Goal: Task Accomplishment & Management: Manage account settings

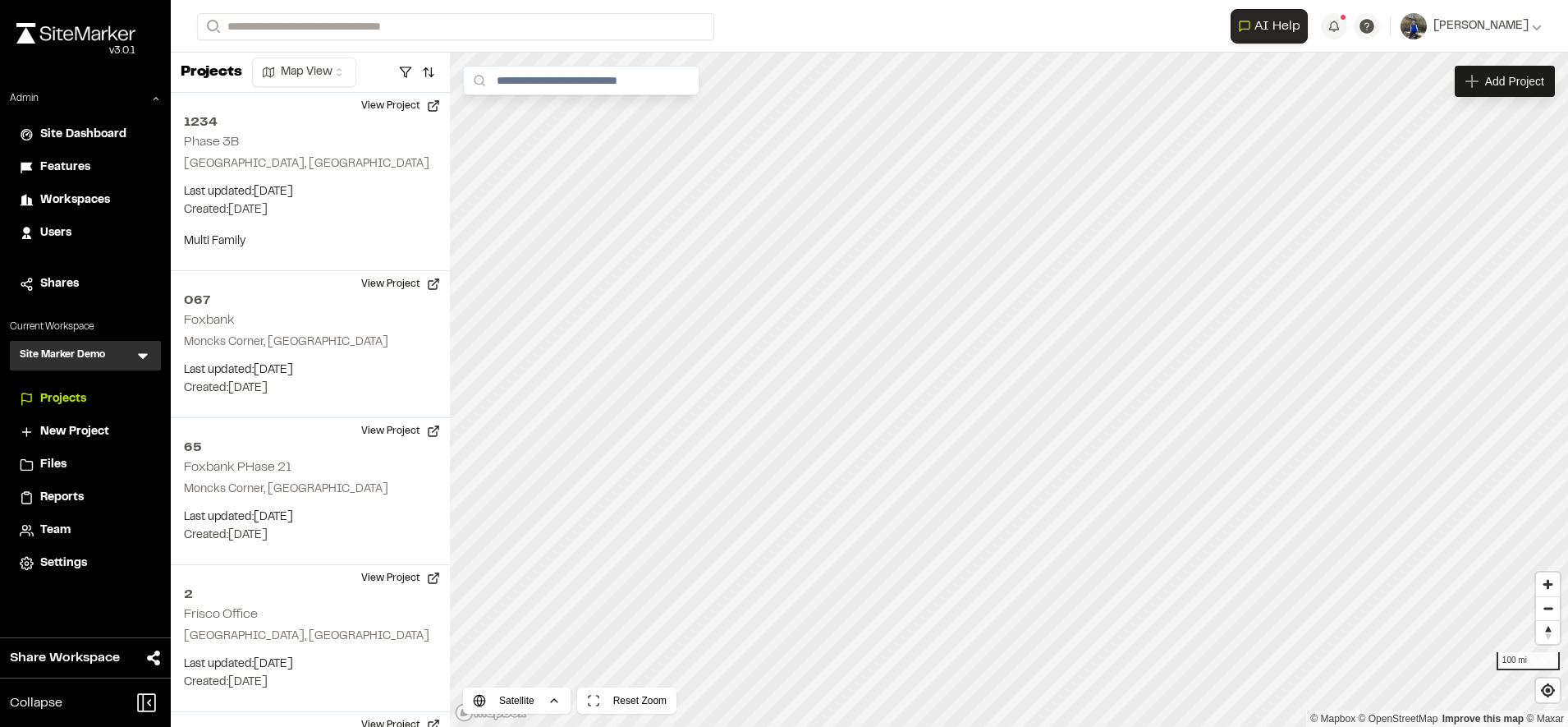
click at [77, 173] on span "Features" at bounding box center [64, 168] width 50 height 19
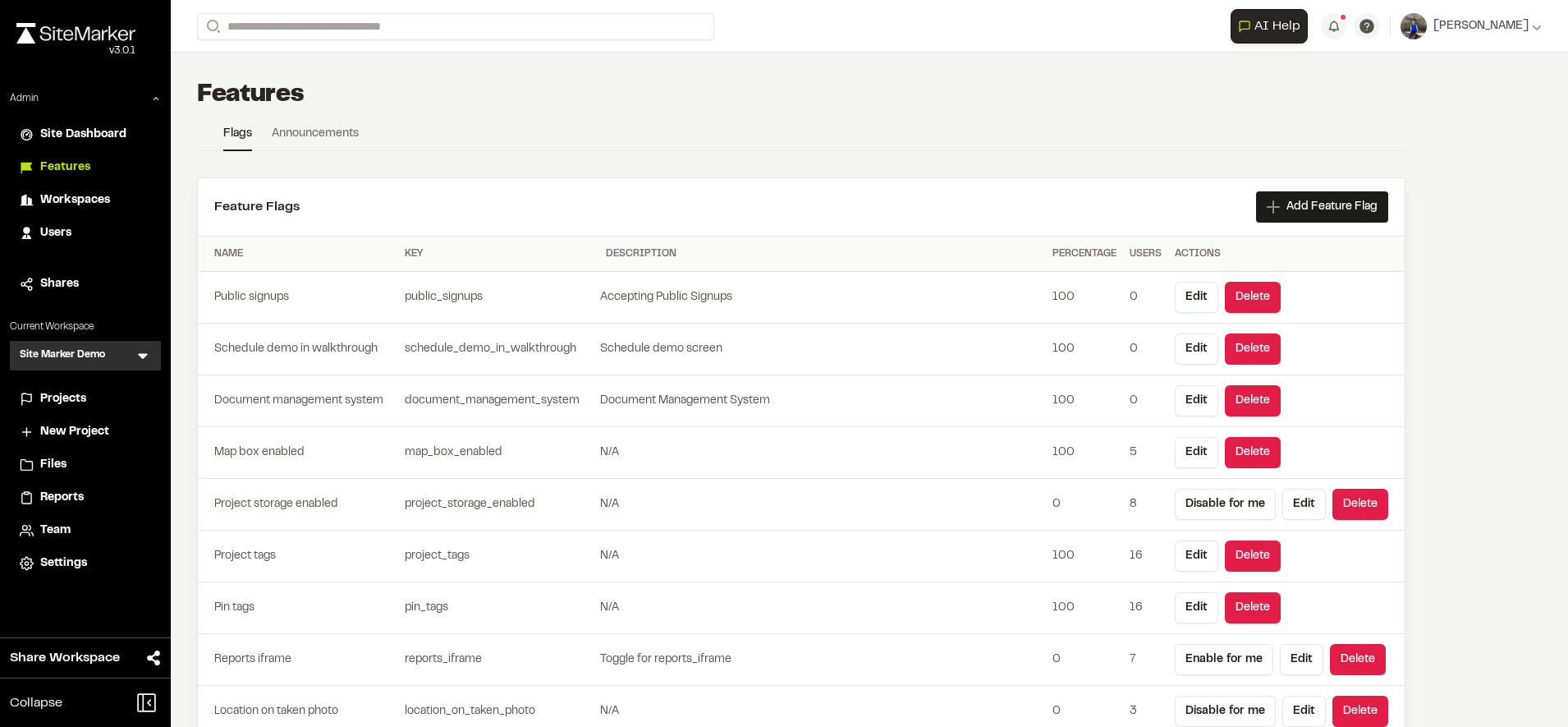
click at [289, 139] on link "Announcements" at bounding box center [315, 136] width 87 height 24
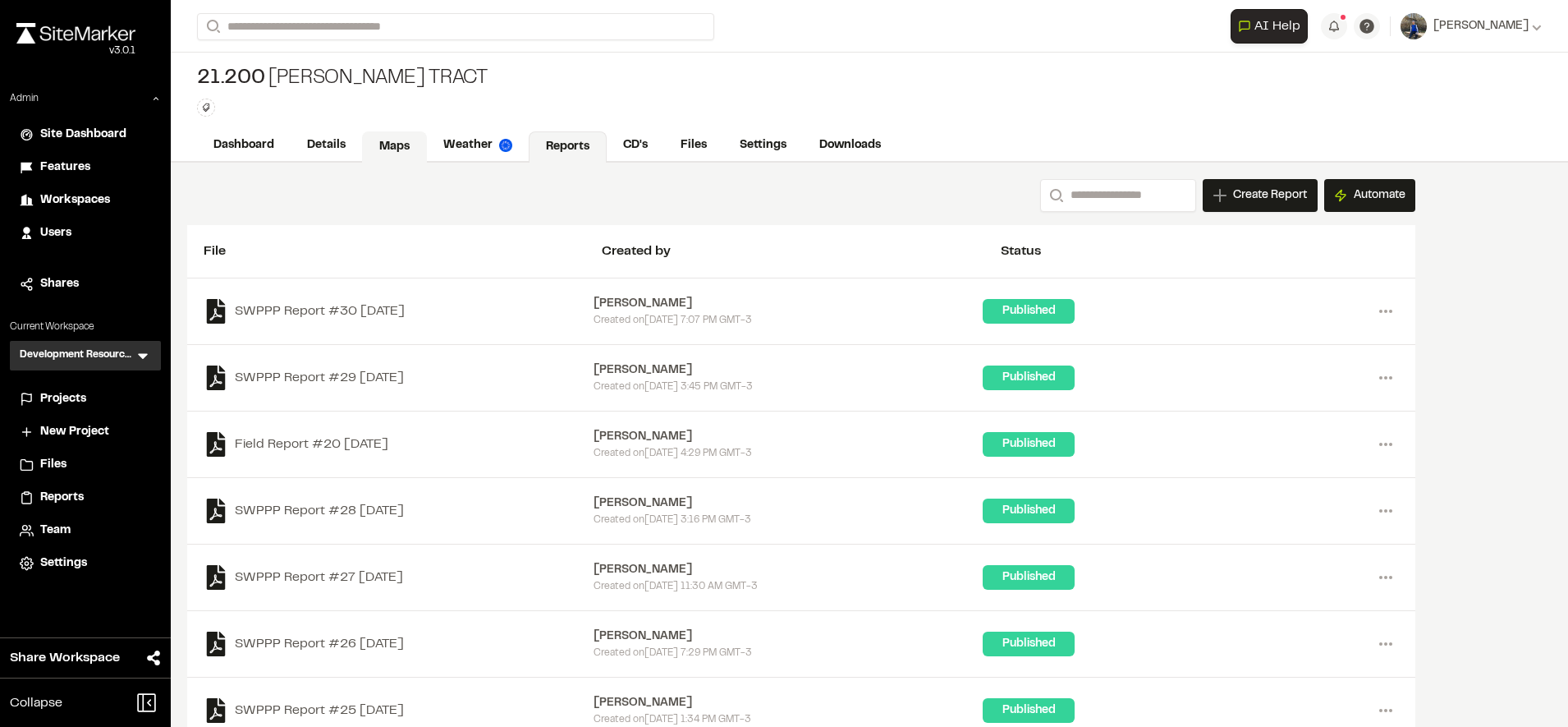
click at [394, 138] on link "Maps" at bounding box center [394, 147] width 65 height 31
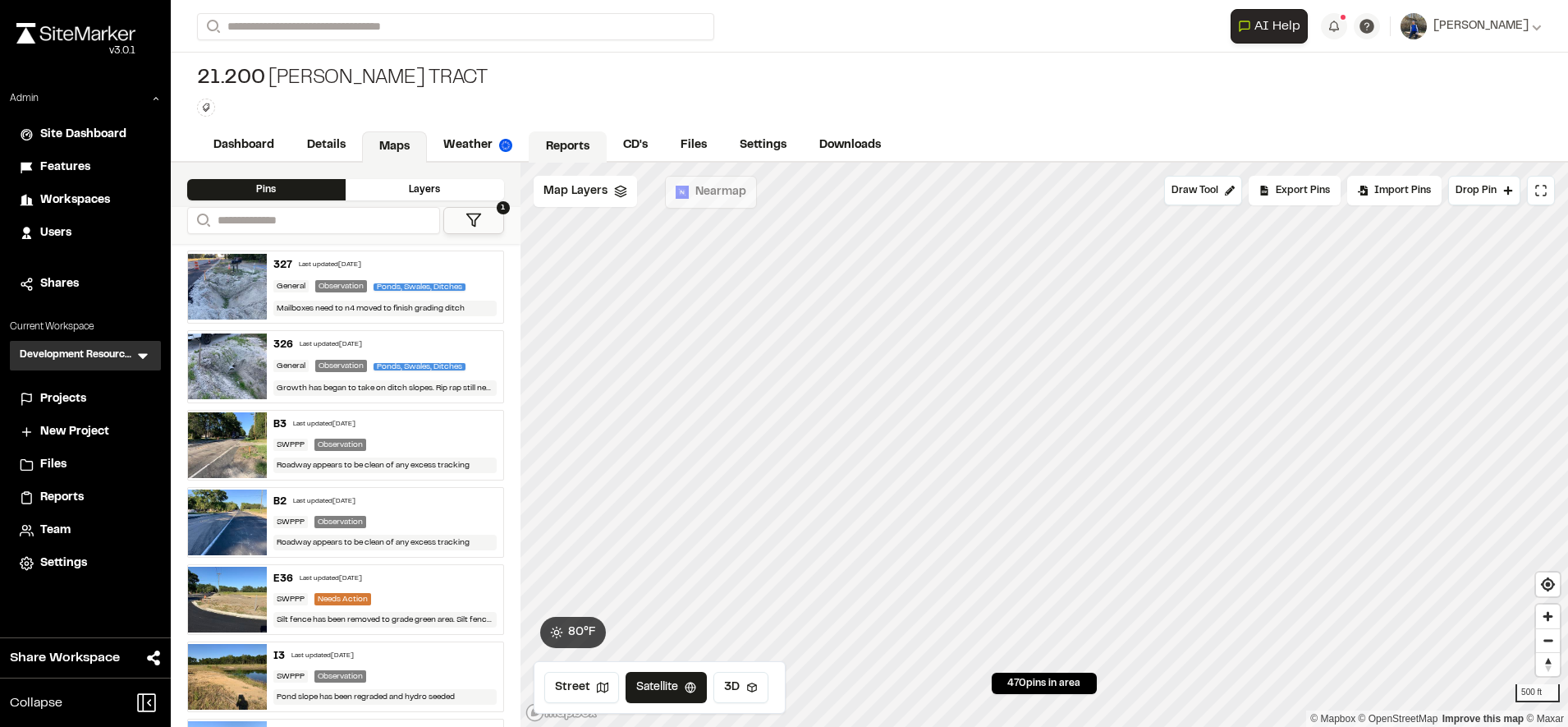
click at [575, 148] on link "Reports" at bounding box center [568, 147] width 78 height 31
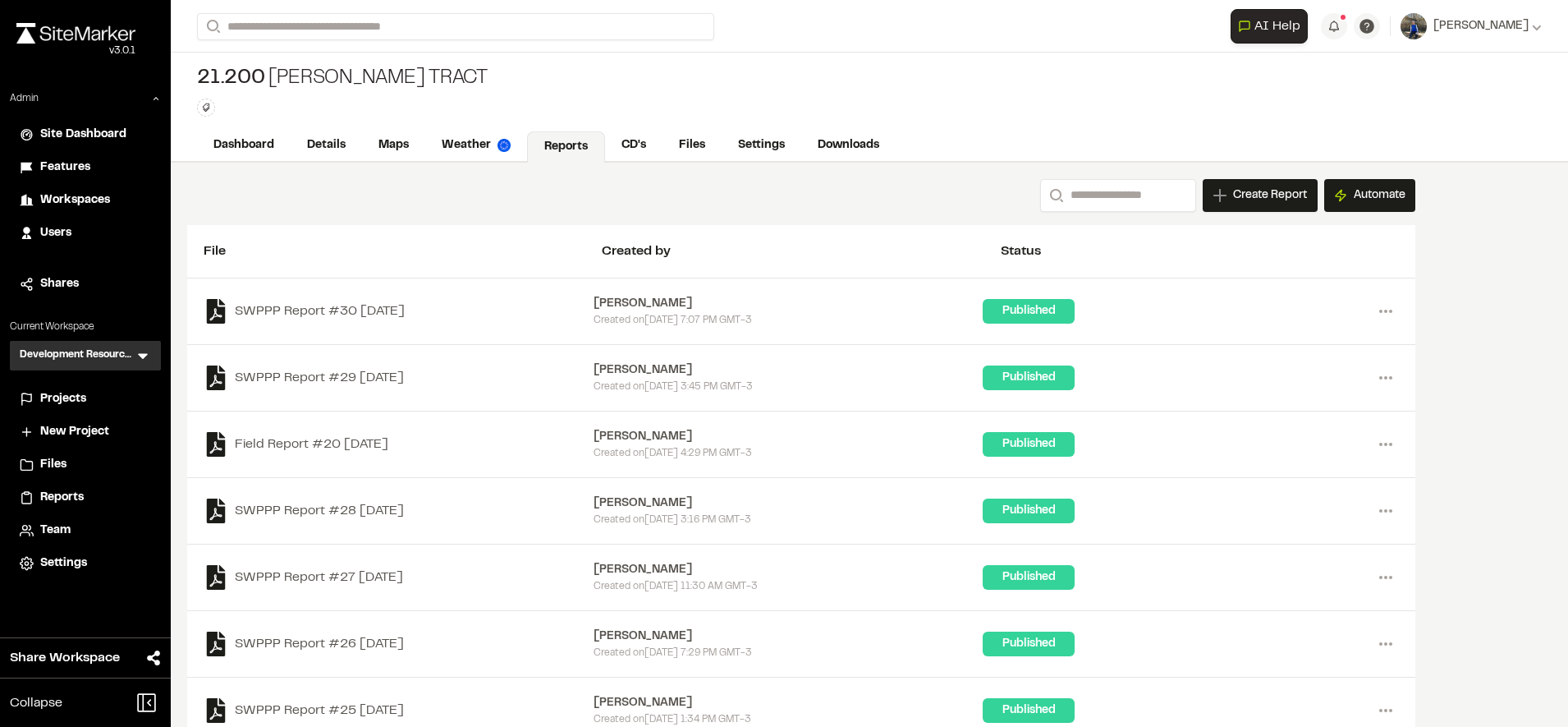
click at [148, 348] on icon at bounding box center [142, 355] width 17 height 17
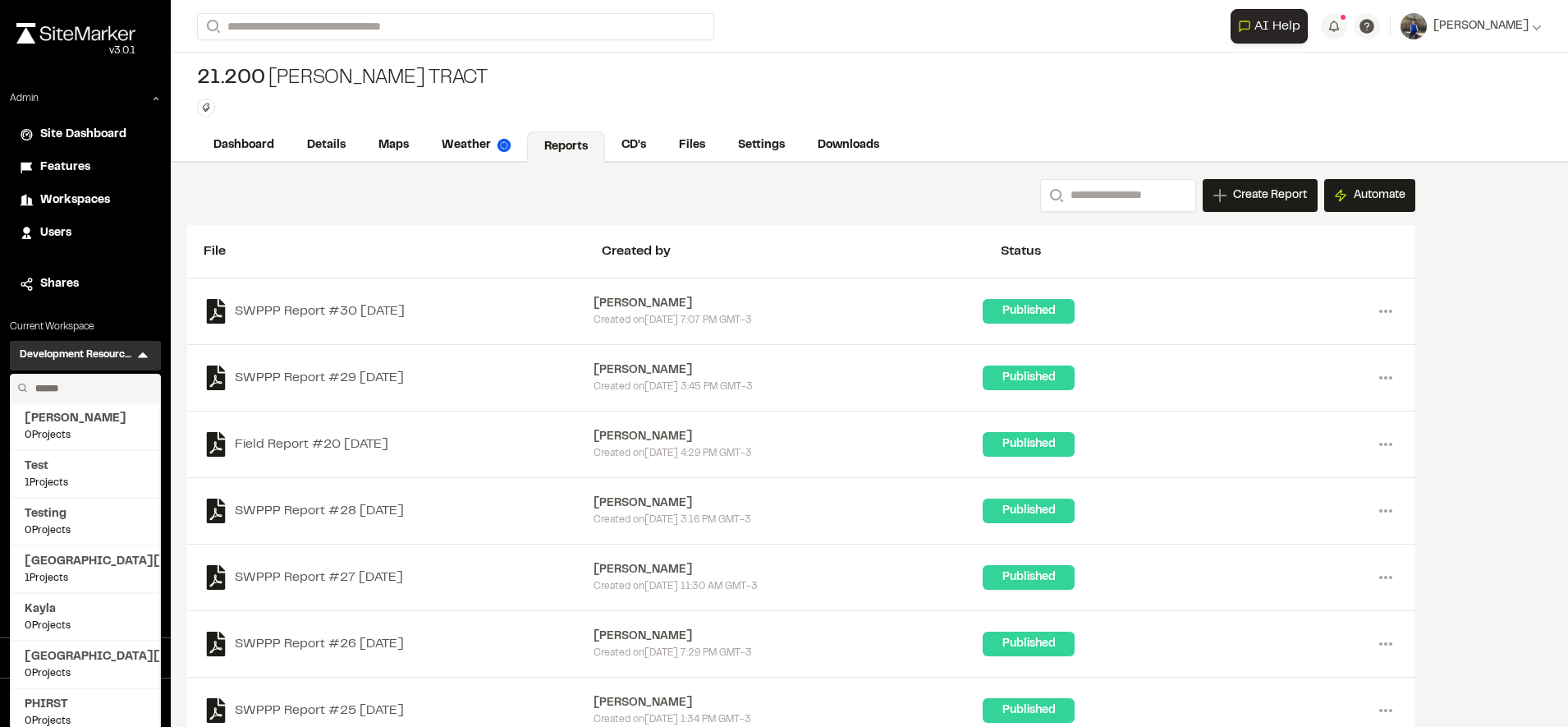
click at [107, 388] on input "text" at bounding box center [91, 388] width 125 height 28
type input "****"
click at [60, 570] on span "[PERSON_NAME]'s Test" at bounding box center [85, 561] width 122 height 19
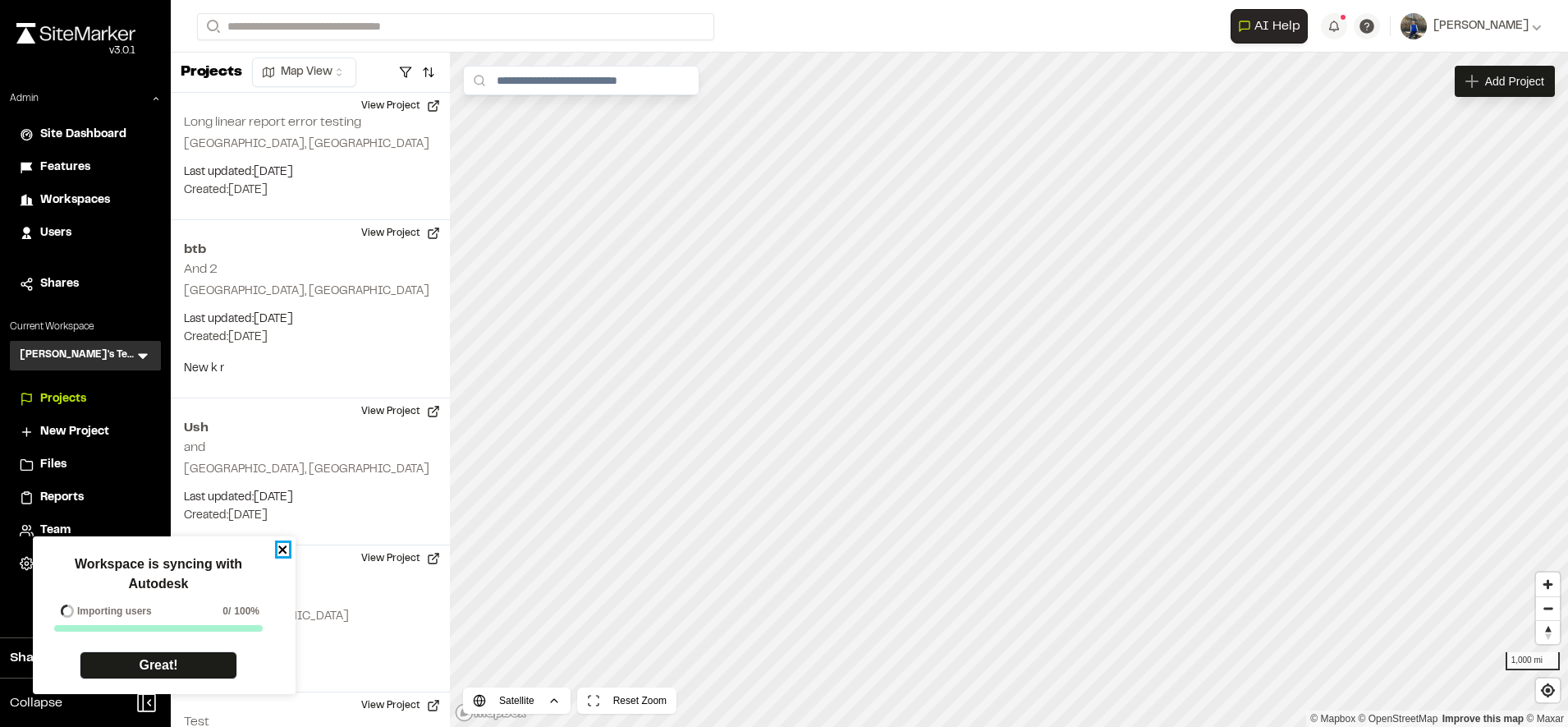
click at [278, 552] on icon "close" at bounding box center [283, 549] width 12 height 13
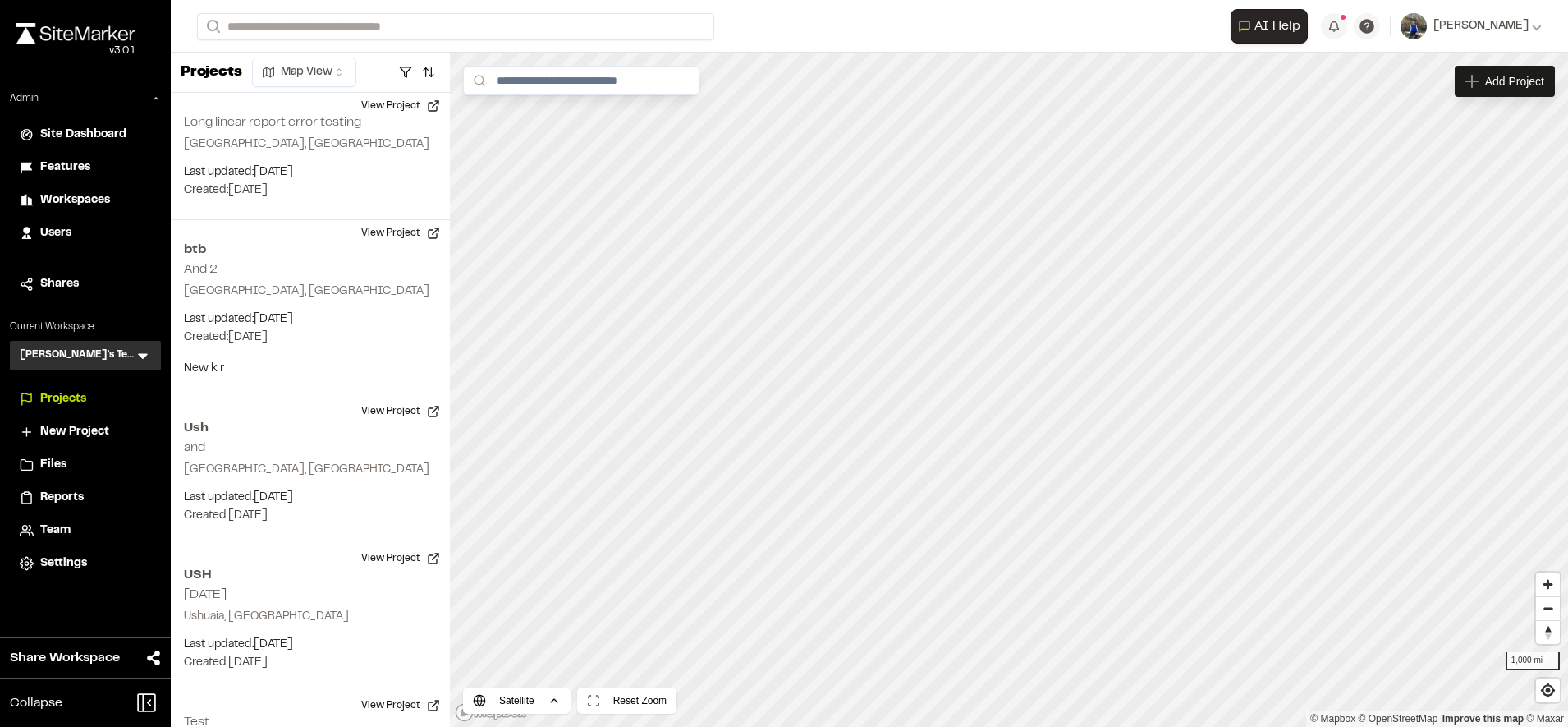
click at [144, 353] on icon at bounding box center [142, 355] width 17 height 17
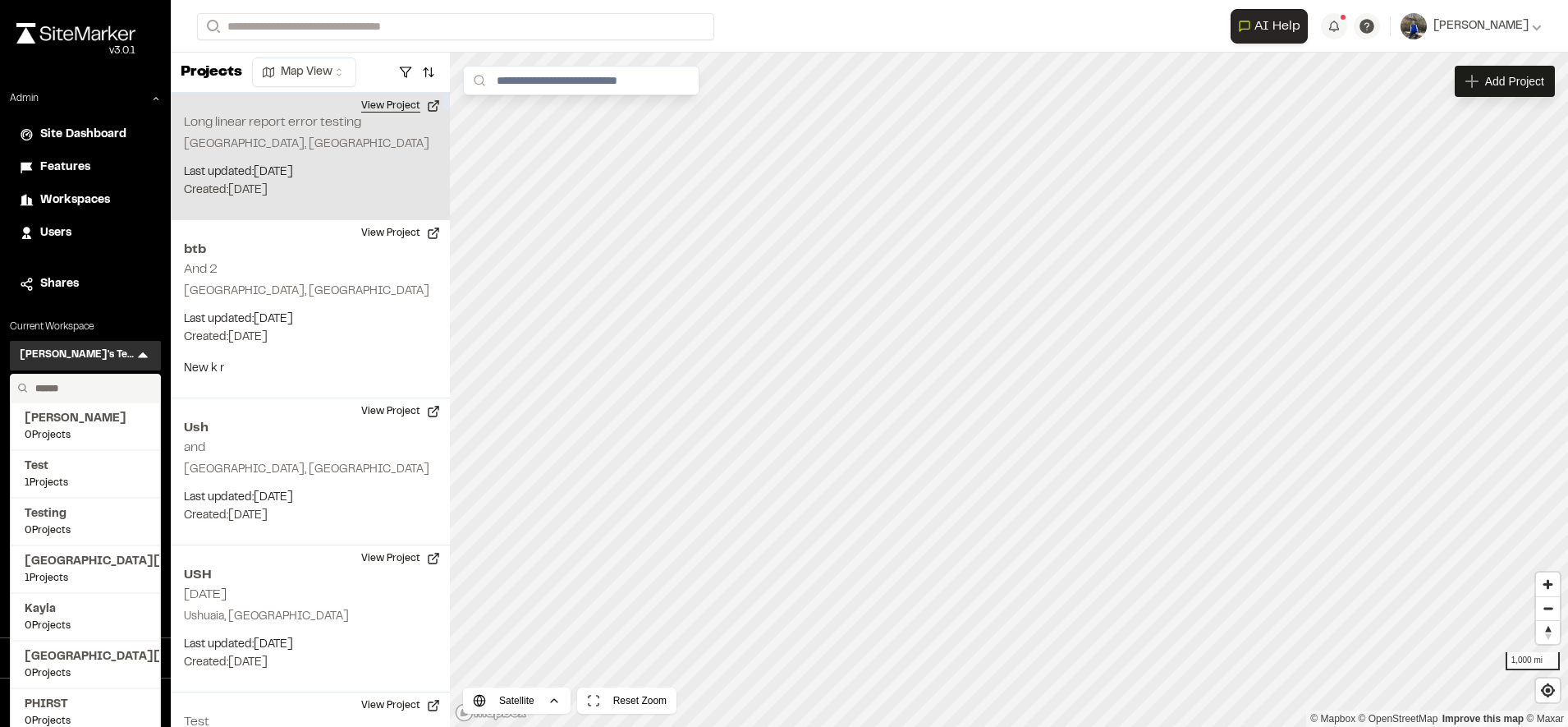
click at [394, 101] on button "View Project" at bounding box center [400, 105] width 98 height 26
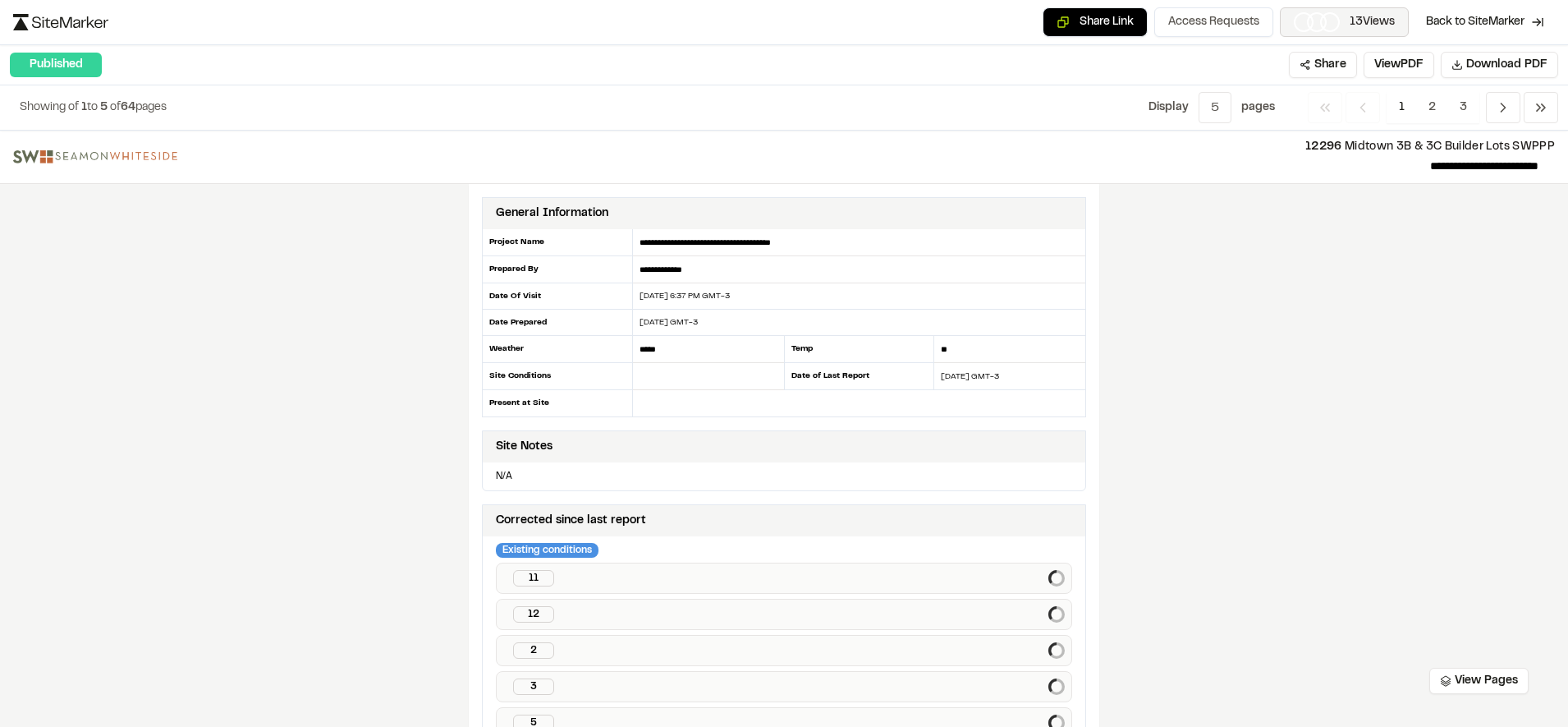
click at [1360, 23] on span "13 Views" at bounding box center [1372, 21] width 45 height 19
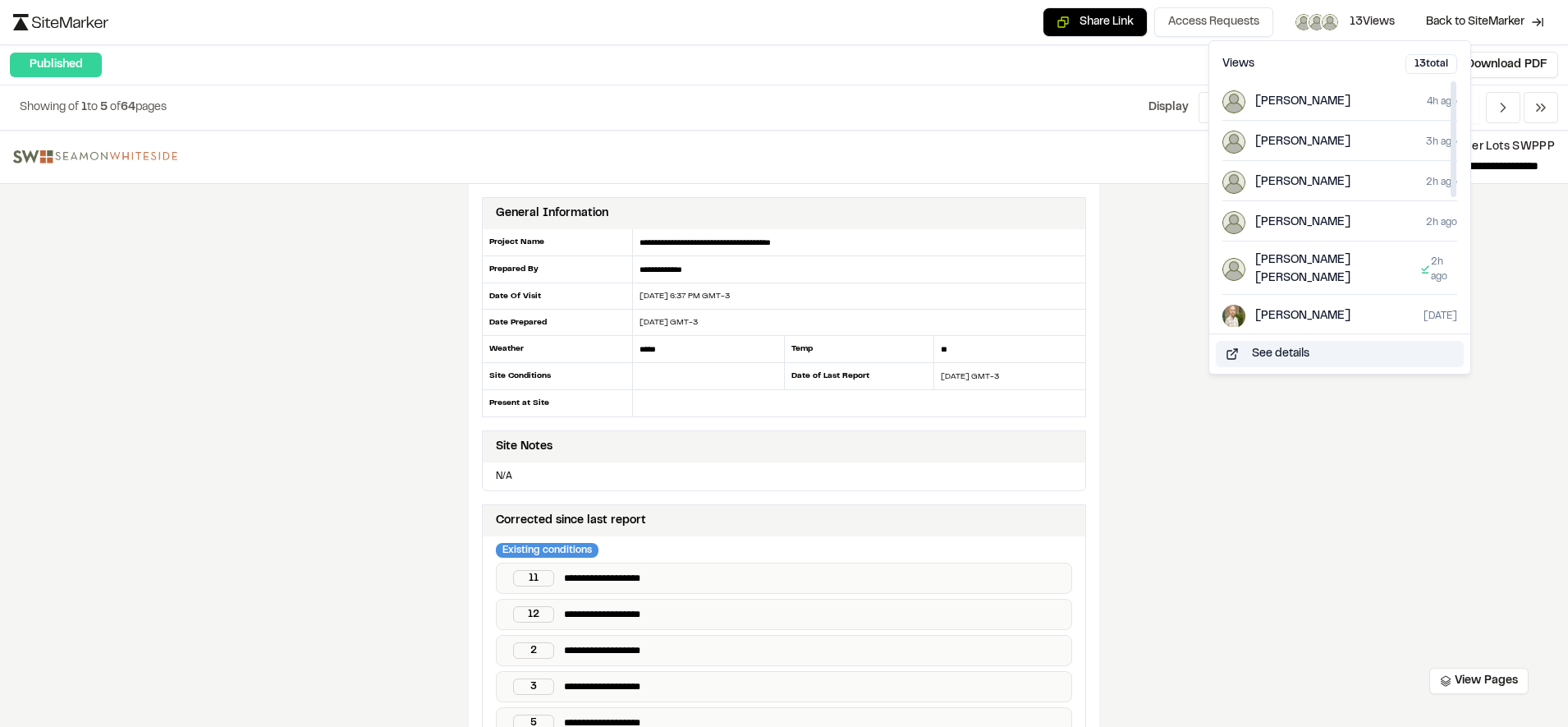
click at [1289, 347] on button "See details" at bounding box center [1339, 354] width 248 height 26
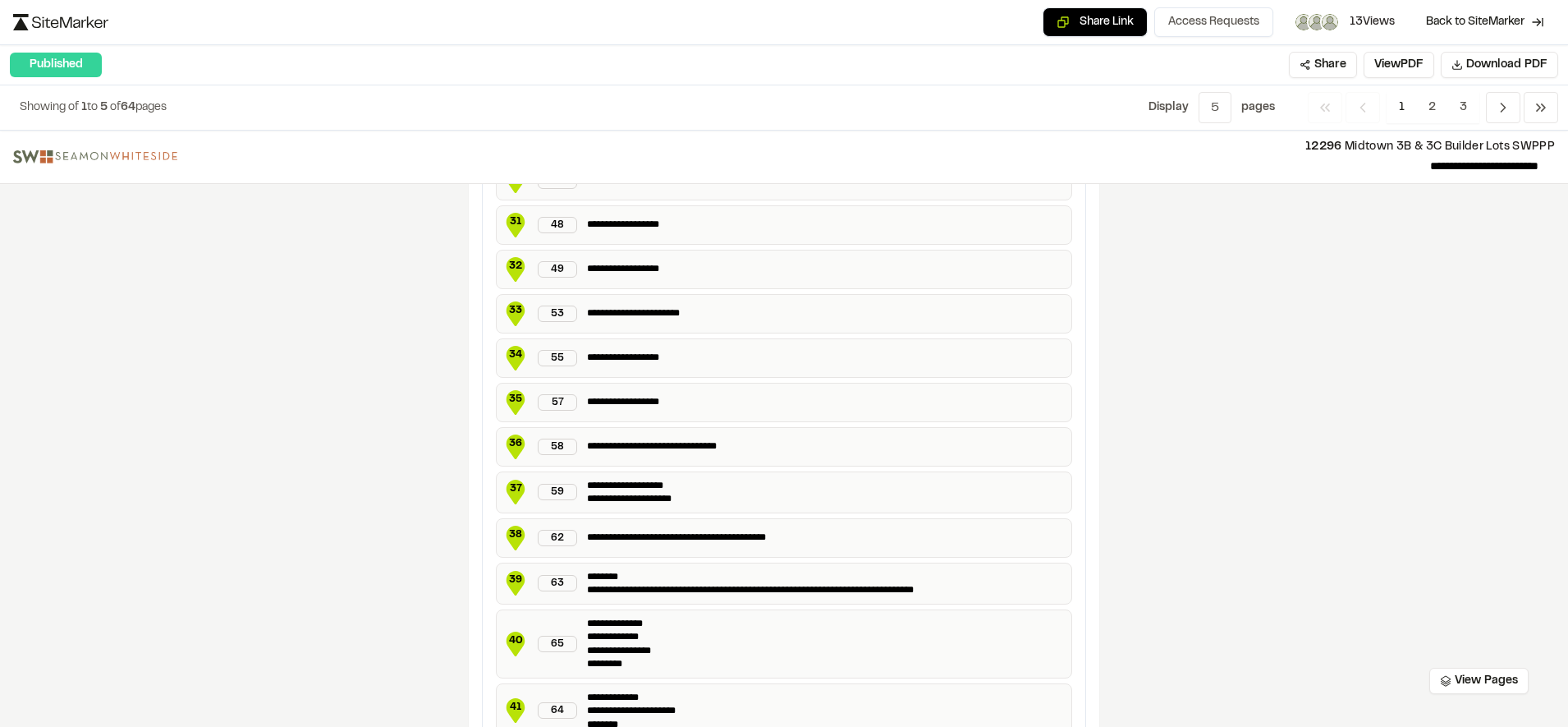
scroll to position [2919, 0]
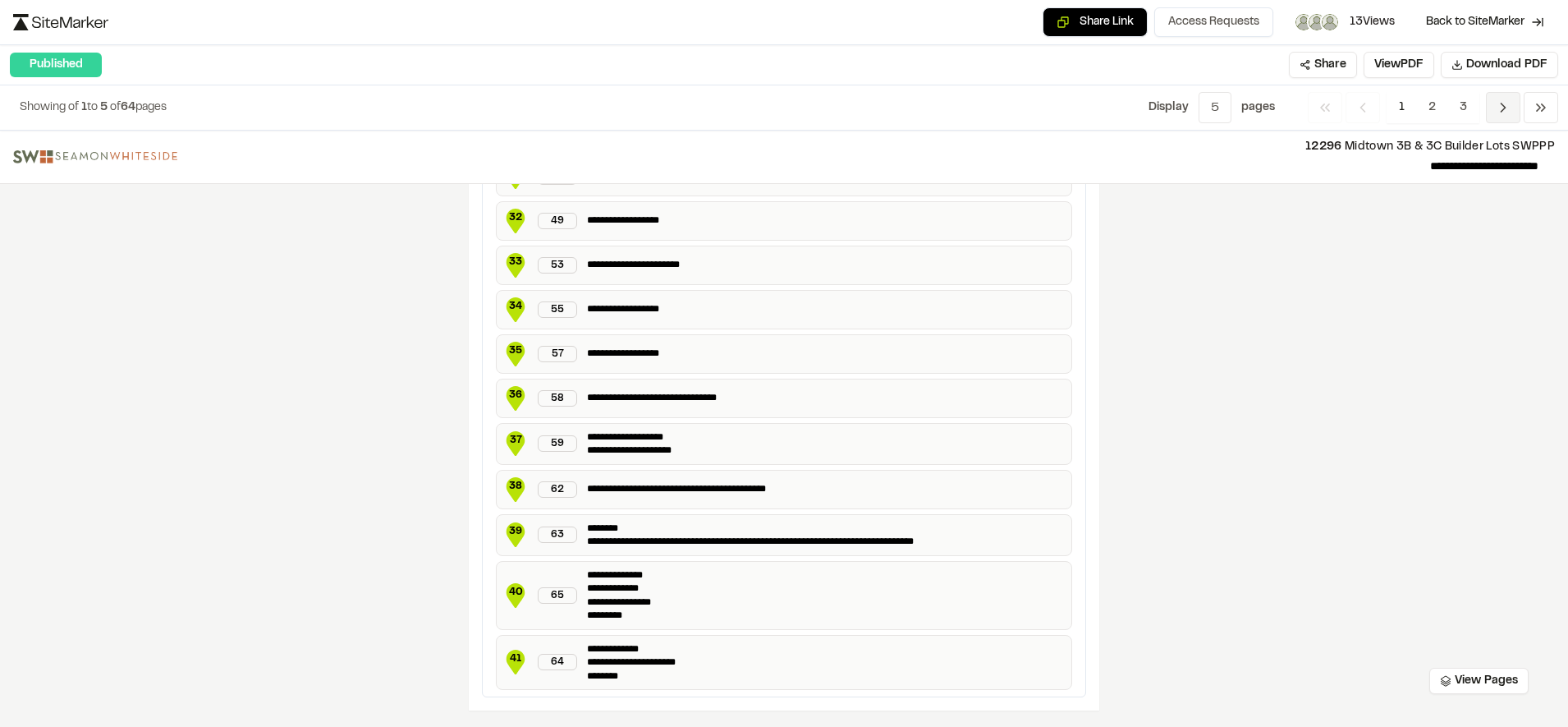
click at [1496, 111] on icon "Navigation" at bounding box center [1503, 107] width 17 height 17
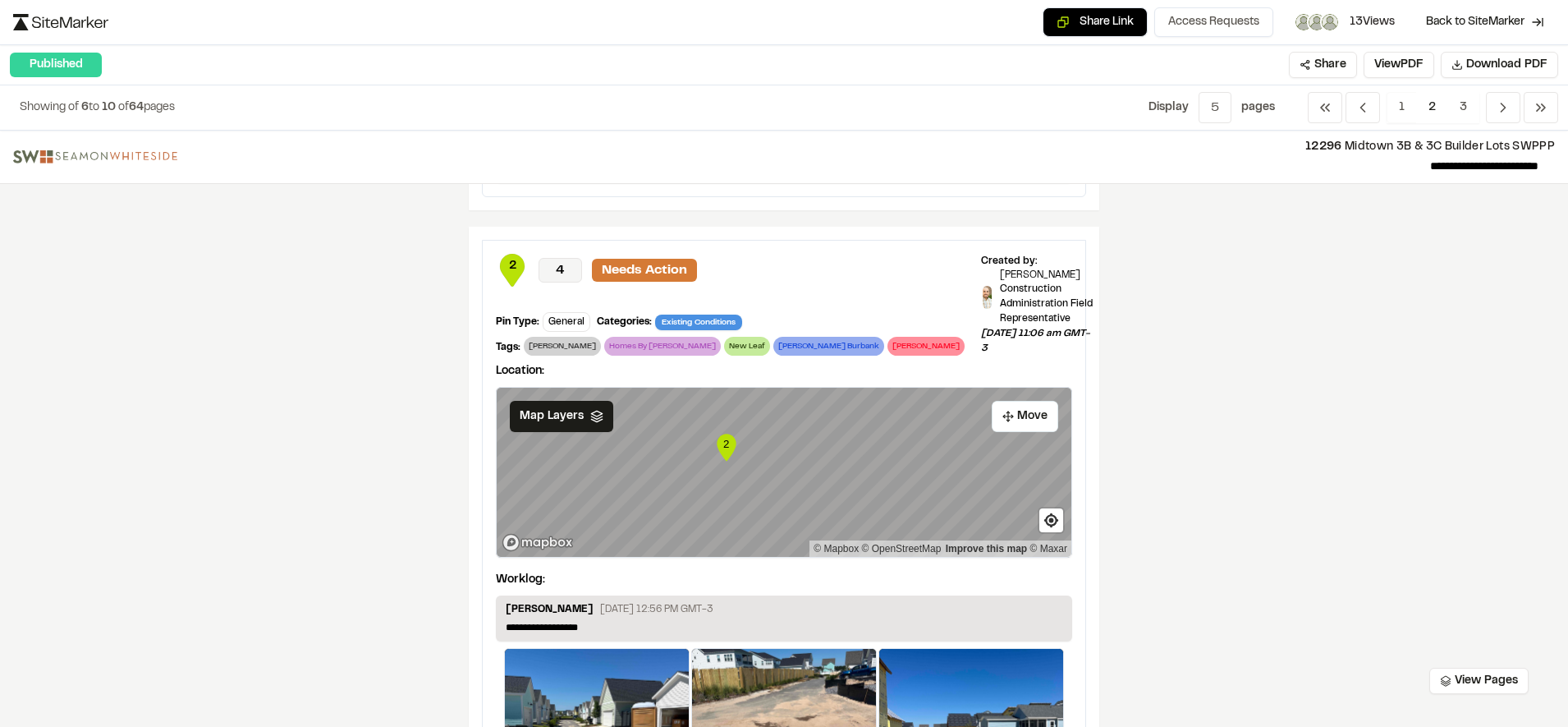
scroll to position [2214, 0]
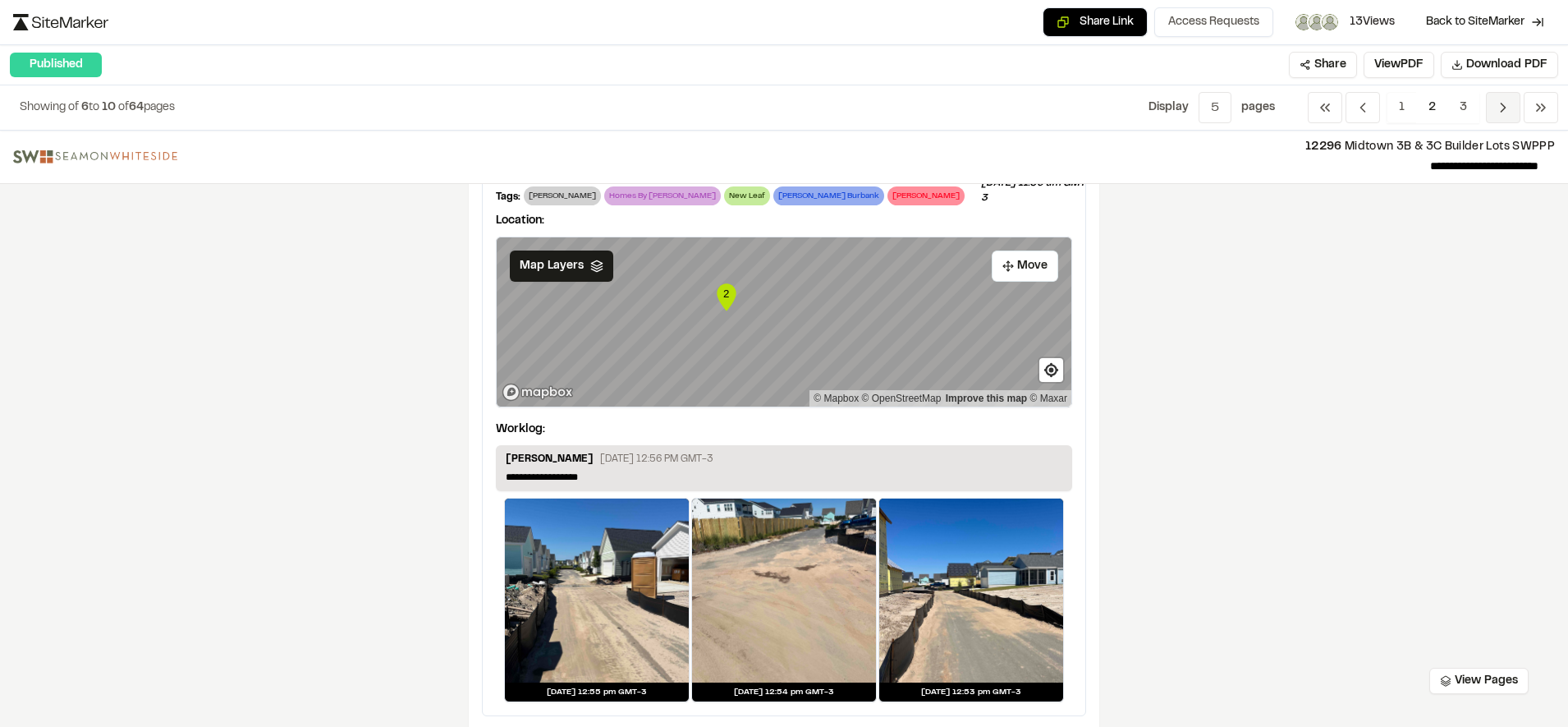
click at [1493, 108] on span "Previous" at bounding box center [1502, 107] width 34 height 31
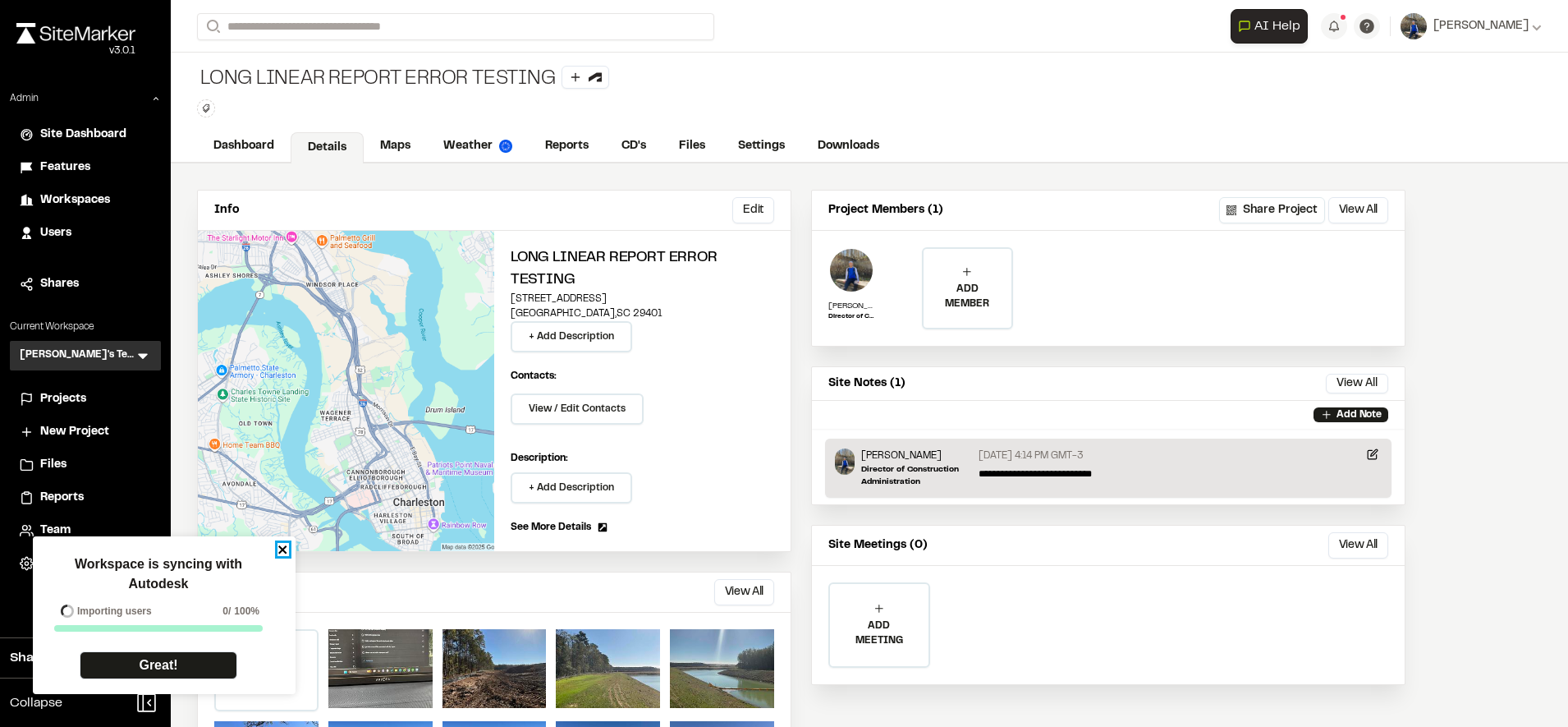
click at [280, 551] on icon "close" at bounding box center [283, 549] width 12 height 13
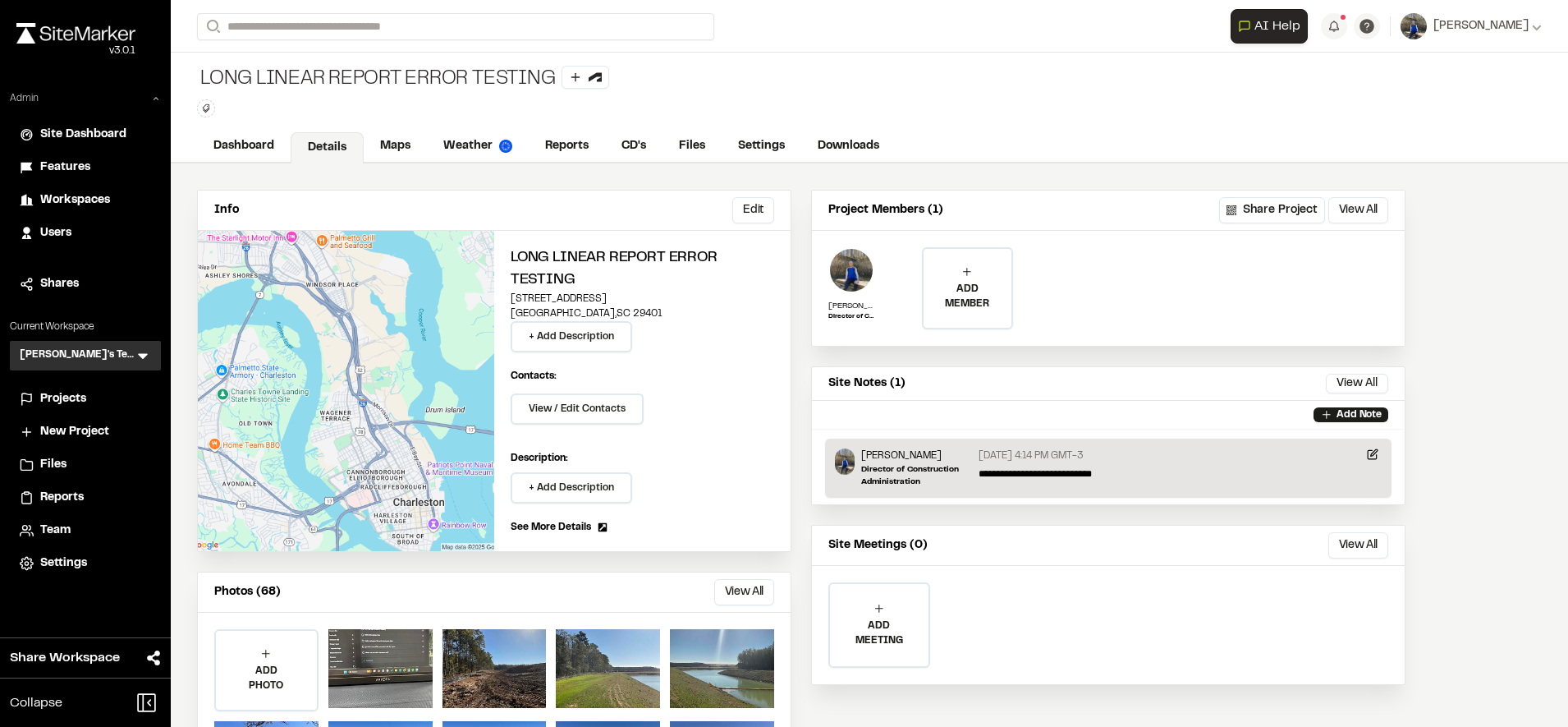
click at [157, 102] on icon at bounding box center [156, 98] width 10 height 10
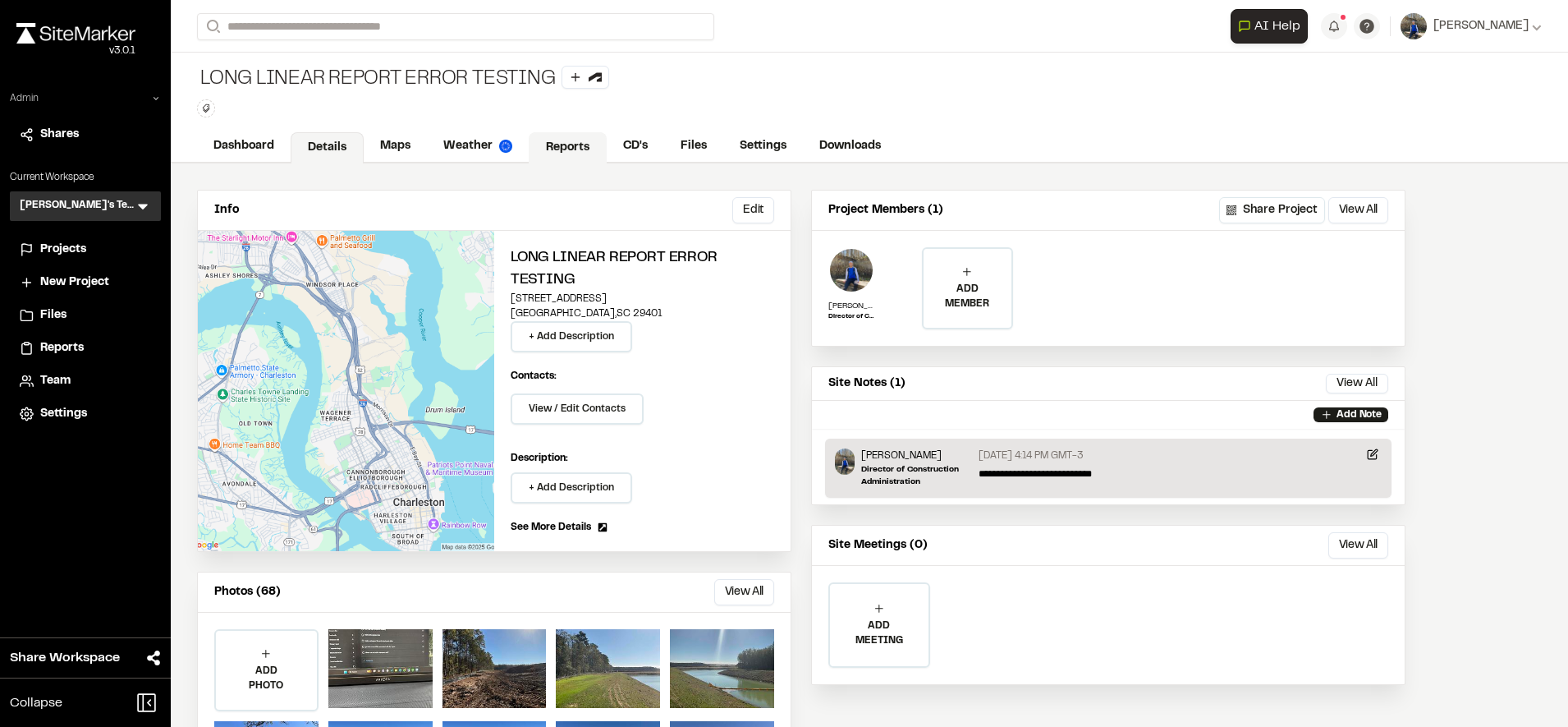
click at [552, 146] on link "Reports" at bounding box center [568, 148] width 78 height 31
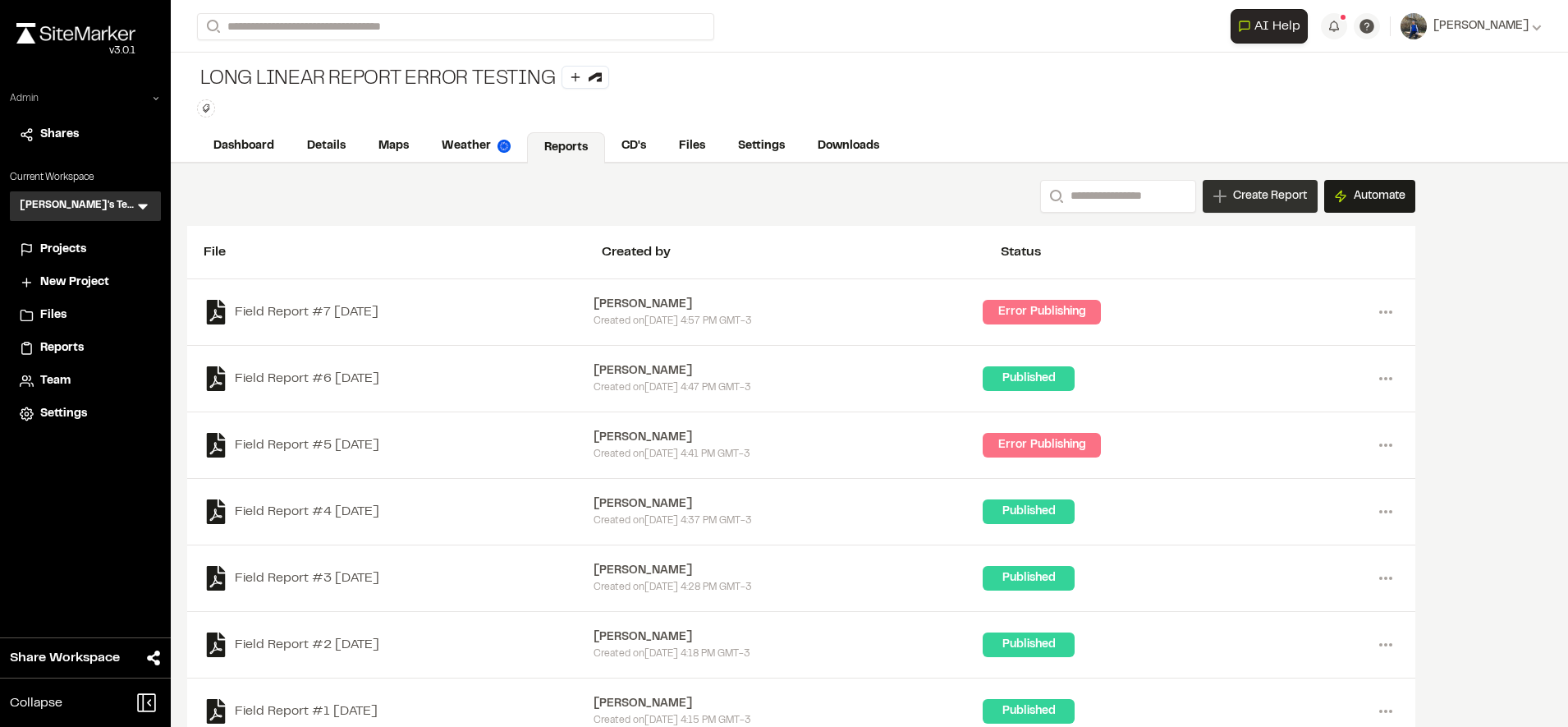
click at [1256, 196] on span "Create Report" at bounding box center [1270, 196] width 74 height 19
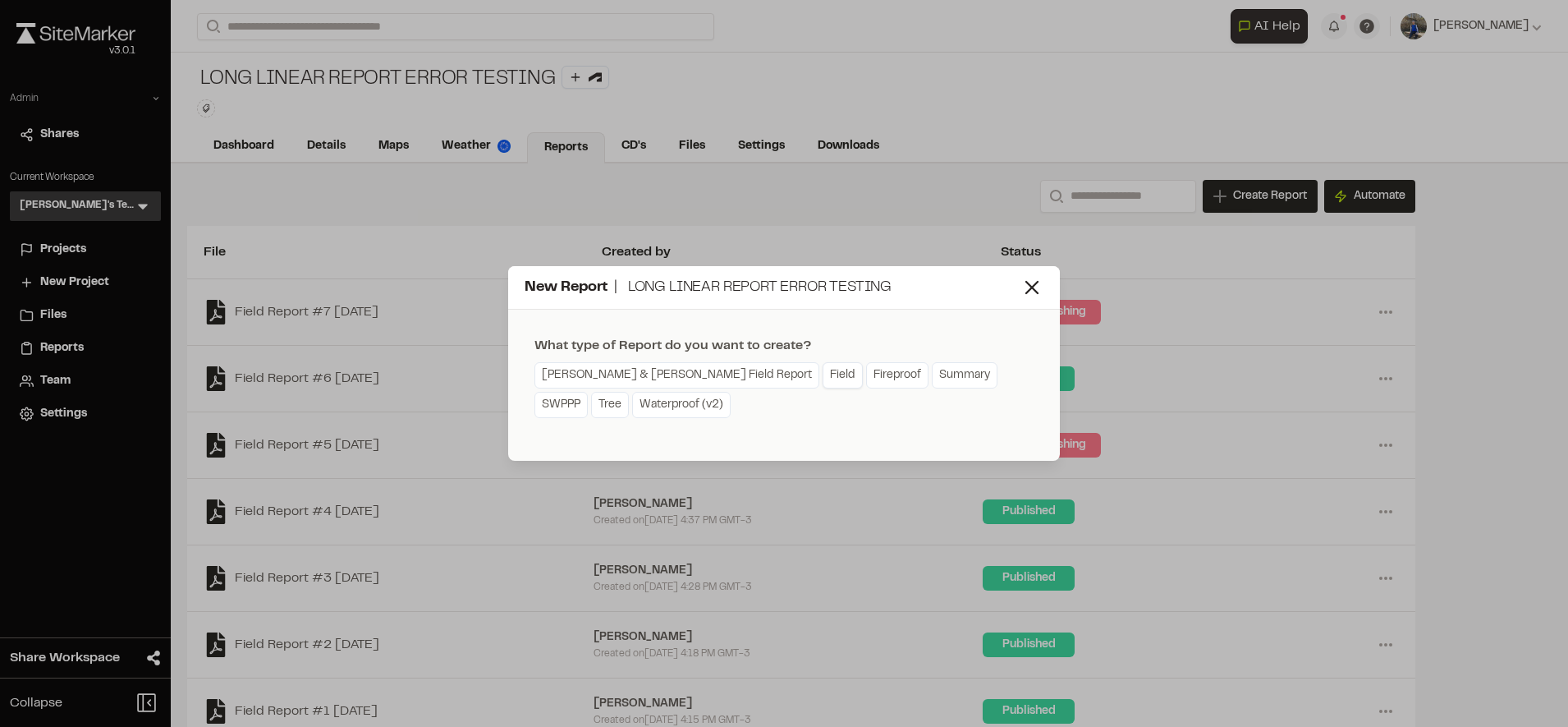
click at [822, 372] on link "Field" at bounding box center [841, 375] width 40 height 26
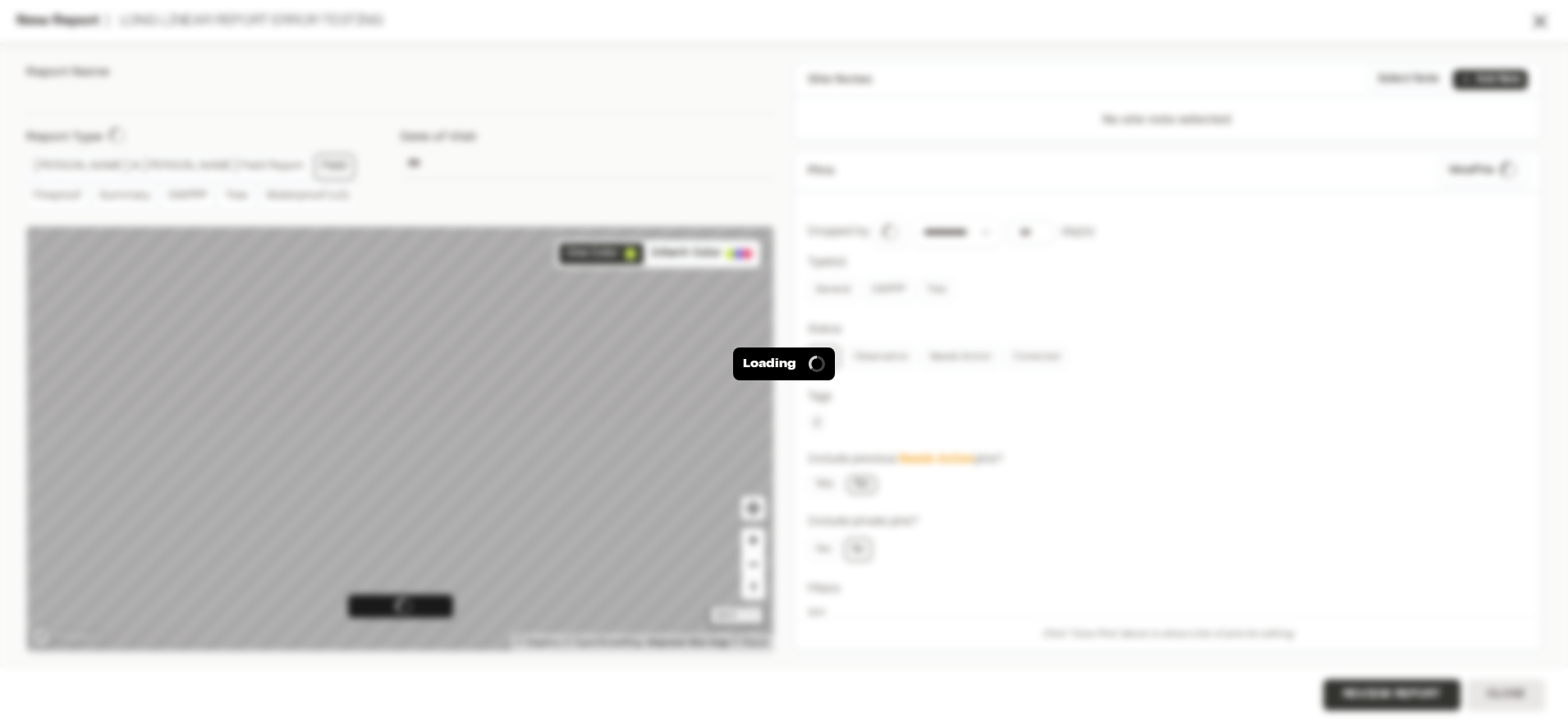
type input "**********"
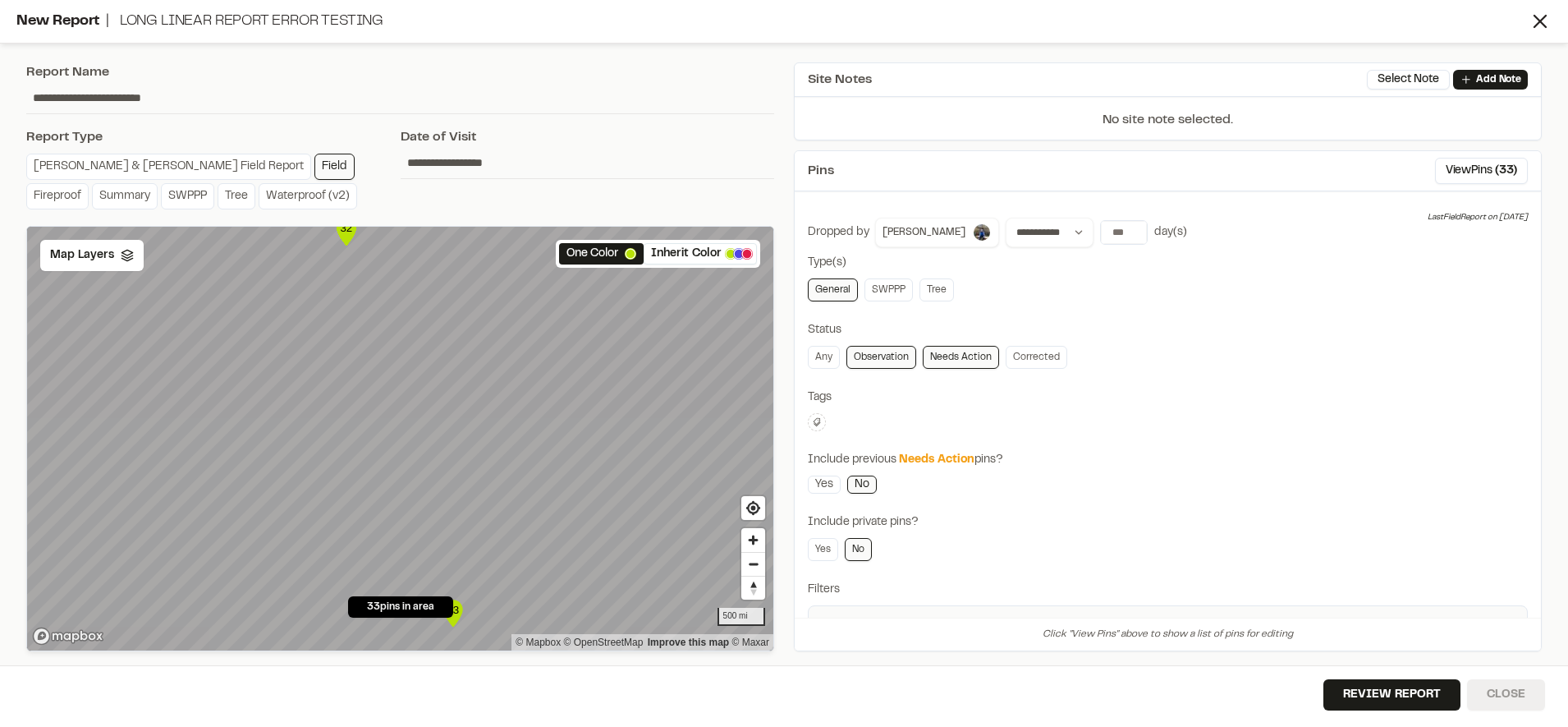
click at [1481, 702] on button "Close" at bounding box center [1506, 695] width 78 height 31
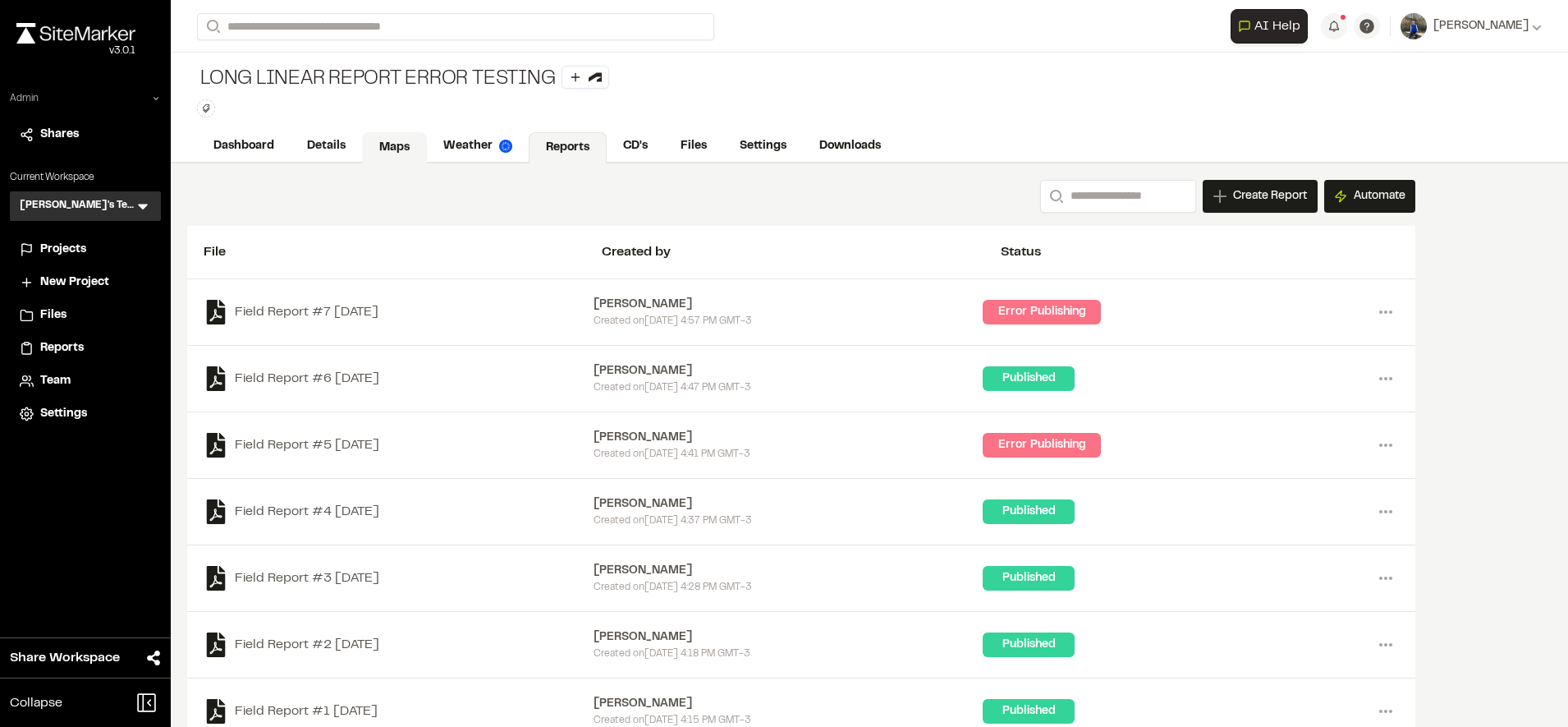
click at [406, 138] on link "Maps" at bounding box center [394, 148] width 65 height 31
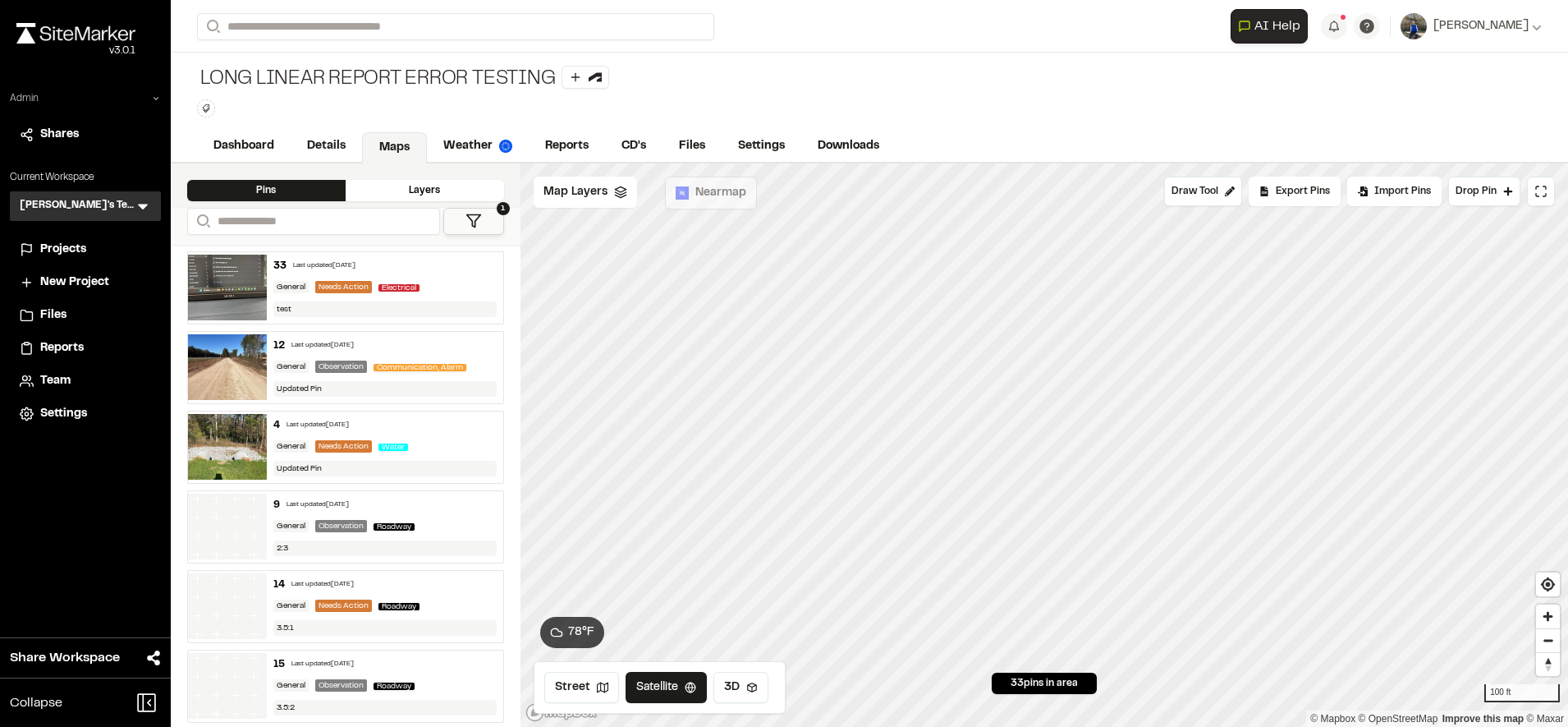
click at [445, 260] on div "33 Last updated Sep 2, 2025" at bounding box center [385, 265] width 223 height 15
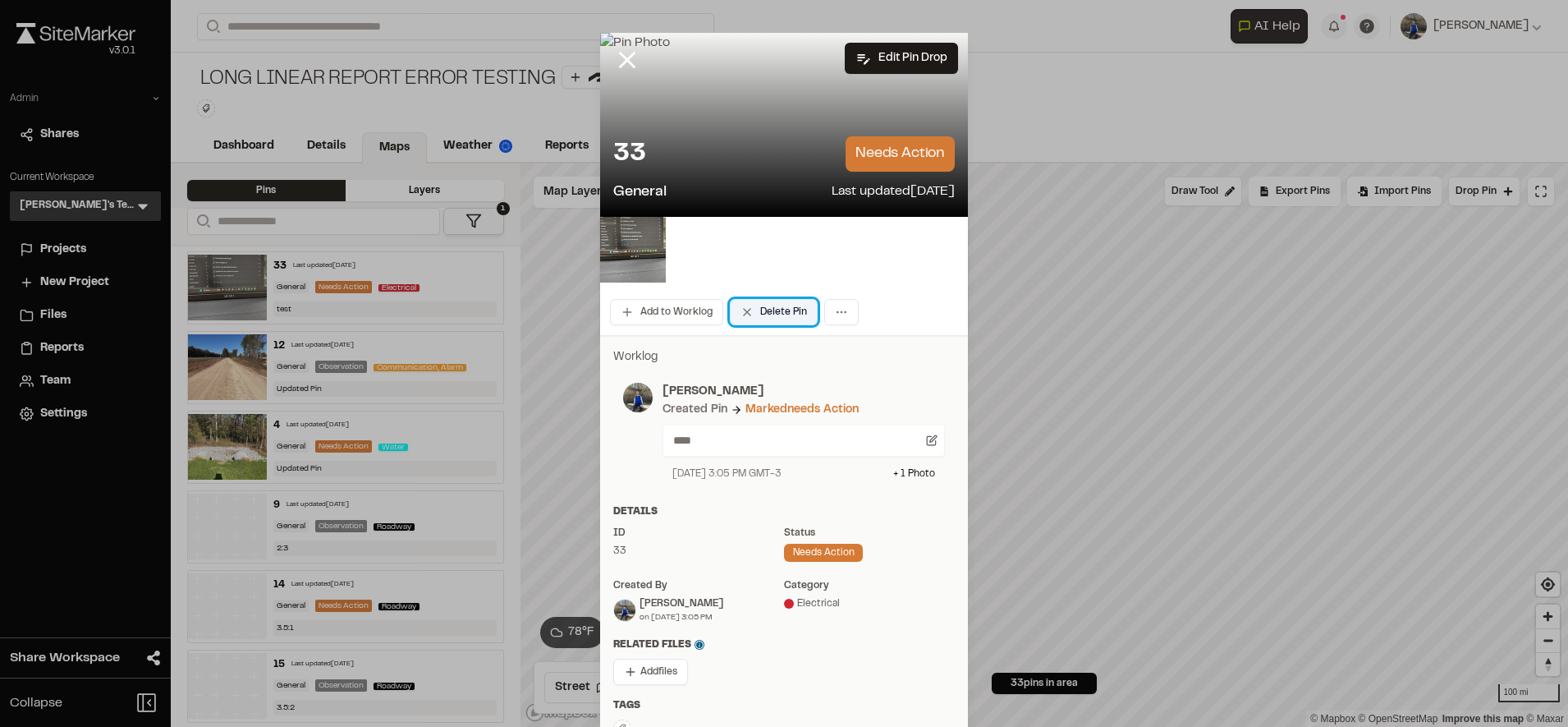
click at [772, 310] on button "Delete Pin" at bounding box center [773, 312] width 88 height 26
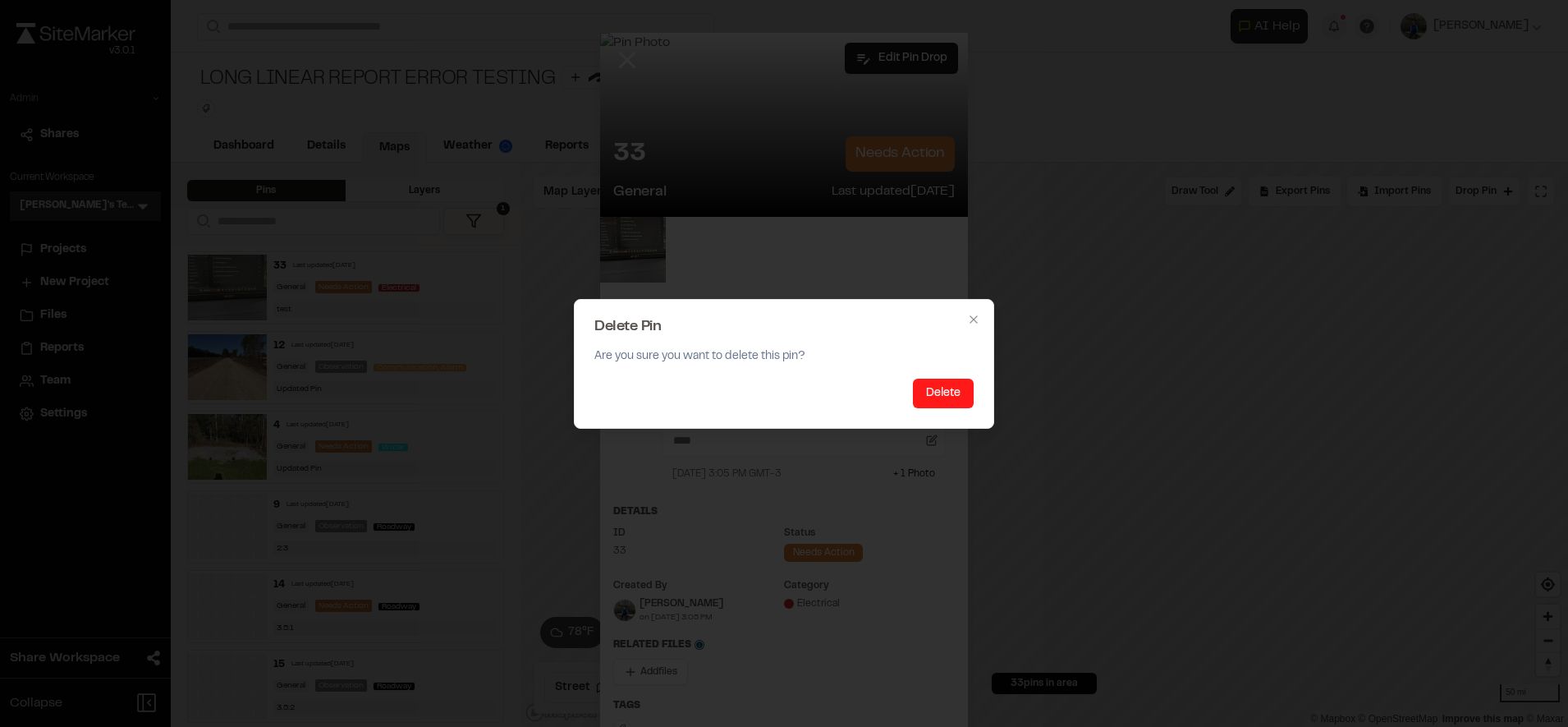
click at [952, 397] on button "Delete" at bounding box center [943, 394] width 60 height 29
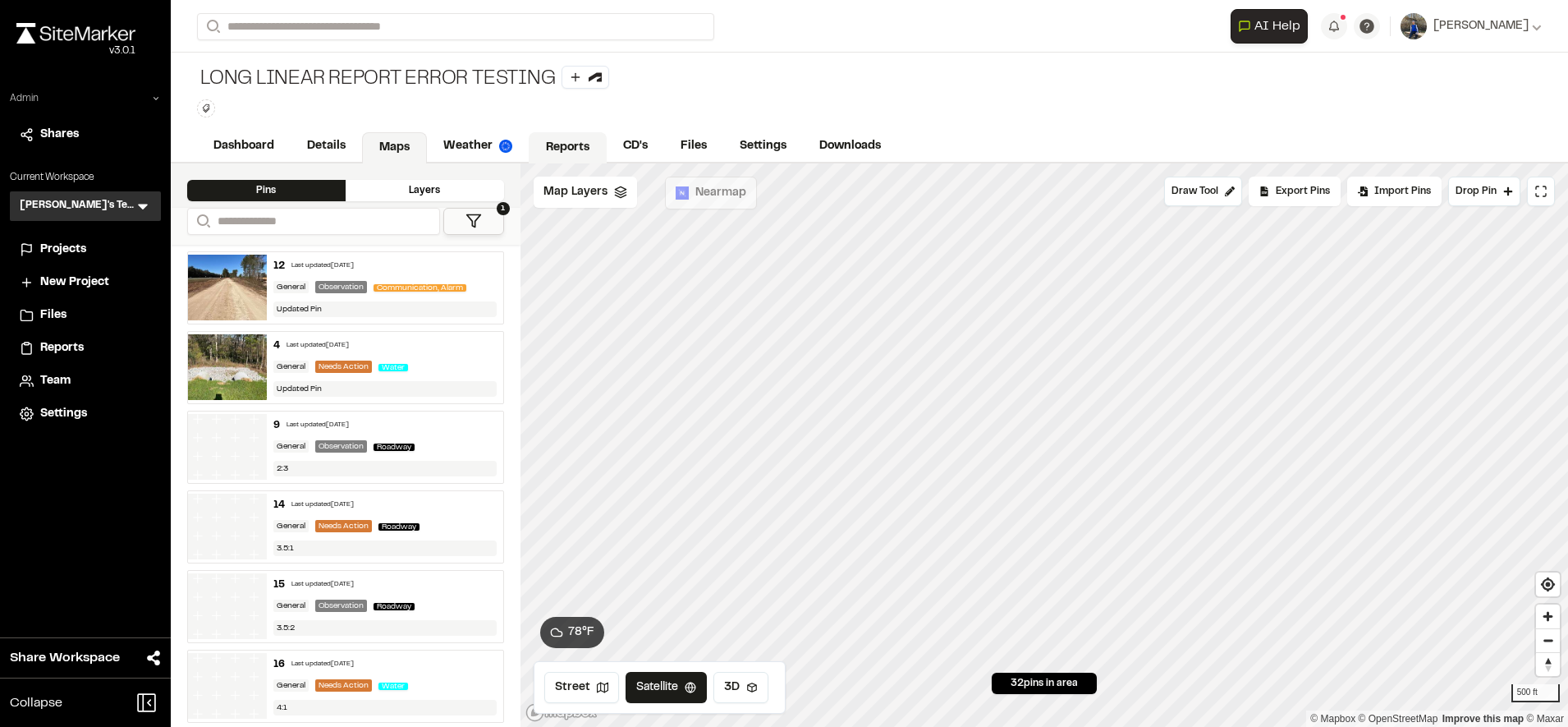
click at [582, 133] on link "Reports" at bounding box center [568, 148] width 78 height 31
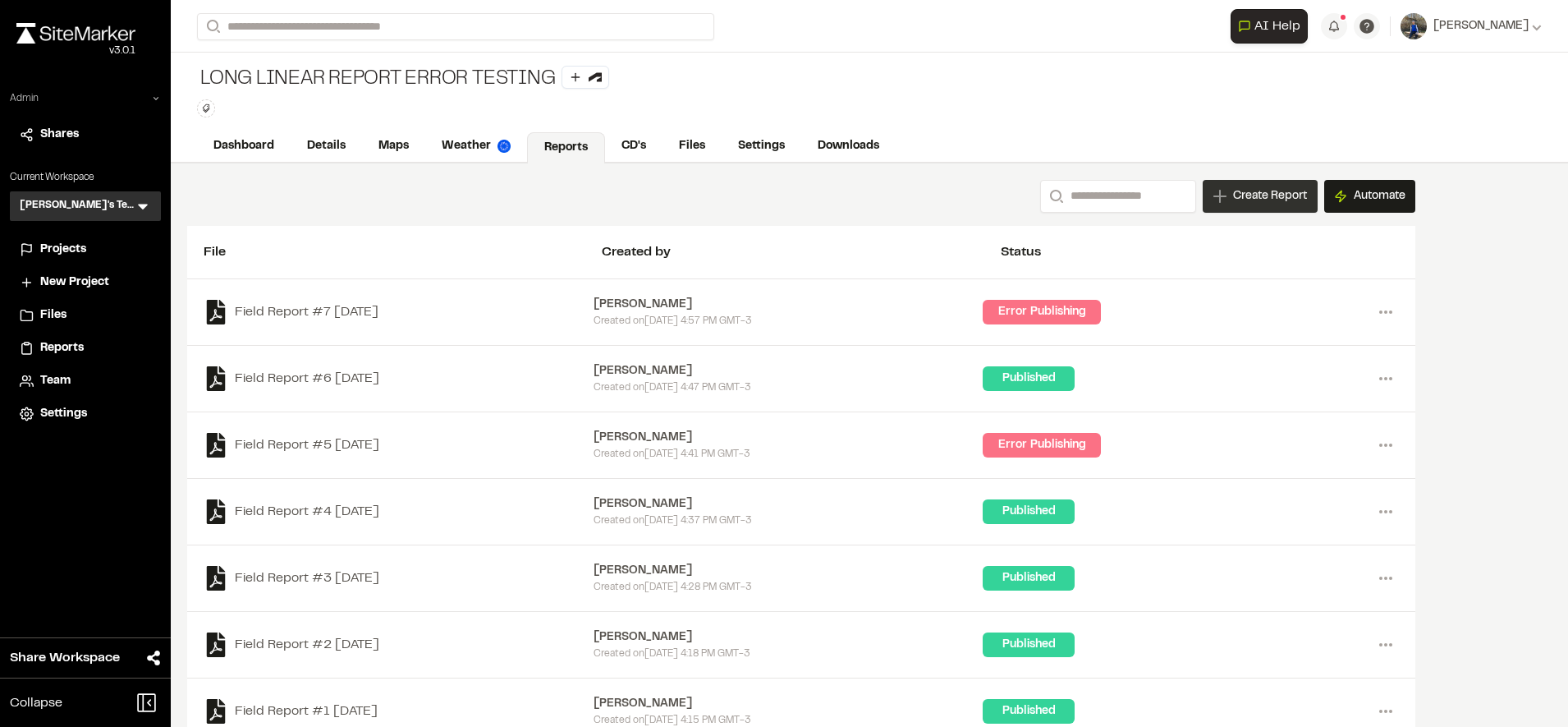
click at [1272, 201] on span "Create Report" at bounding box center [1270, 196] width 74 height 19
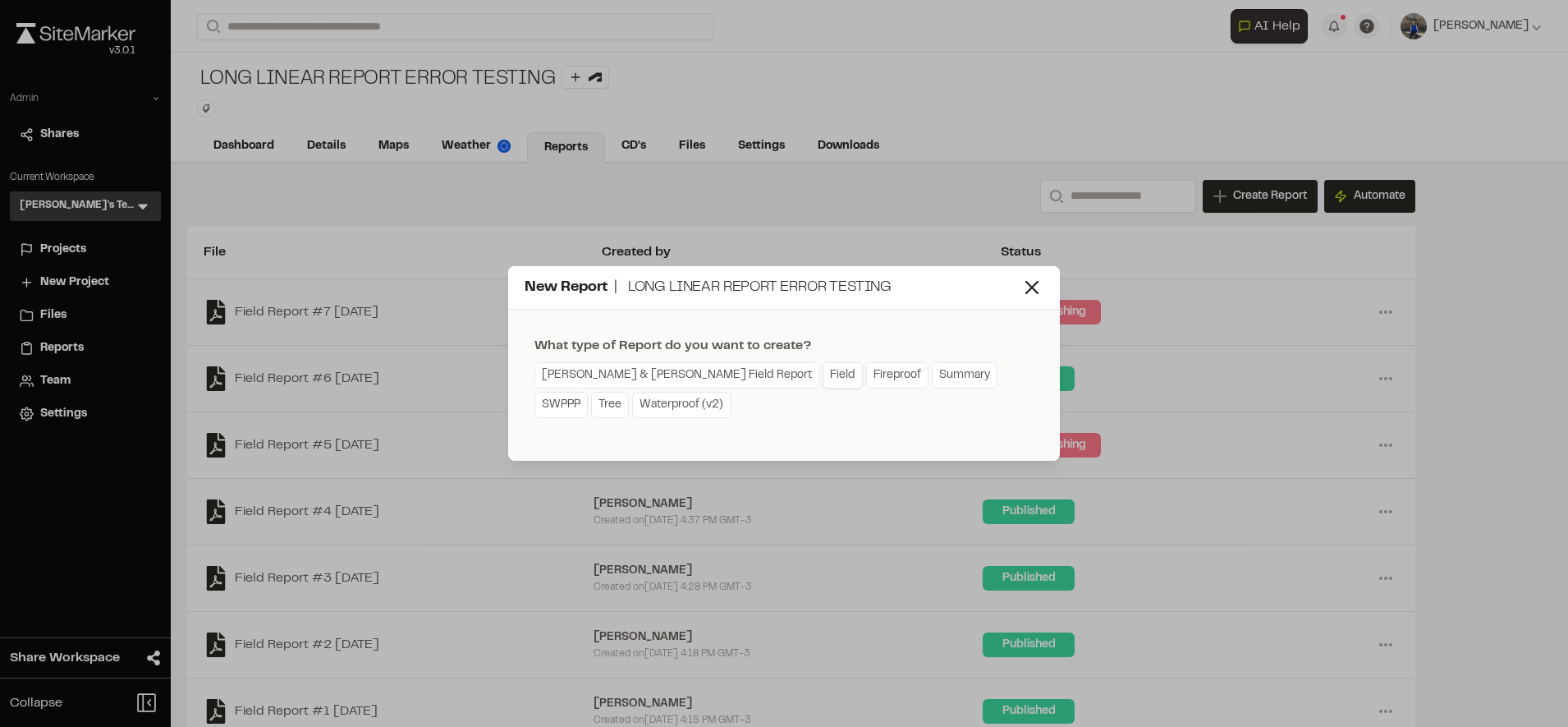
click at [822, 373] on link "Field" at bounding box center [841, 375] width 40 height 26
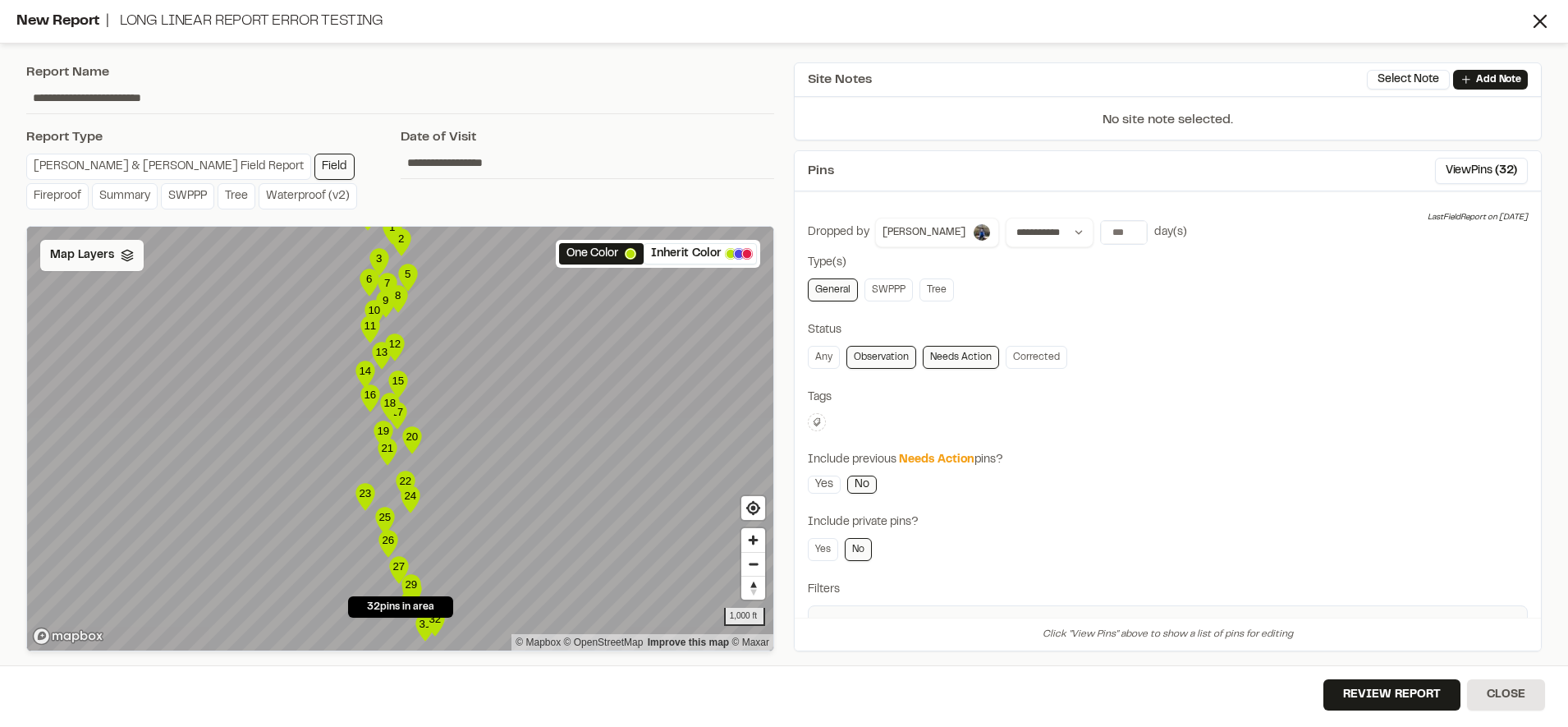
click at [100, 266] on div "Map Layers" at bounding box center [92, 255] width 103 height 31
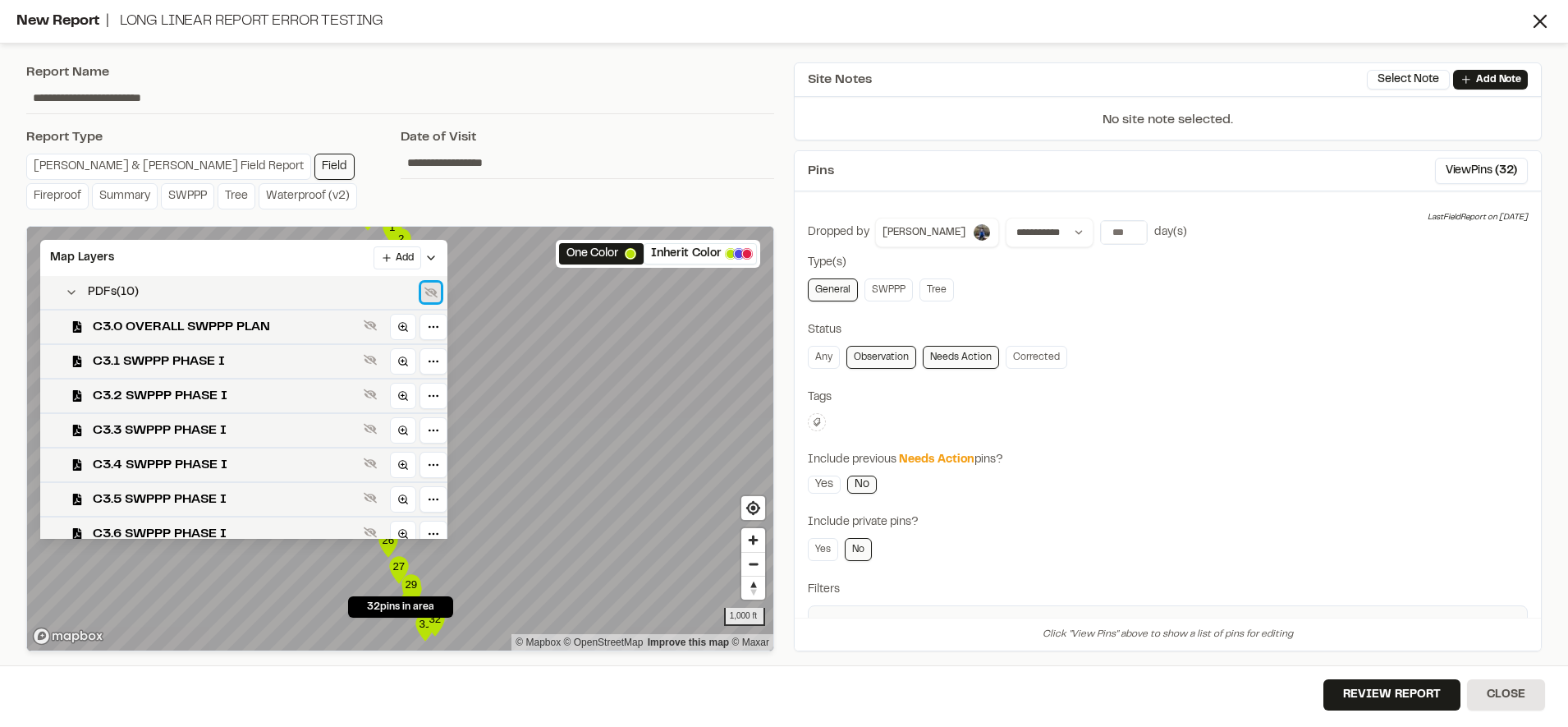
click at [432, 295] on icon at bounding box center [430, 292] width 13 height 11
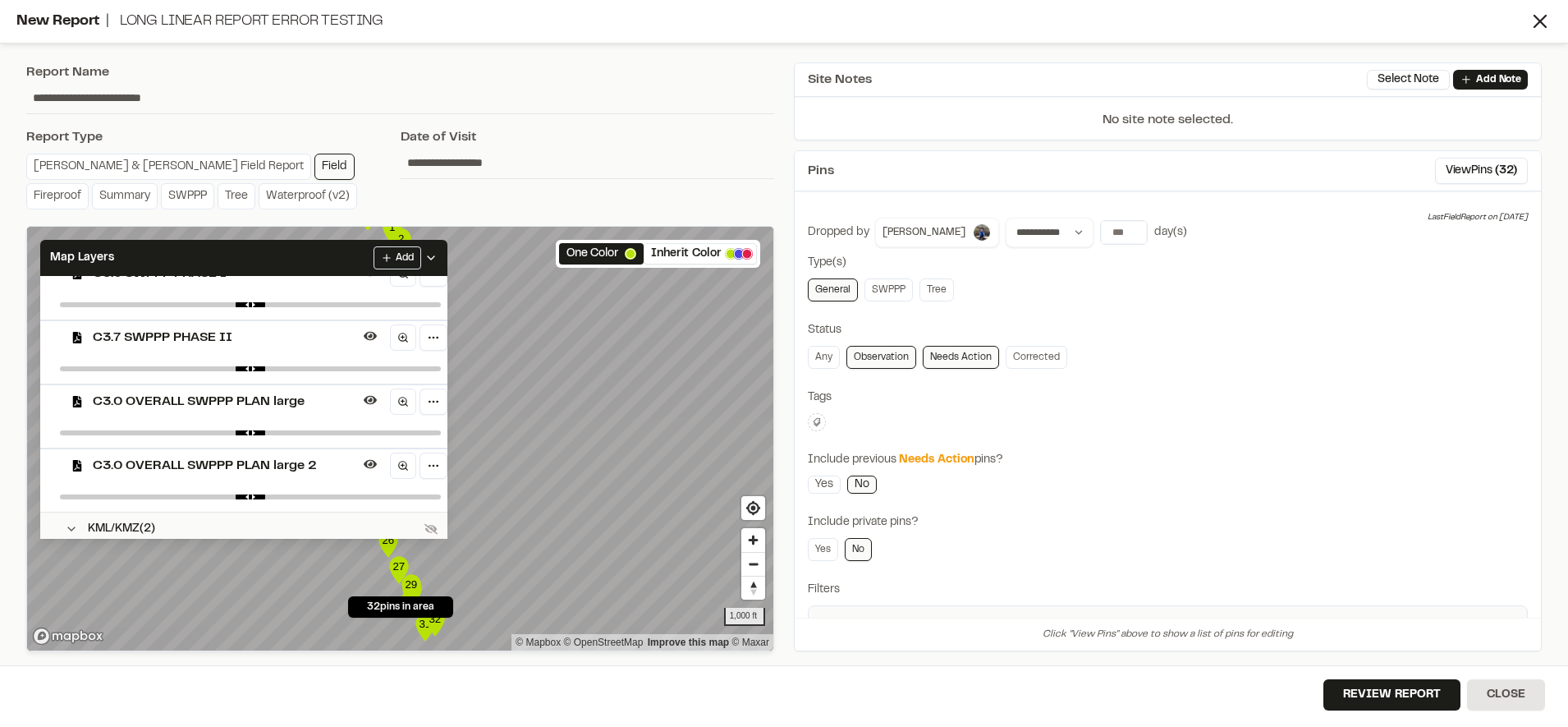
scroll to position [647, 0]
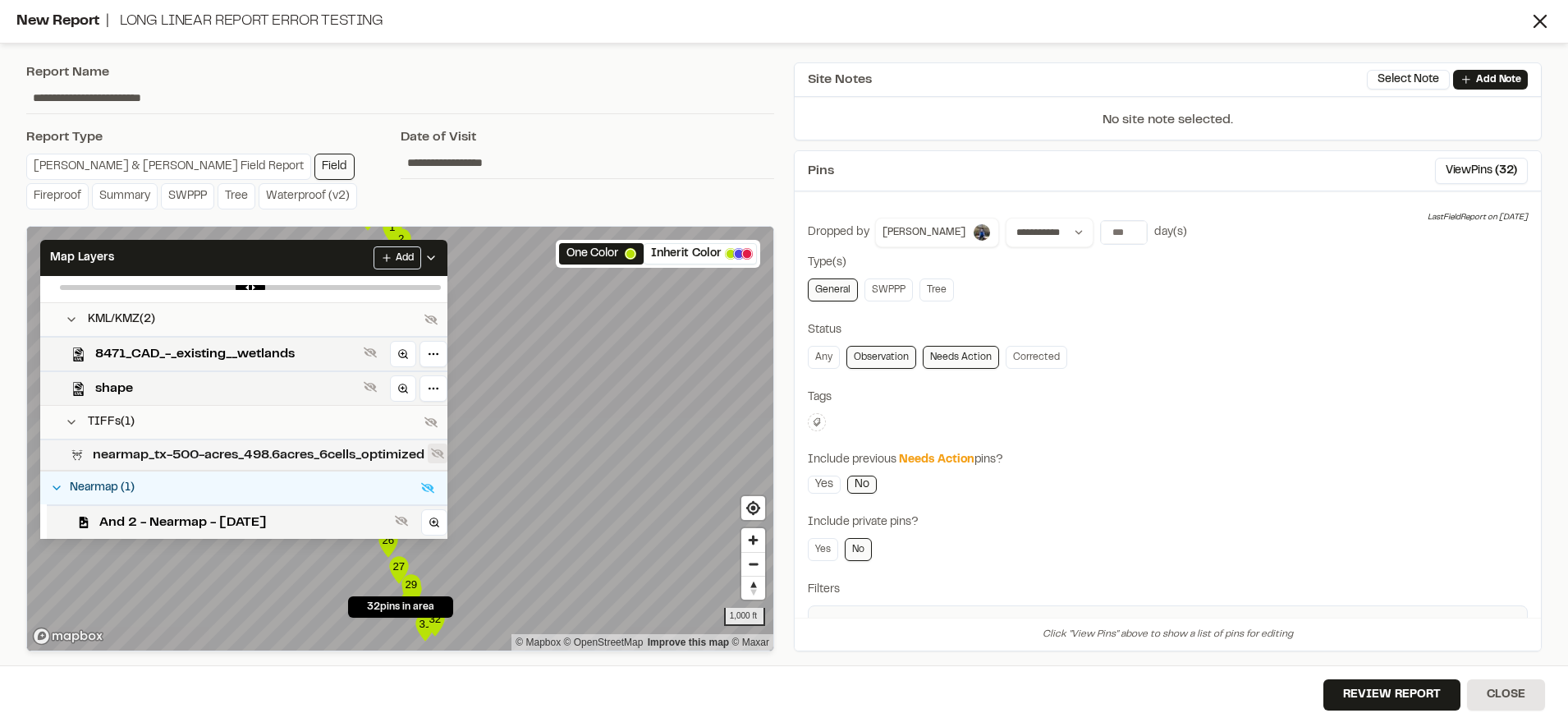
click at [441, 454] on icon at bounding box center [436, 452] width 13 height 13
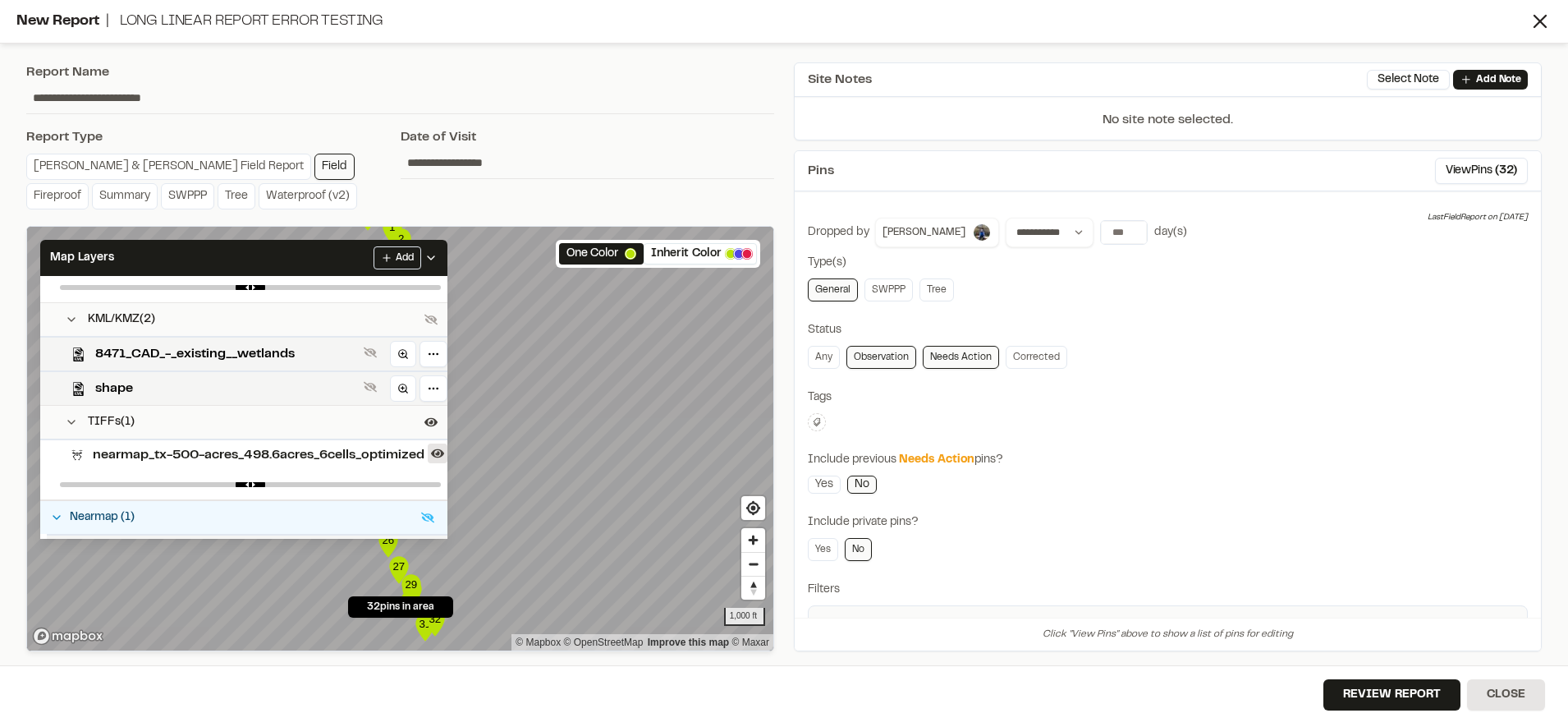
click at [444, 446] on icon at bounding box center [436, 452] width 13 height 13
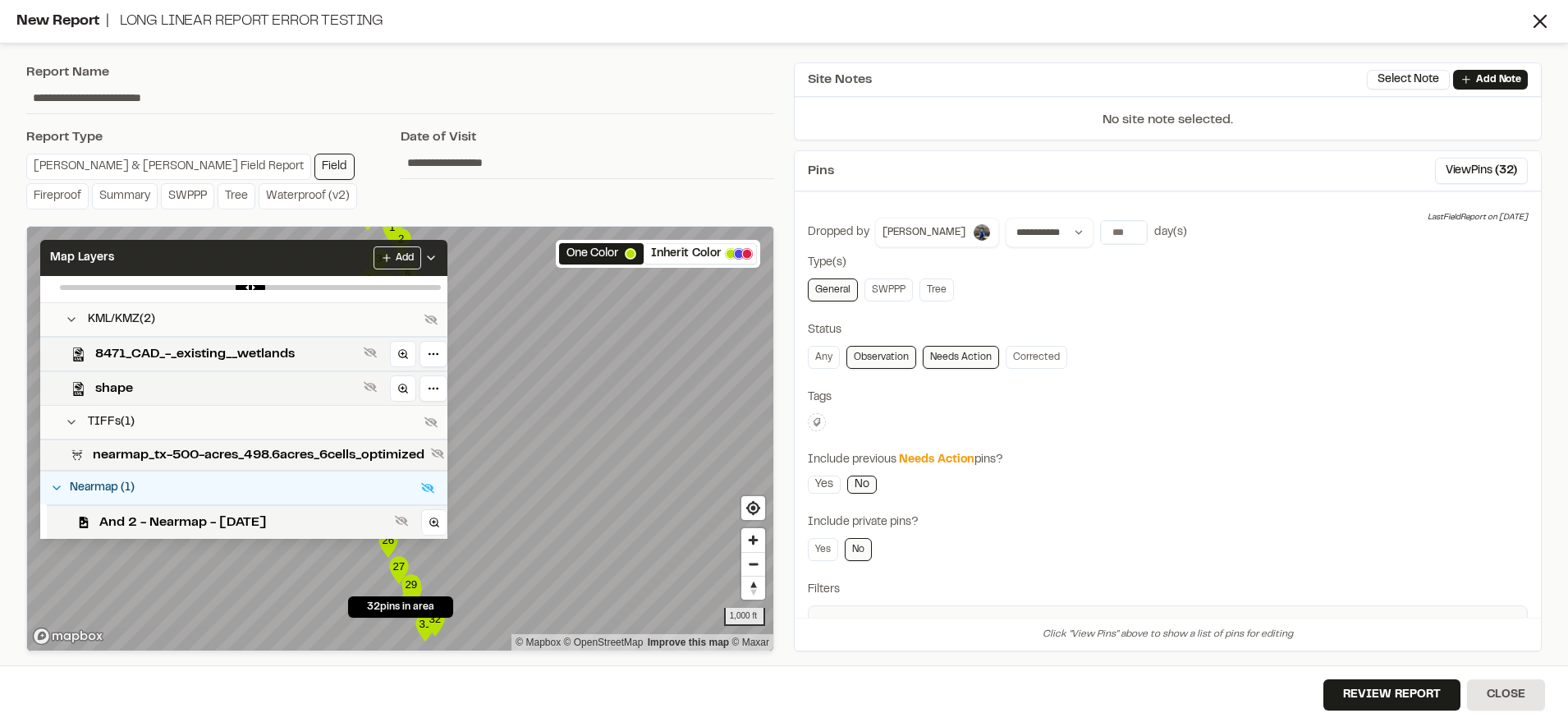
click at [346, 253] on div "Map Layers Add" at bounding box center [243, 257] width 407 height 36
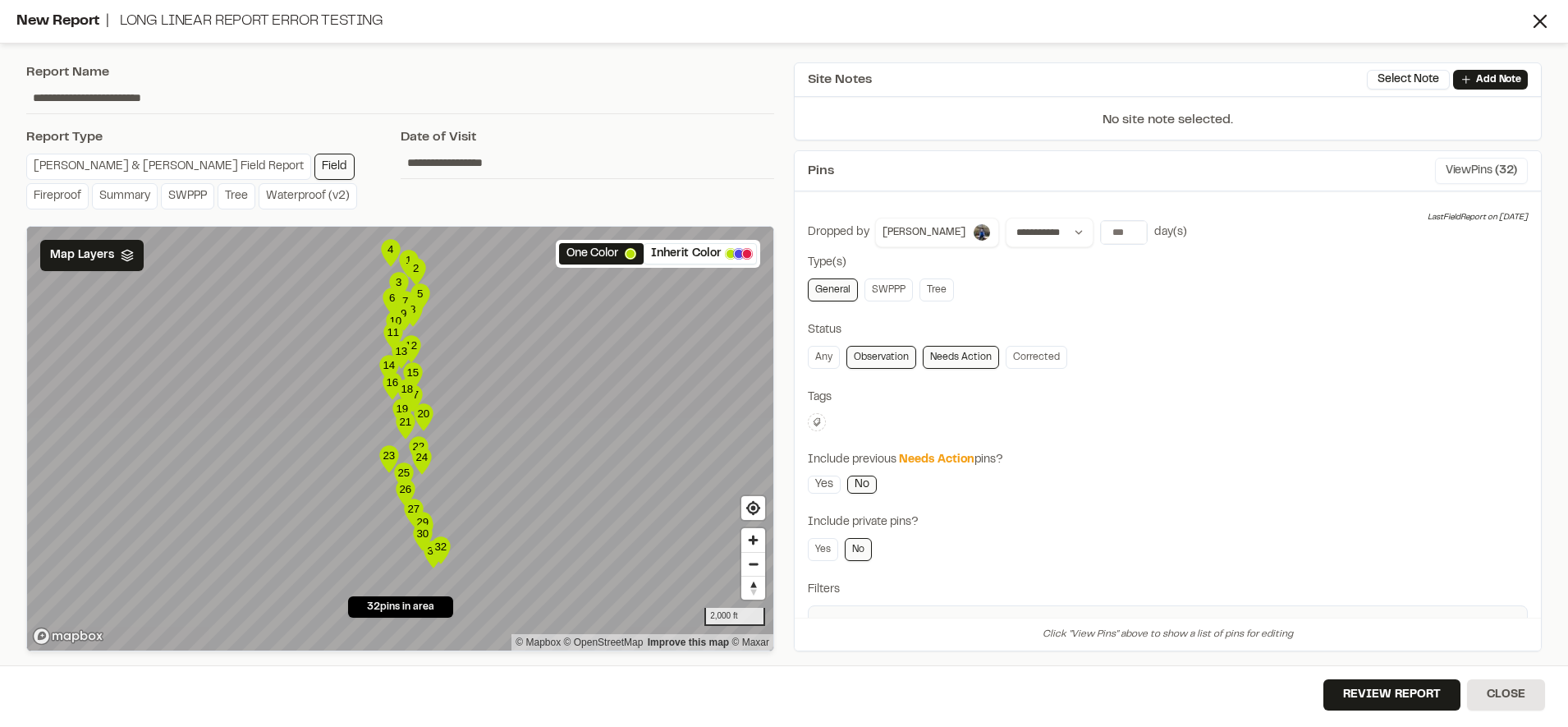
click at [1449, 178] on button "View Pins ( 32 )" at bounding box center [1480, 171] width 93 height 26
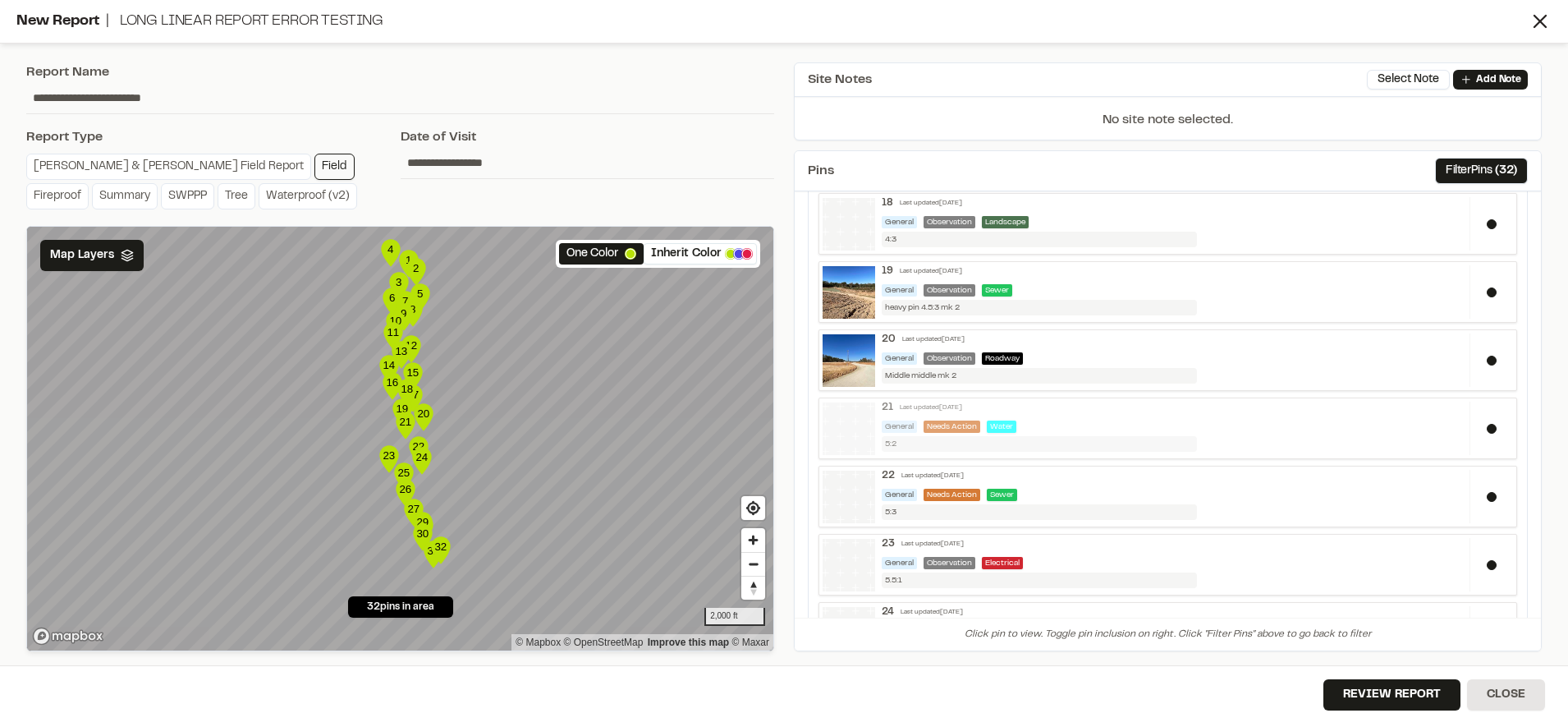
scroll to position [1202, 0]
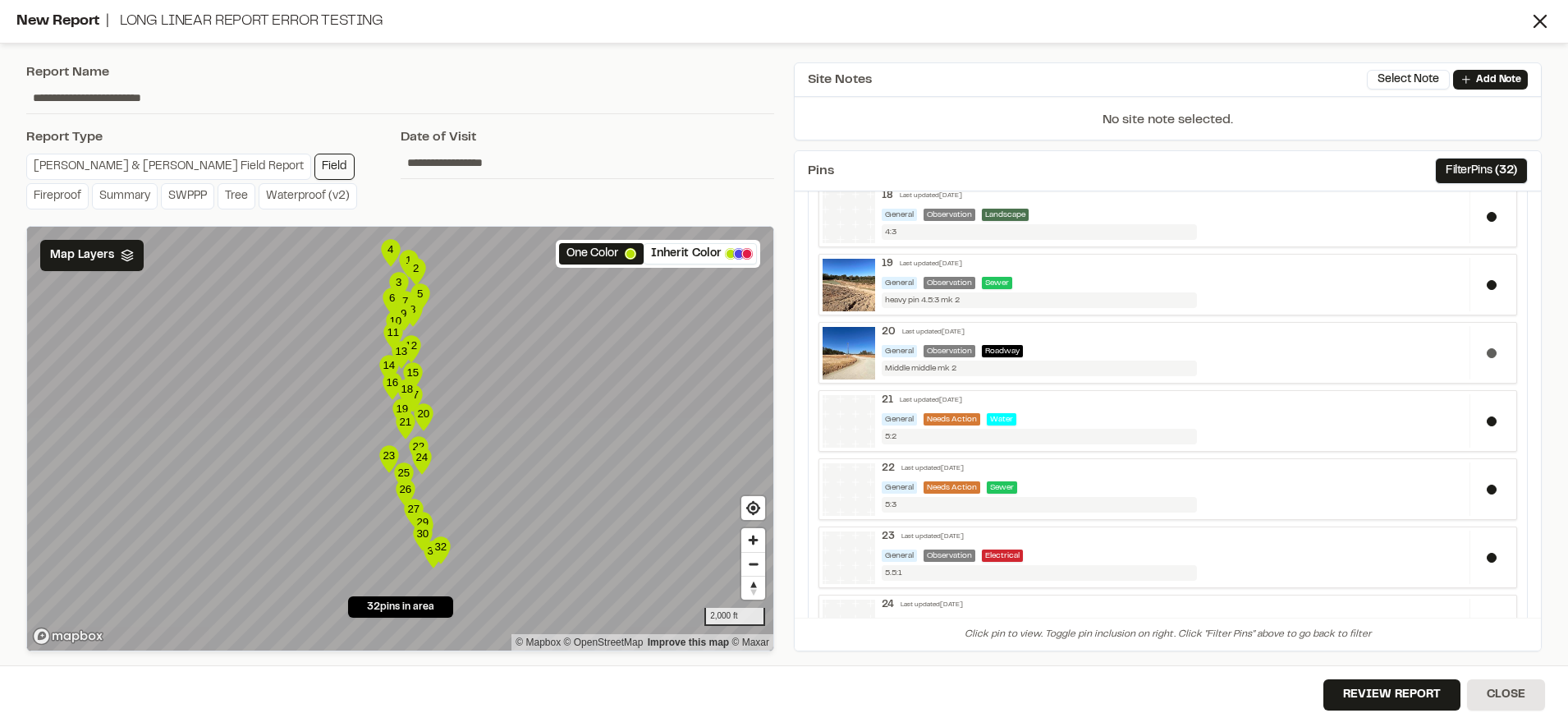
click at [1481, 361] on div at bounding box center [1491, 353] width 44 height 54
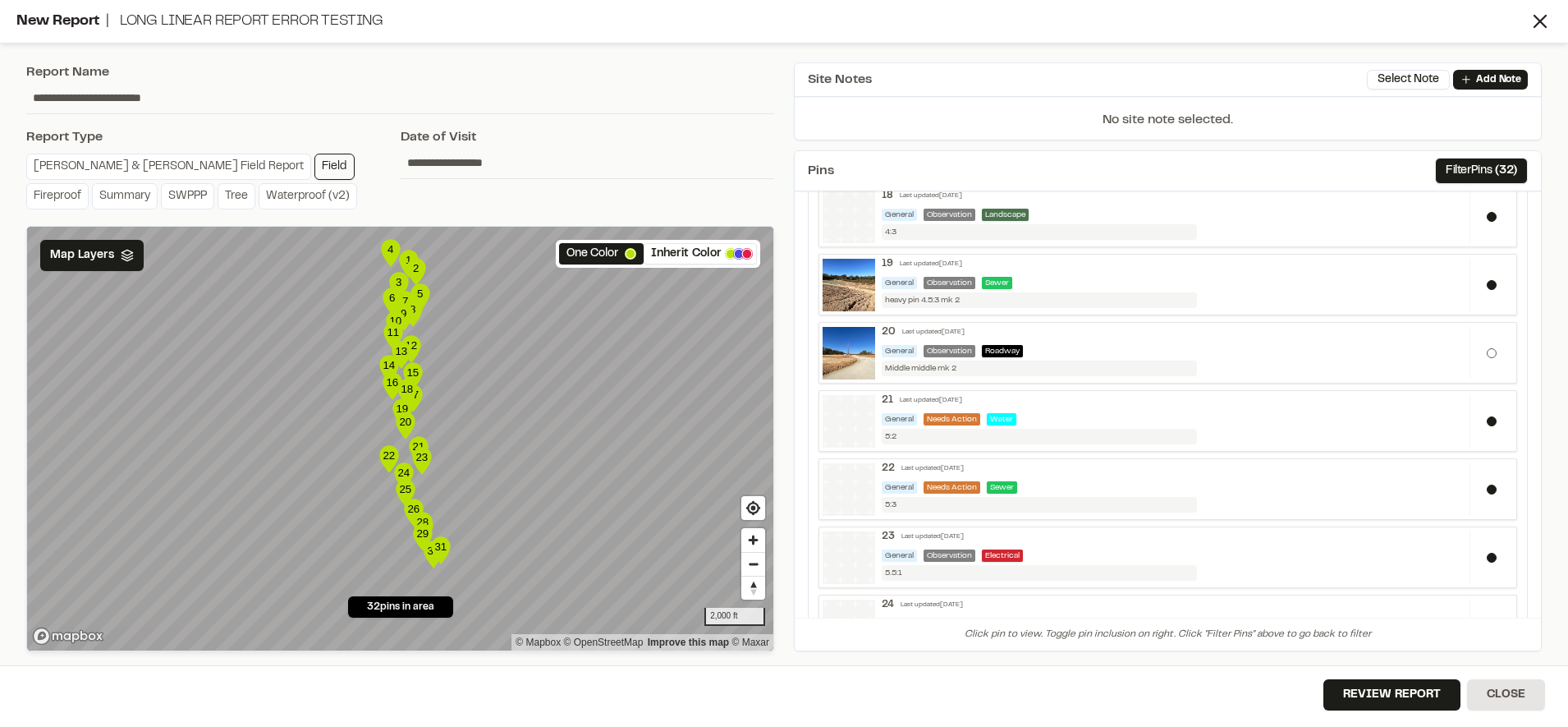
click at [1481, 361] on div at bounding box center [1491, 353] width 44 height 54
click at [158, 183] on link "Summary" at bounding box center [124, 196] width 65 height 26
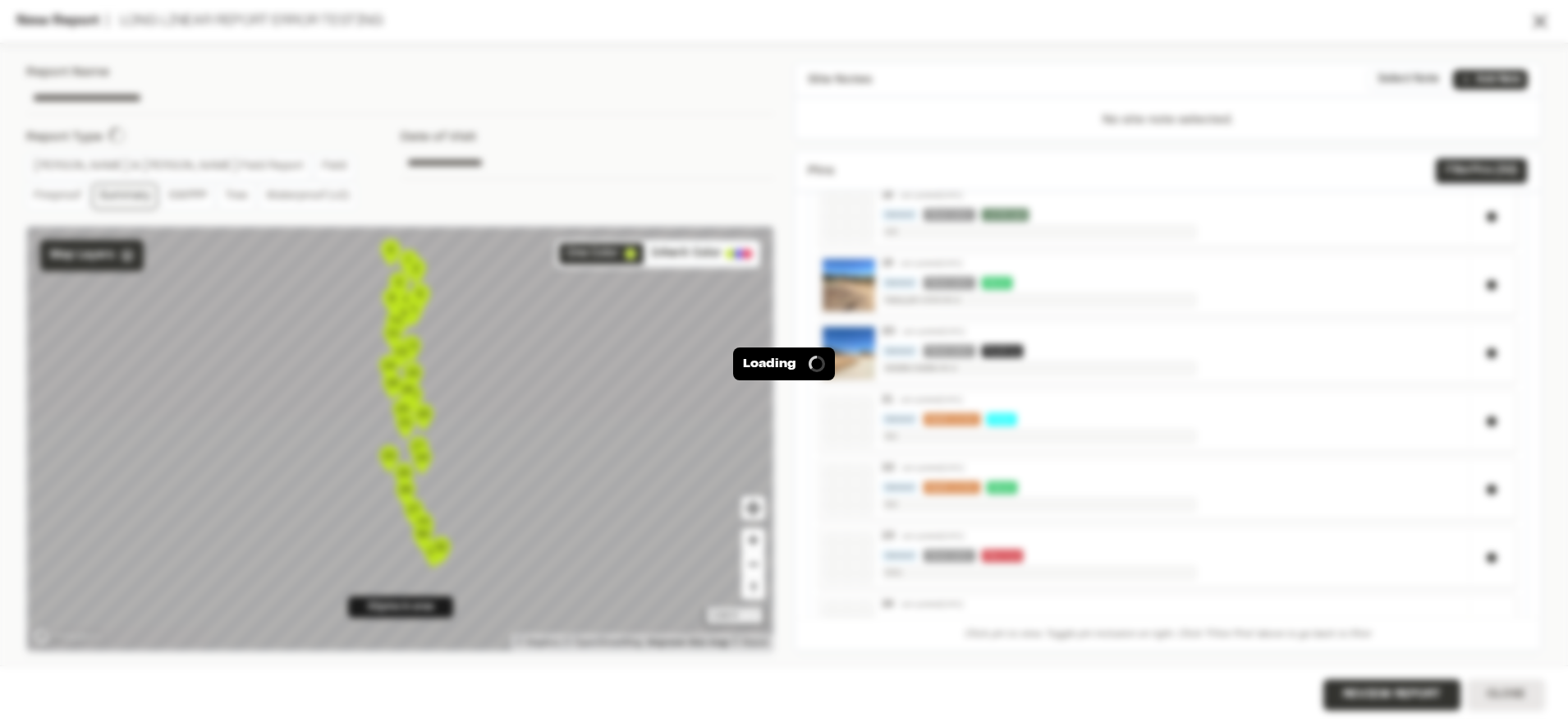
type input "**********"
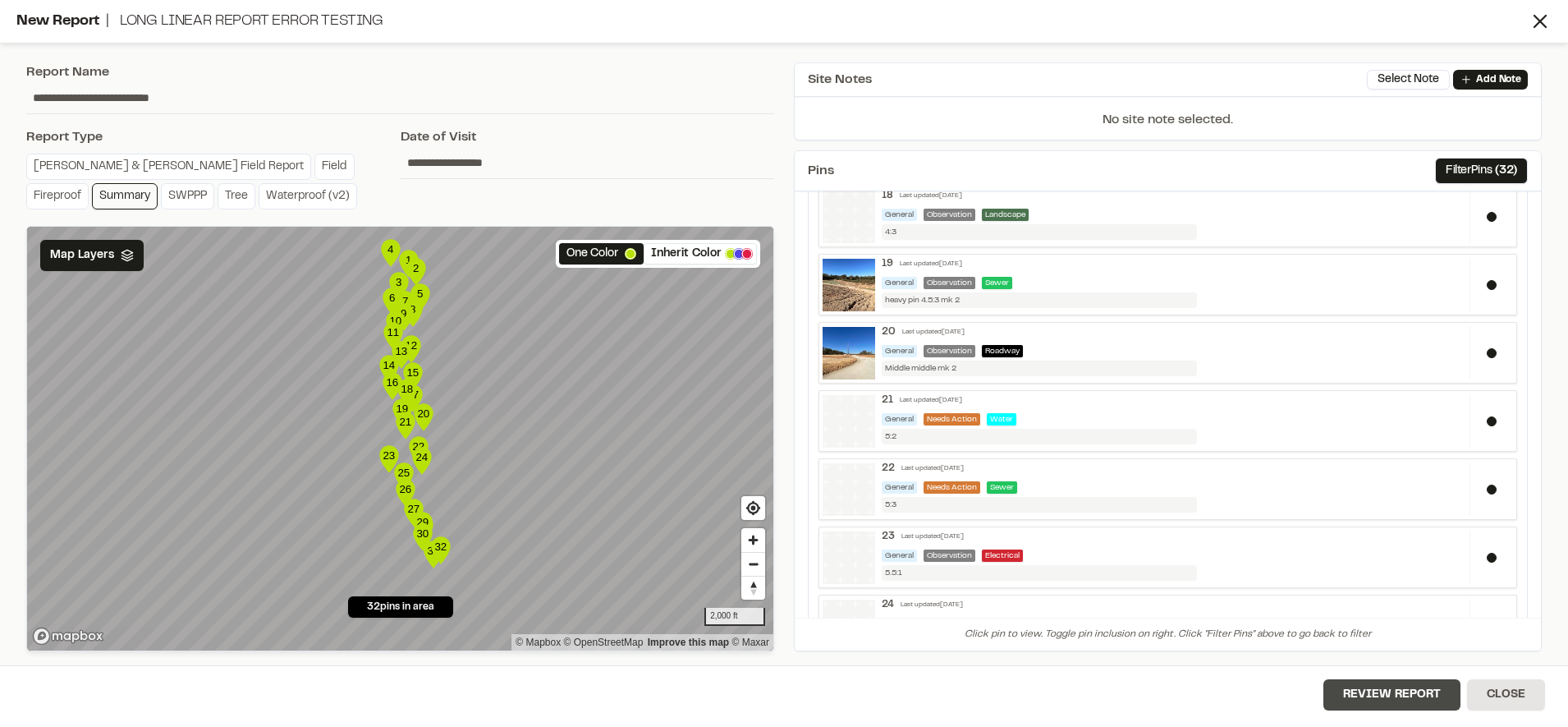
click at [1398, 698] on button "Review Report" at bounding box center [1392, 695] width 137 height 31
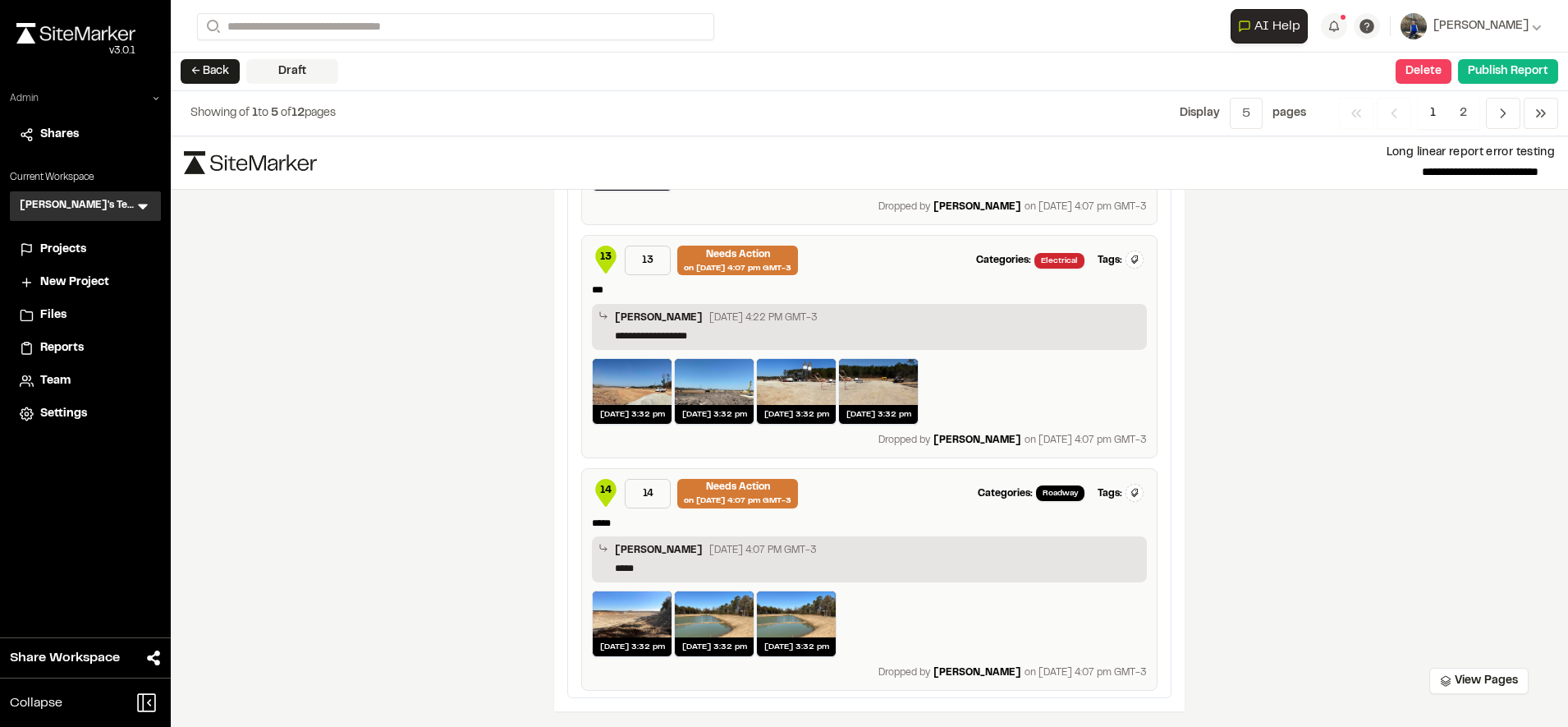
scroll to position [3232, 0]
click at [1471, 102] on span "2" at bounding box center [1463, 113] width 32 height 31
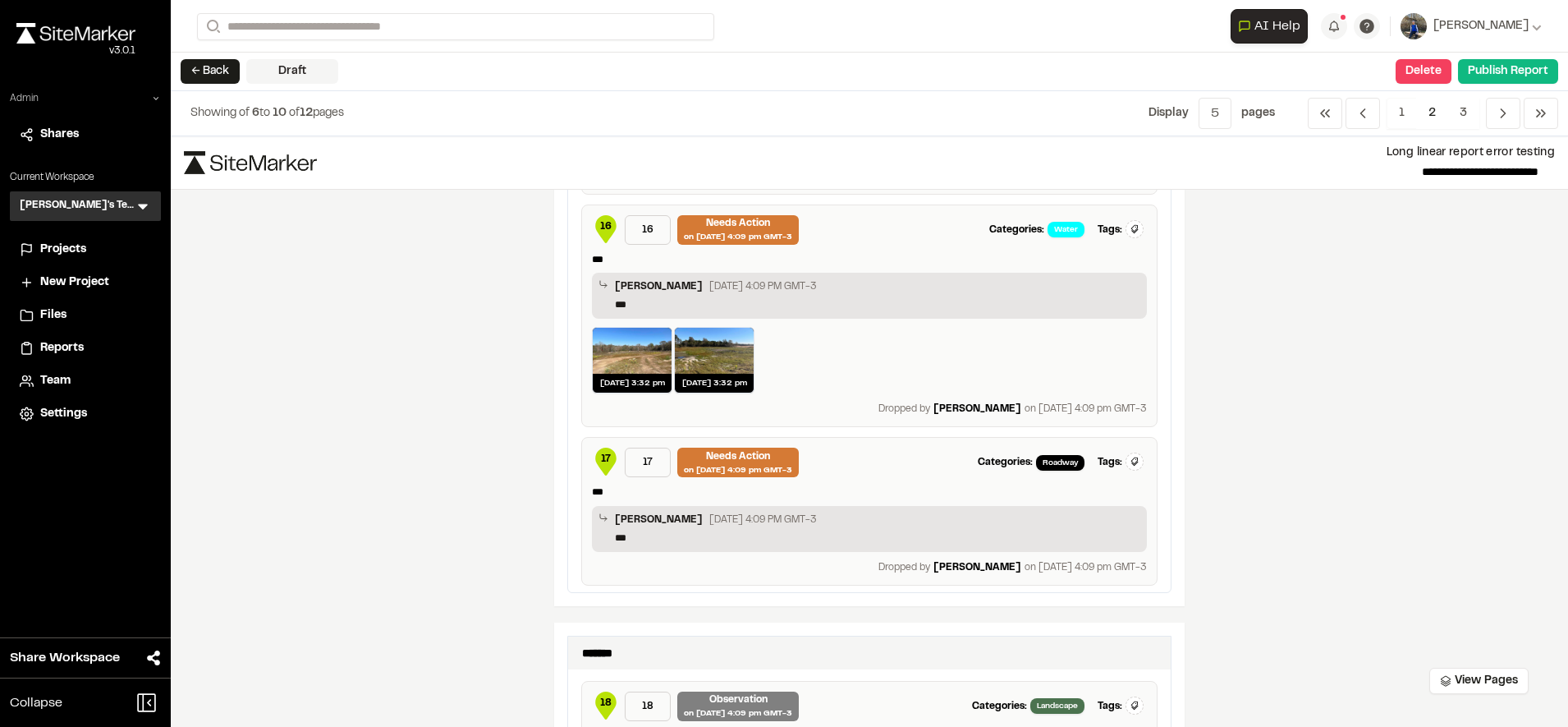
scroll to position [0, 0]
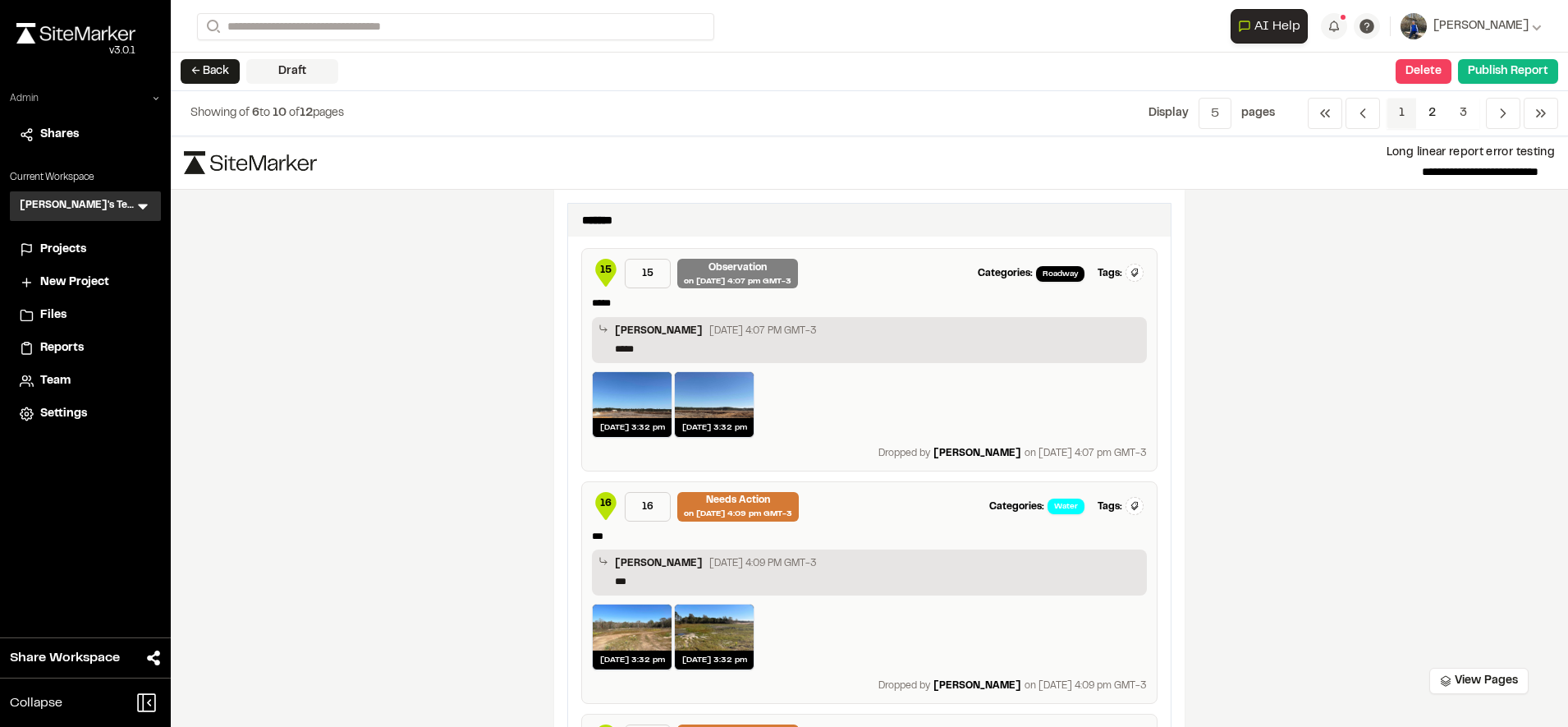
click at [1400, 107] on span "1" at bounding box center [1400, 113] width 30 height 31
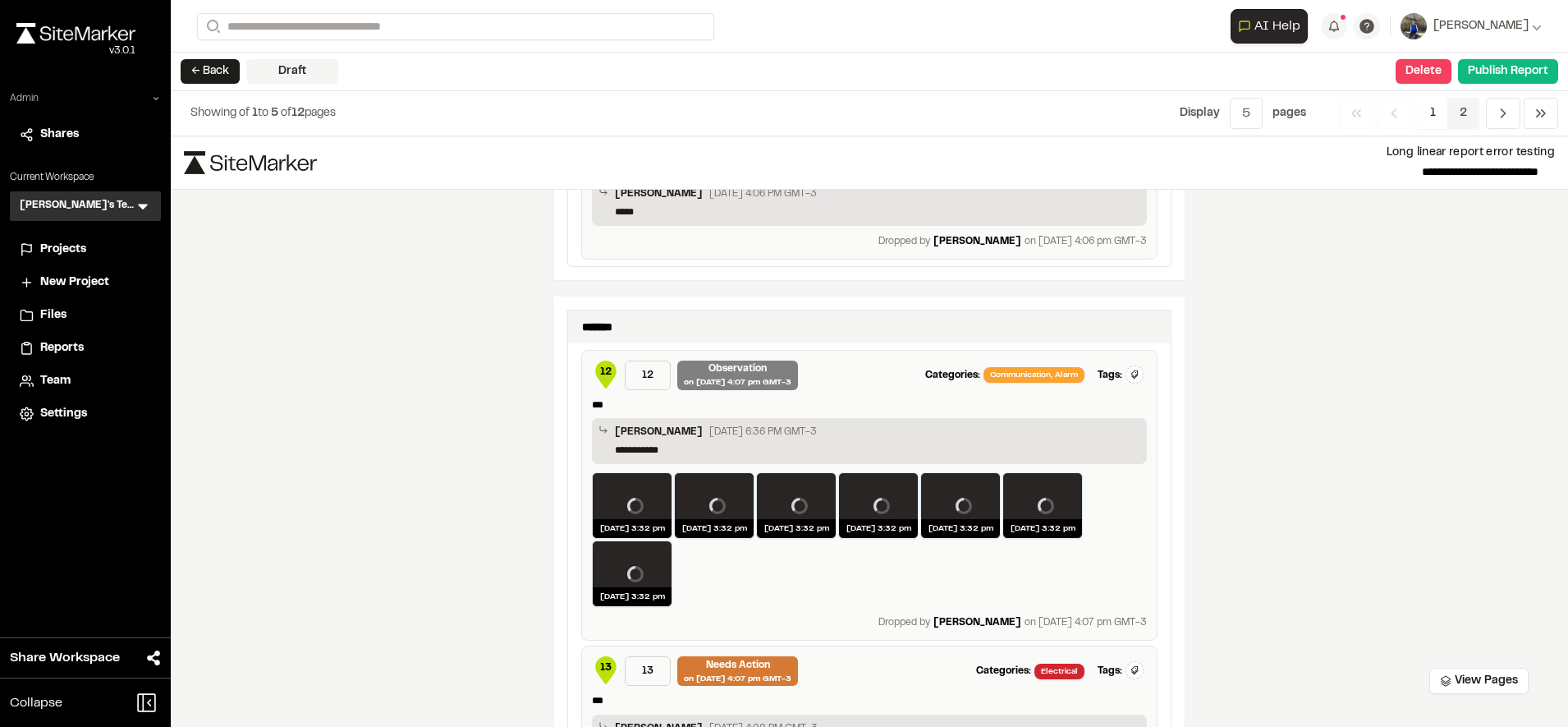
scroll to position [2810, 0]
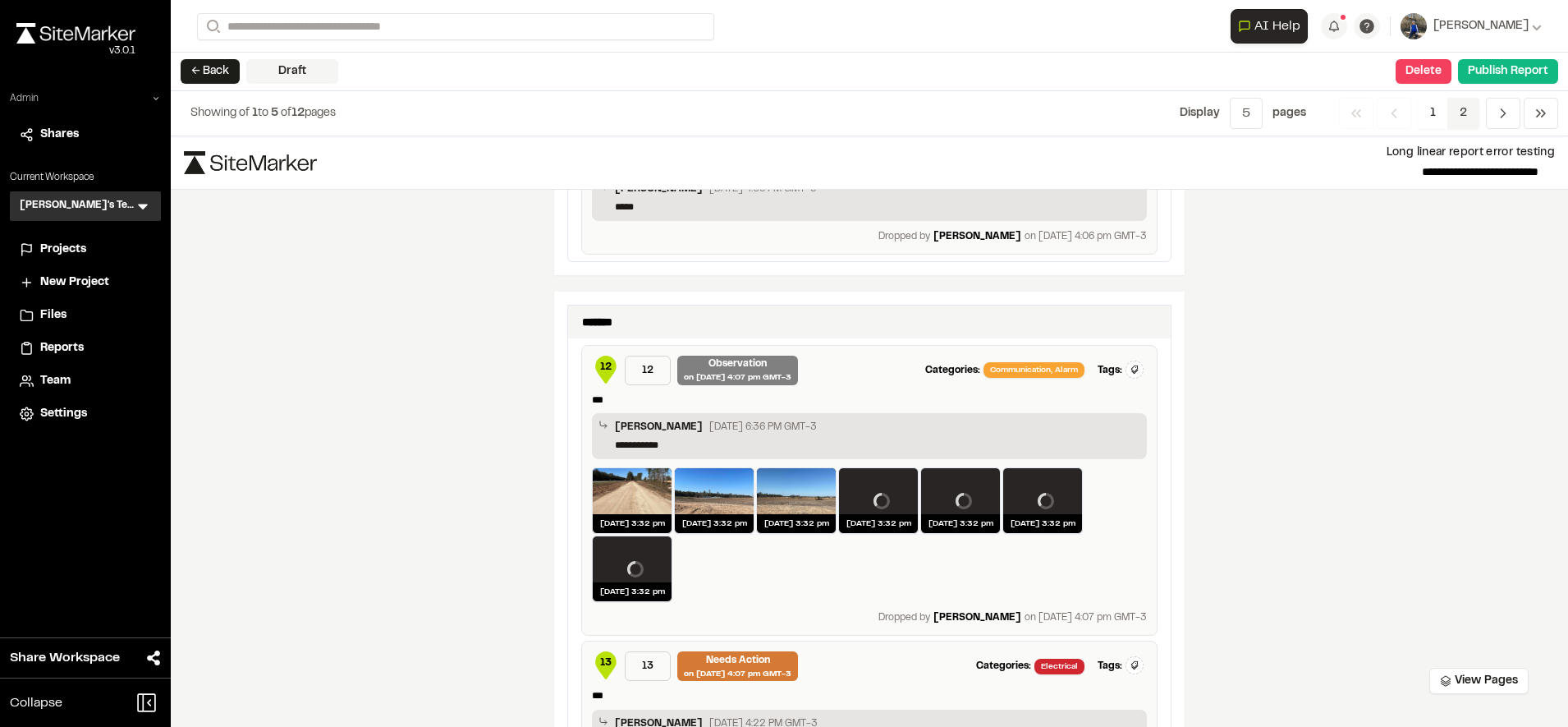
click at [1470, 108] on span "2" at bounding box center [1463, 113] width 32 height 31
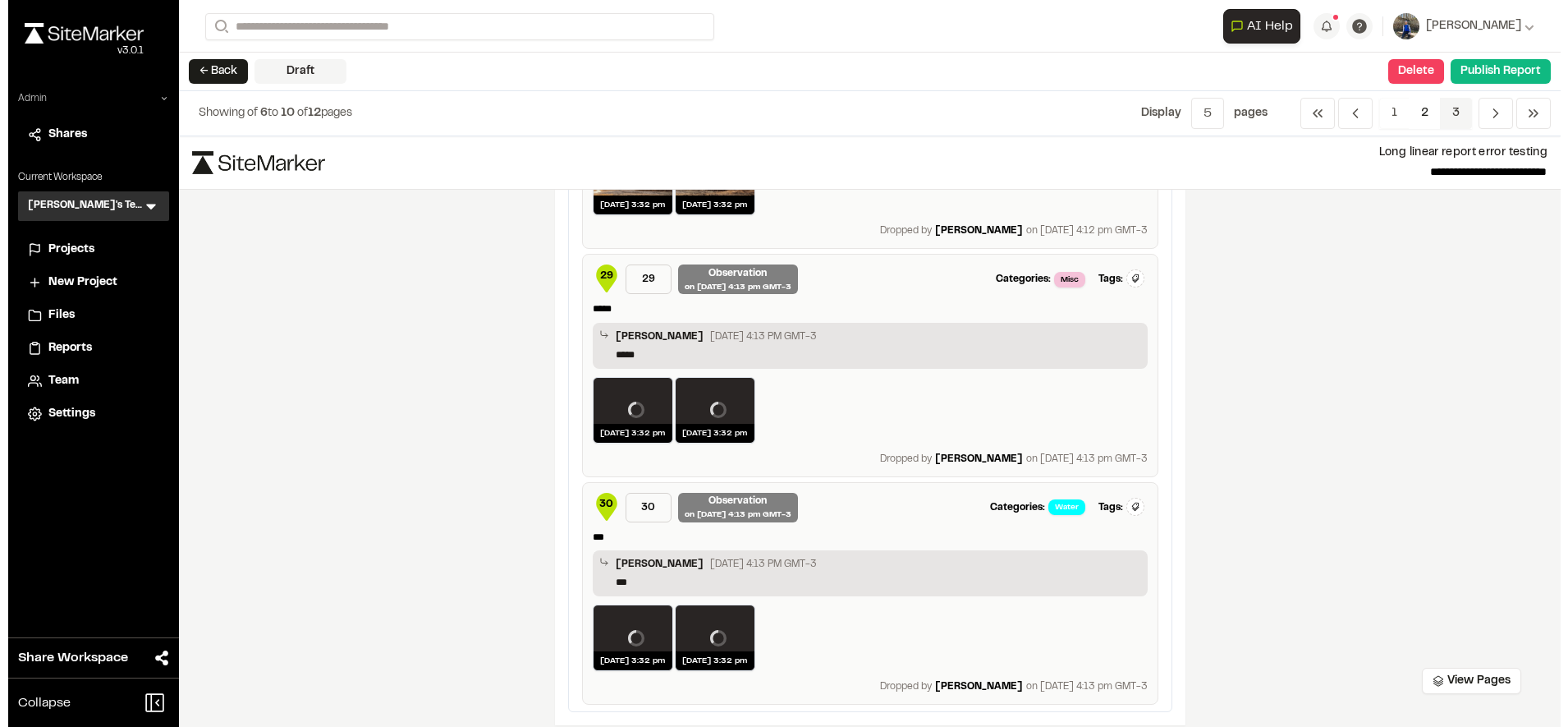
scroll to position [3450, 0]
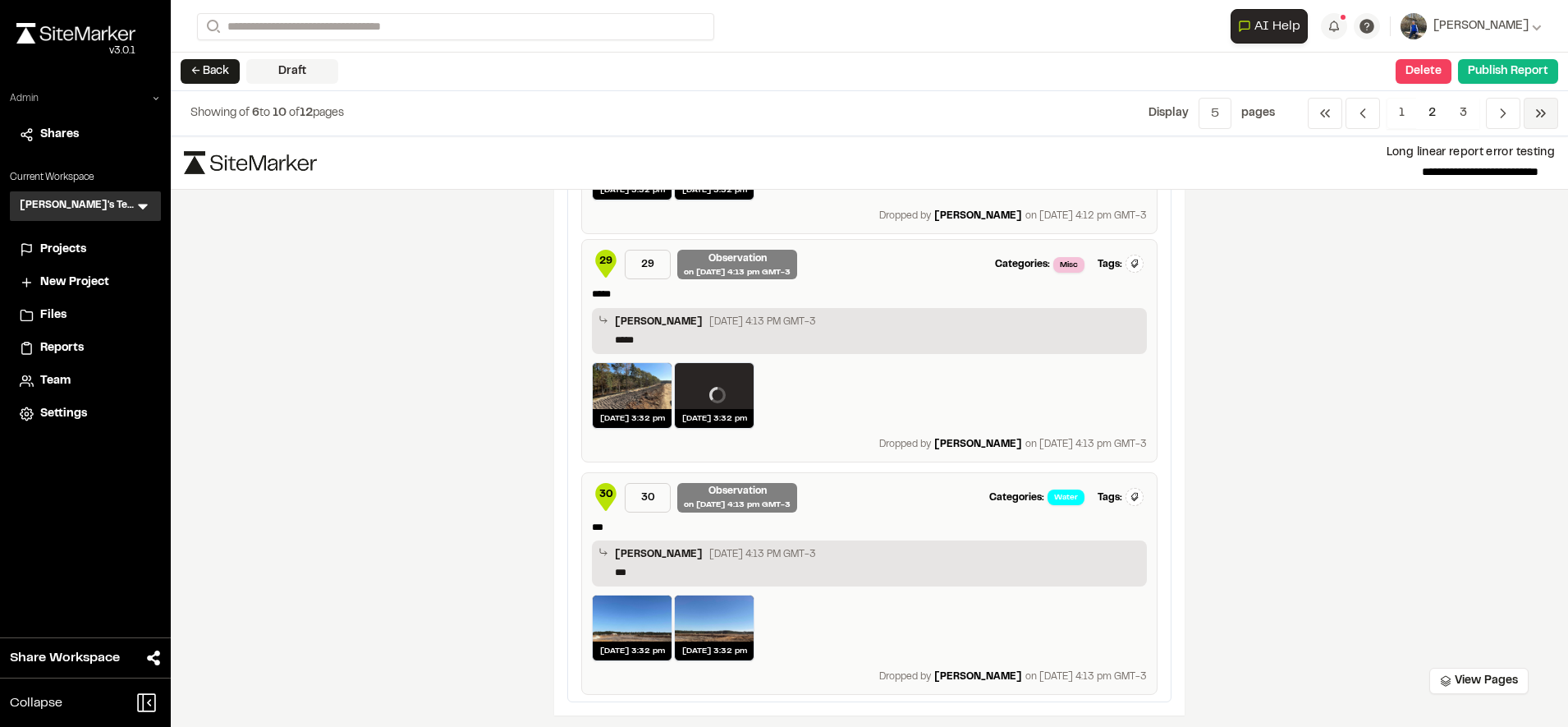
click at [1542, 114] on icon "Navigation" at bounding box center [1540, 113] width 17 height 17
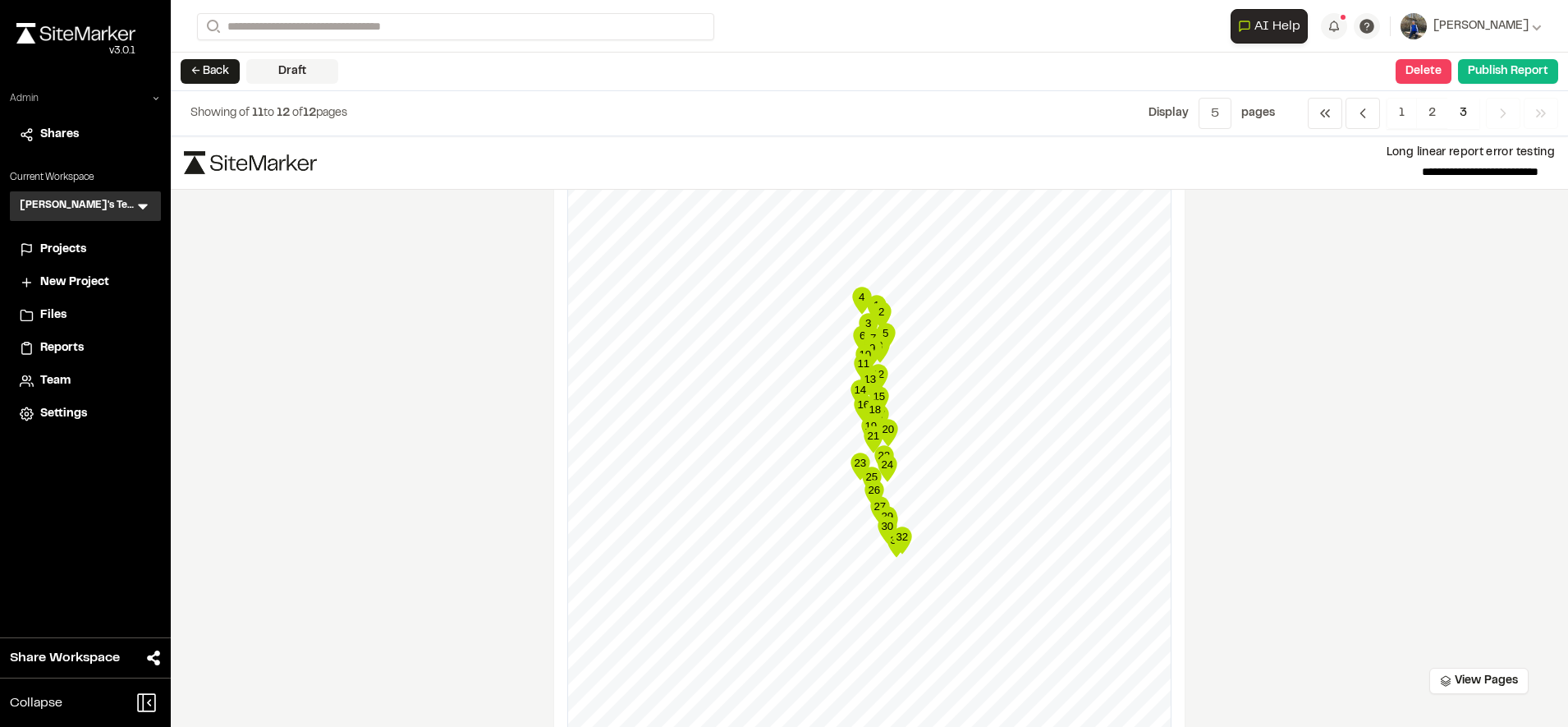
scroll to position [0, 0]
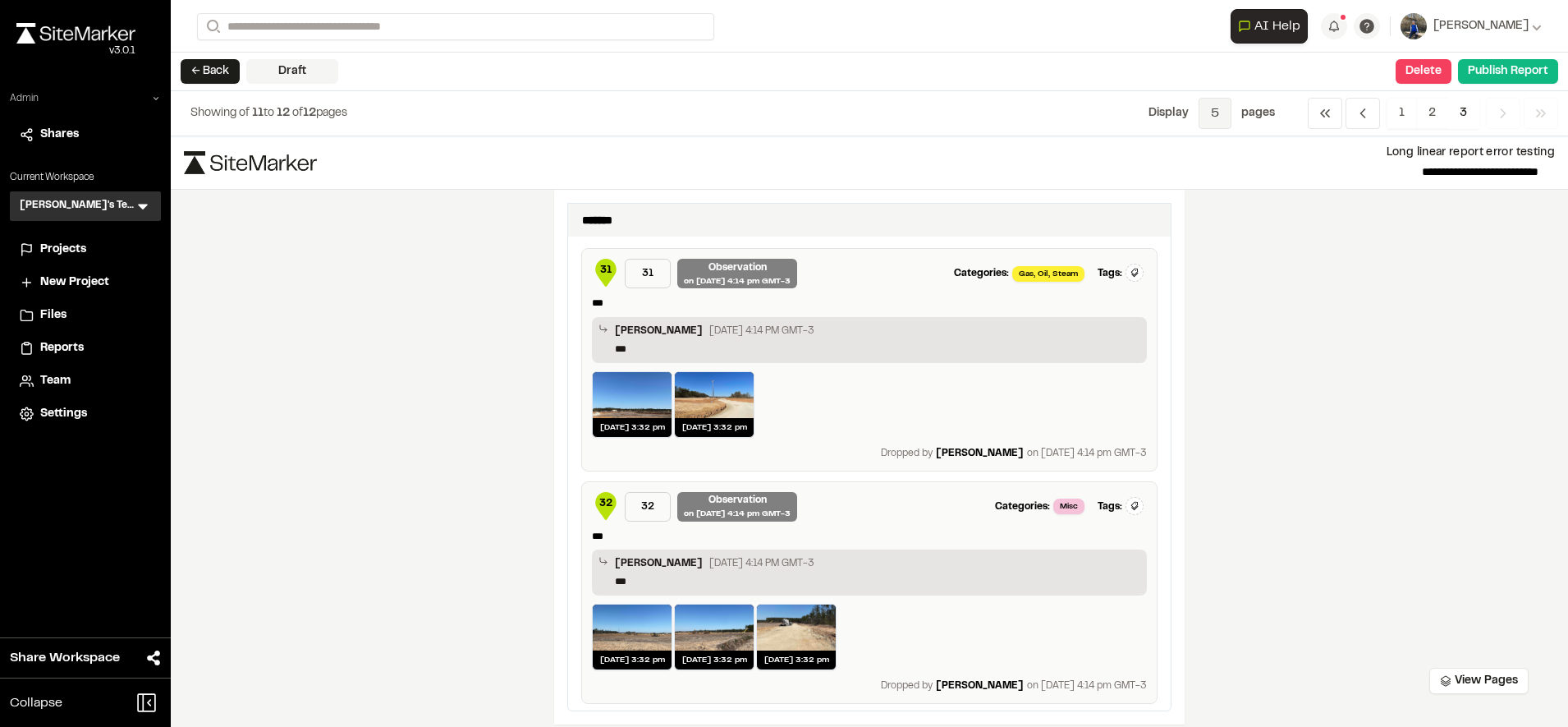
click at [1227, 102] on span "5" at bounding box center [1214, 113] width 33 height 31
click at [1194, 226] on span "All" at bounding box center [1202, 223] width 143 height 24
click at [1213, 108] on span "5" at bounding box center [1214, 113] width 33 height 31
click at [1162, 219] on span "All" at bounding box center [1202, 223] width 143 height 24
click at [1219, 119] on span "5" at bounding box center [1214, 113] width 33 height 31
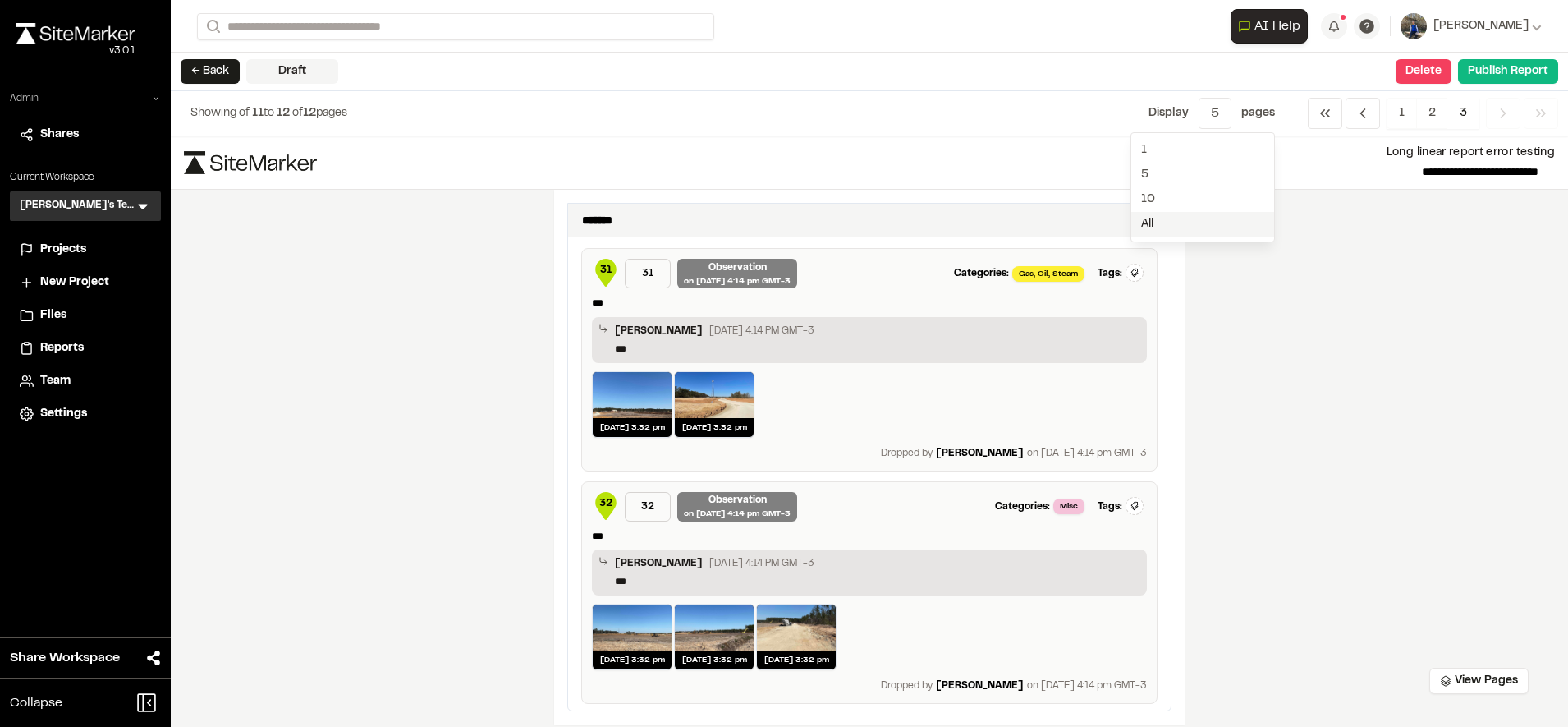
click at [1160, 221] on span "All" at bounding box center [1202, 223] width 143 height 24
click at [1214, 111] on span "5" at bounding box center [1214, 113] width 33 height 31
click at [1168, 194] on span "10" at bounding box center [1202, 199] width 143 height 24
click at [1355, 116] on icon "Navigation" at bounding box center [1363, 113] width 17 height 17
click at [1380, 109] on span "Previous" at bounding box center [1362, 113] width 34 height 31
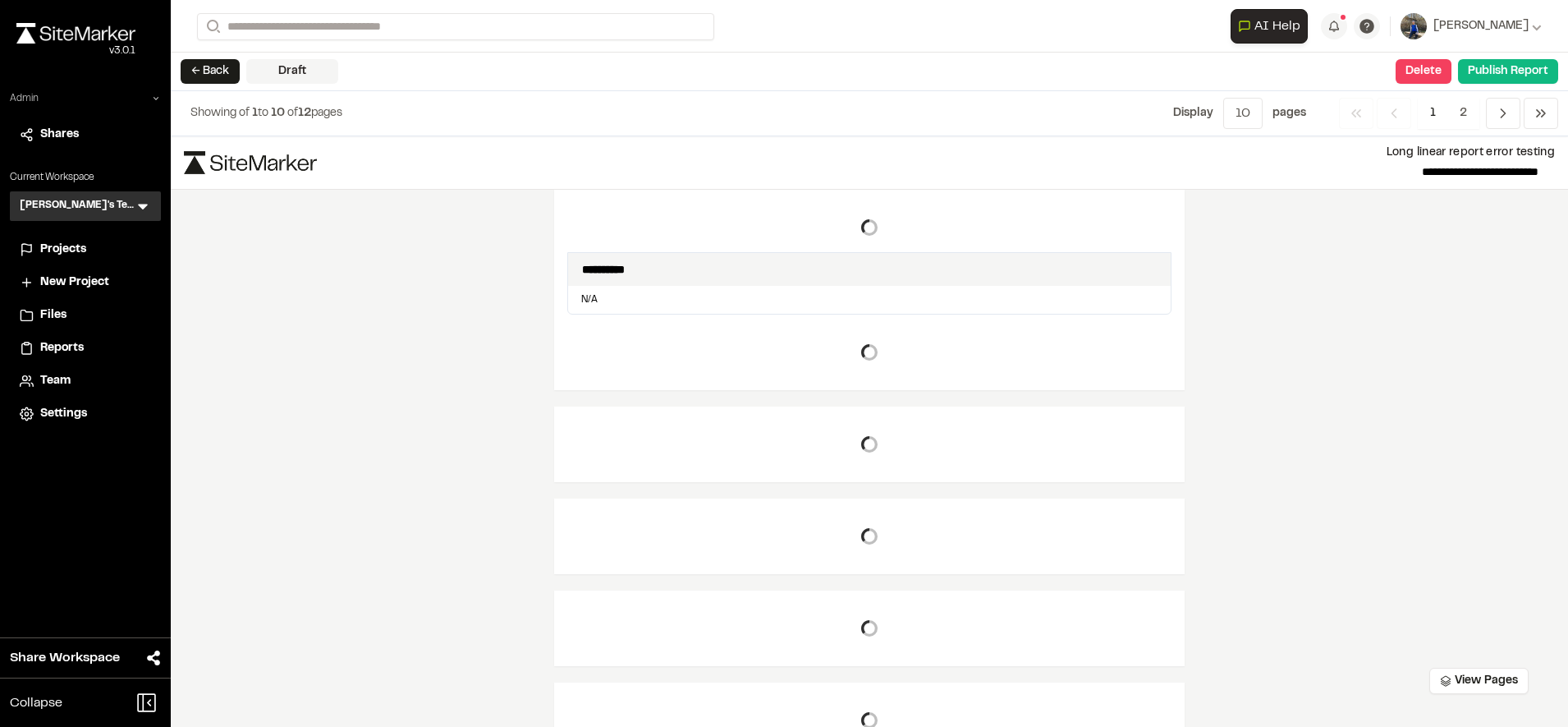
click at [1435, 111] on span "1" at bounding box center [1432, 113] width 30 height 31
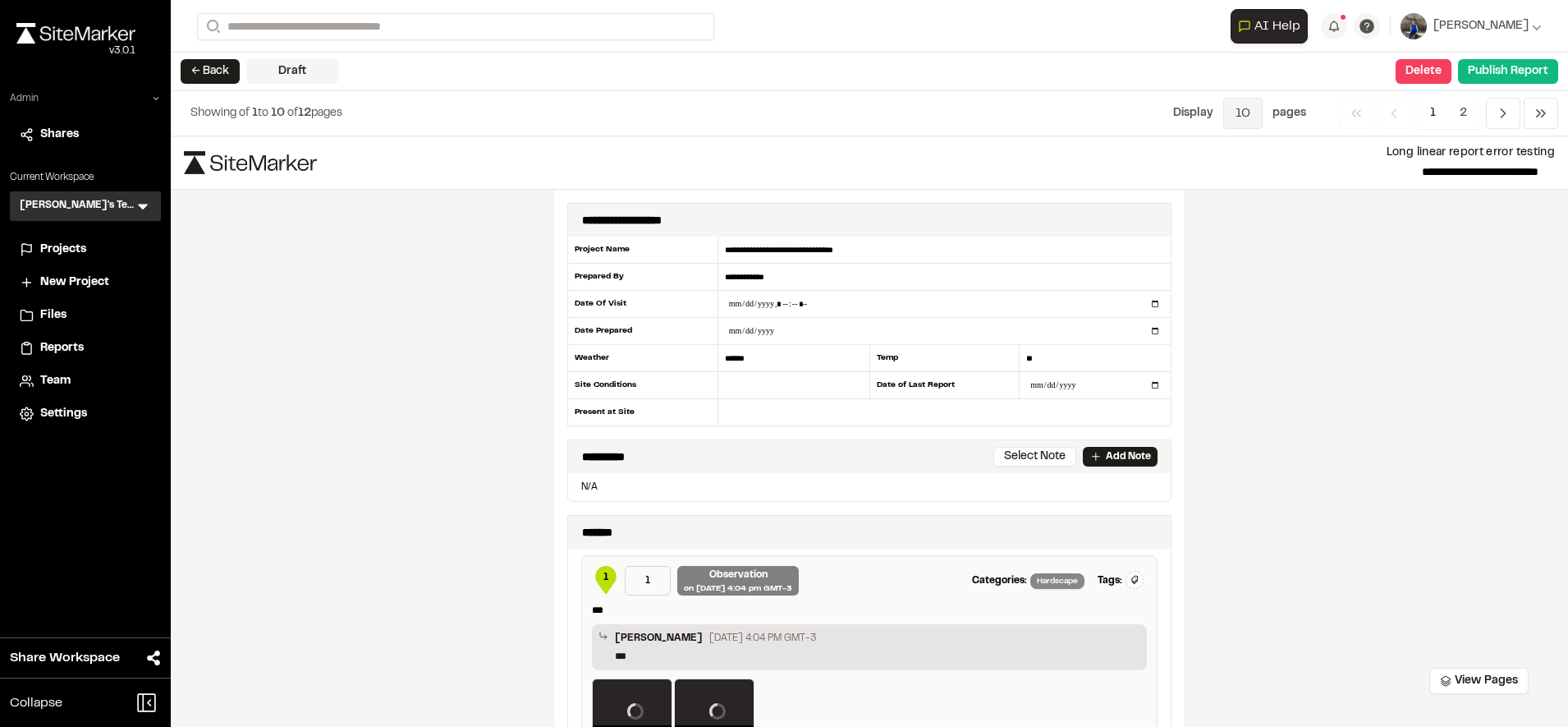
click at [1229, 112] on span "10" at bounding box center [1243, 113] width 39 height 31
click at [1209, 222] on span "All" at bounding box center [1233, 223] width 143 height 24
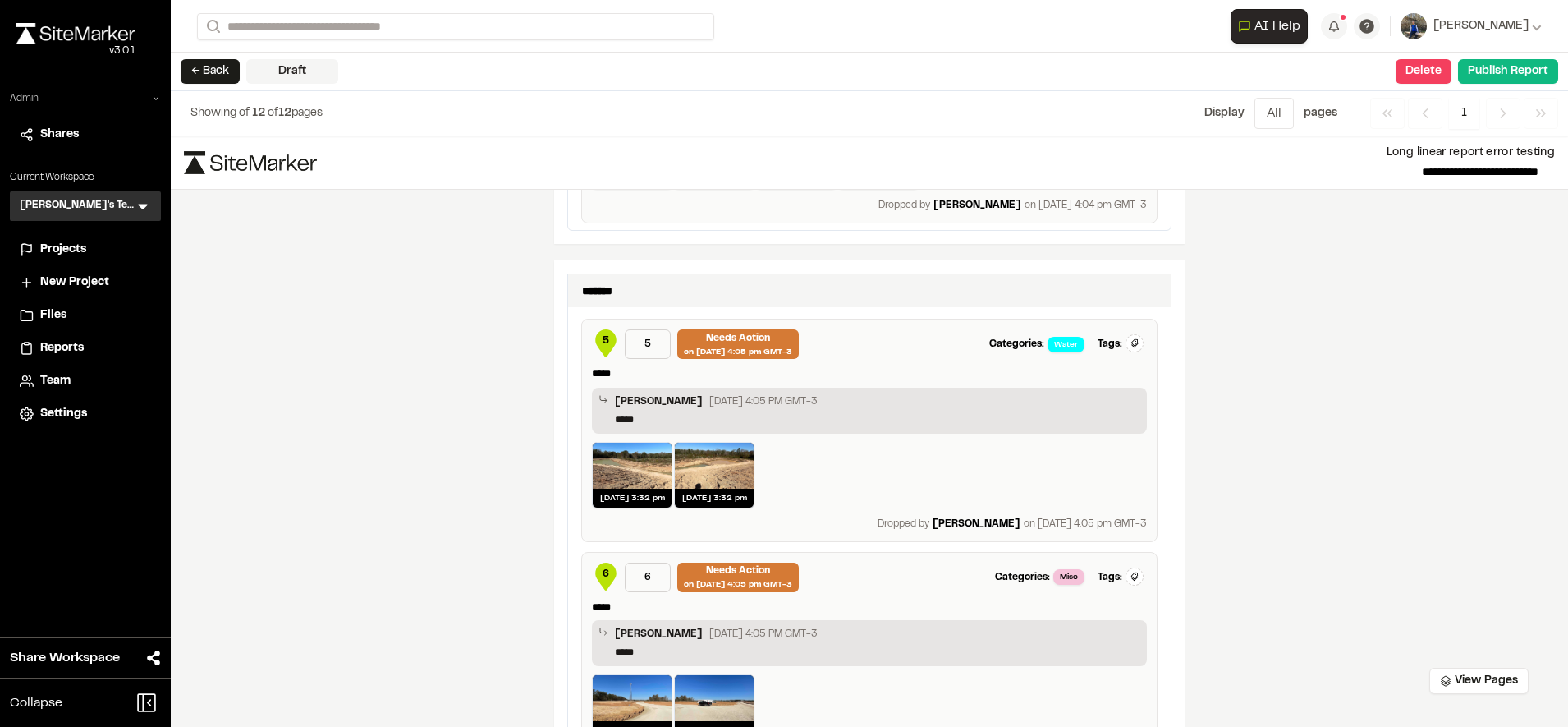
scroll to position [1343, 0]
click at [230, 61] on button "← Back" at bounding box center [209, 71] width 59 height 24
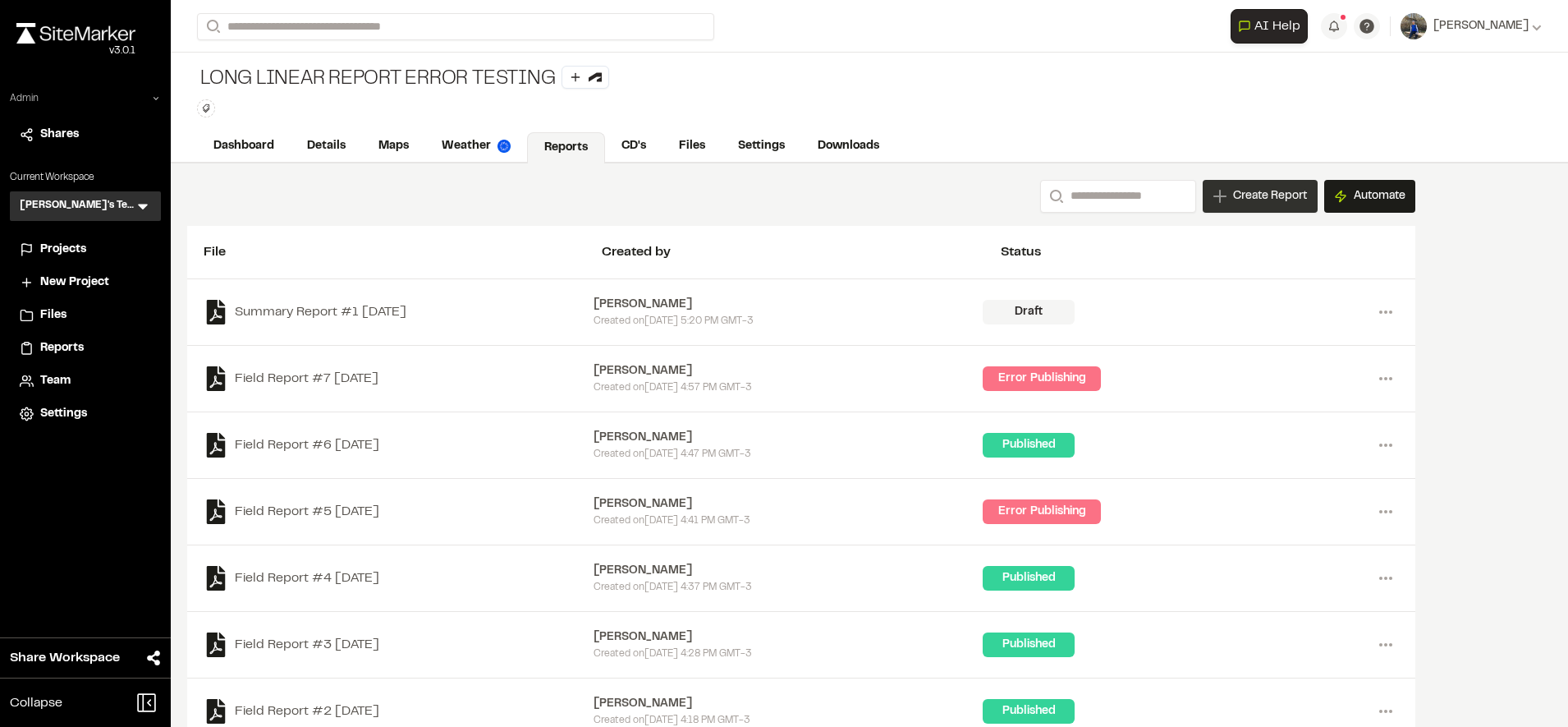
click at [1278, 187] on span "Create Report" at bounding box center [1270, 196] width 74 height 19
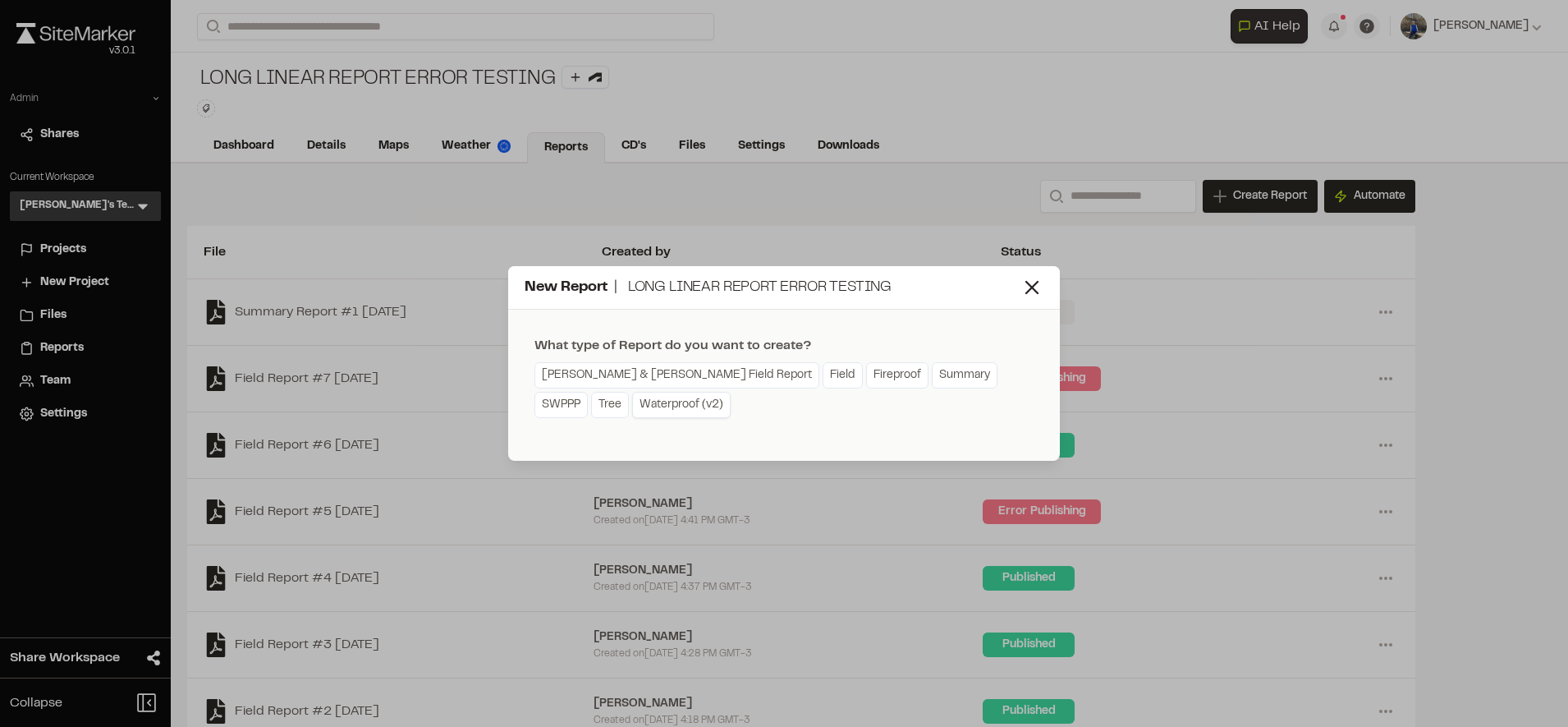
click at [632, 405] on link "Waterproof (v2)" at bounding box center [681, 404] width 98 height 26
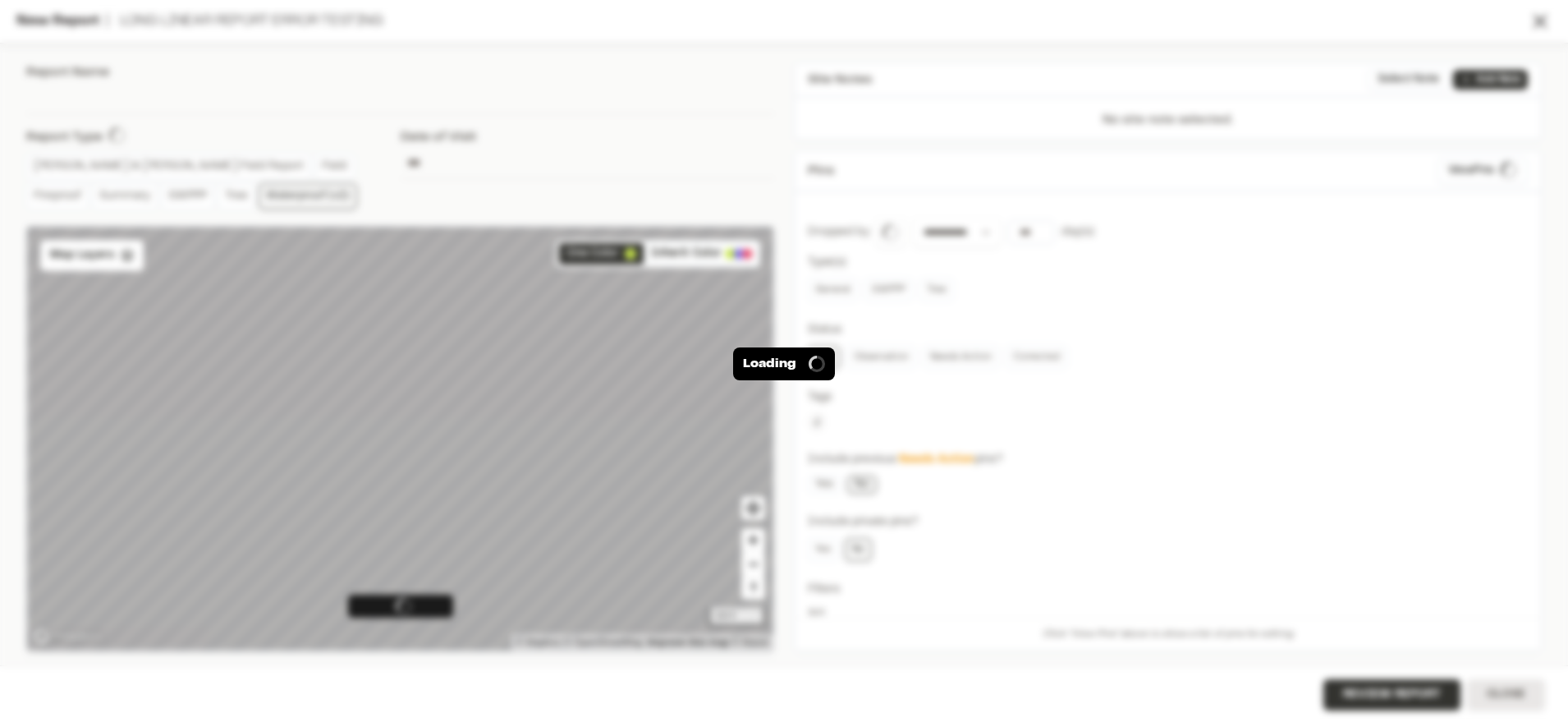
type input "**********"
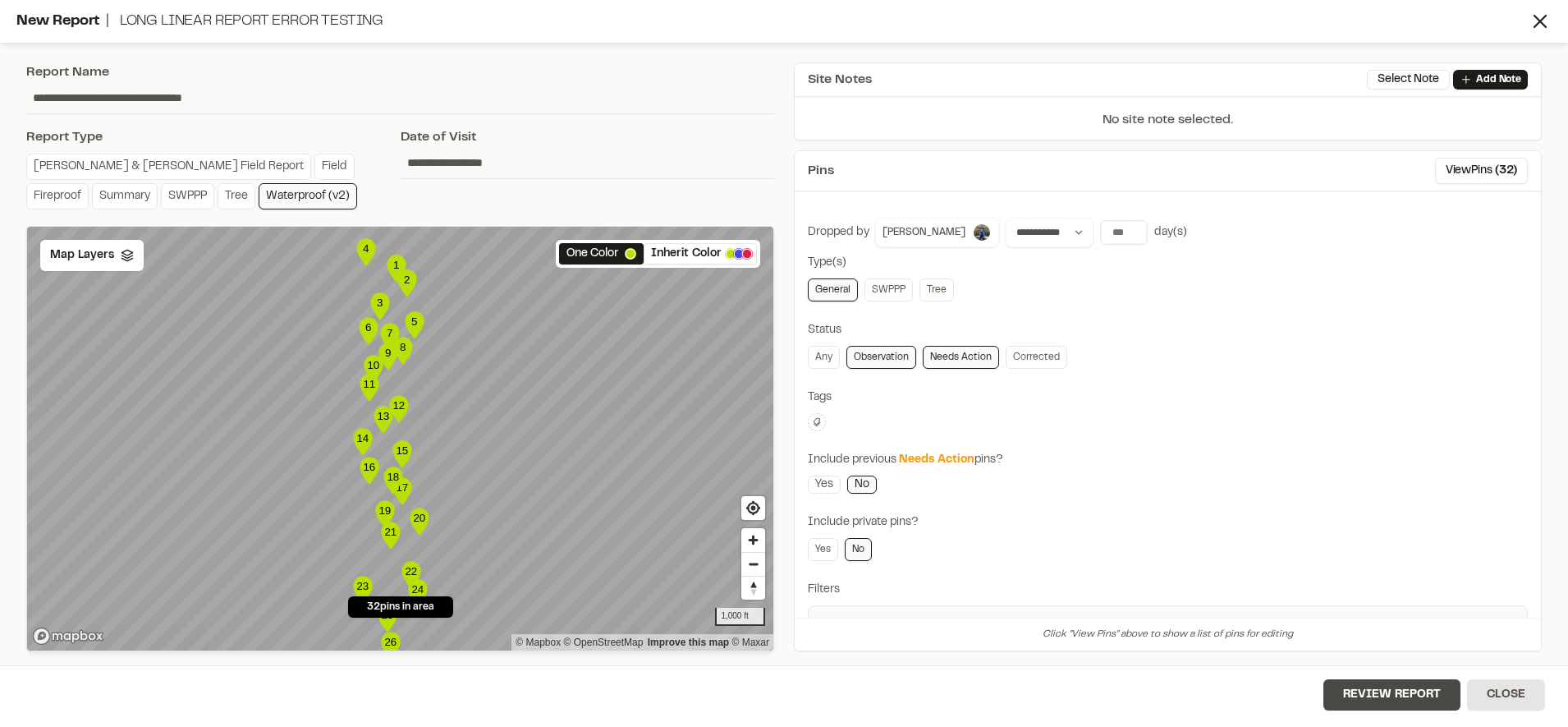
click at [1401, 704] on button "Review Report" at bounding box center [1392, 695] width 137 height 31
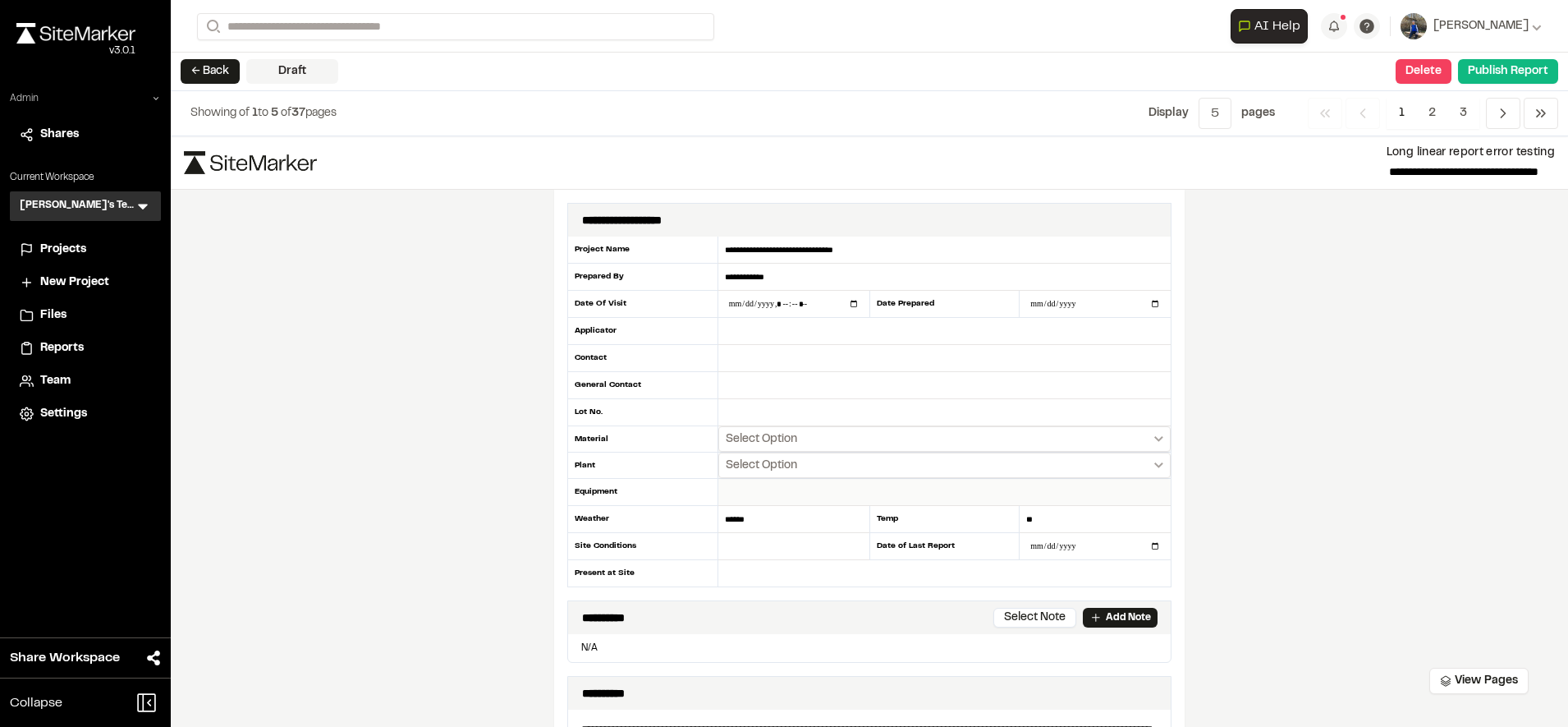
scroll to position [188, 0]
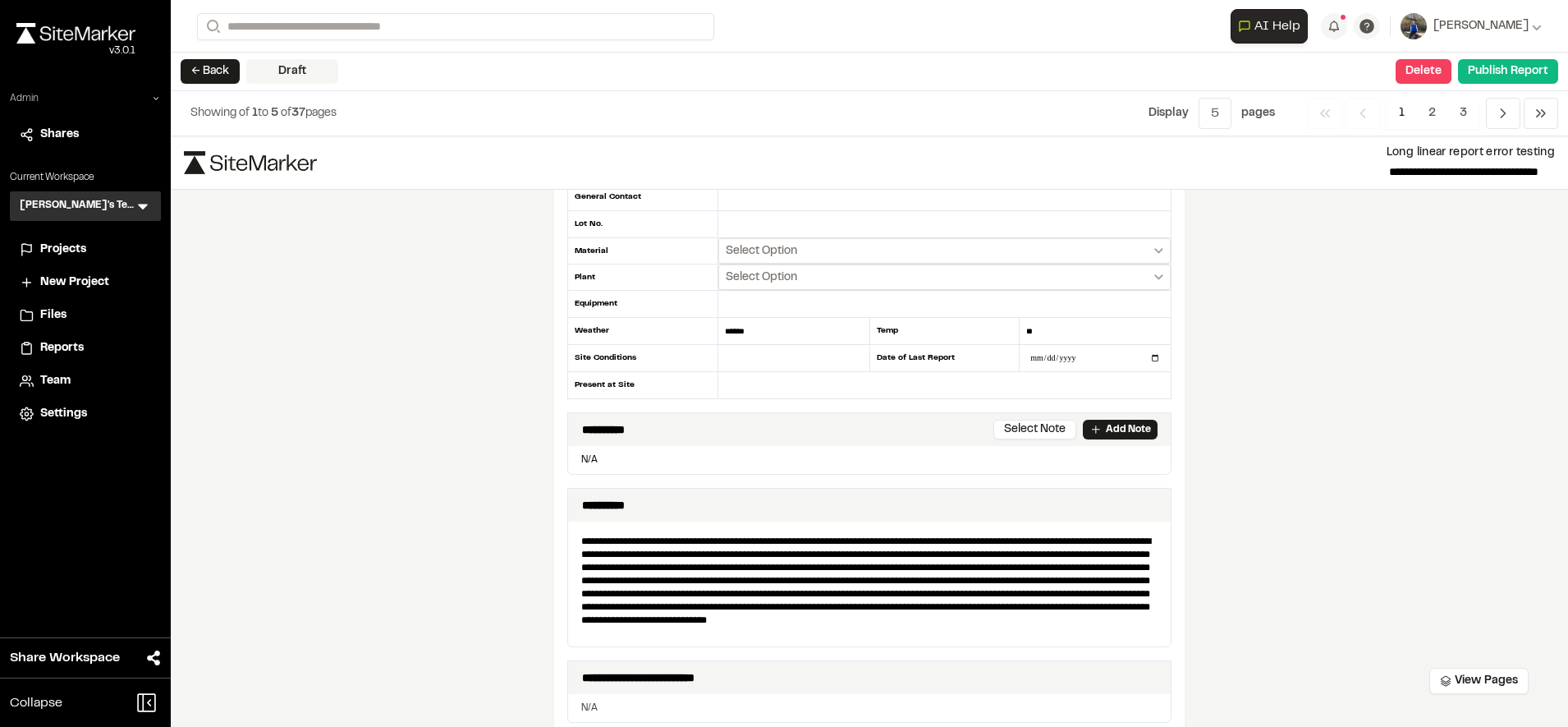
click at [370, 400] on div "**********" at bounding box center [869, 432] width 1397 height 591
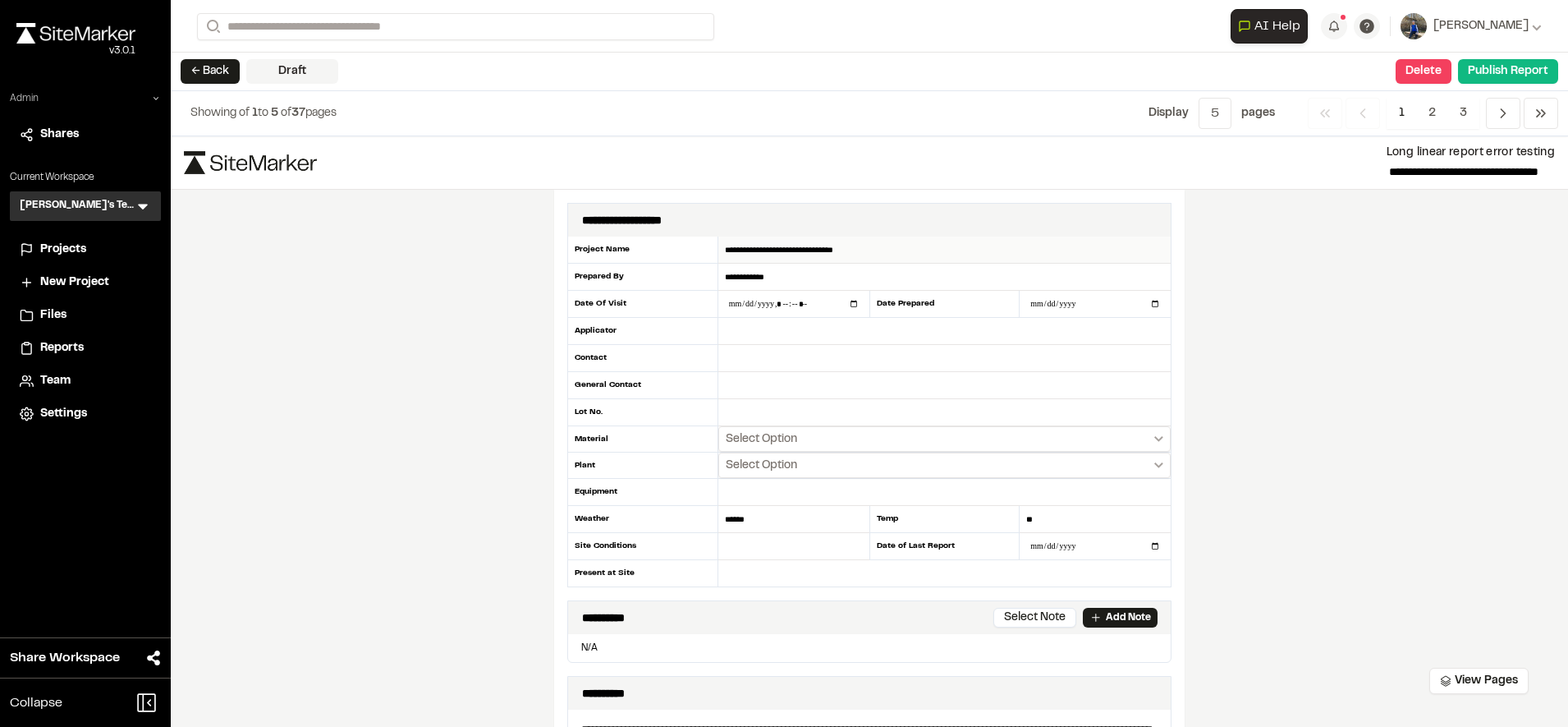
click at [853, 252] on input "**********" at bounding box center [944, 250] width 452 height 27
click at [1399, 397] on div "**********" at bounding box center [869, 432] width 1397 height 591
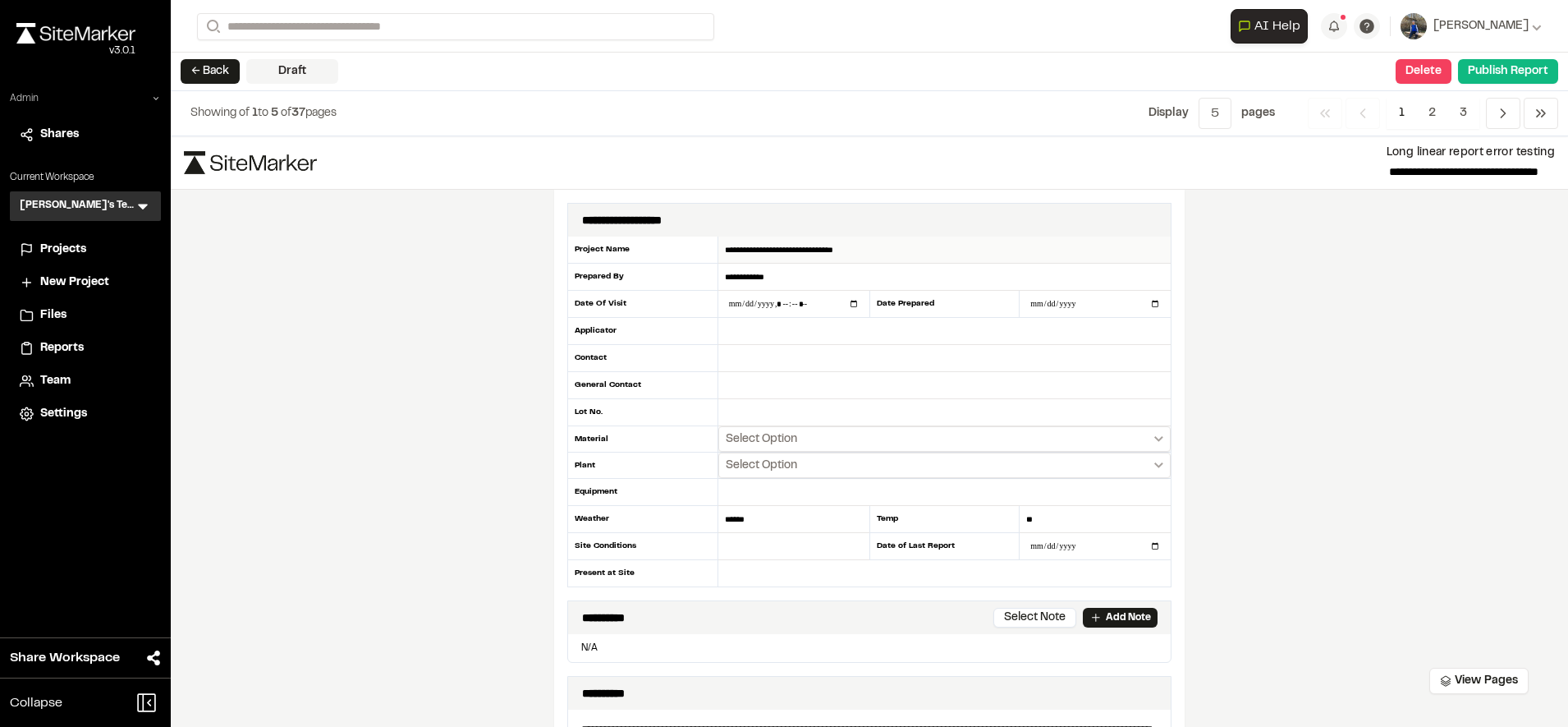
click at [834, 255] on input "**********" at bounding box center [944, 250] width 452 height 27
click at [202, 76] on button "← Back" at bounding box center [209, 71] width 59 height 24
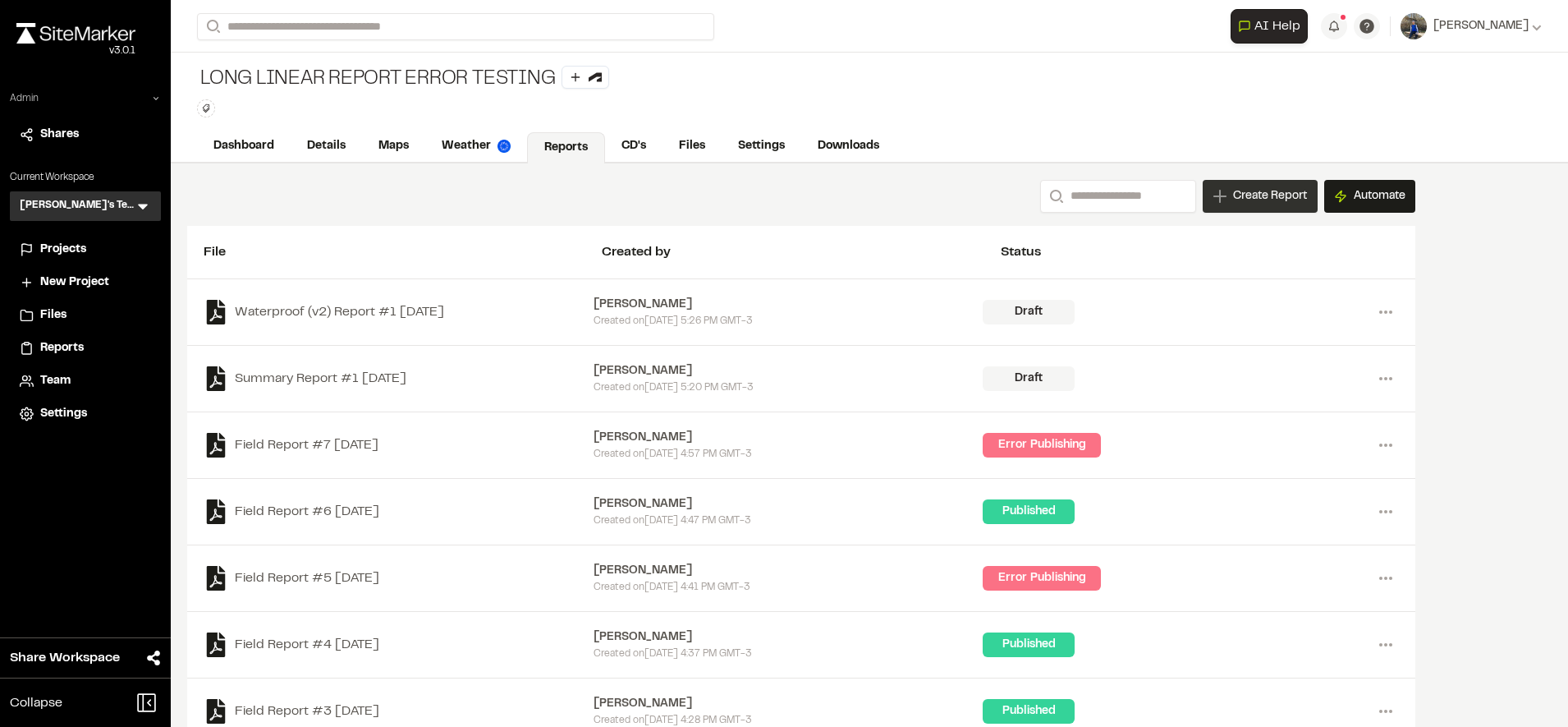
click at [1298, 193] on span "Create Report" at bounding box center [1270, 196] width 74 height 19
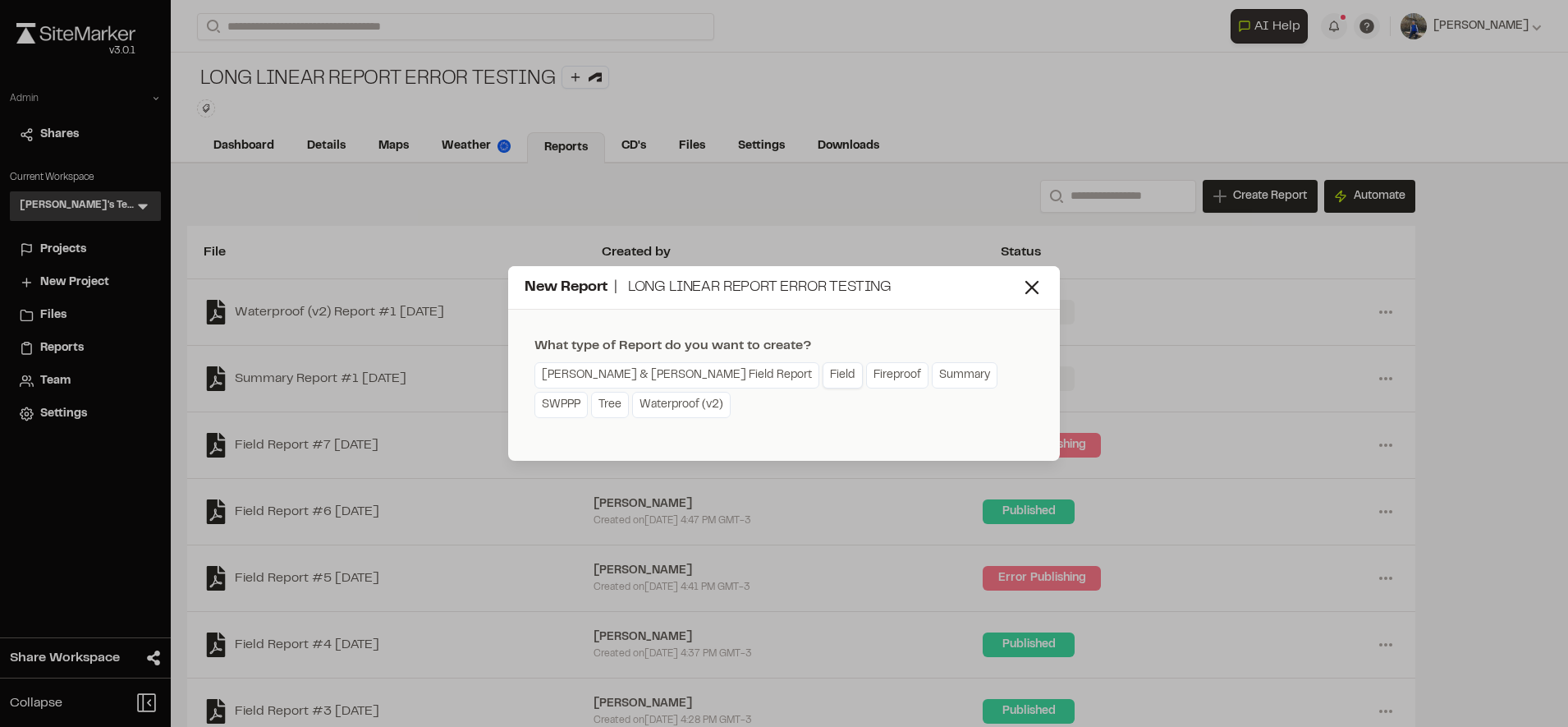
click at [822, 367] on link "Field" at bounding box center [841, 375] width 40 height 26
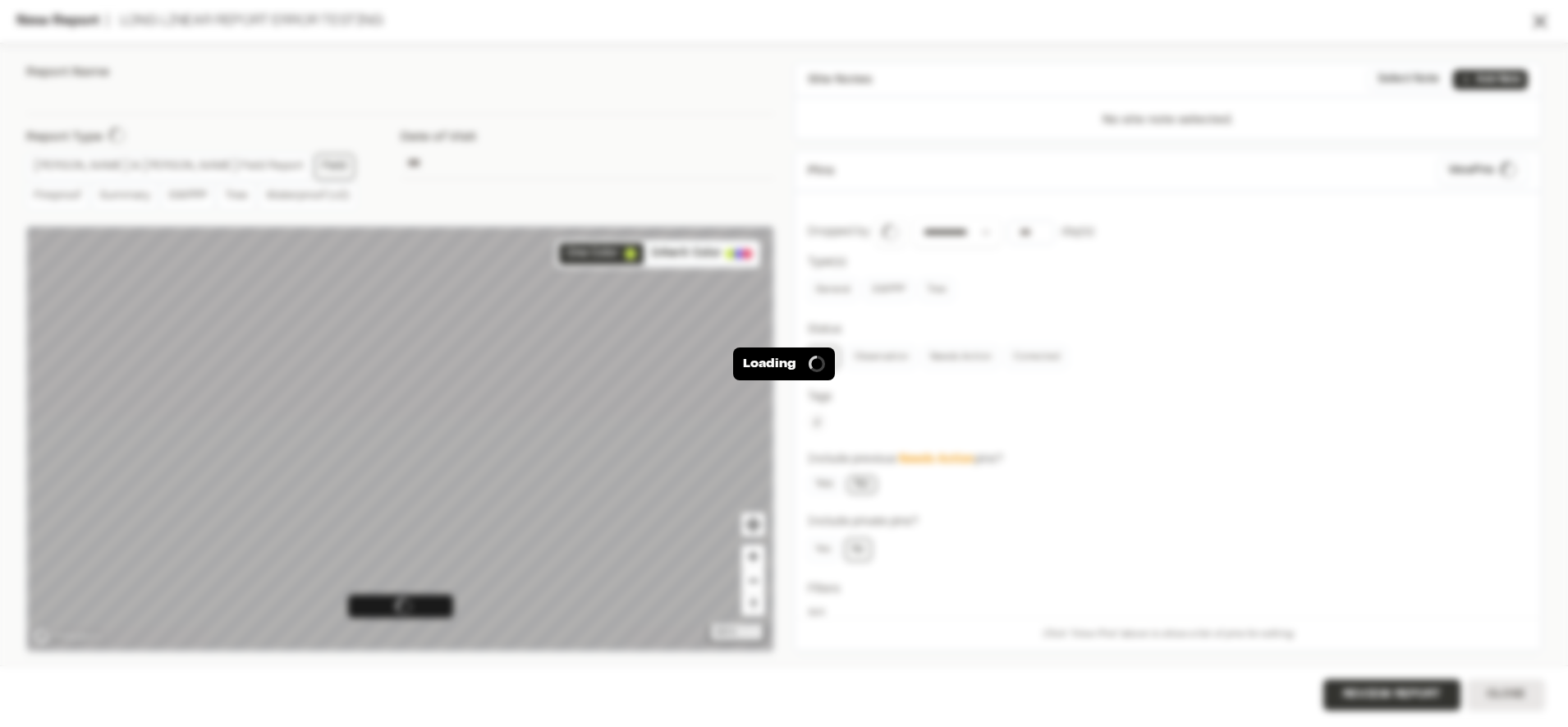
type input "**********"
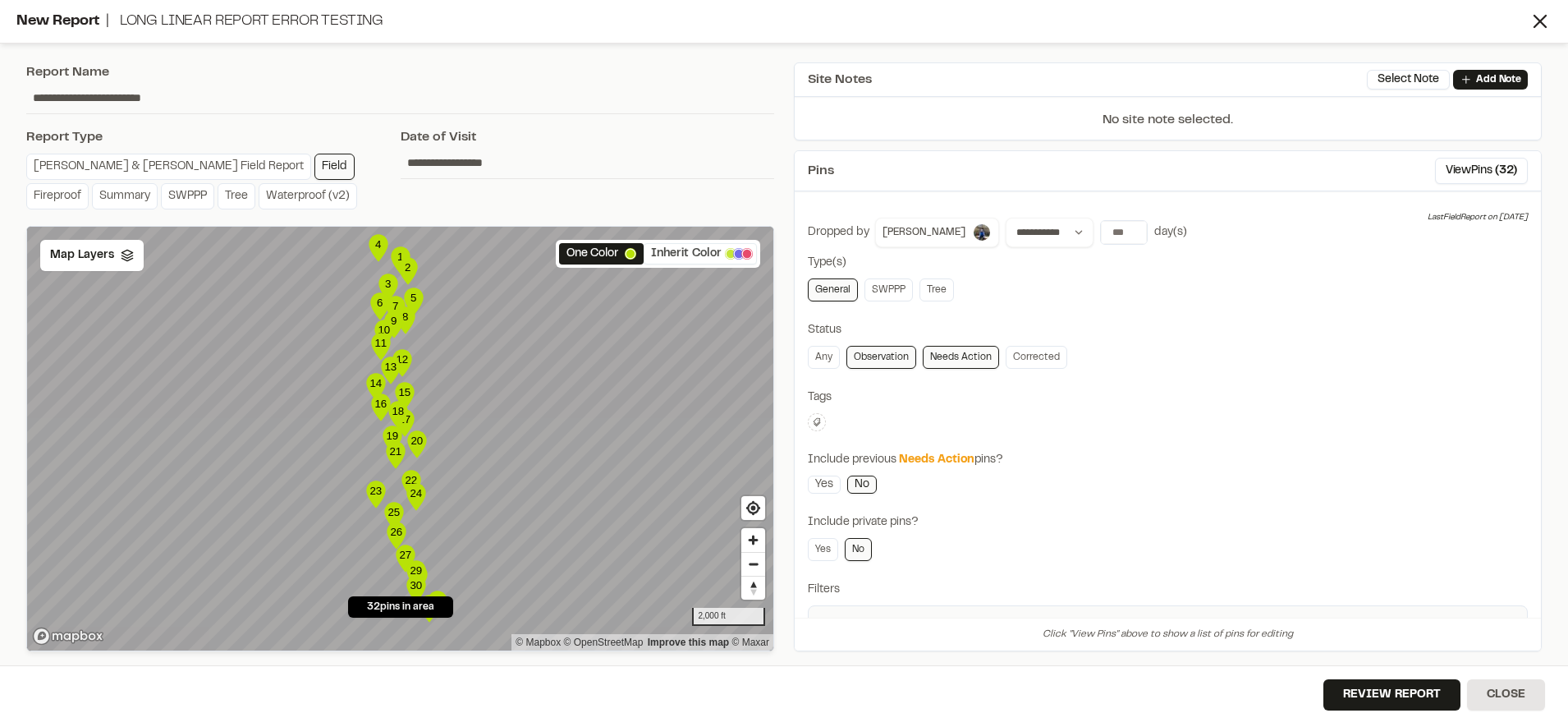
click at [677, 244] on button "Inherit Color" at bounding box center [700, 253] width 113 height 21
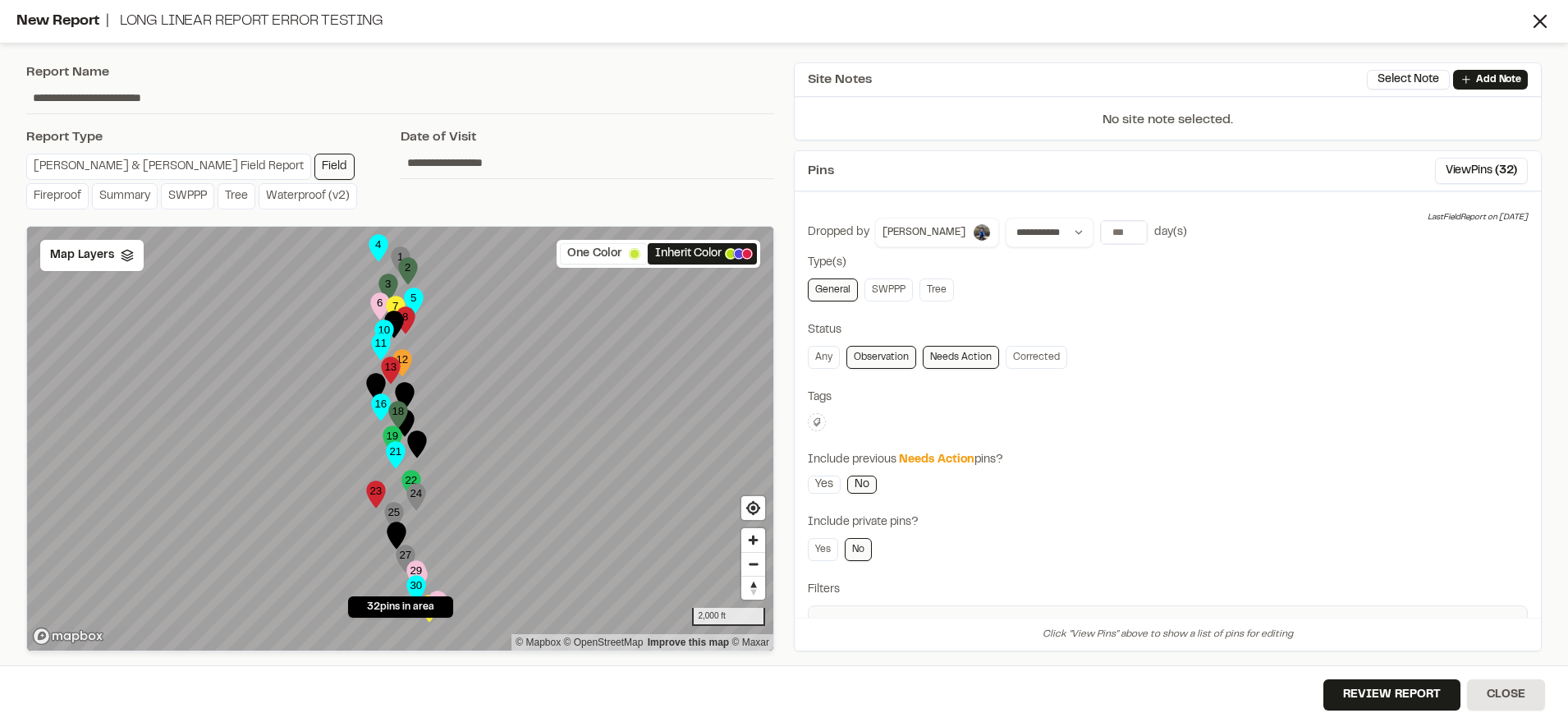
click at [621, 249] on button "One Color" at bounding box center [604, 253] width 88 height 21
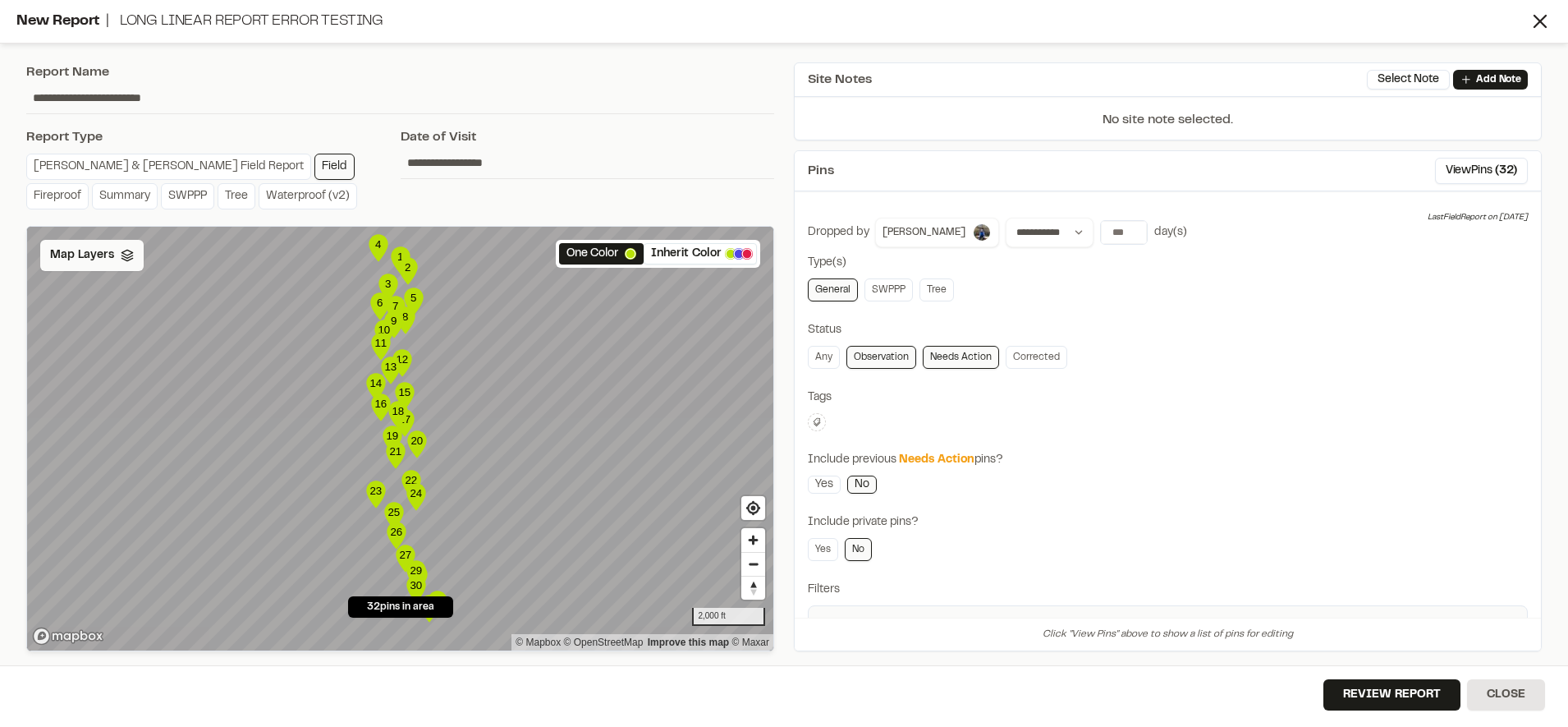
click at [105, 267] on div "Map Layers" at bounding box center [92, 255] width 103 height 31
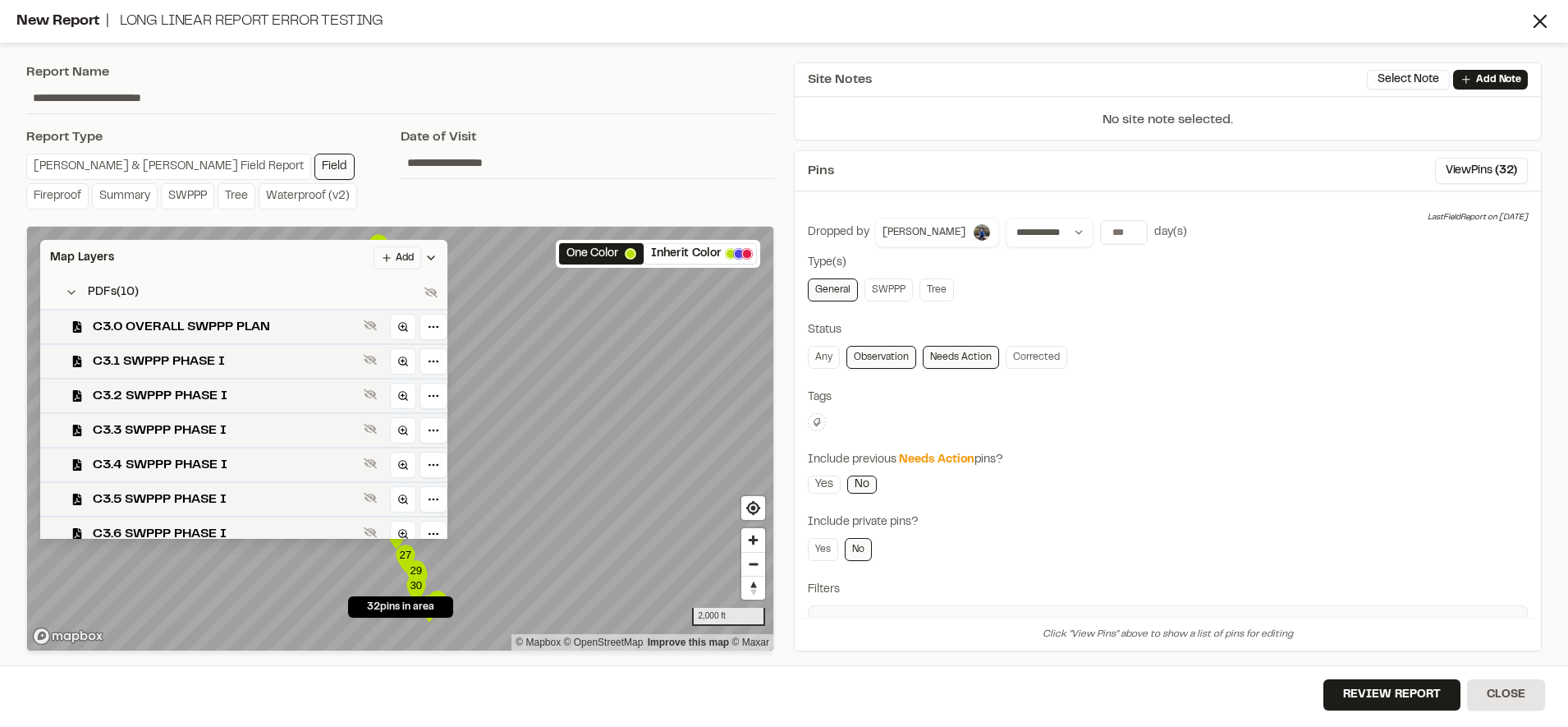
click at [253, 258] on div "Map Layers Add" at bounding box center [243, 257] width 407 height 36
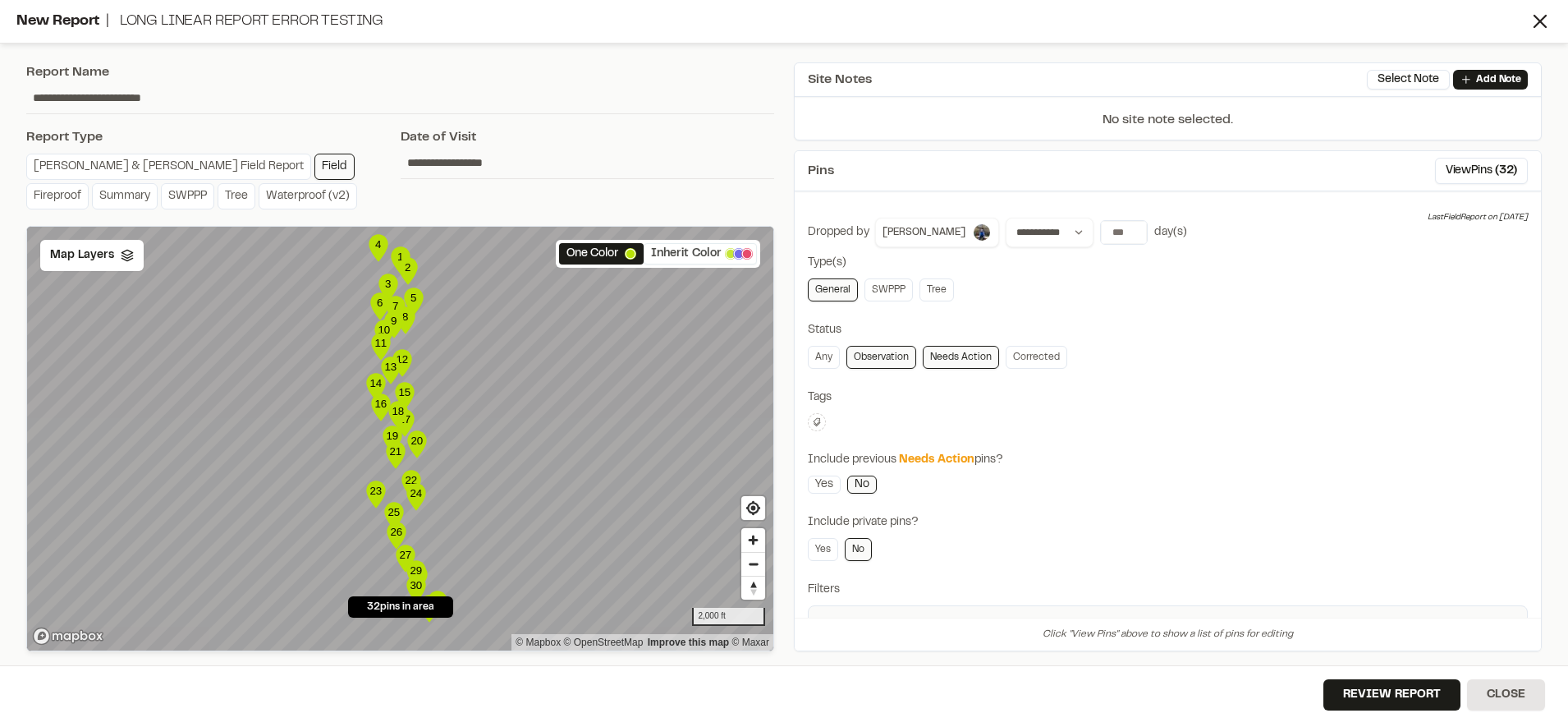
click at [687, 249] on button "Inherit Color" at bounding box center [700, 253] width 113 height 21
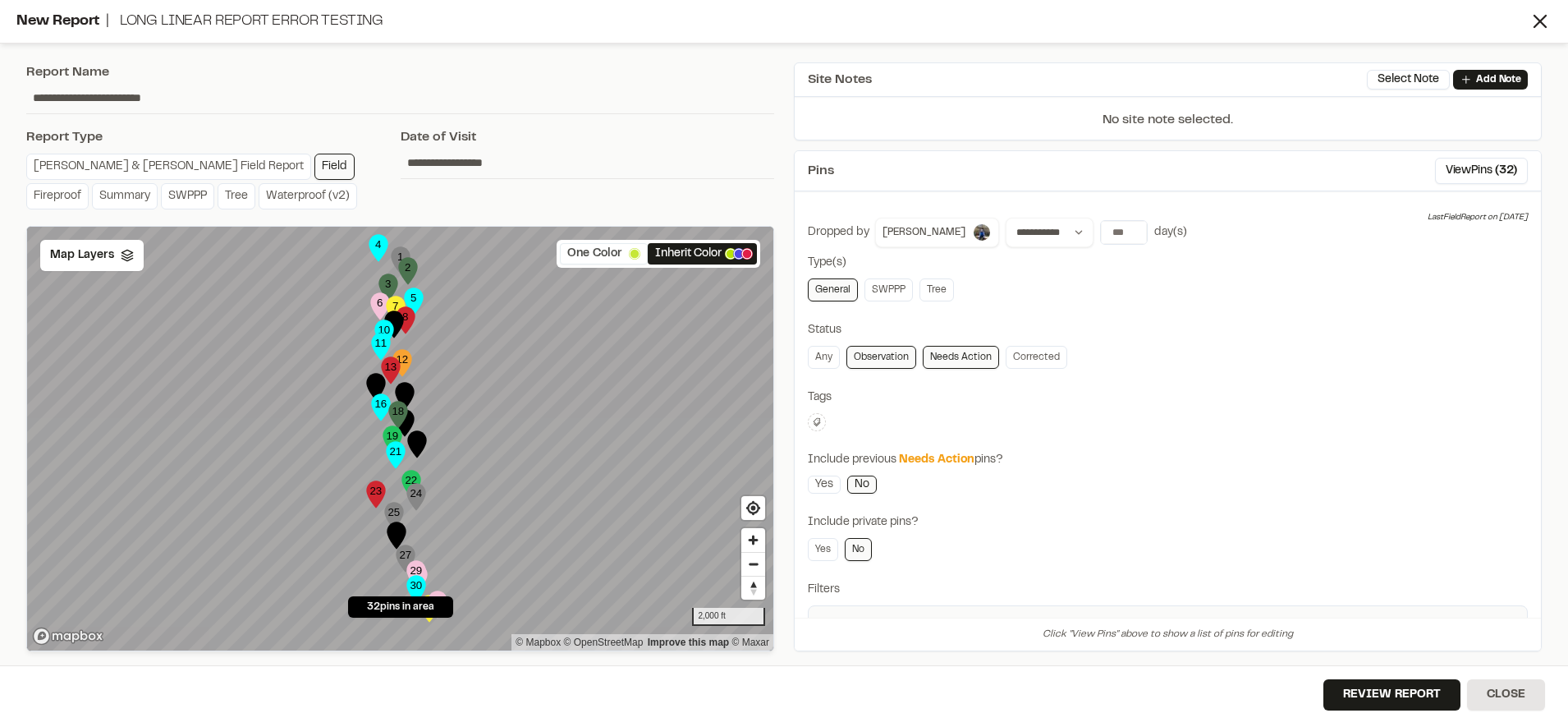
click at [610, 248] on button "One Color" at bounding box center [604, 253] width 88 height 21
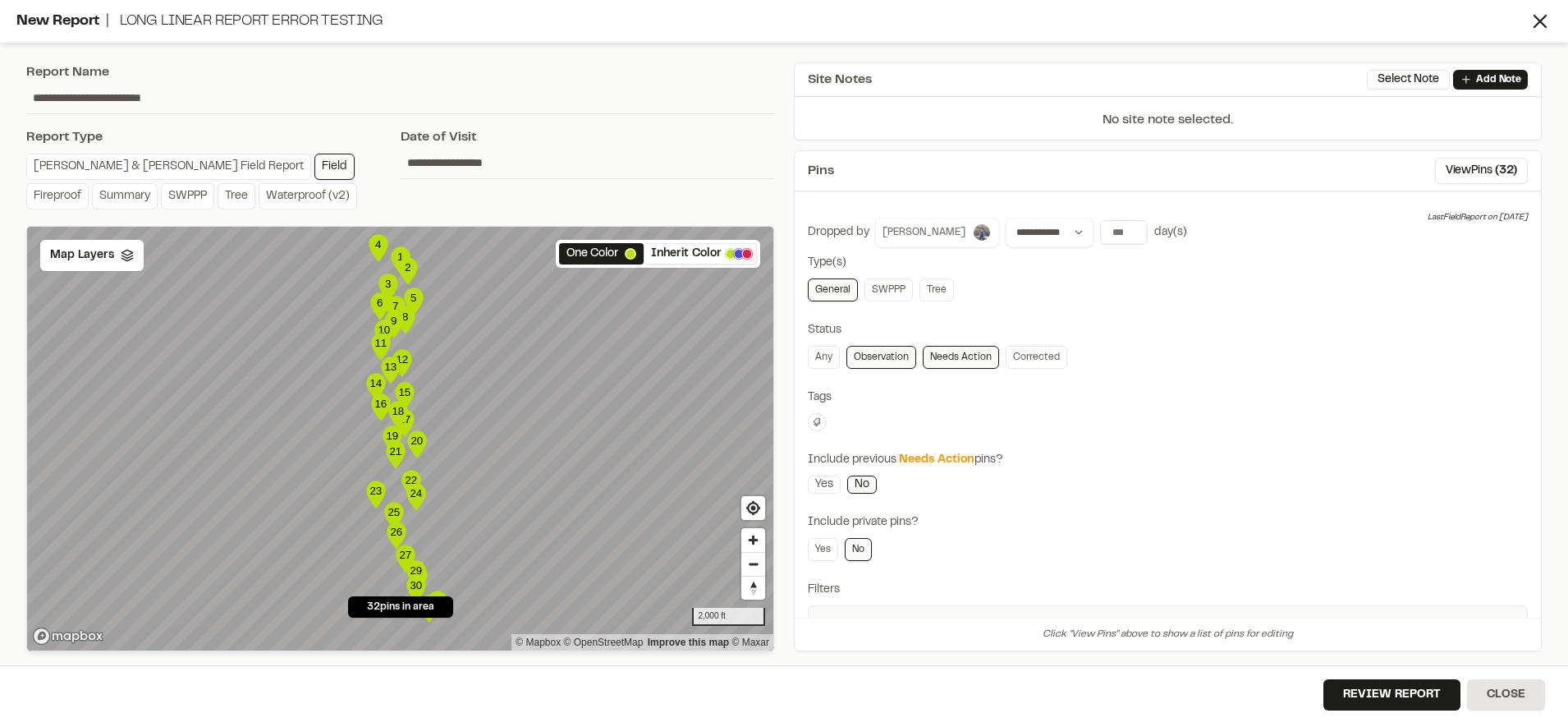
click at [918, 226] on span "[PERSON_NAME]" at bounding box center [923, 232] width 83 height 15
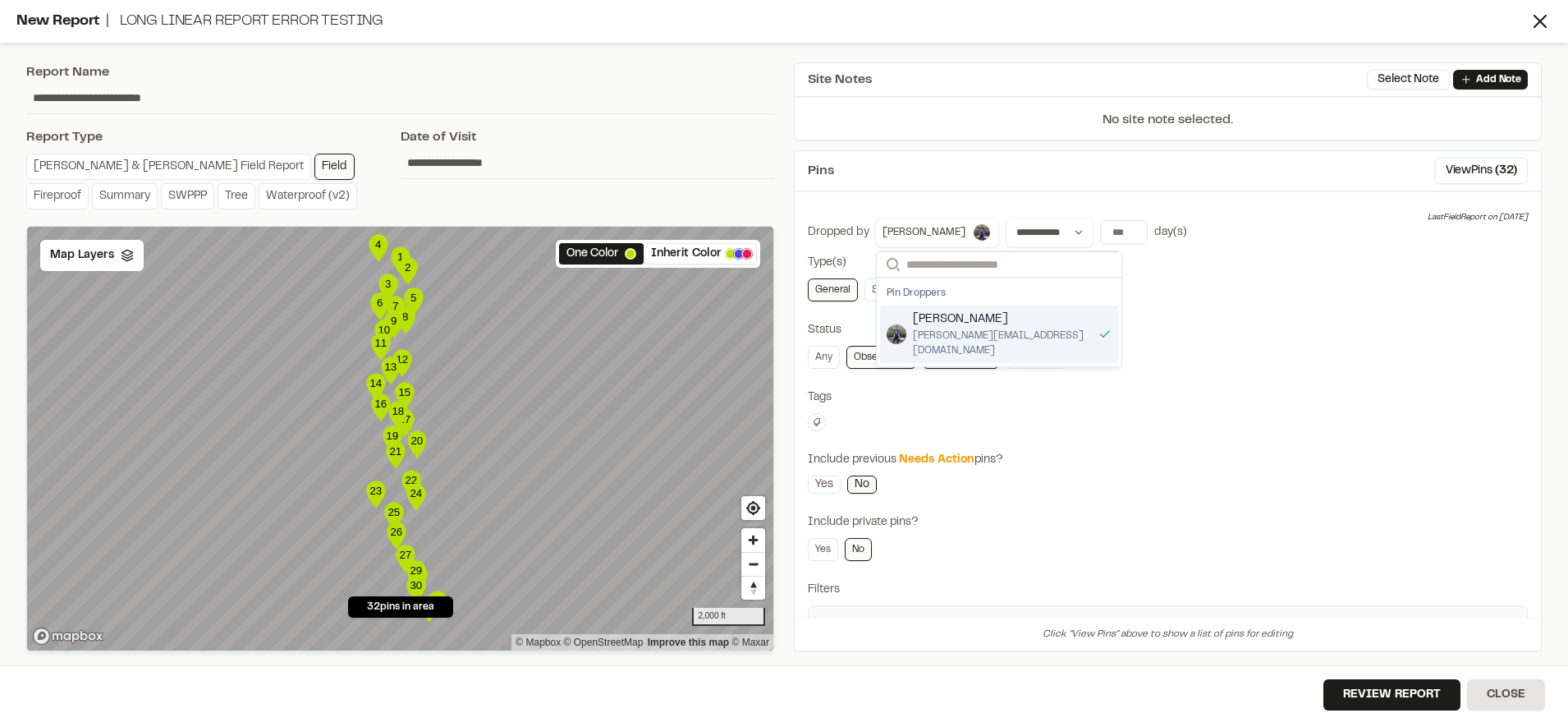
click at [1218, 338] on div "Status" at bounding box center [1167, 330] width 720 height 19
click at [1200, 323] on div "Status" at bounding box center [1167, 330] width 720 height 19
click at [1197, 281] on div "General SWPPP Tree" at bounding box center [1167, 290] width 720 height 23
click at [944, 242] on button "[PERSON_NAME]" at bounding box center [936, 232] width 124 height 29
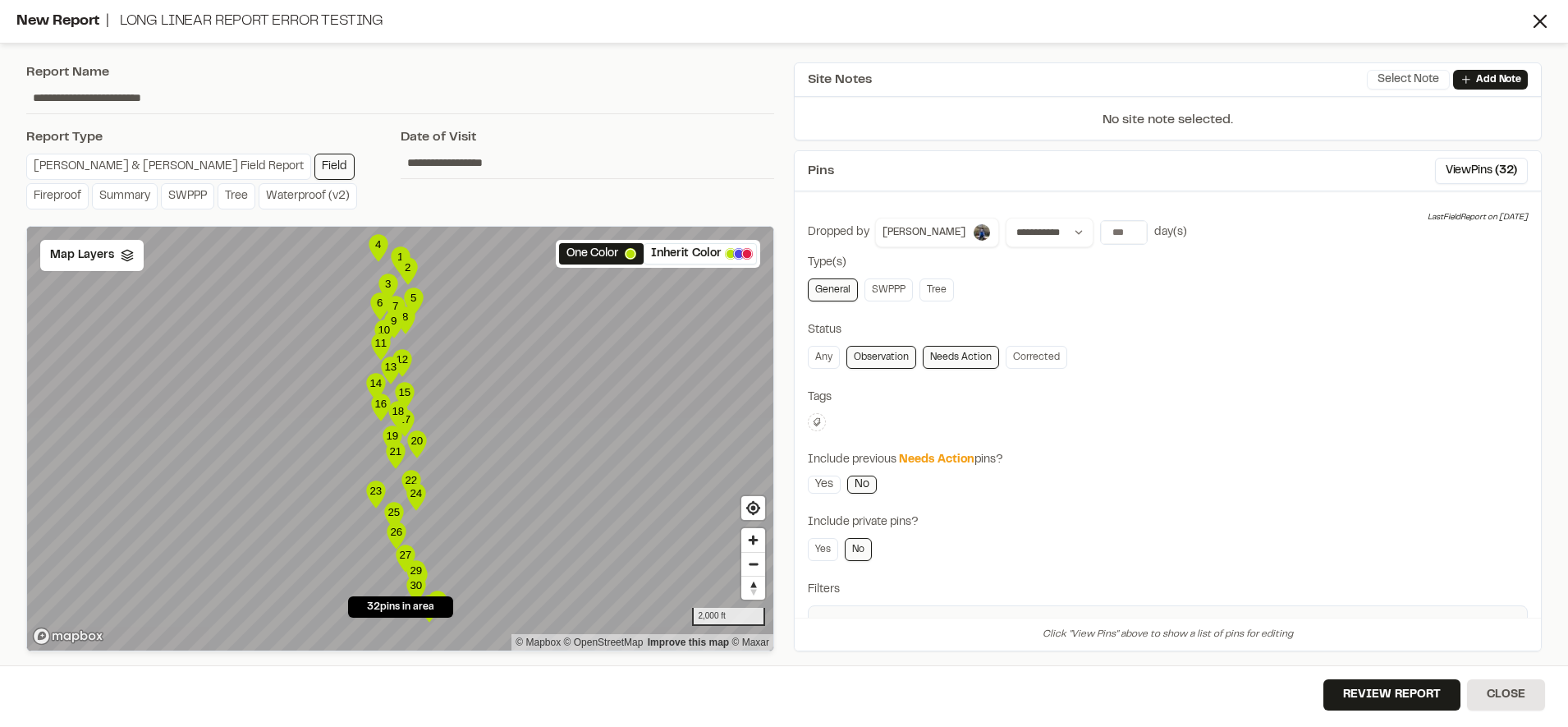
click at [1418, 77] on button "Select Note" at bounding box center [1407, 80] width 83 height 19
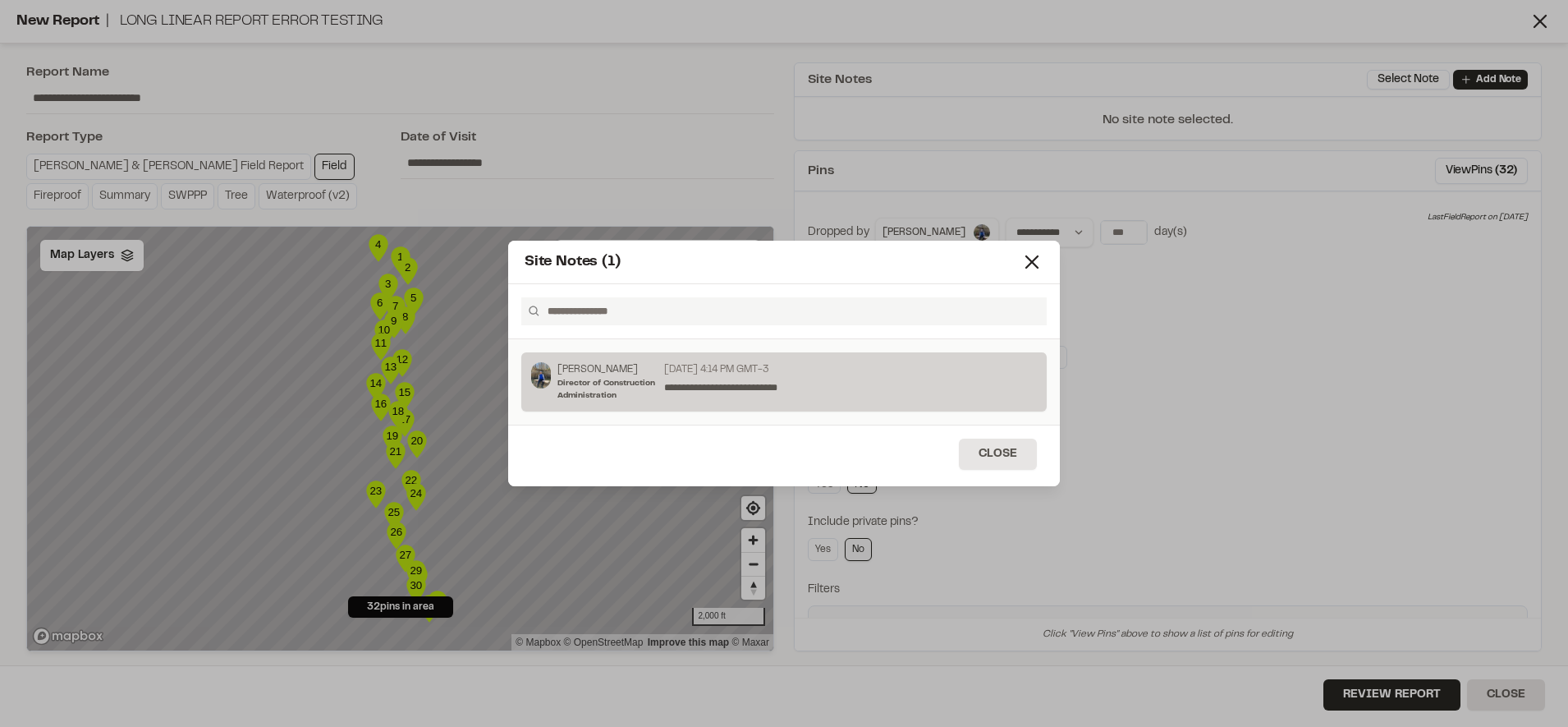
click at [899, 395] on div "**********" at bounding box center [846, 382] width 379 height 39
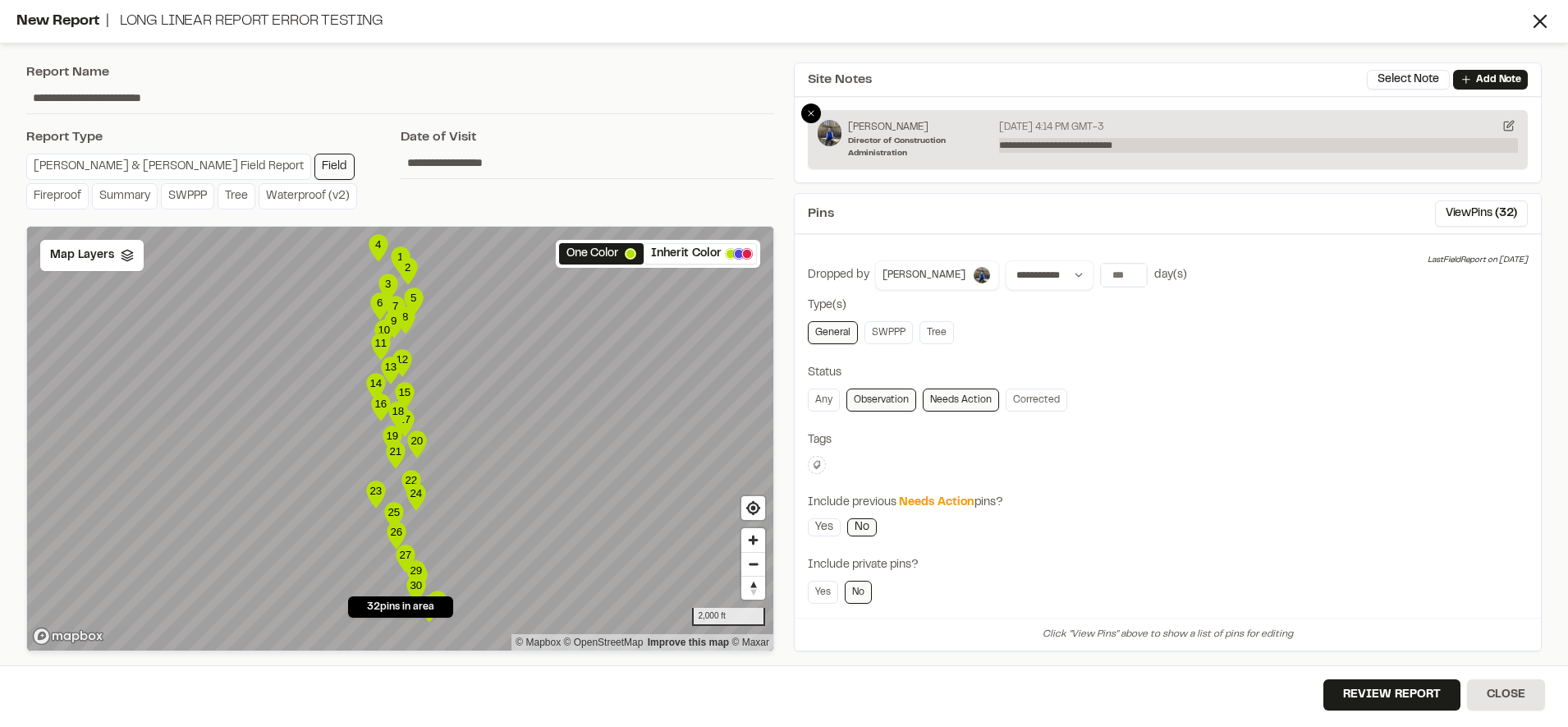
click at [1426, 144] on p "**********" at bounding box center [1258, 145] width 519 height 15
click at [1395, 182] on div "**********" at bounding box center [1168, 123] width 748 height 121
click at [1500, 216] on span "( 32 )" at bounding box center [1506, 213] width 22 height 19
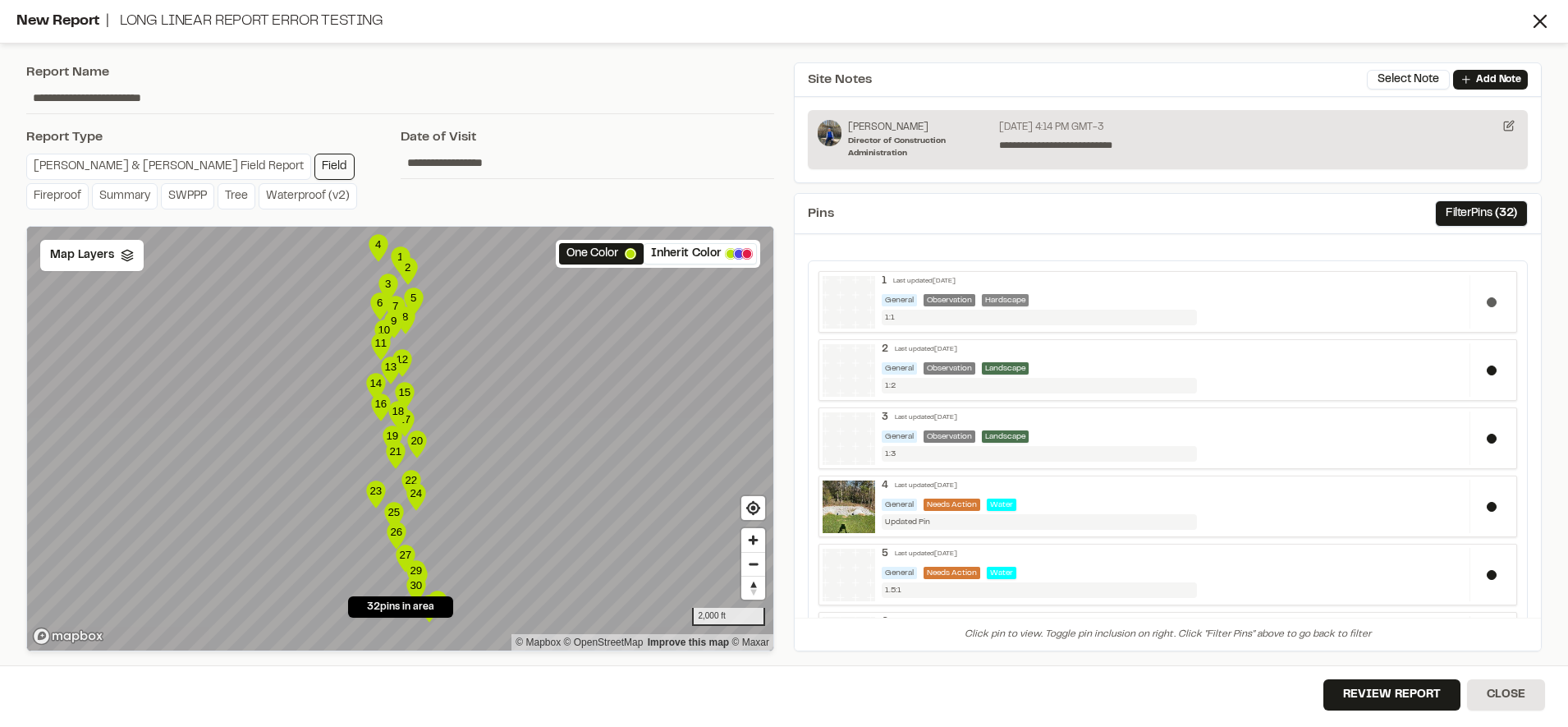
click at [1486, 302] on button at bounding box center [1491, 302] width 10 height 10
click at [1476, 362] on div at bounding box center [1491, 369] width 44 height 54
click at [1486, 438] on button at bounding box center [1491, 439] width 10 height 10
click at [1472, 489] on div at bounding box center [1491, 506] width 44 height 54
click at [422, 445] on text "16" at bounding box center [416, 440] width 13 height 13
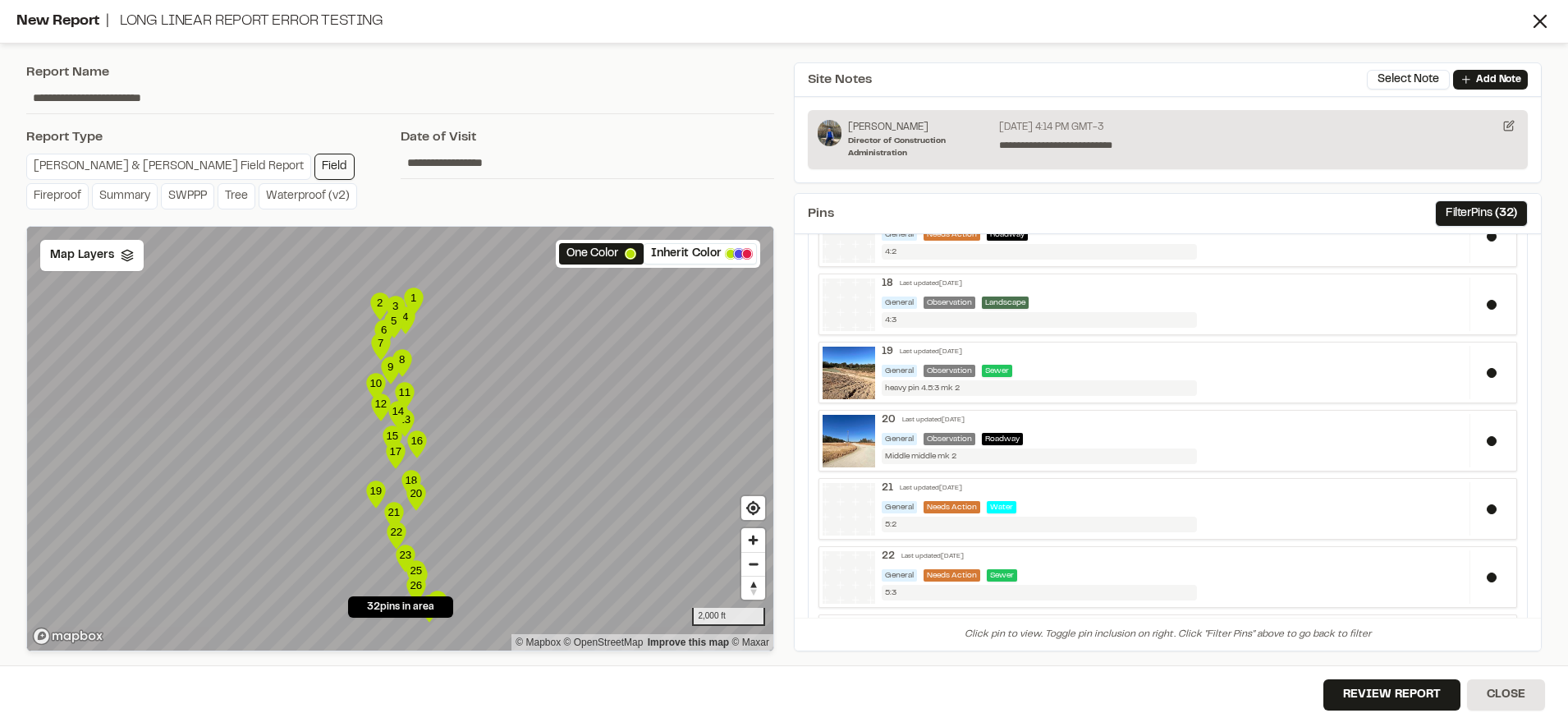
scroll to position [1154, 0]
click at [1471, 434] on div at bounding box center [1491, 442] width 44 height 54
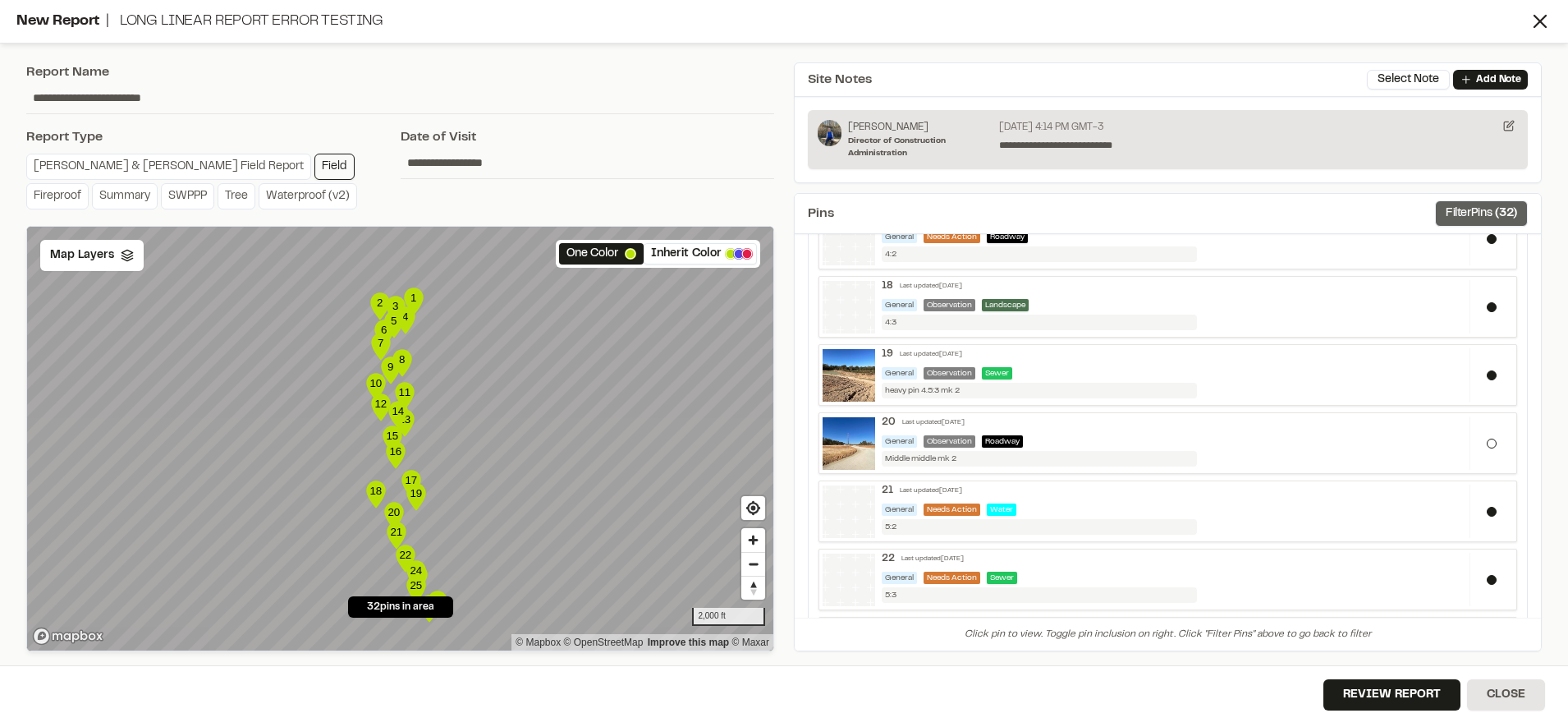
click at [1485, 203] on button "Filter Pins ( 32 )" at bounding box center [1480, 213] width 93 height 26
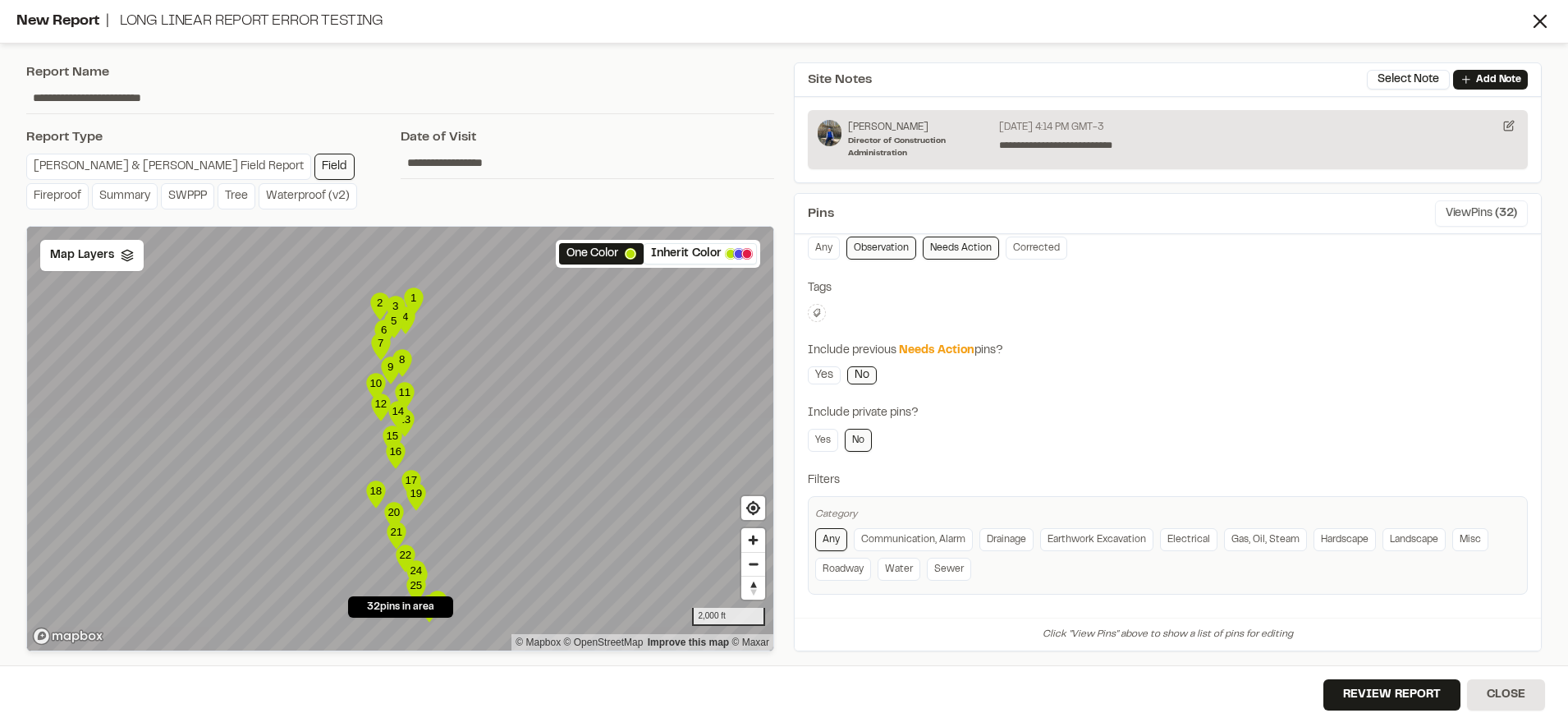
scroll to position [152, 0]
click at [1518, 690] on button "Close" at bounding box center [1506, 695] width 78 height 31
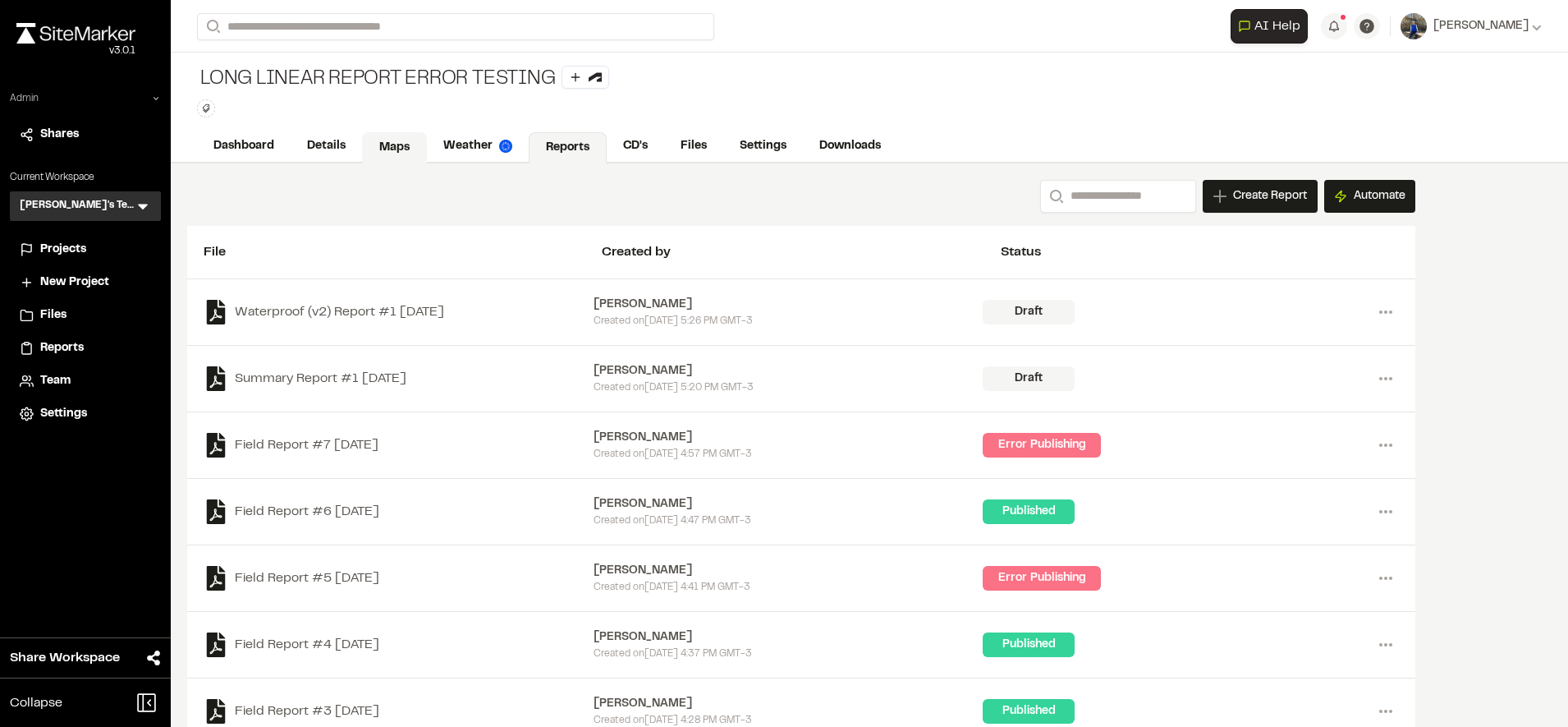
click at [400, 158] on link "Maps" at bounding box center [394, 148] width 65 height 31
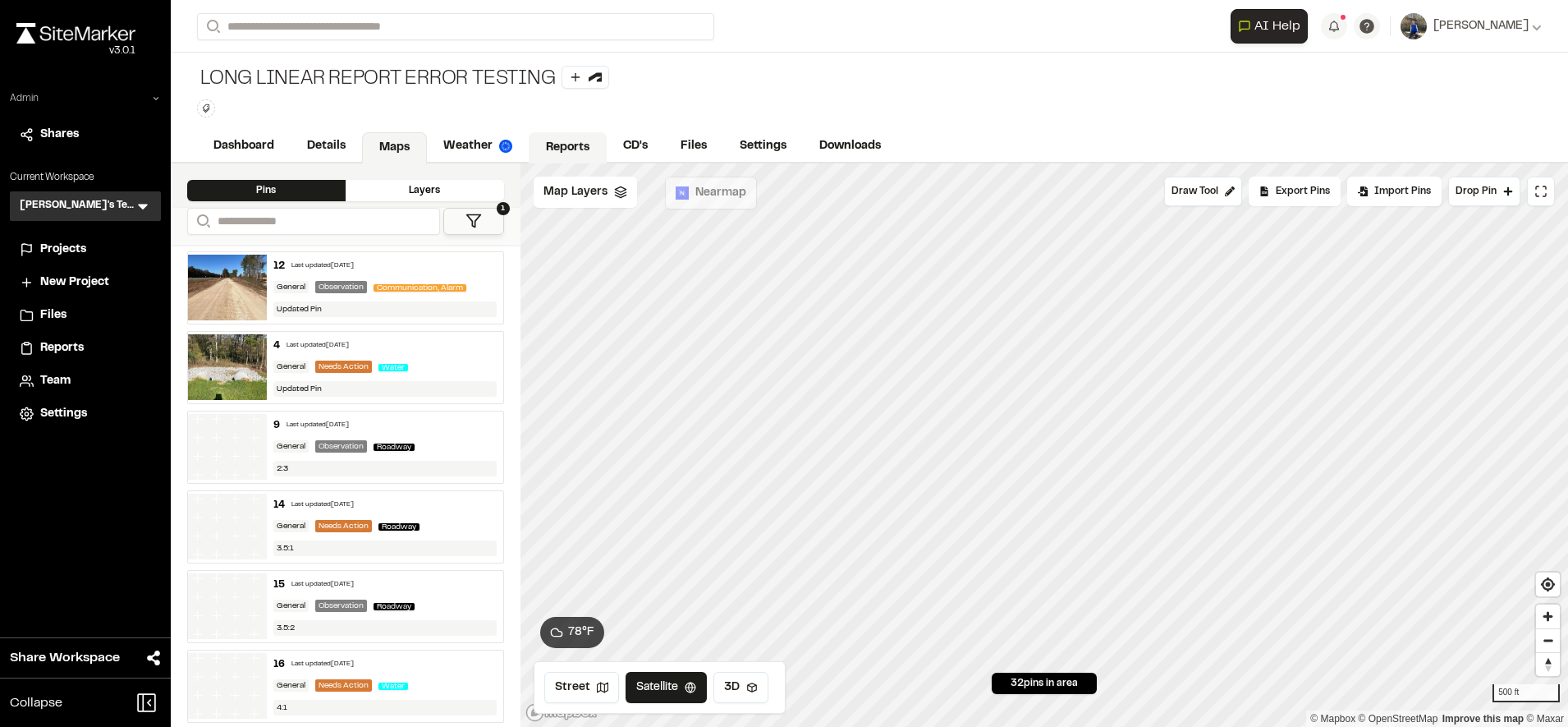
click at [565, 145] on link "Reports" at bounding box center [568, 148] width 78 height 31
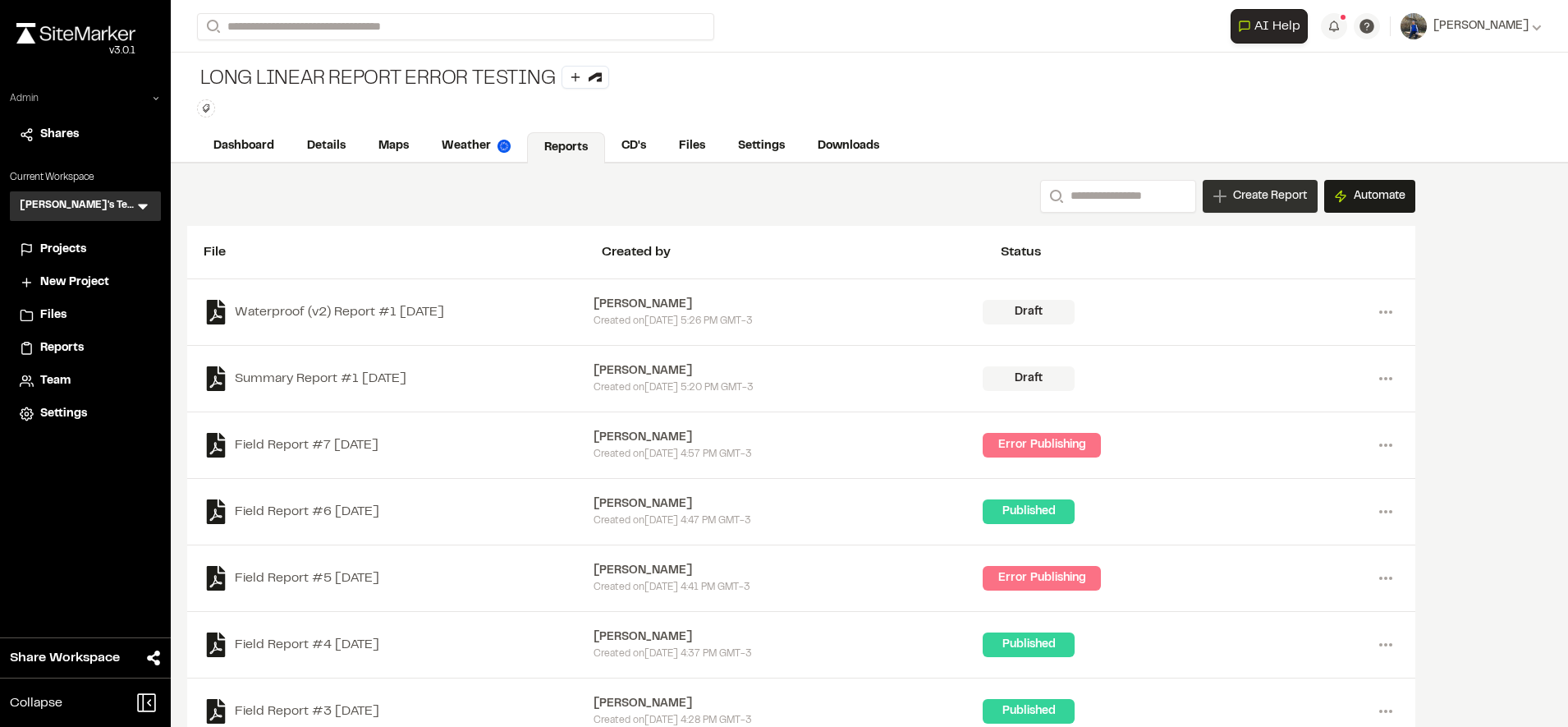
click at [1236, 193] on span "Create Report" at bounding box center [1270, 196] width 74 height 19
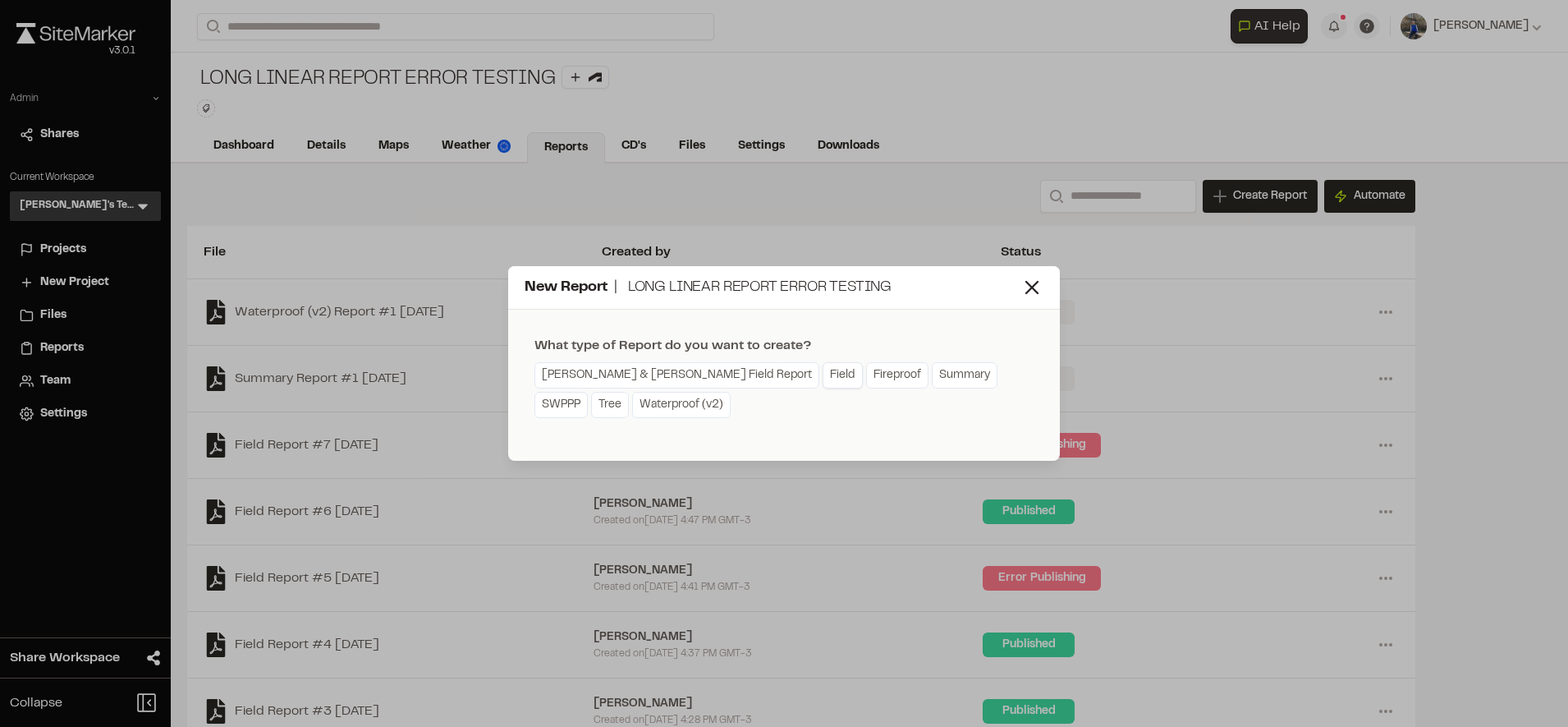
click at [822, 375] on link "Field" at bounding box center [841, 375] width 40 height 26
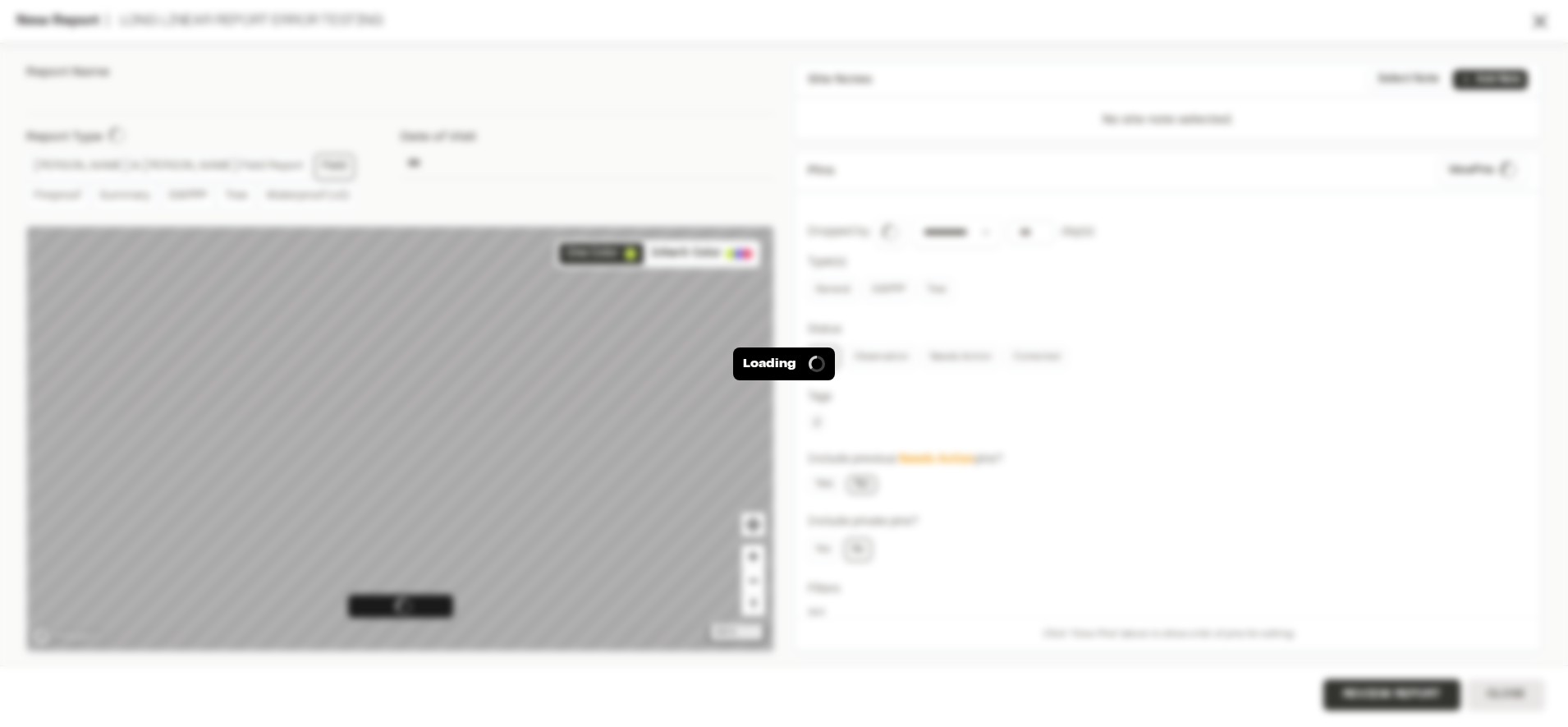
type input "**********"
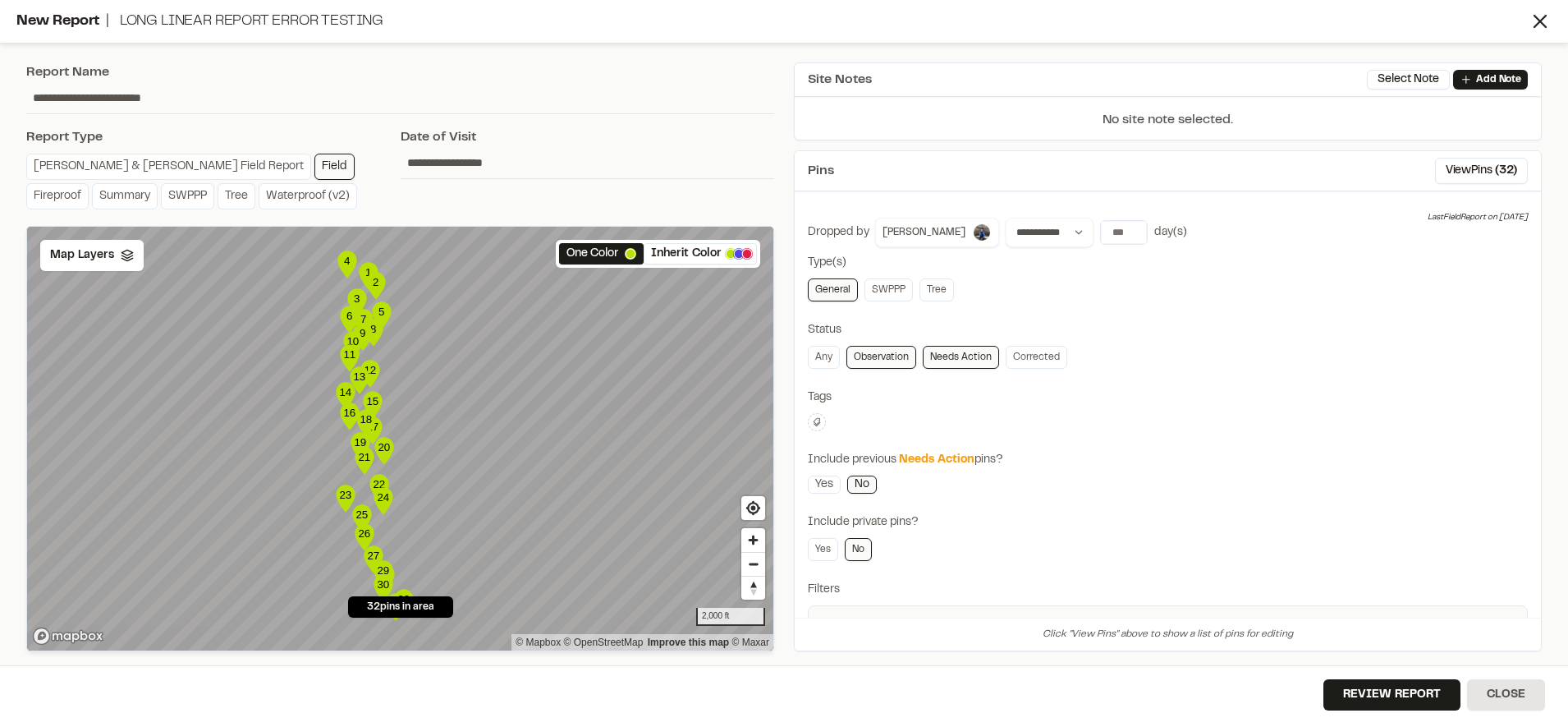
click at [462, 172] on input "**********" at bounding box center [587, 163] width 374 height 31
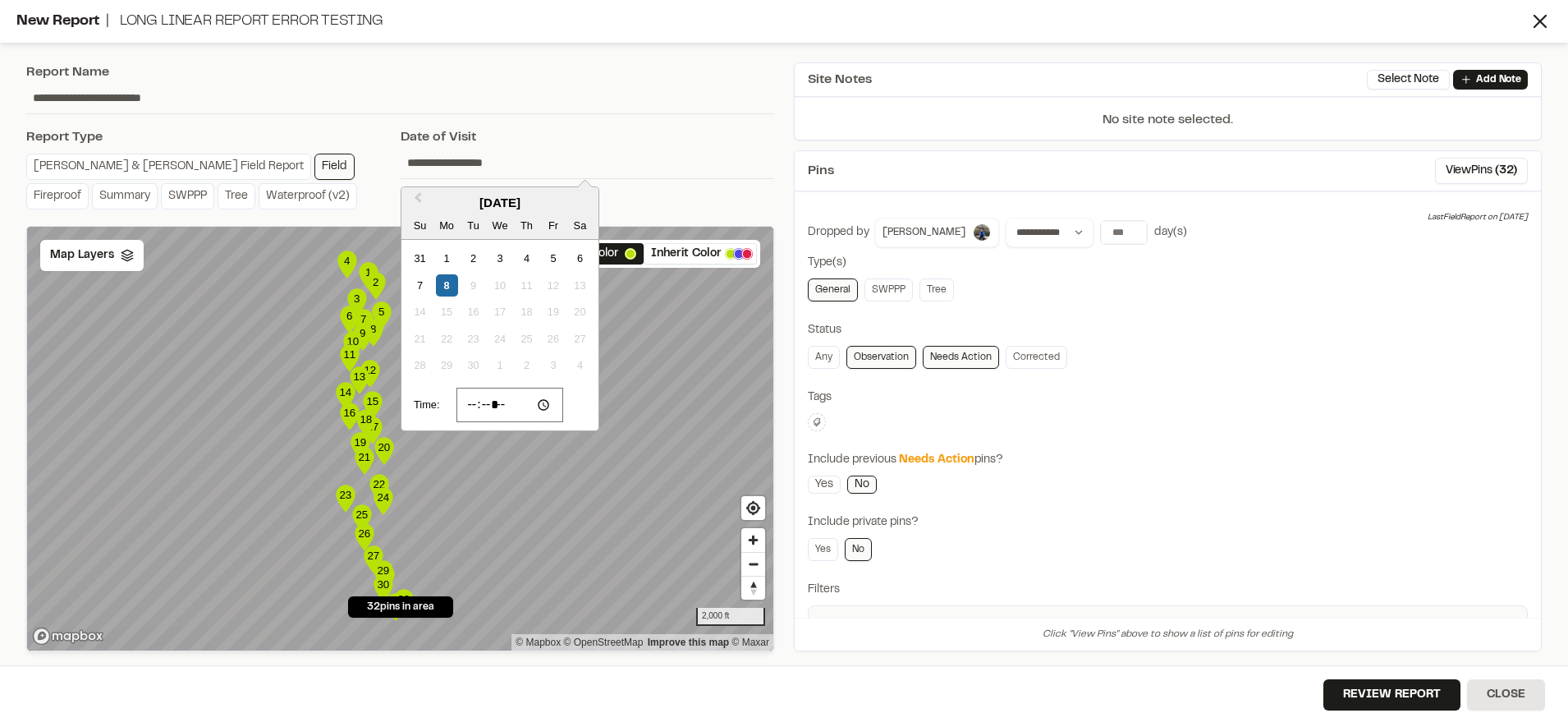
click at [577, 158] on input "**********" at bounding box center [587, 163] width 374 height 31
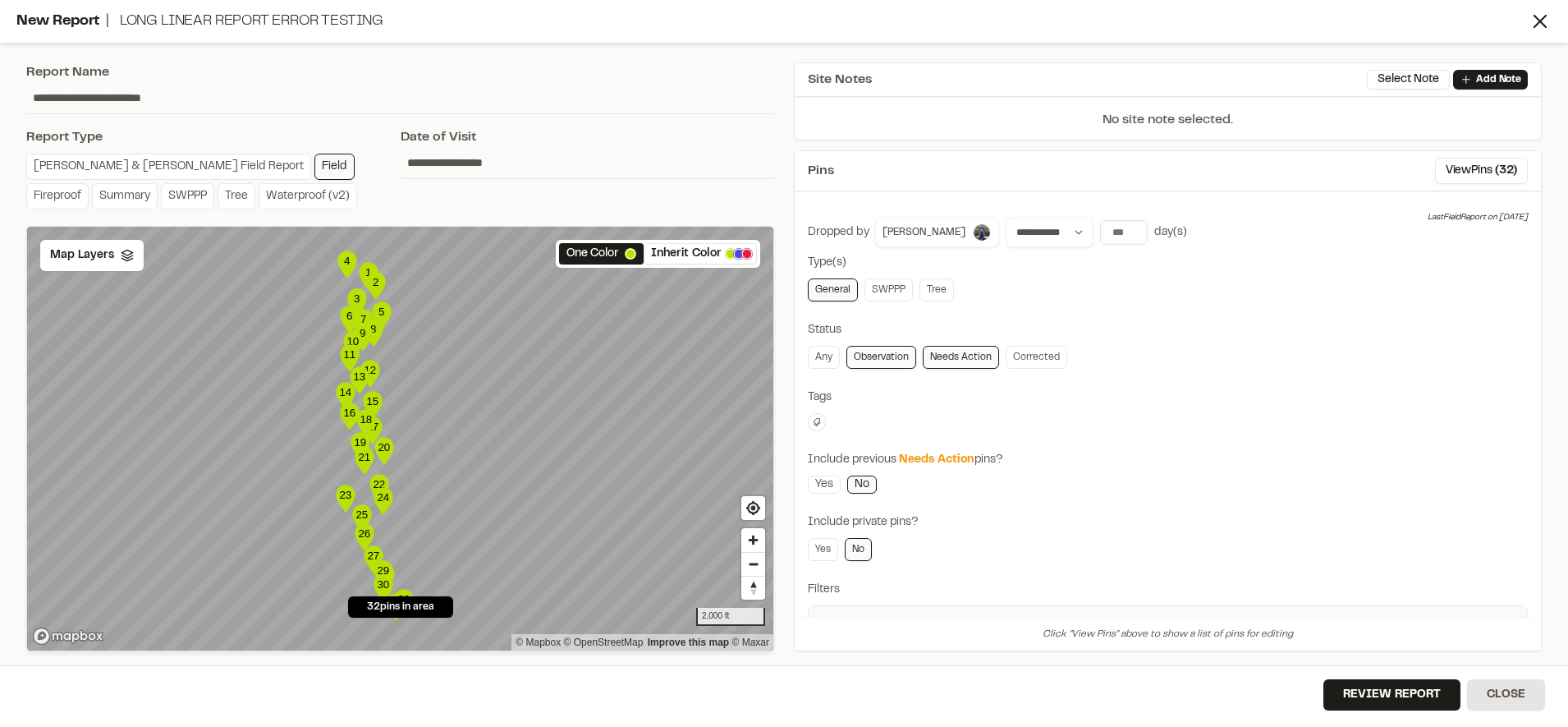
click at [625, 133] on div "Date of Visit" at bounding box center [587, 137] width 374 height 19
click at [93, 268] on div "Map Layers" at bounding box center [92, 255] width 103 height 31
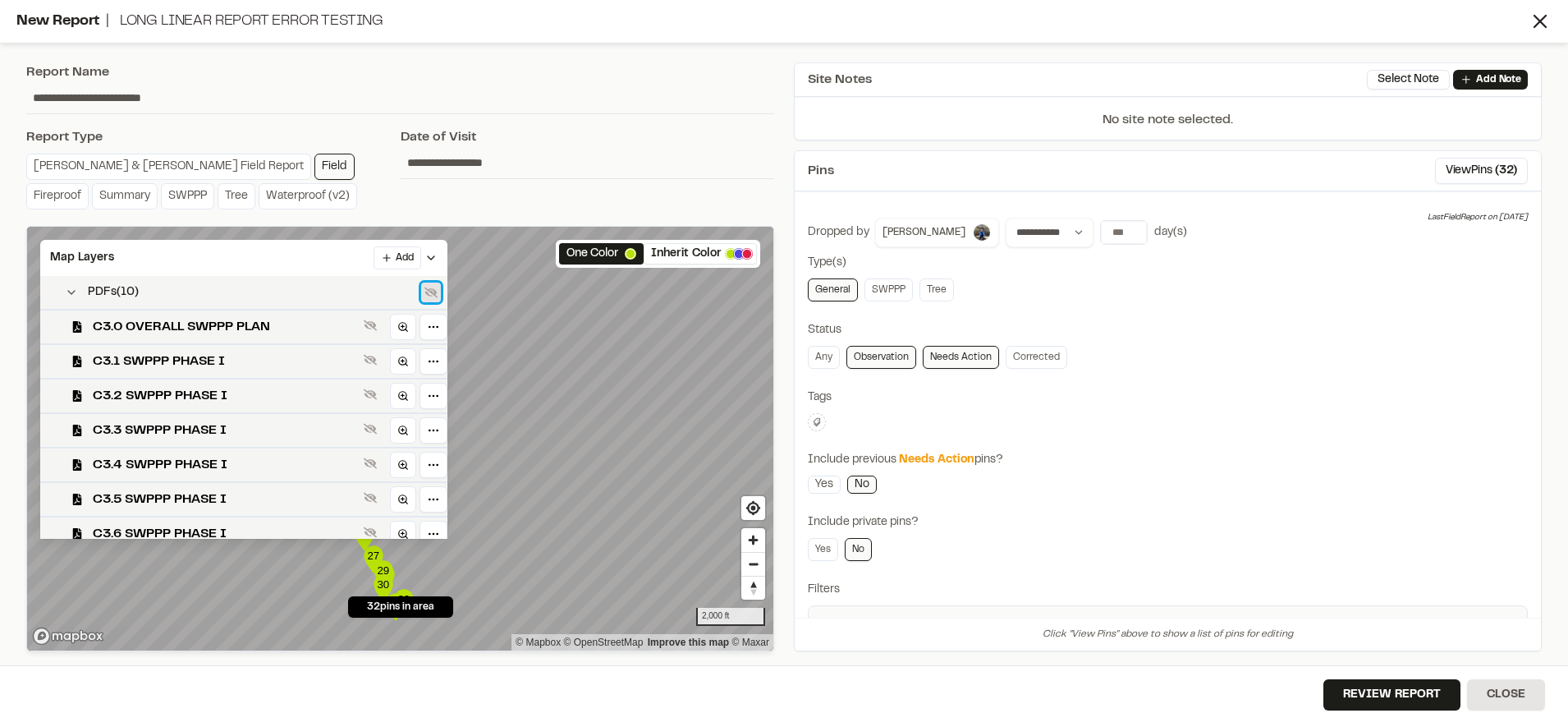
click at [430, 288] on icon at bounding box center [430, 292] width 13 height 11
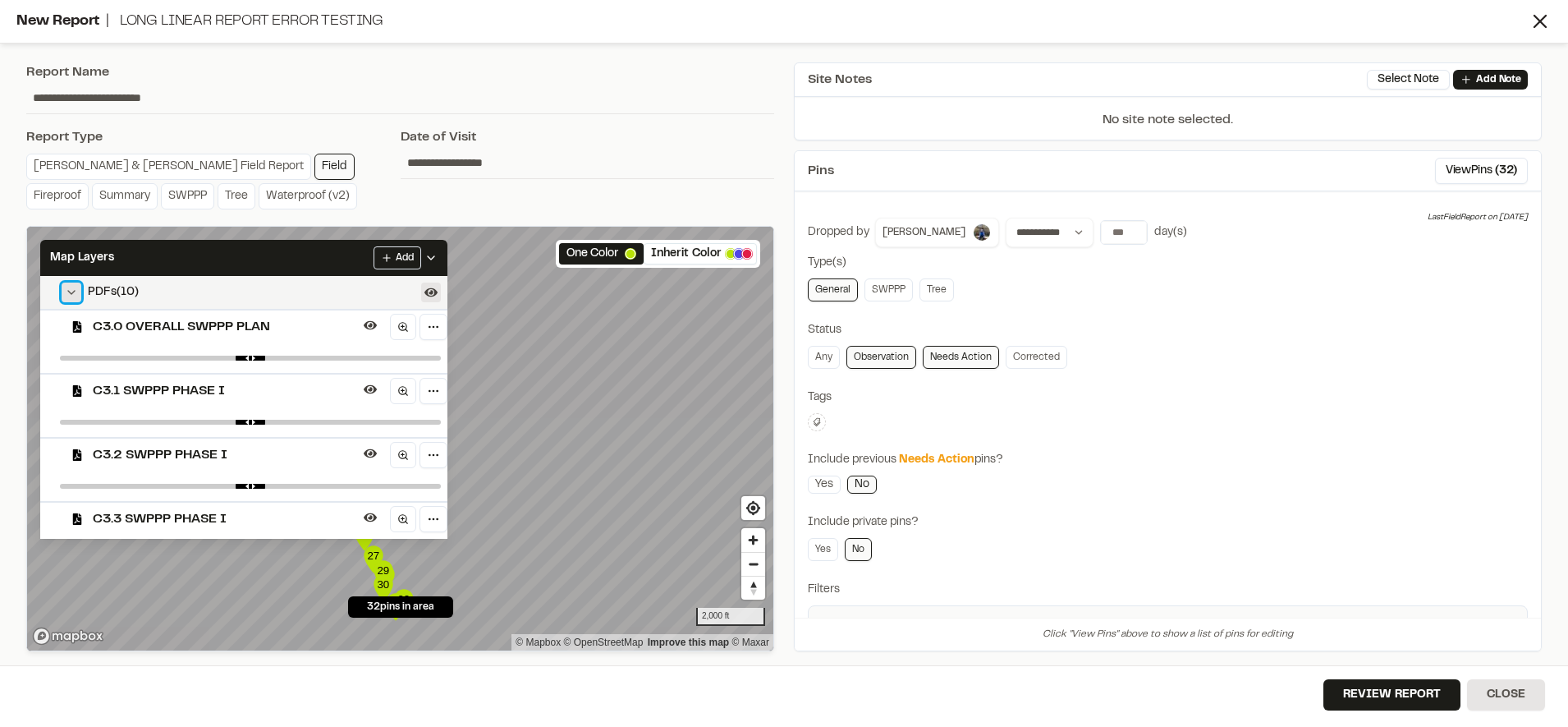
click at [66, 287] on icon at bounding box center [71, 291] width 13 height 13
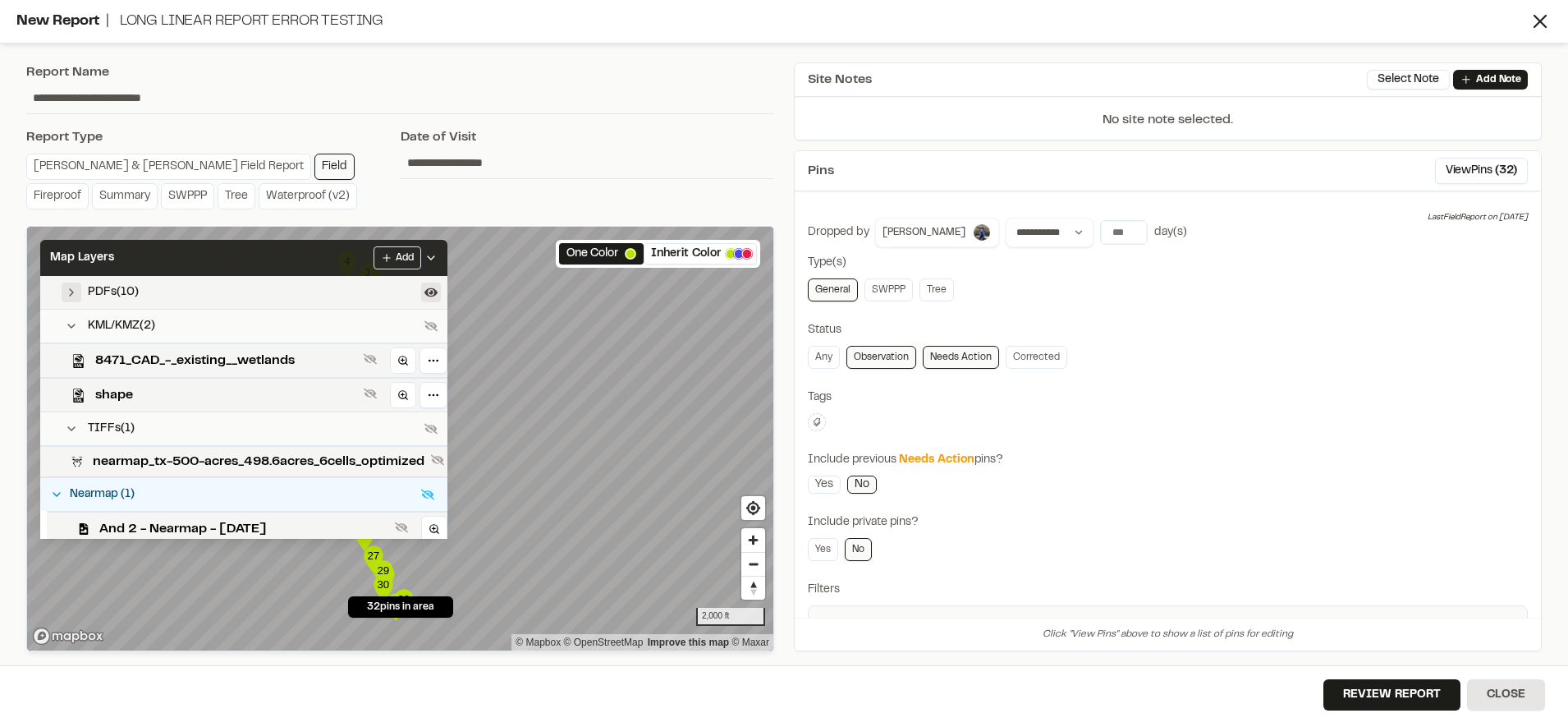
click at [211, 262] on div "Map Layers Add" at bounding box center [243, 257] width 407 height 36
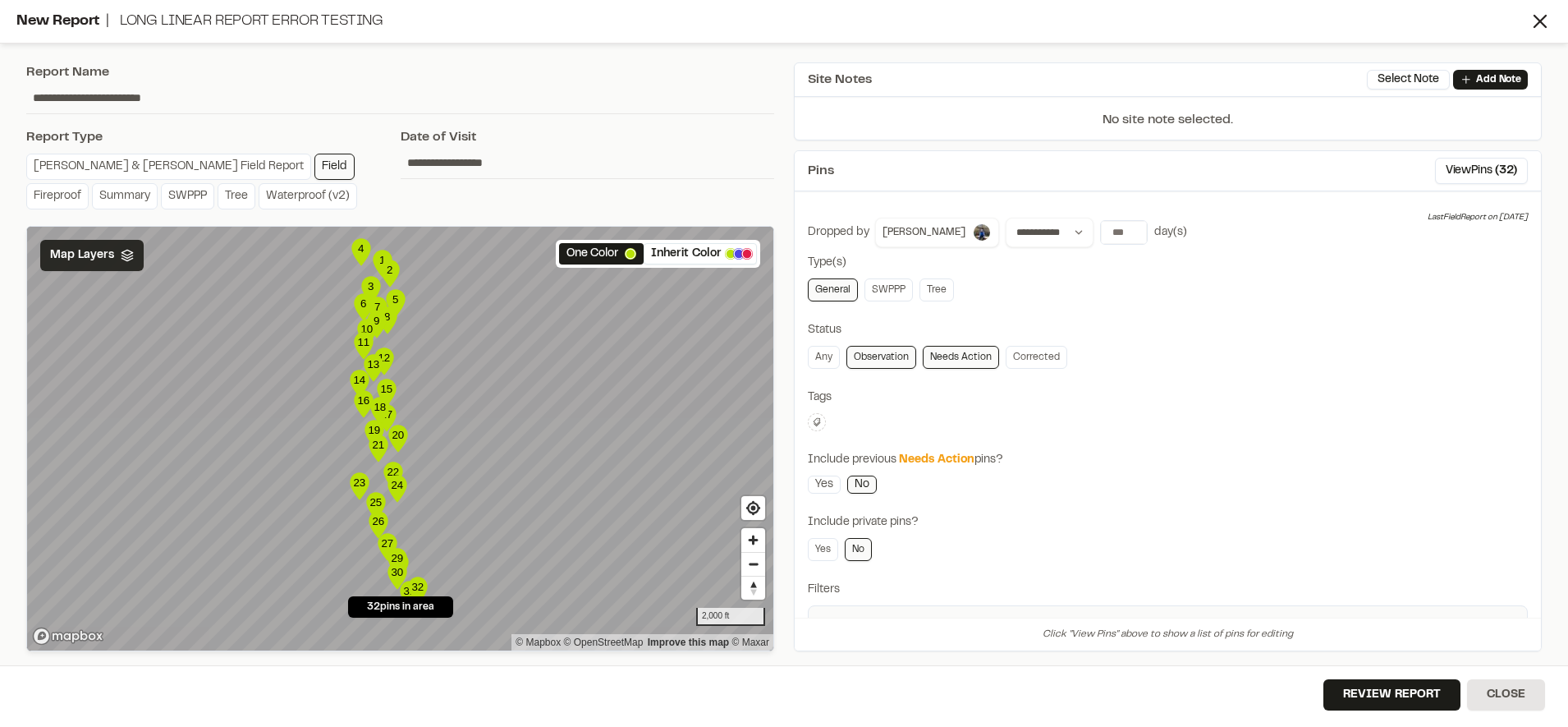
click at [122, 253] on polygon at bounding box center [127, 252] width 11 height 6
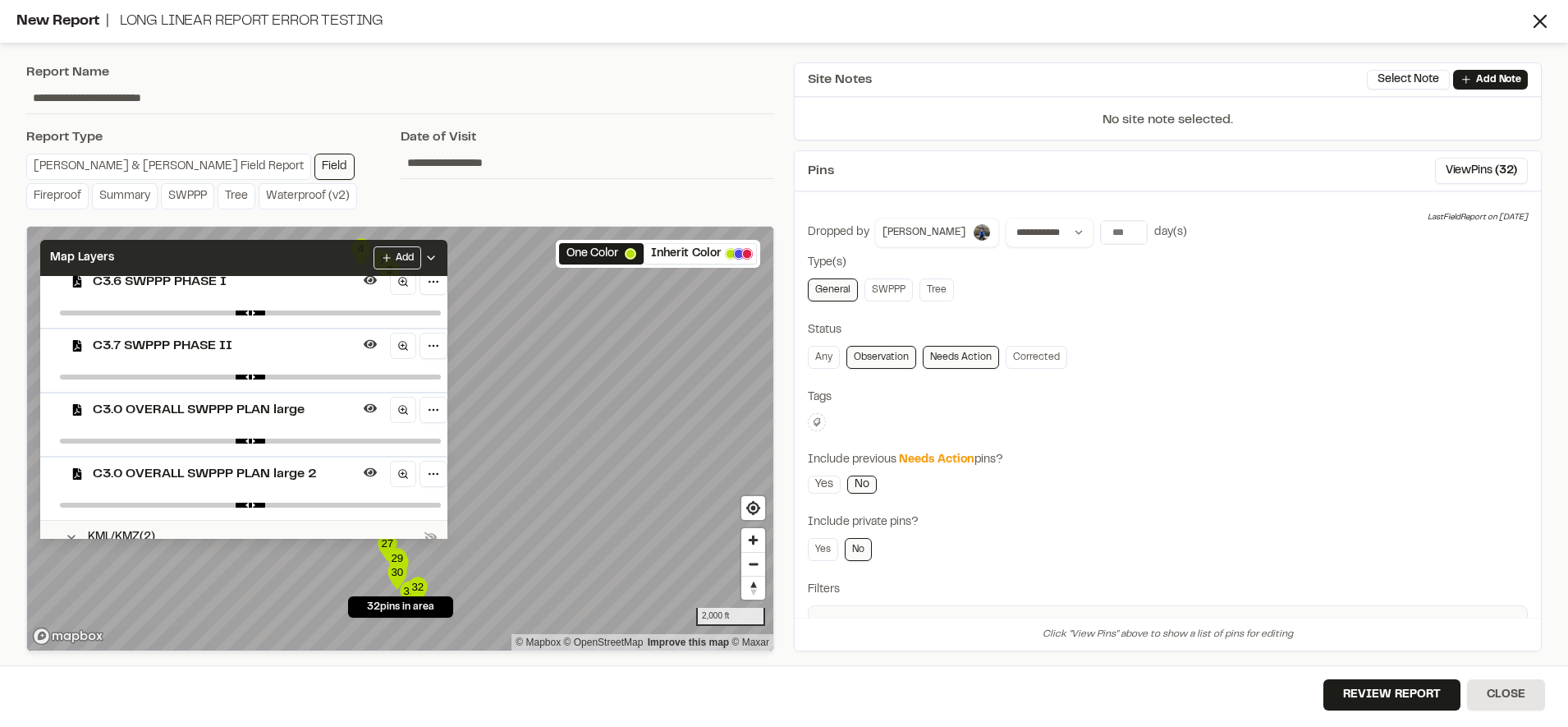
scroll to position [431, 0]
click at [243, 262] on div "Map Layers Add" at bounding box center [243, 257] width 407 height 36
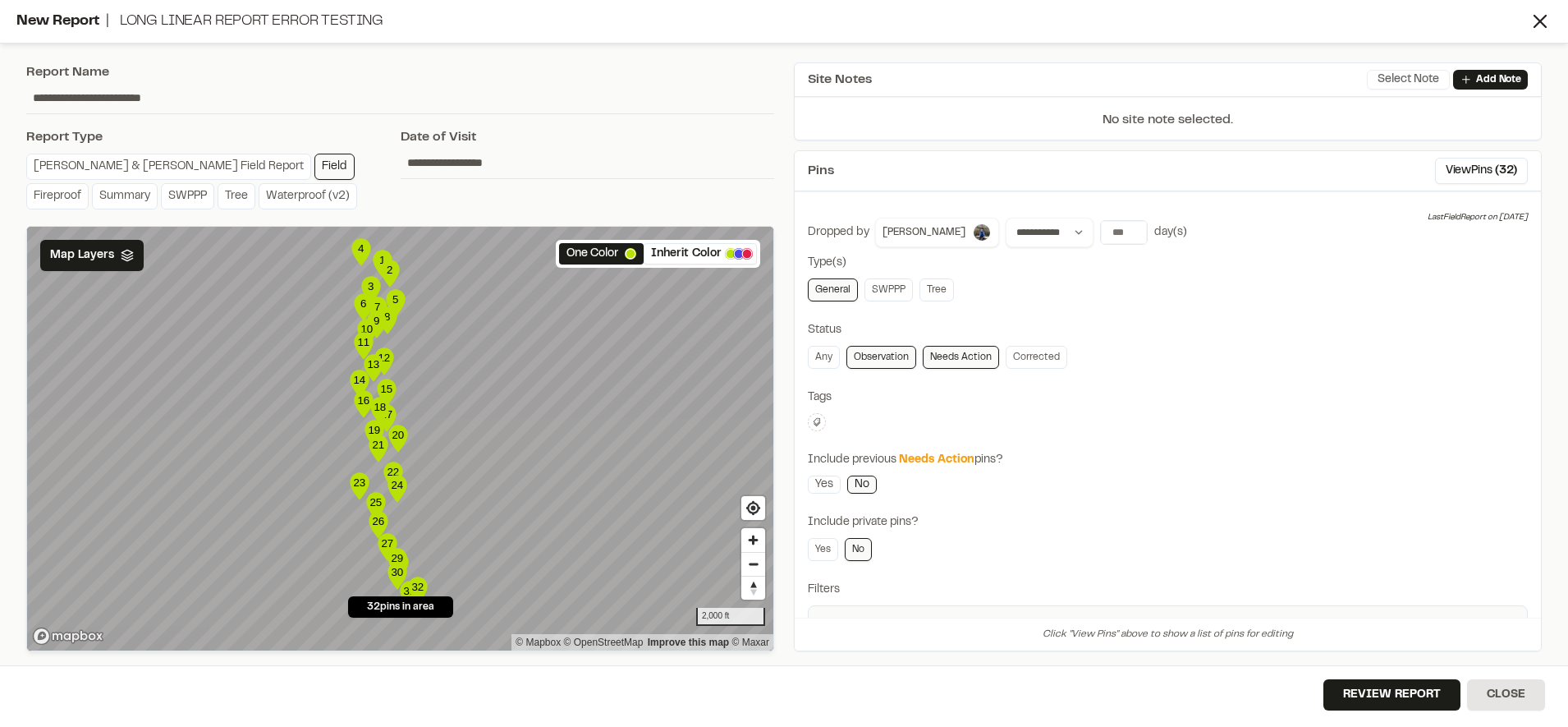
click at [1408, 82] on button "Select Note" at bounding box center [1407, 80] width 83 height 19
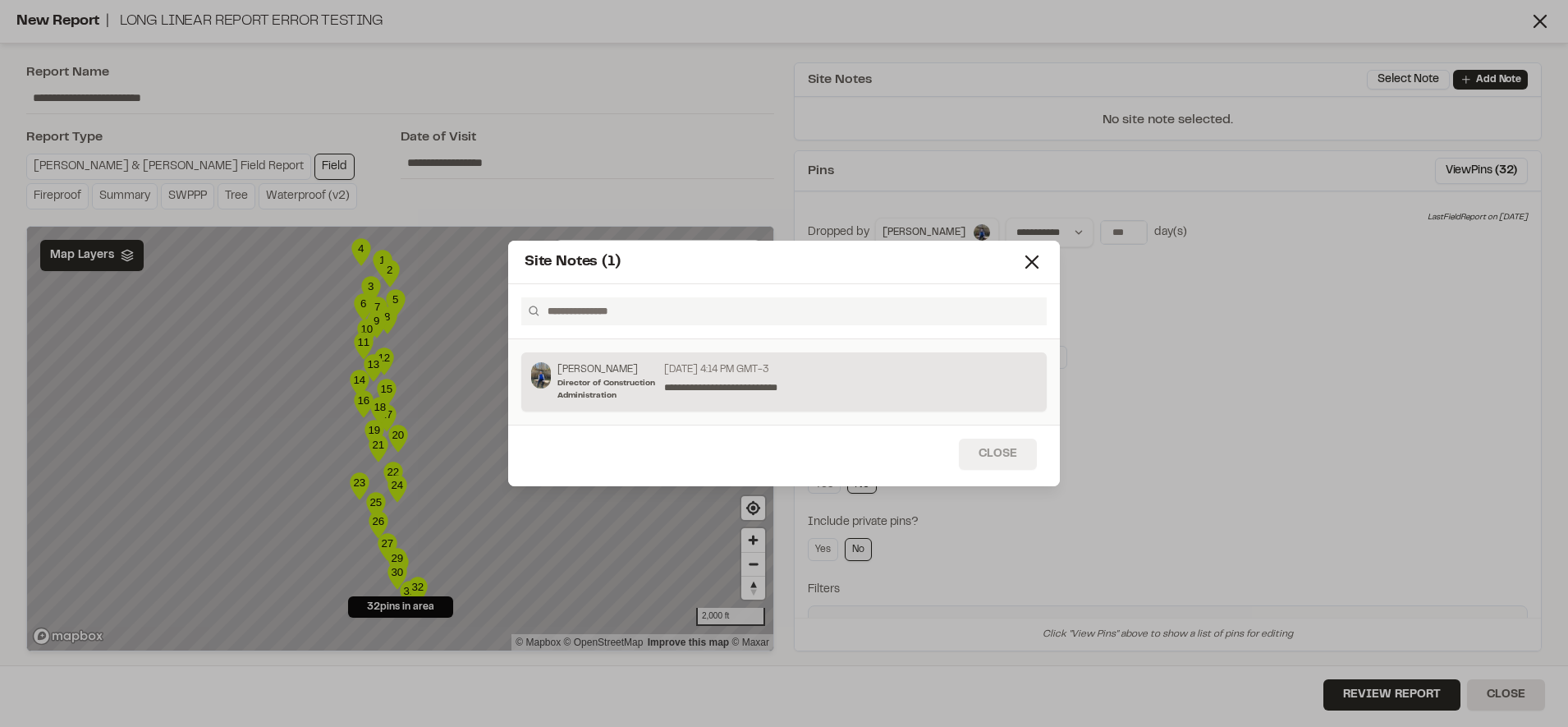
click at [1000, 466] on button "Close" at bounding box center [997, 454] width 78 height 31
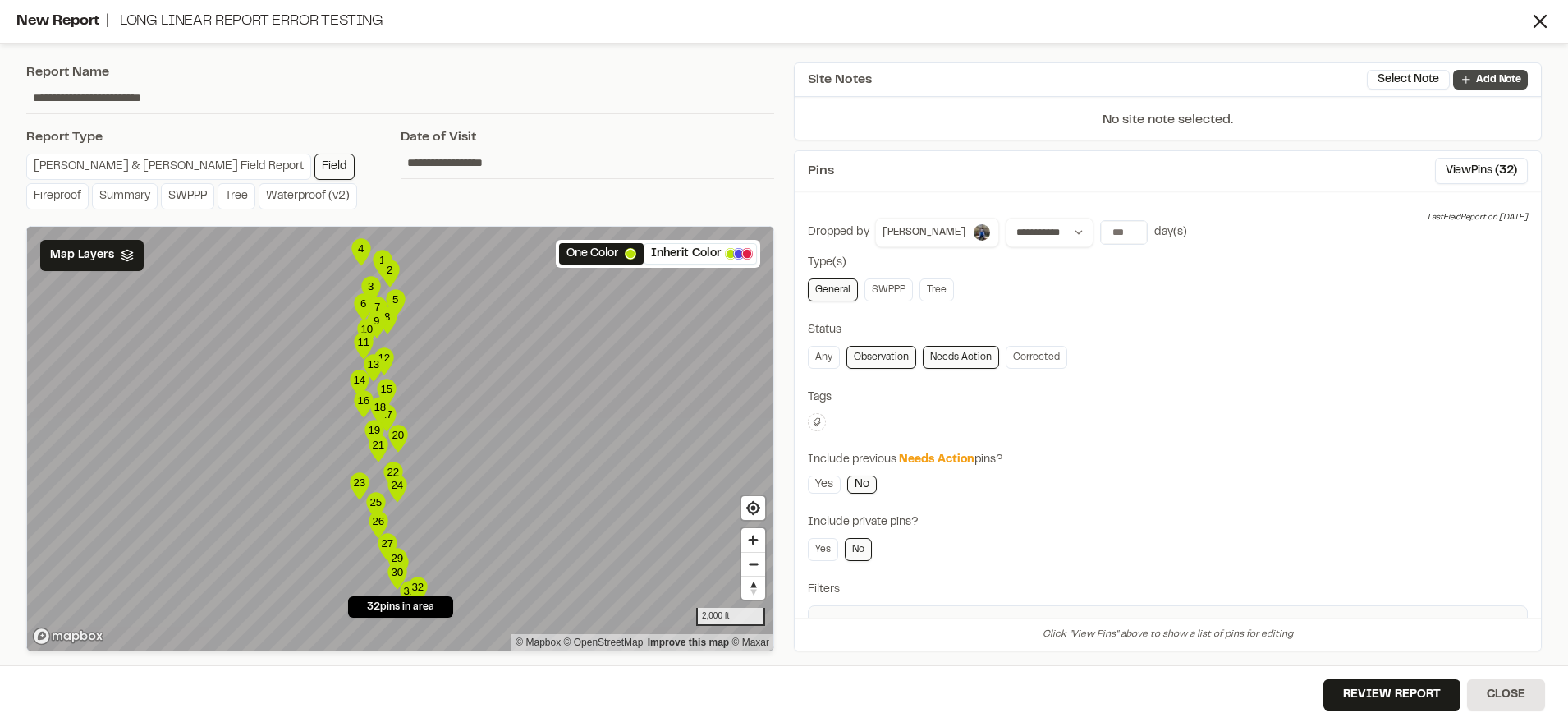
click at [1468, 74] on icon at bounding box center [1465, 79] width 13 height 13
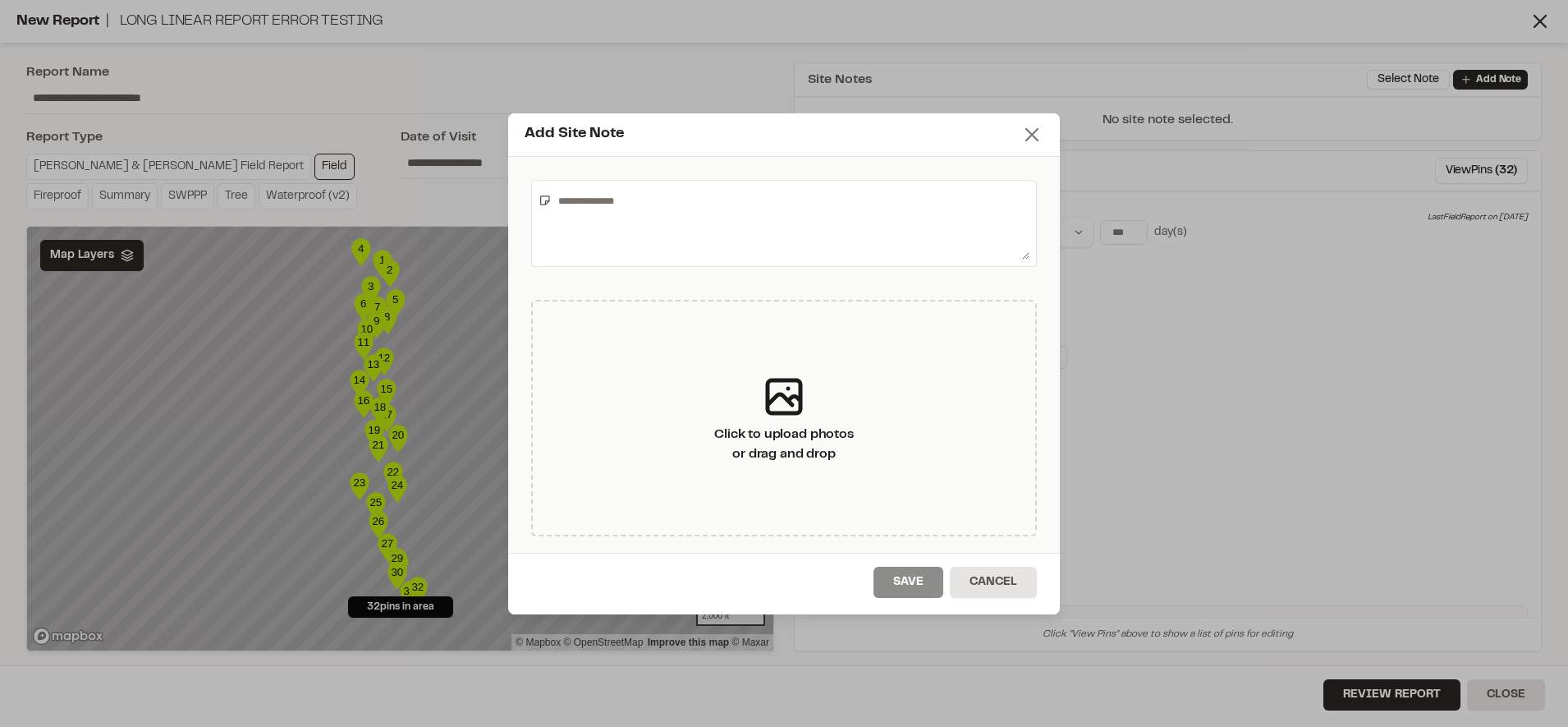
click at [1037, 140] on line at bounding box center [1031, 134] width 12 height 12
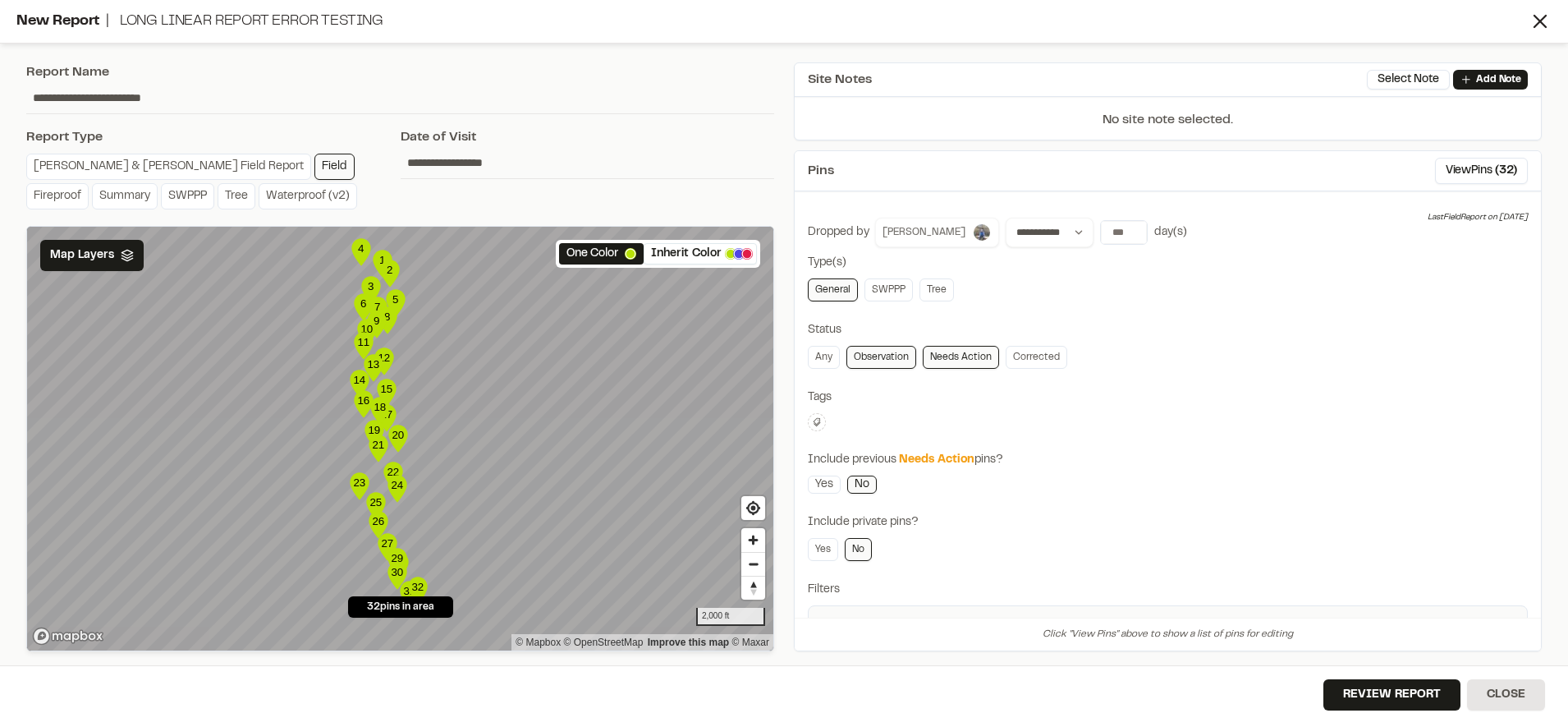
click at [890, 223] on button "[PERSON_NAME]" at bounding box center [936, 232] width 124 height 29
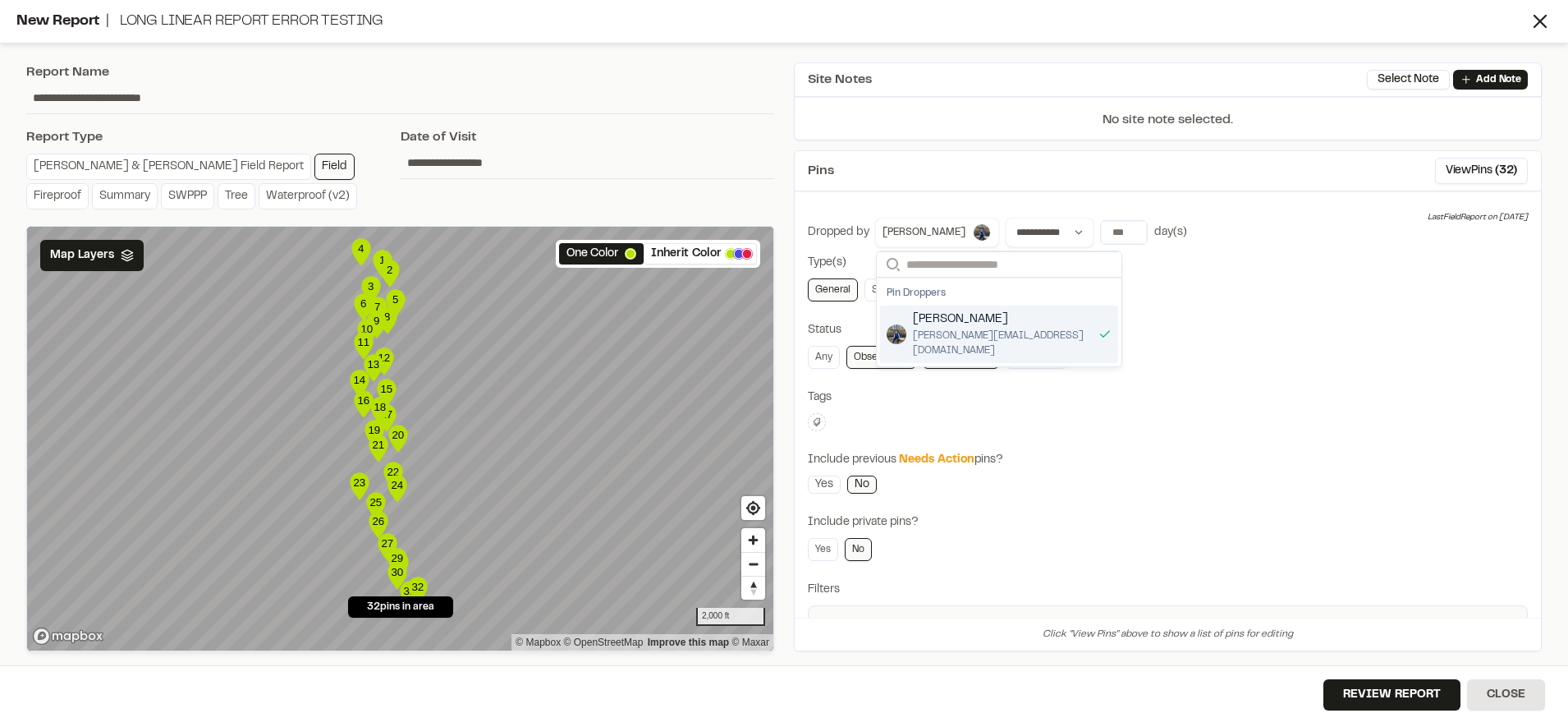
click at [1198, 311] on div "**********" at bounding box center [1167, 460] width 720 height 486
click at [1041, 200] on div "**********" at bounding box center [1168, 401] width 748 height 501
click at [1290, 307] on div "**********" at bounding box center [1167, 460] width 720 height 486
click at [1250, 322] on div "Status" at bounding box center [1167, 330] width 720 height 19
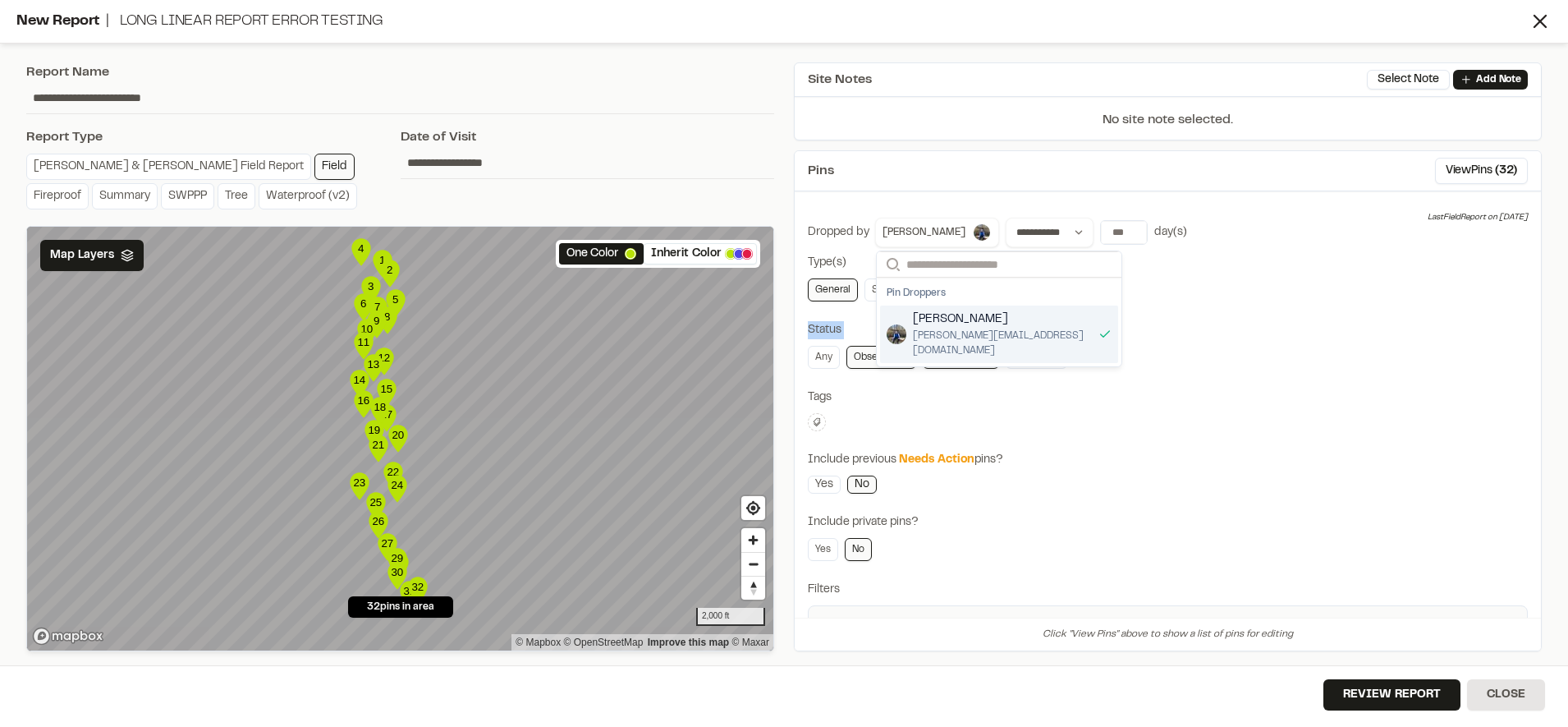
click at [1250, 322] on div "Status" at bounding box center [1167, 330] width 720 height 19
click at [1250, 322] on div "**********" at bounding box center [1167, 460] width 720 height 486
click at [895, 229] on span "[PERSON_NAME]" at bounding box center [923, 232] width 83 height 15
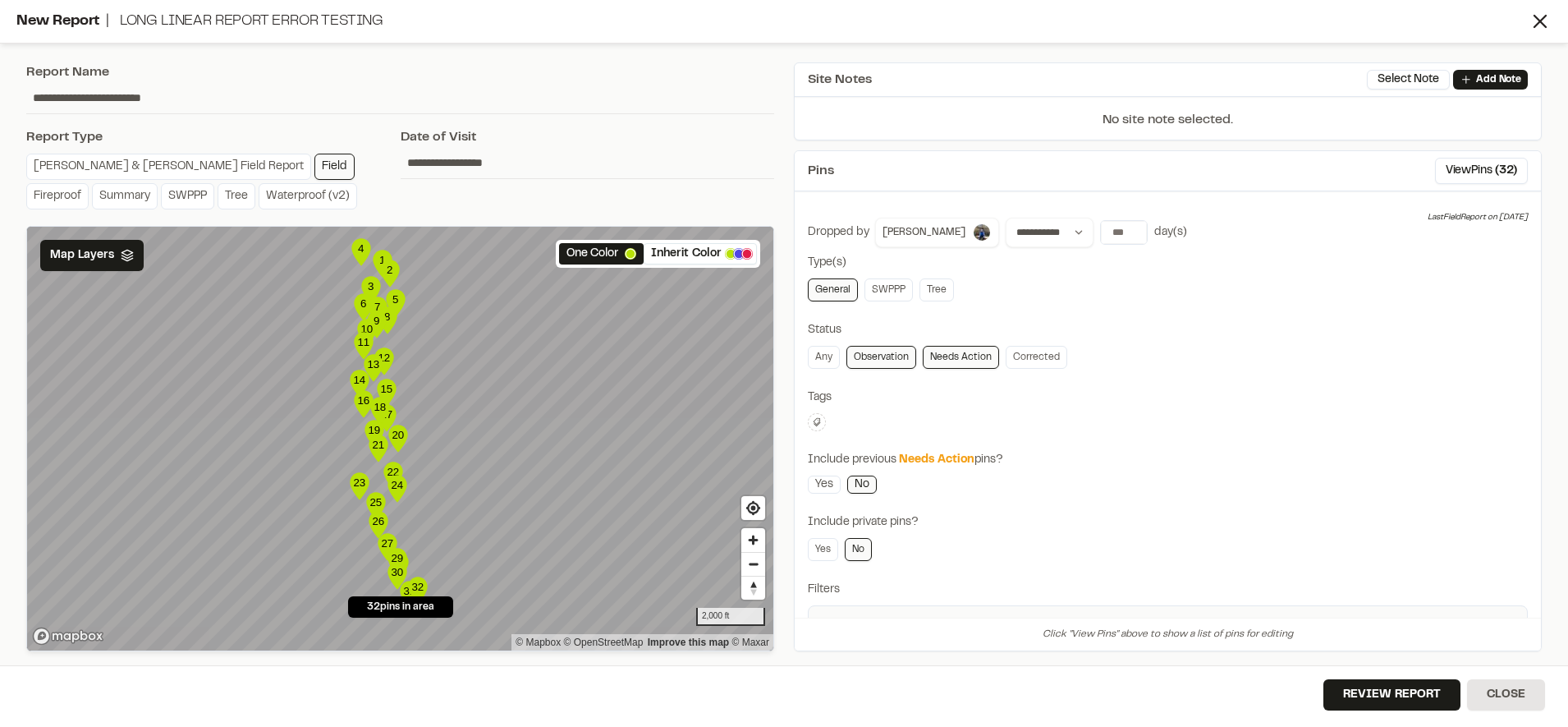
click at [1058, 176] on div "Pins View Pins ( 32 )" at bounding box center [1168, 171] width 746 height 40
click at [1026, 233] on select "**********" at bounding box center [1049, 232] width 88 height 29
click at [1005, 217] on select "**********" at bounding box center [1049, 232] width 88 height 29
click at [1126, 224] on input "**********" at bounding box center [1156, 233] width 113 height 23
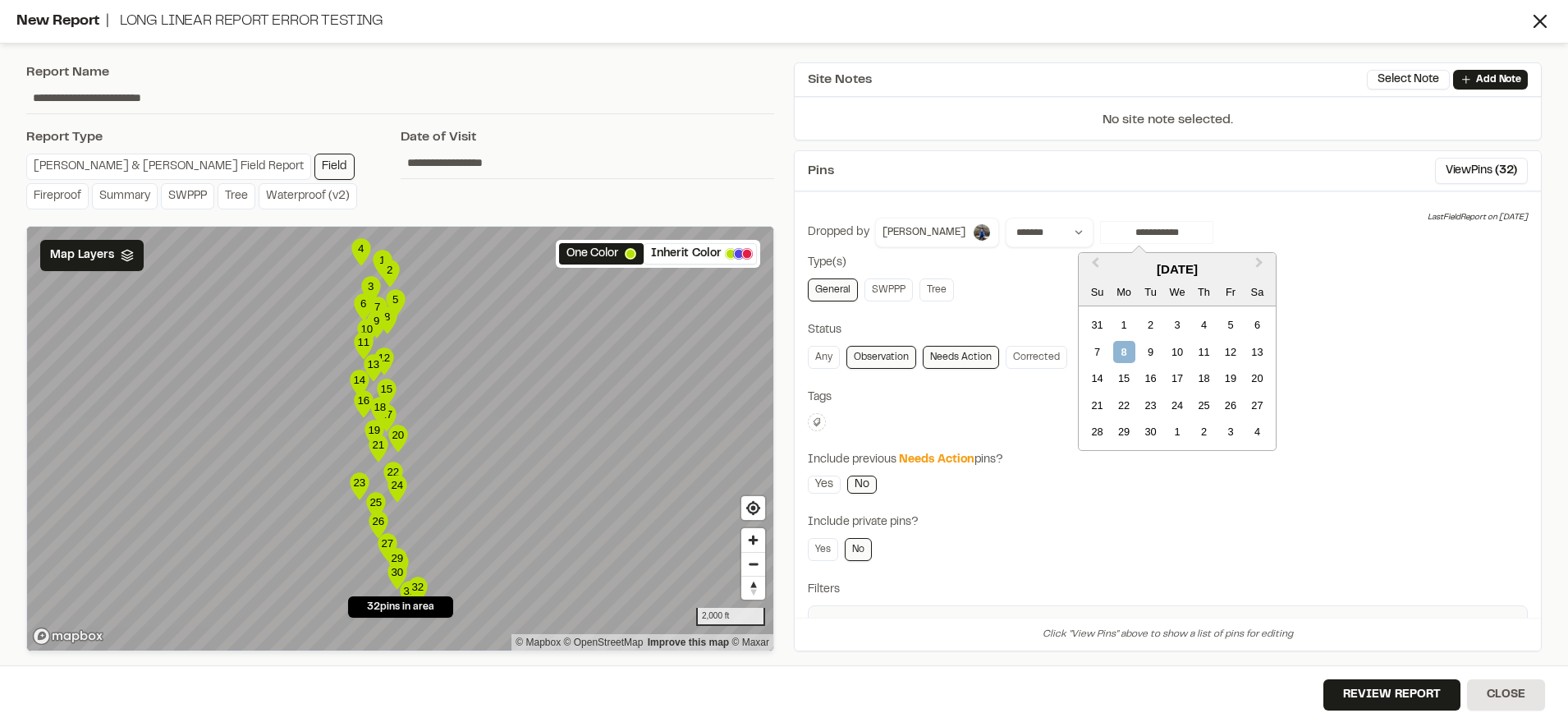
click at [1092, 253] on div "September 2025 Su Mo Tu We Th Fr Sa" at bounding box center [1176, 280] width 197 height 54
click at [1095, 264] on span "Previous Month" at bounding box center [1095, 266] width 0 height 25
click at [1128, 326] on div "28" at bounding box center [1124, 325] width 22 height 22
click at [1235, 431] on div "1" at bounding box center [1230, 432] width 22 height 22
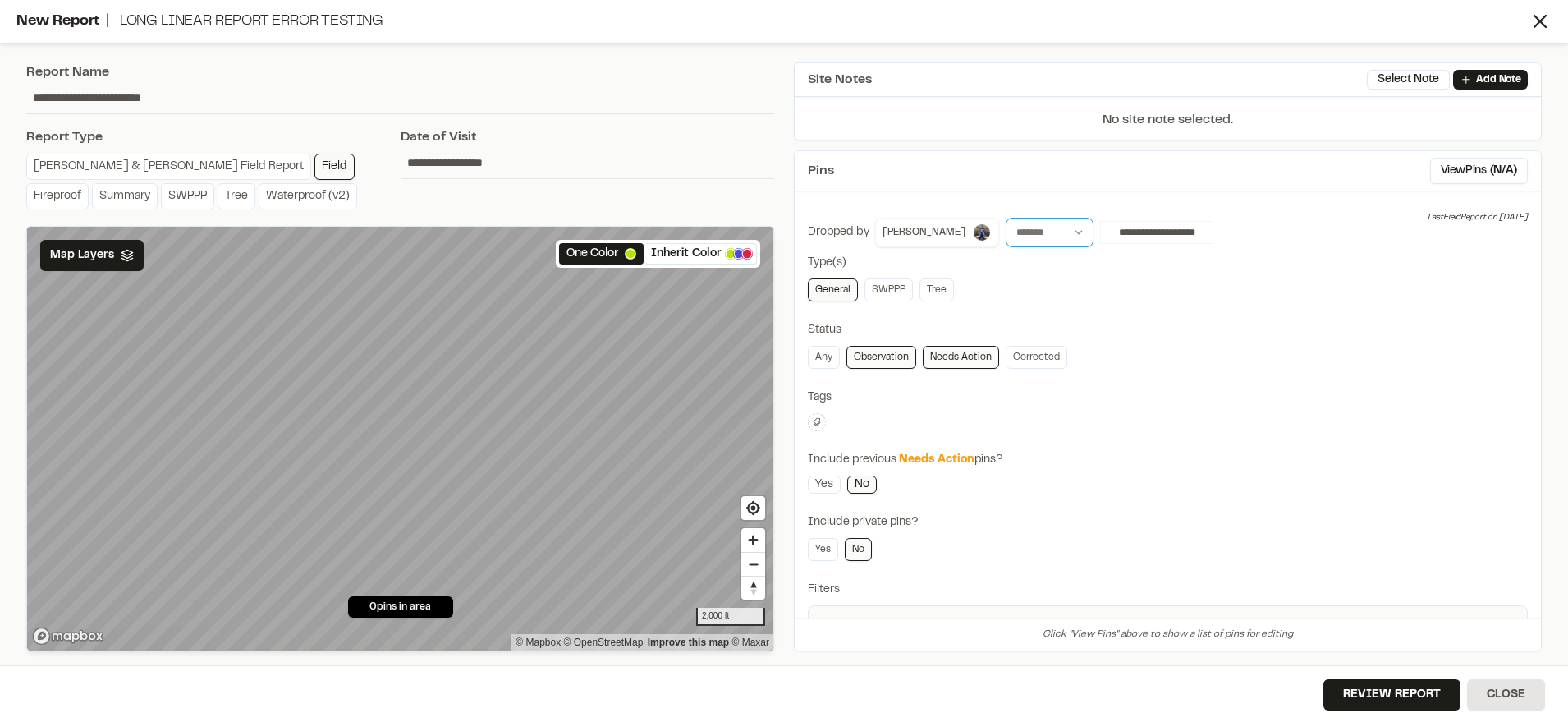
click at [1046, 237] on select "**********" at bounding box center [1049, 232] width 88 height 29
select select "****"
click at [1005, 217] on select "**********" at bounding box center [1049, 232] width 88 height 29
click at [1101, 224] on input "**" at bounding box center [1123, 233] width 46 height 23
click at [1242, 264] on button "All Time" at bounding box center [1266, 266] width 50 height 26
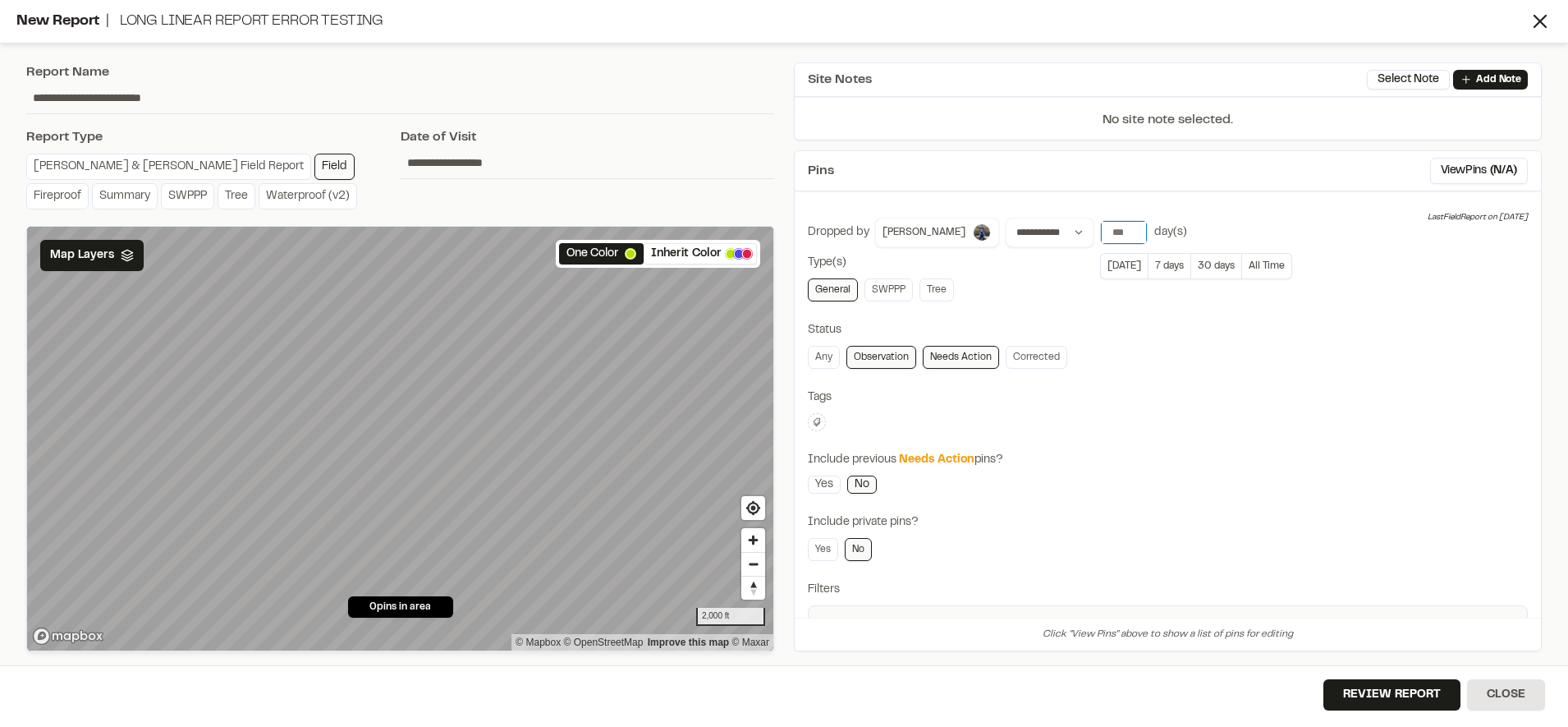
click at [1103, 239] on input "**" at bounding box center [1123, 233] width 46 height 23
click at [1243, 260] on button "All Time" at bounding box center [1266, 266] width 50 height 26
click at [1101, 237] on input "**" at bounding box center [1123, 233] width 46 height 23
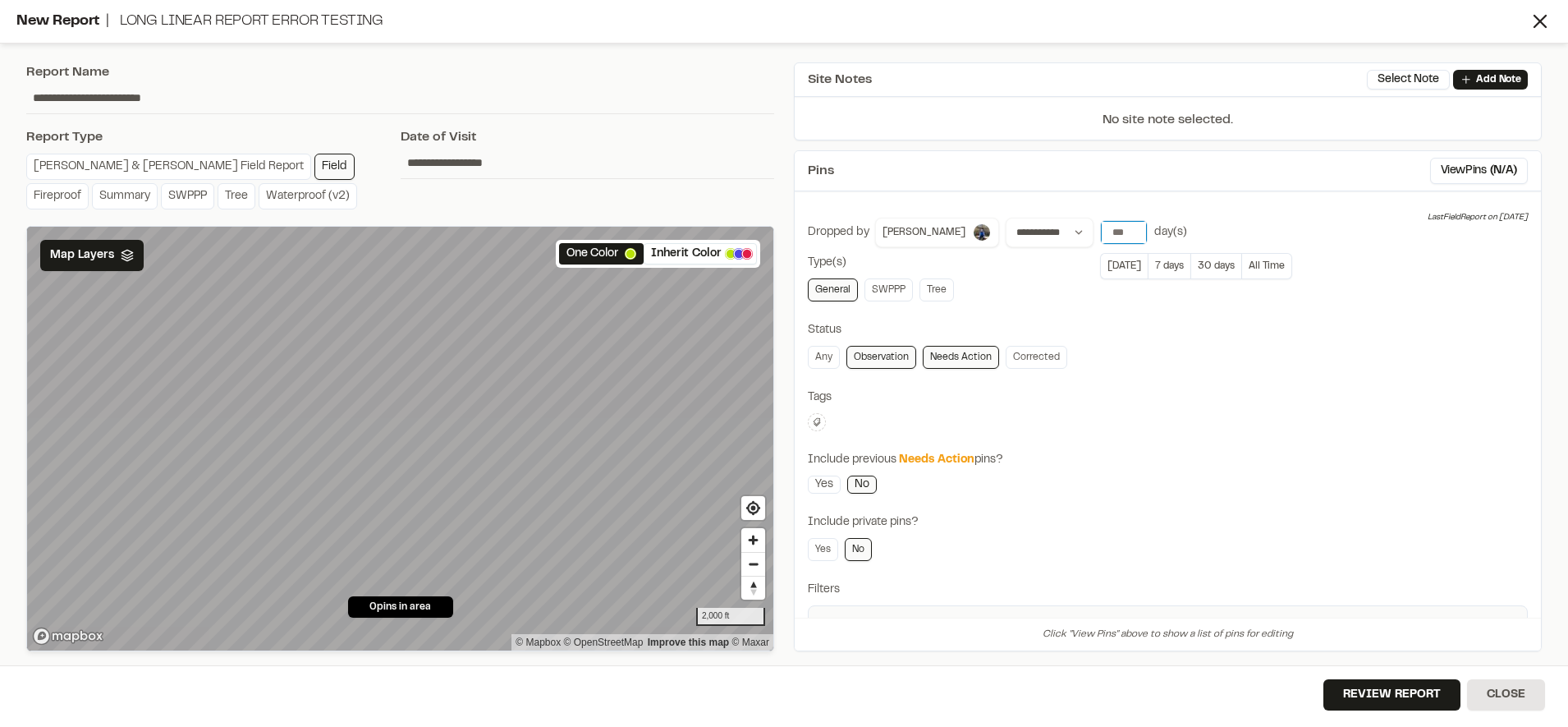
click at [1101, 237] on input "**" at bounding box center [1123, 233] width 46 height 23
click at [1242, 266] on button "All Time" at bounding box center [1266, 266] width 50 height 26
click at [1330, 399] on div "Tags" at bounding box center [1167, 398] width 720 height 19
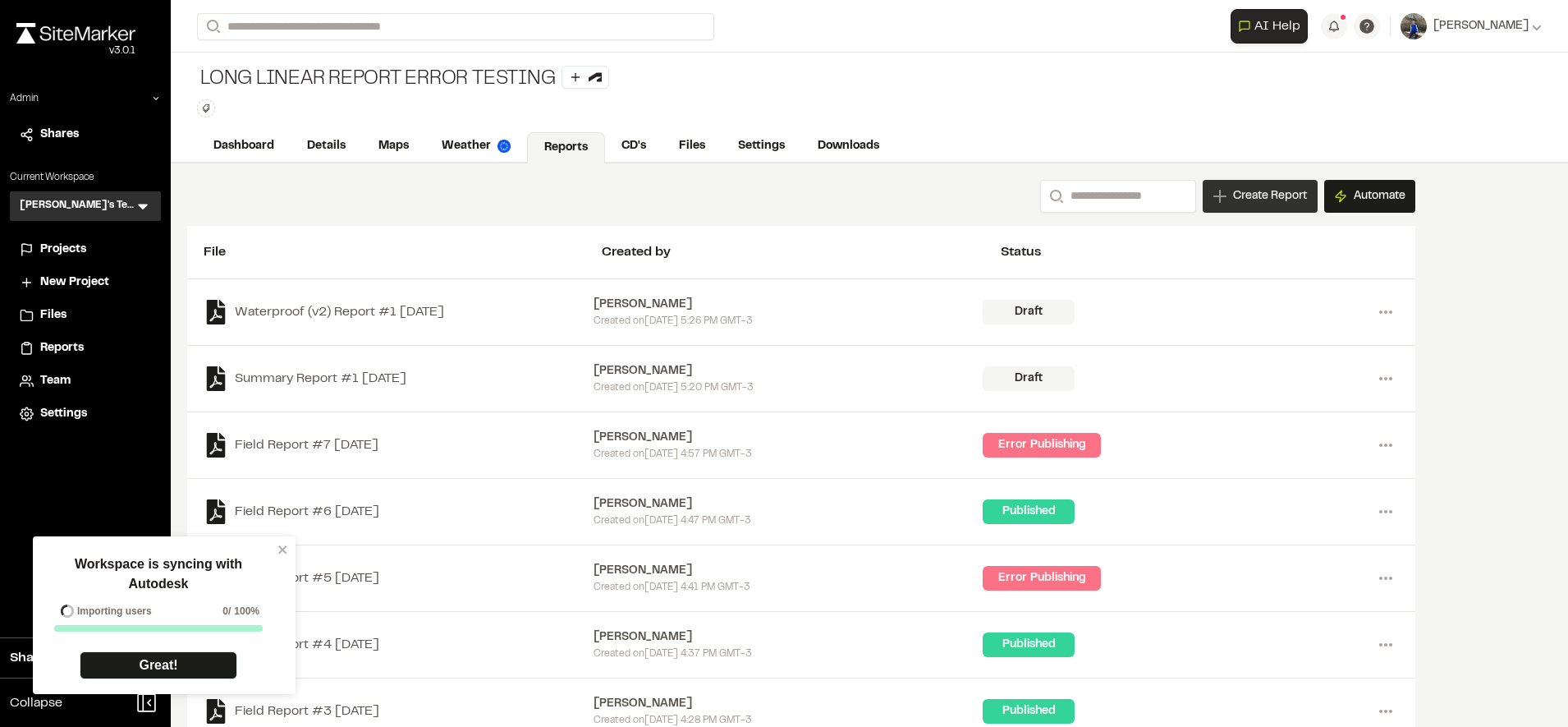
click at [1248, 191] on span "Create Report" at bounding box center [1270, 196] width 74 height 19
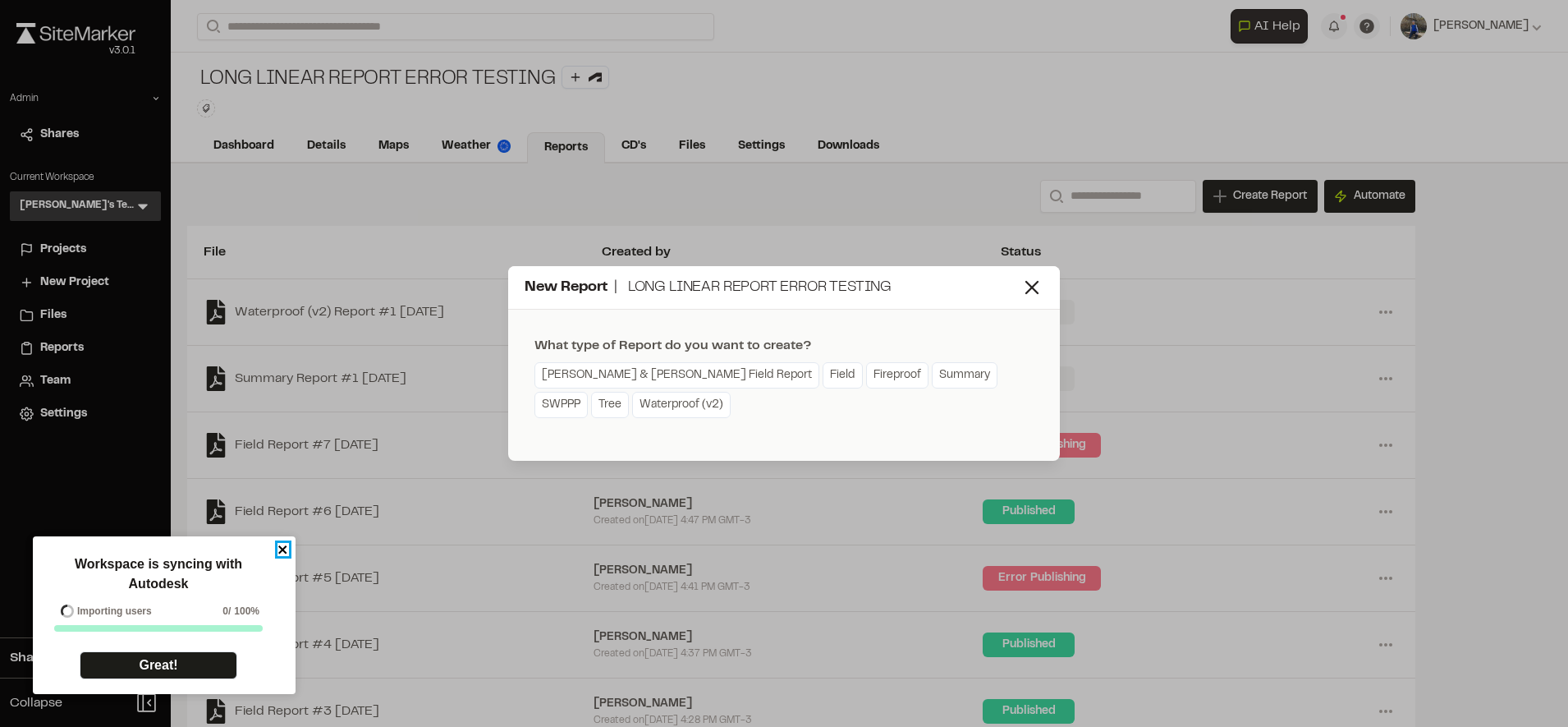
click at [281, 547] on icon "close" at bounding box center [283, 549] width 12 height 13
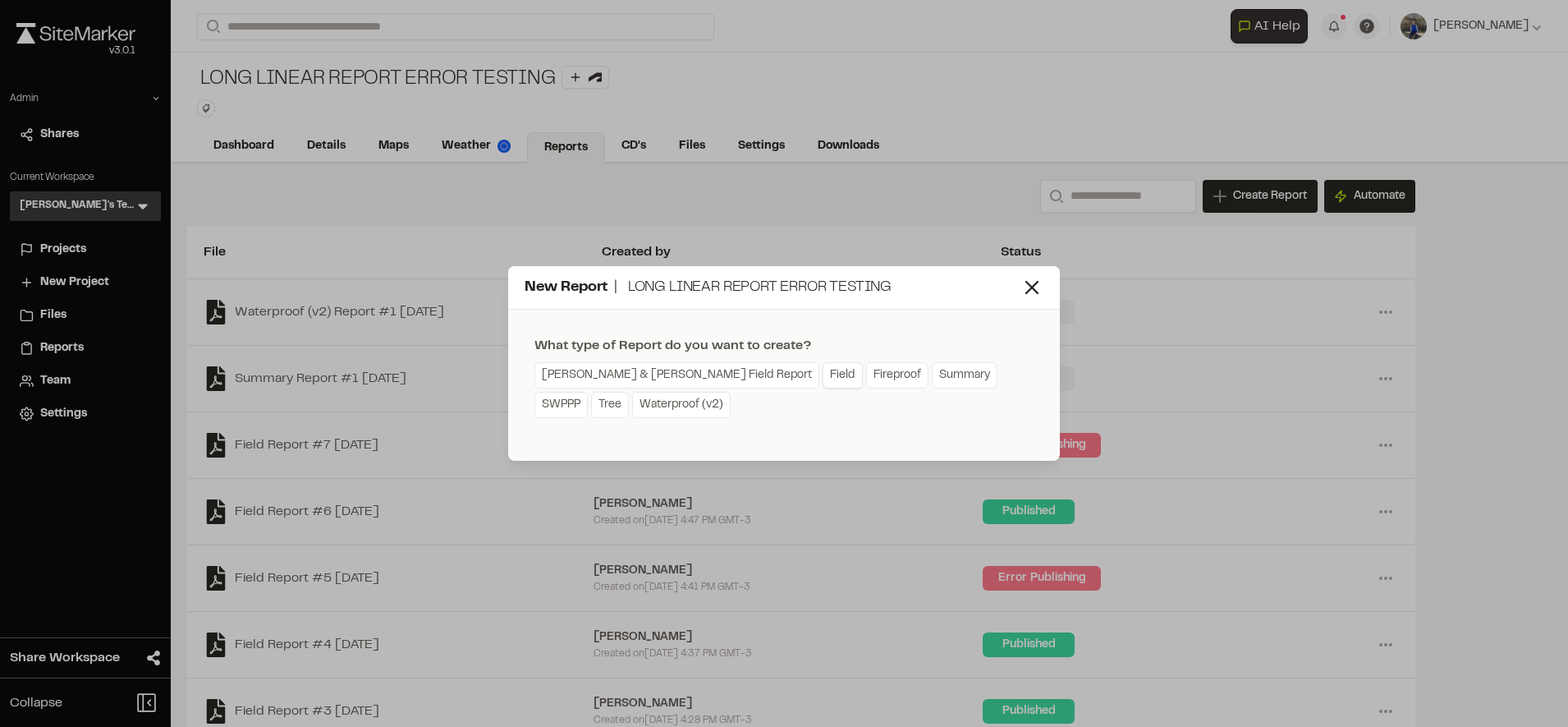
click at [822, 370] on link "Field" at bounding box center [841, 375] width 40 height 26
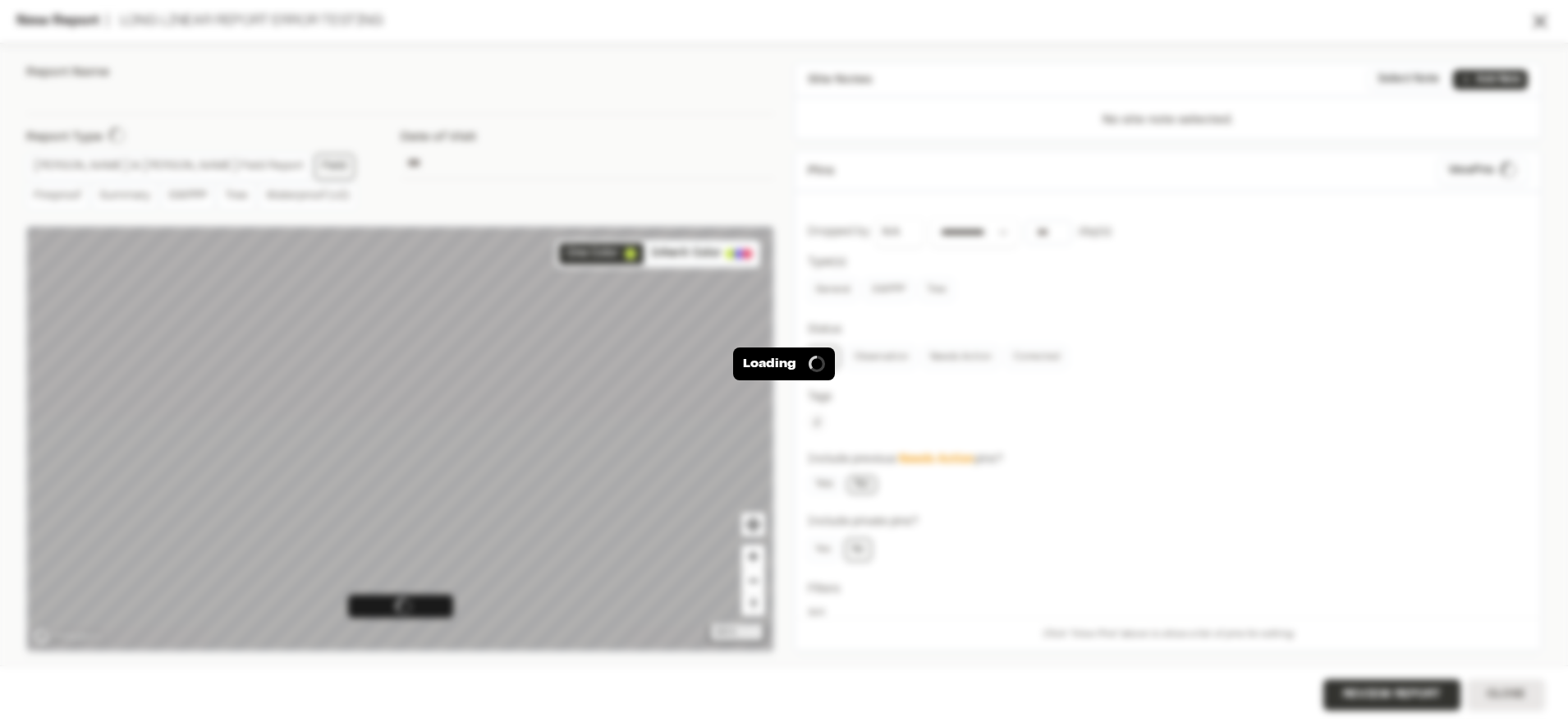
type input "**********"
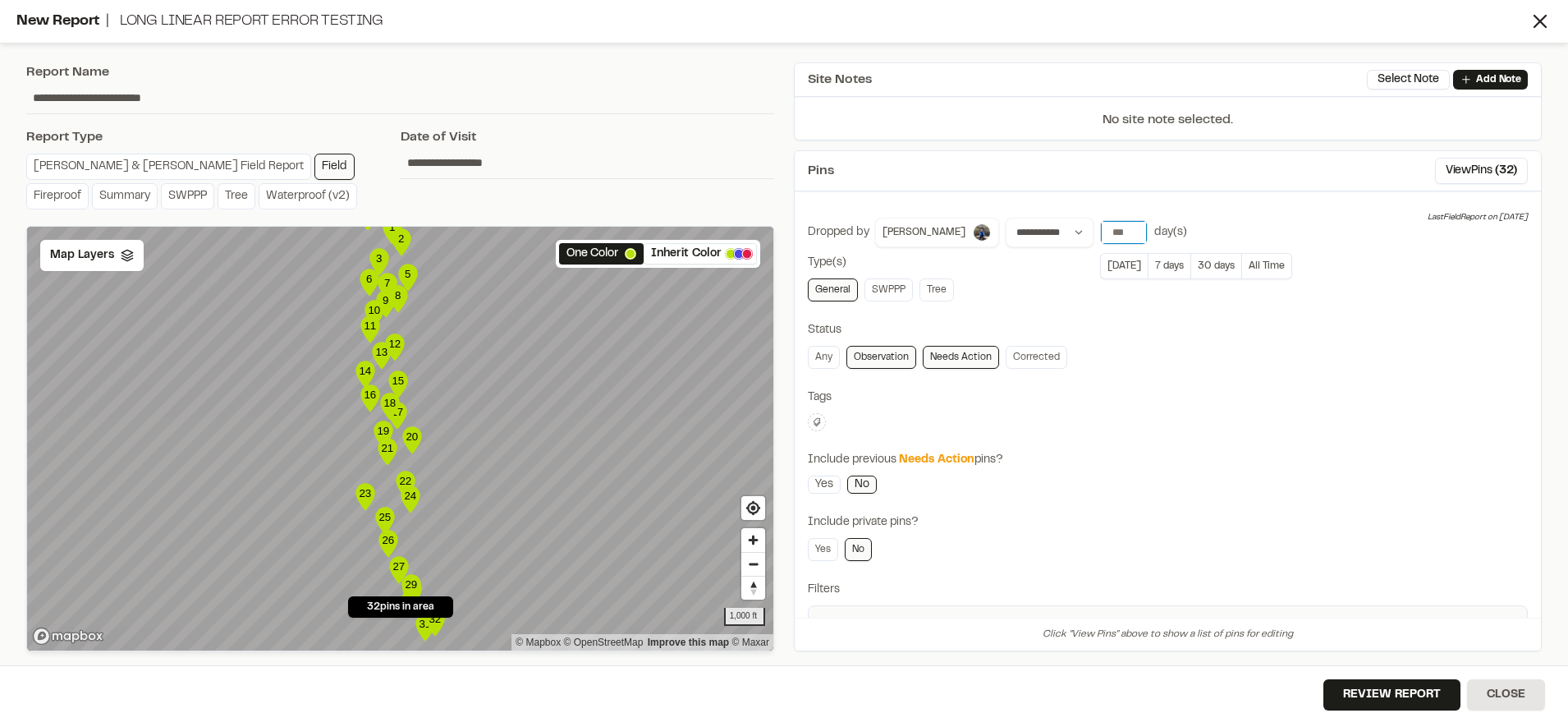
click at [1101, 228] on input "number" at bounding box center [1123, 233] width 46 height 23
click at [1242, 258] on button "All Time" at bounding box center [1266, 266] width 50 height 26
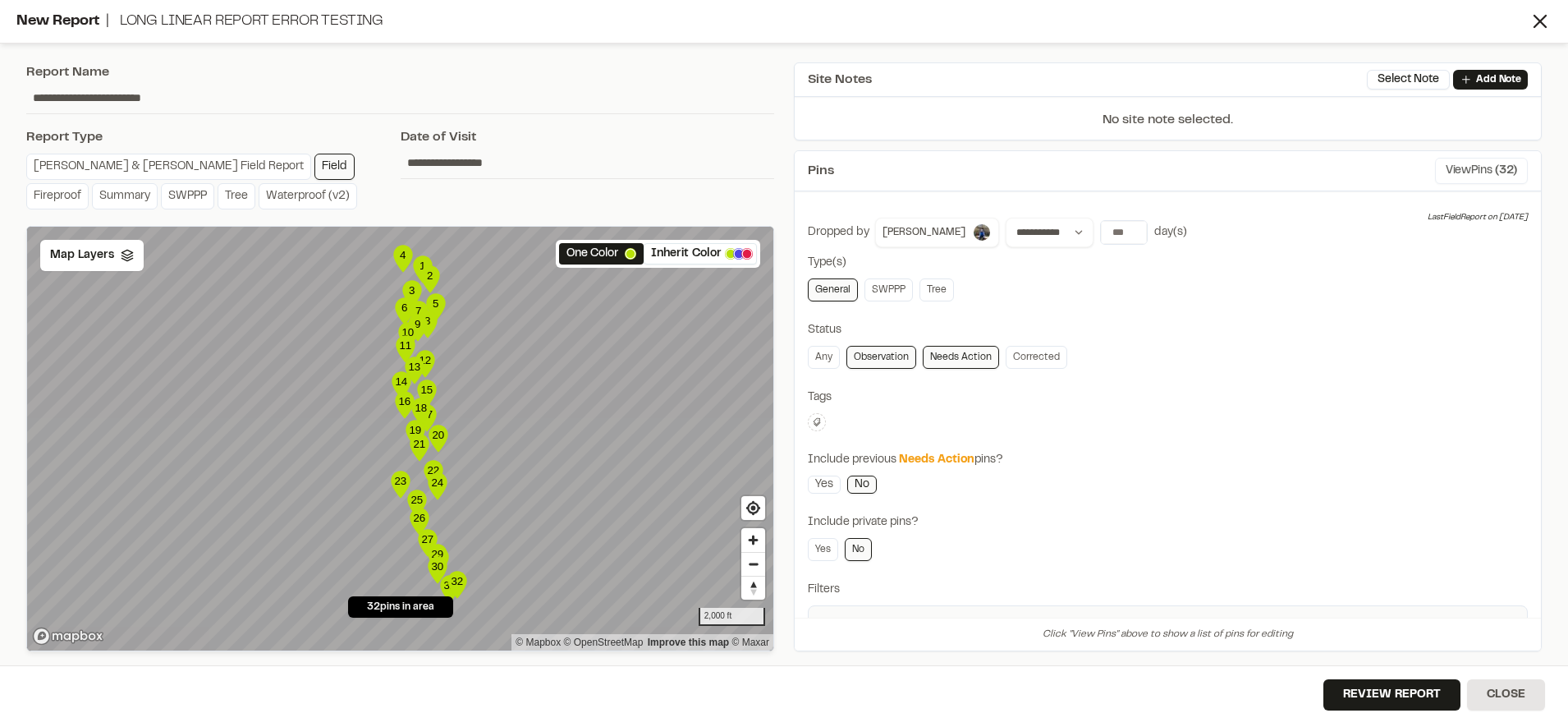
click at [1435, 172] on button "View Pins ( 32 )" at bounding box center [1480, 171] width 93 height 26
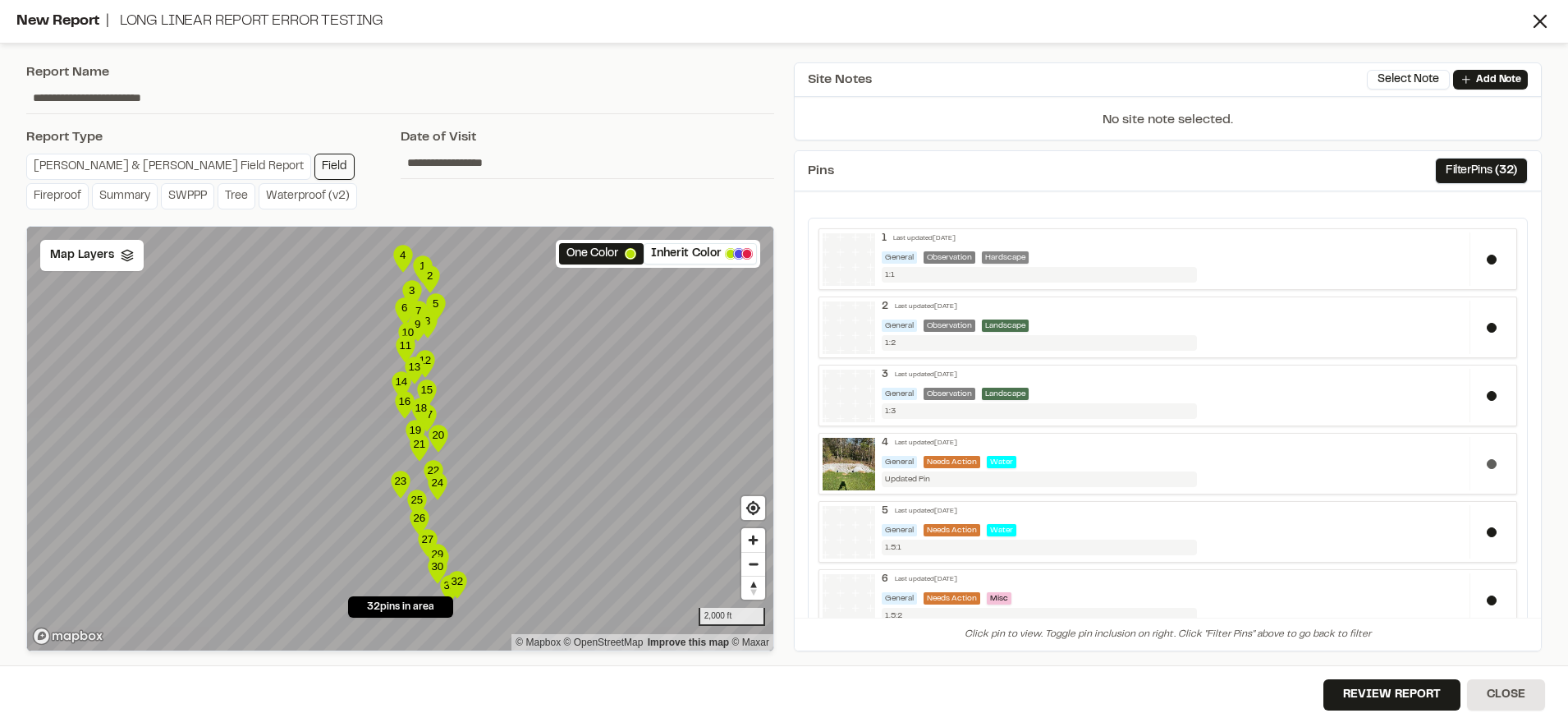
click at [1484, 468] on div at bounding box center [1491, 463] width 44 height 54
click at [1472, 546] on div at bounding box center [1491, 531] width 44 height 54
click at [441, 441] on icon "Map marker" at bounding box center [437, 439] width 19 height 27
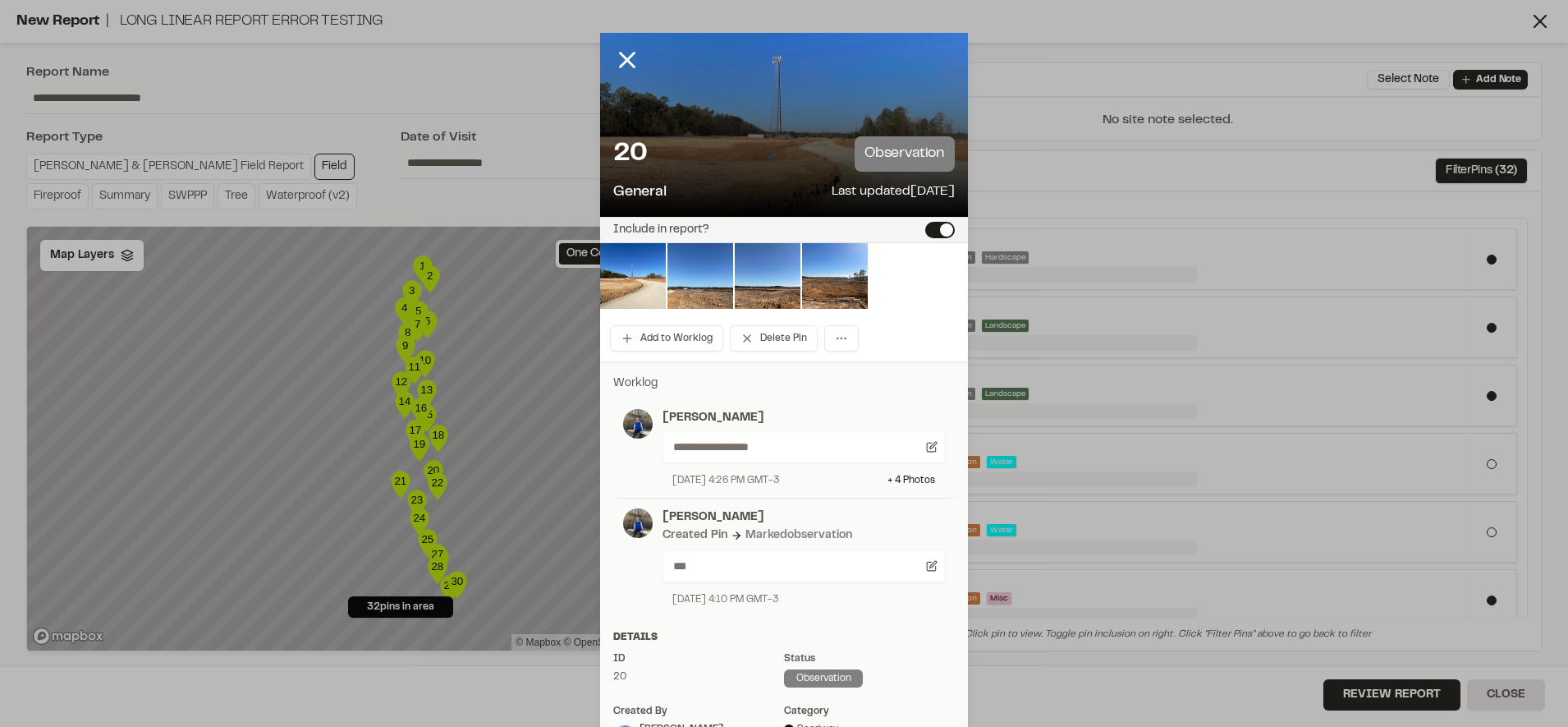
click at [927, 226] on button "Include in report?" at bounding box center [940, 230] width 29 height 17
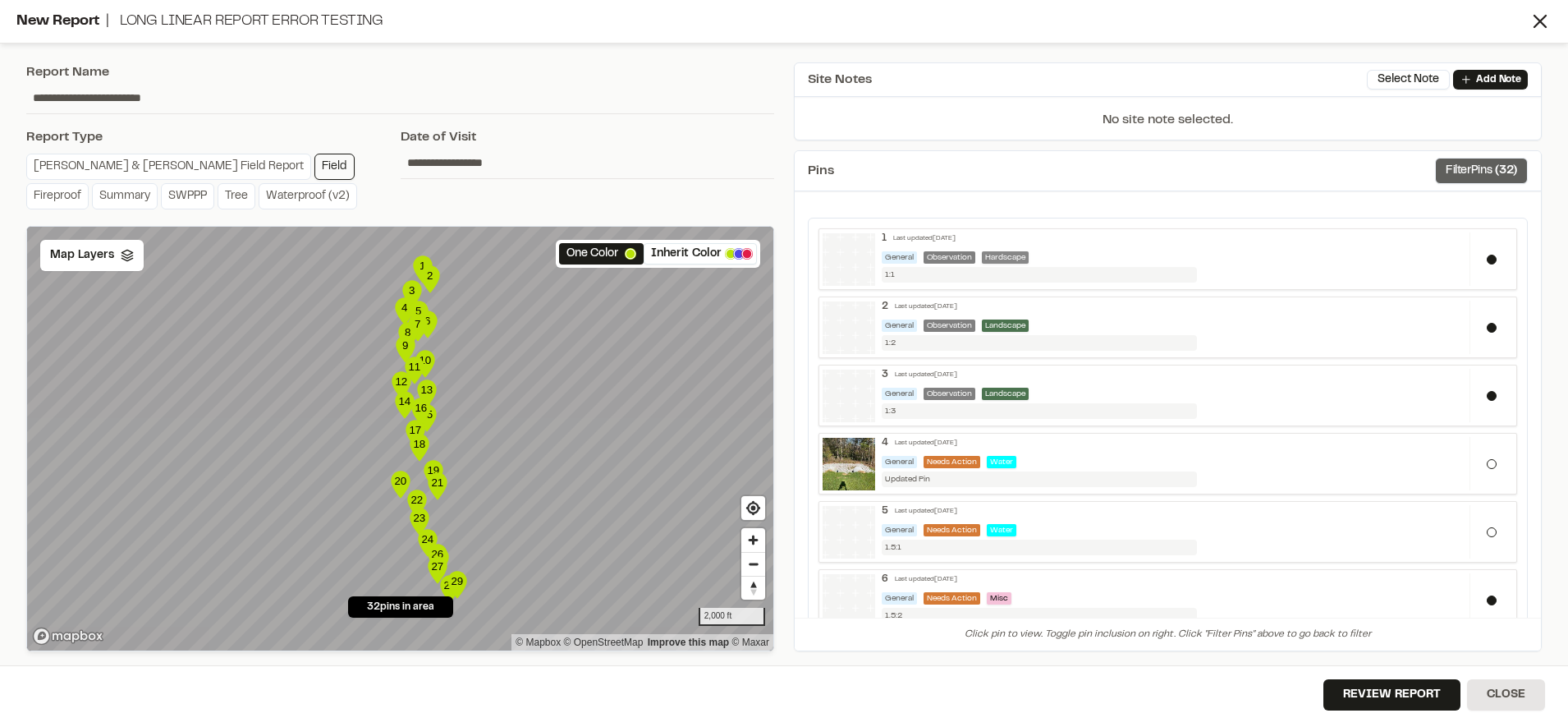
click at [1456, 170] on button "Filter Pins ( 32 )" at bounding box center [1480, 171] width 93 height 26
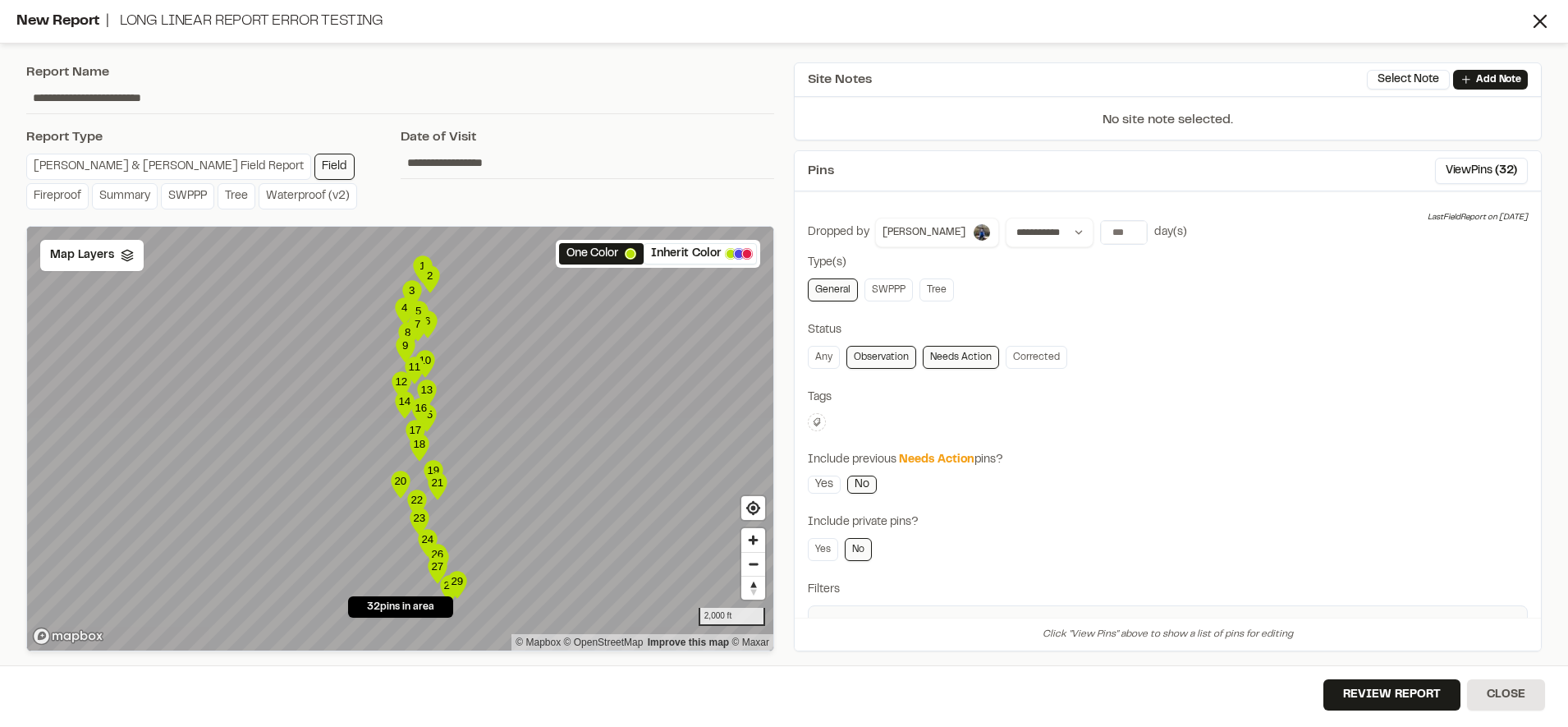
click at [407, 484] on icon "Map marker" at bounding box center [399, 484] width 19 height 27
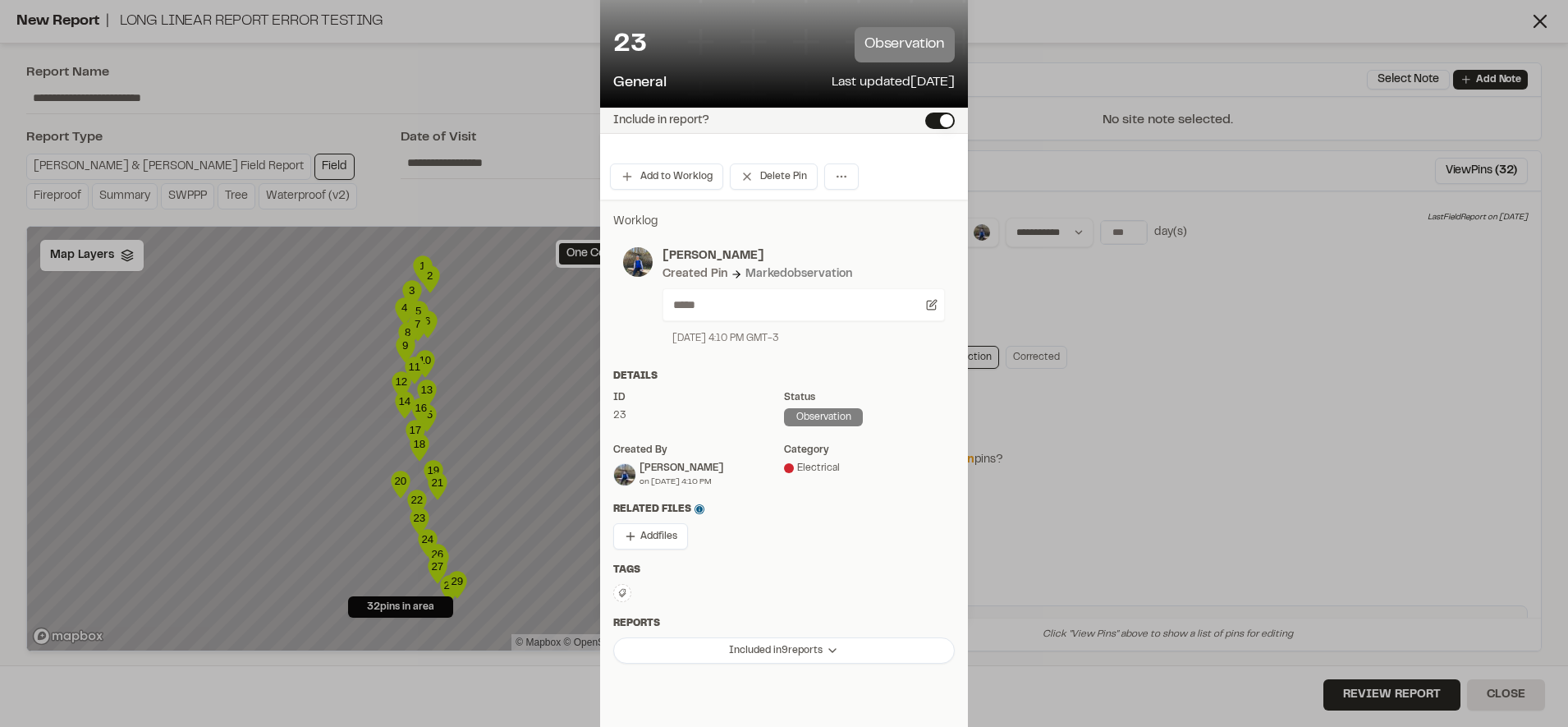
scroll to position [110, 0]
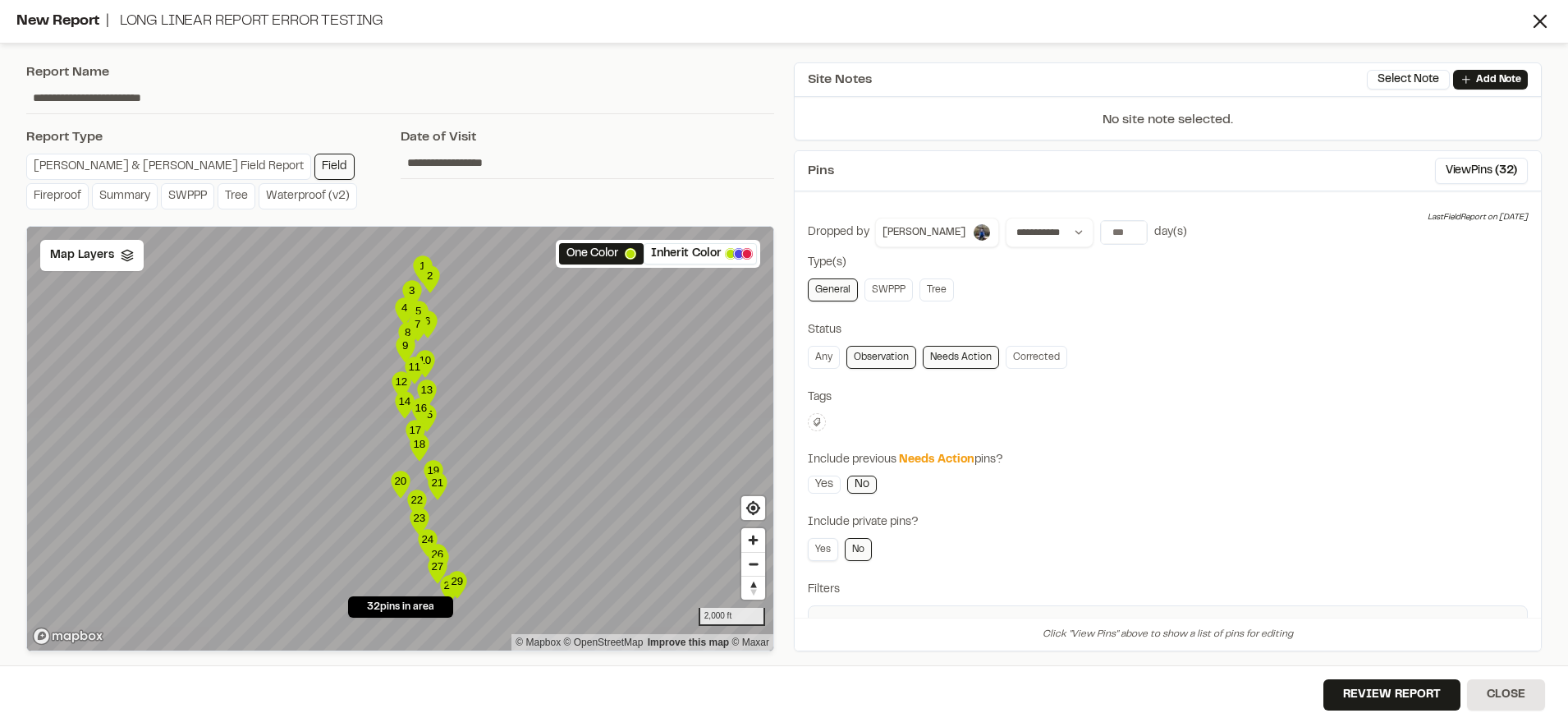
click at [829, 548] on link "Yes" at bounding box center [822, 550] width 30 height 23
click at [864, 548] on link "No" at bounding box center [858, 550] width 27 height 23
click at [1468, 167] on button "View Pins ( 32 )" at bounding box center [1480, 171] width 93 height 26
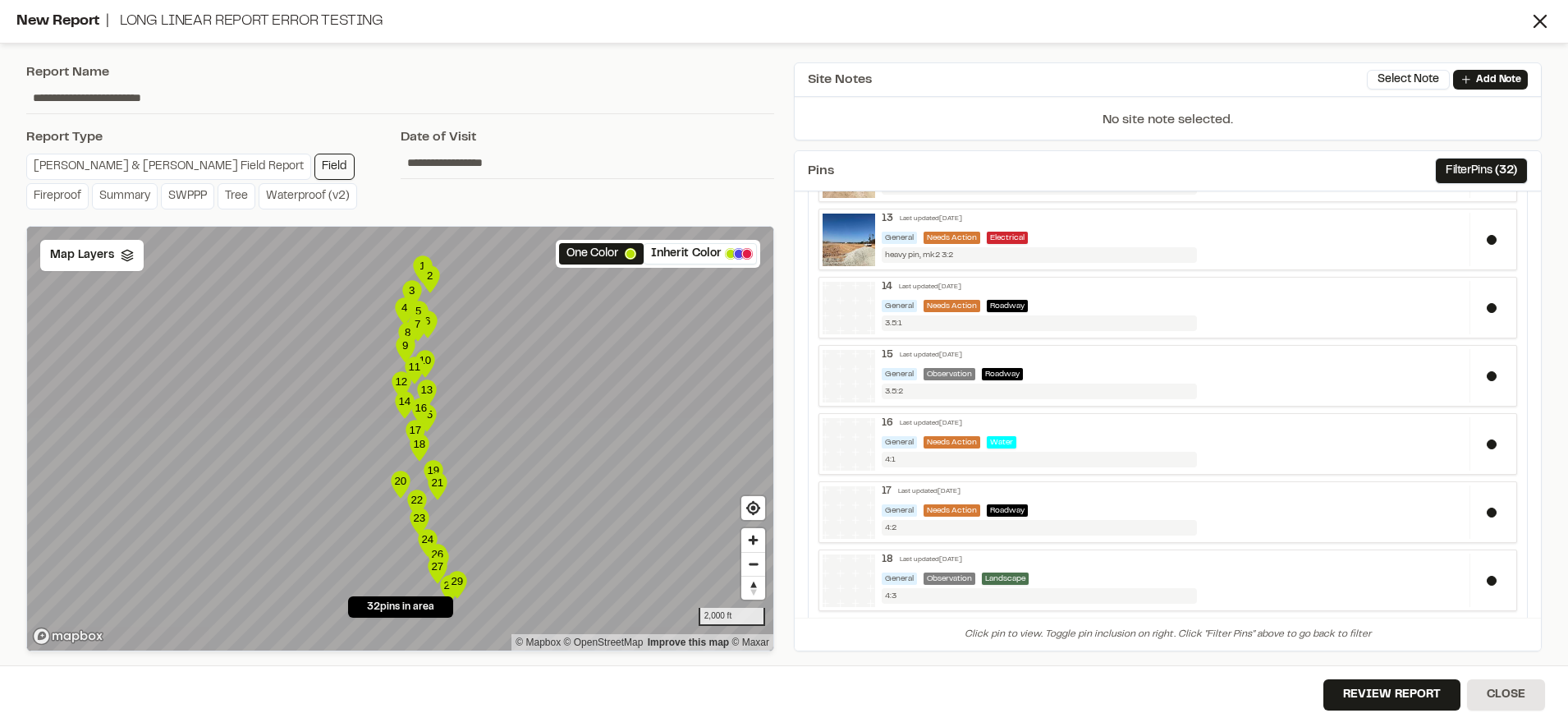
scroll to position [838, 0]
click at [1495, 164] on span "( 32 )" at bounding box center [1506, 171] width 22 height 19
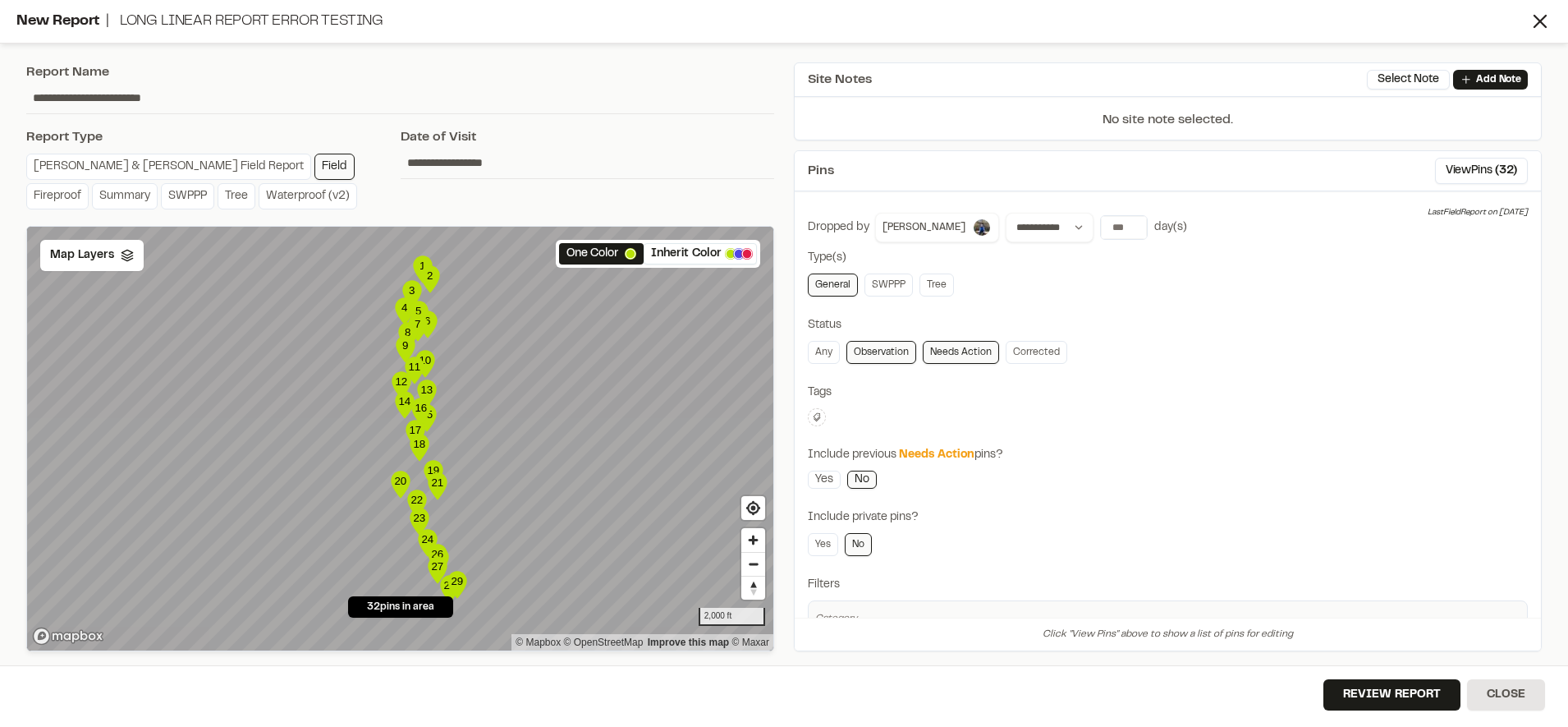
scroll to position [0, 0]
click at [1008, 361] on link "Corrected" at bounding box center [1035, 358] width 61 height 23
click at [822, 425] on button at bounding box center [816, 422] width 19 height 19
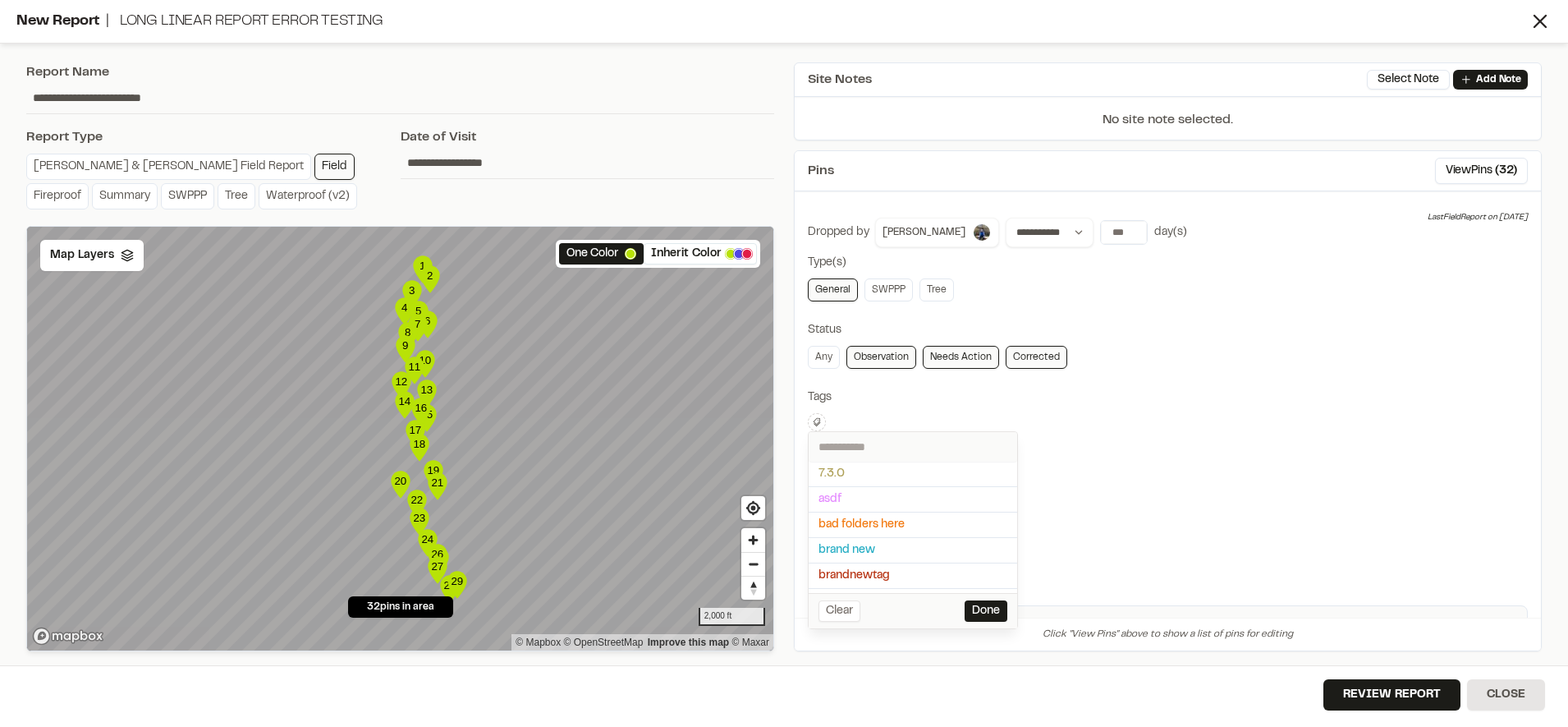
click at [941, 402] on div at bounding box center [784, 364] width 1568 height 727
click at [823, 423] on button at bounding box center [816, 422] width 19 height 19
click at [867, 510] on li "asdf" at bounding box center [913, 500] width 208 height 25
click at [859, 501] on span "asdf" at bounding box center [913, 499] width 189 height 19
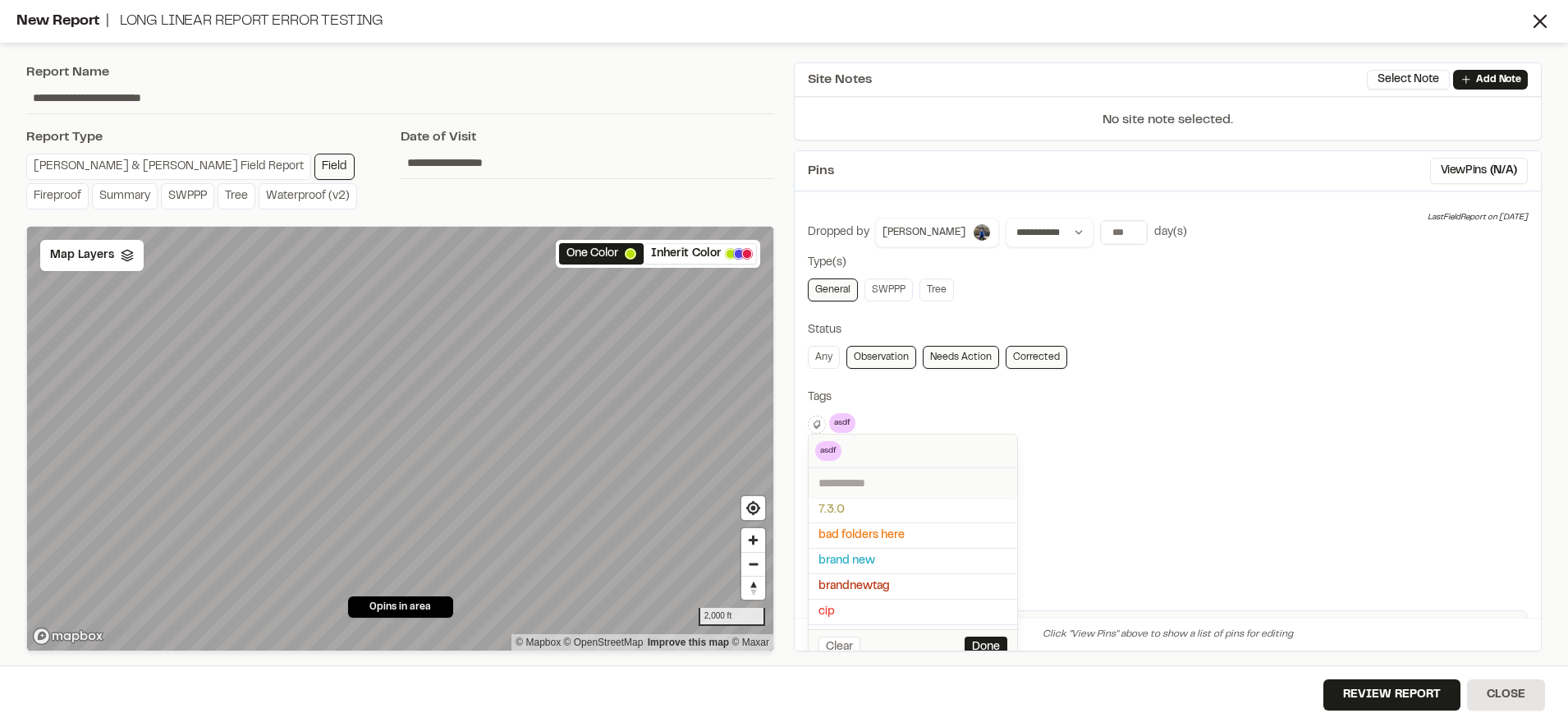
click at [928, 417] on div at bounding box center [784, 364] width 1568 height 727
click at [851, 419] on icon at bounding box center [846, 423] width 17 height 19
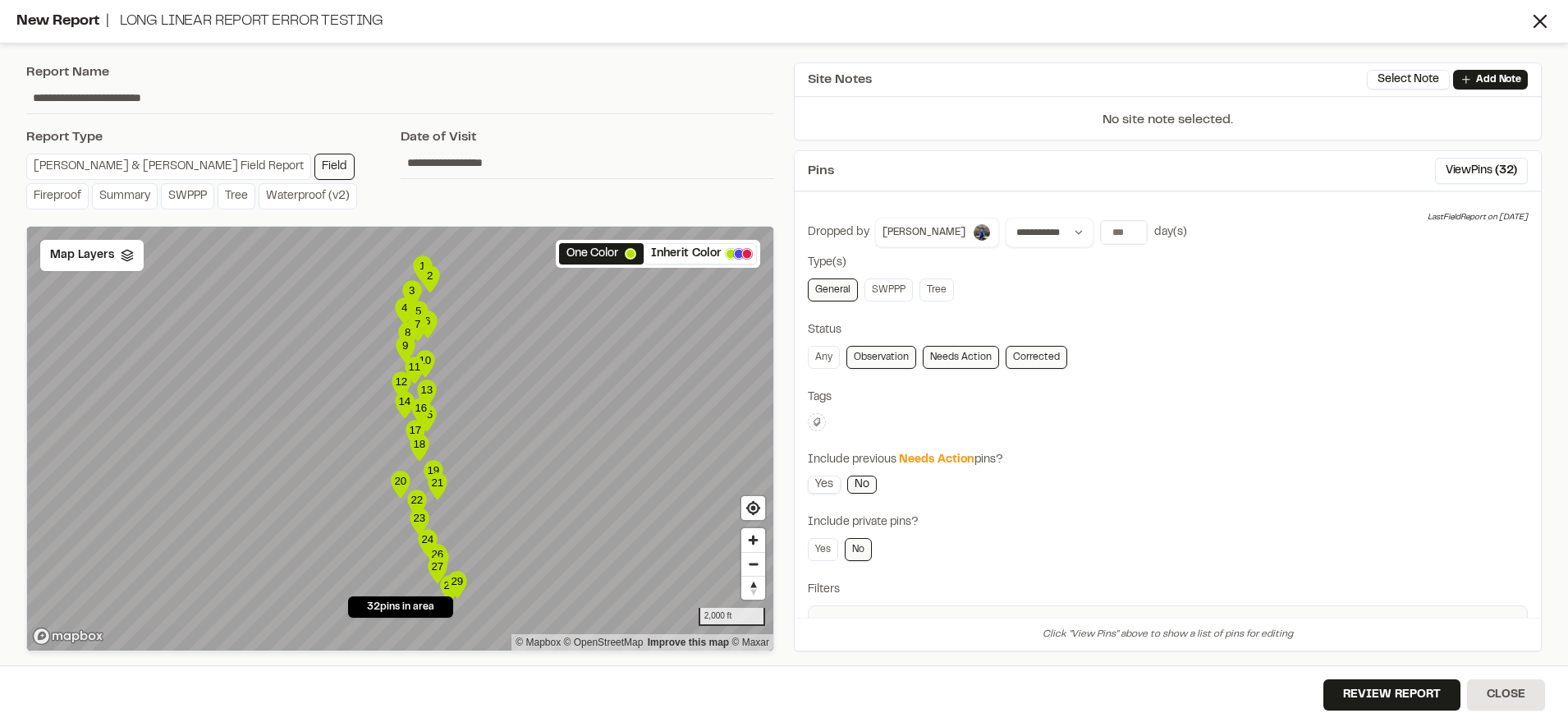
click at [827, 481] on link "Yes" at bounding box center [824, 484] width 33 height 19
click at [1101, 238] on input "number" at bounding box center [1123, 233] width 46 height 23
click at [1147, 273] on button "7 days" at bounding box center [1169, 266] width 43 height 26
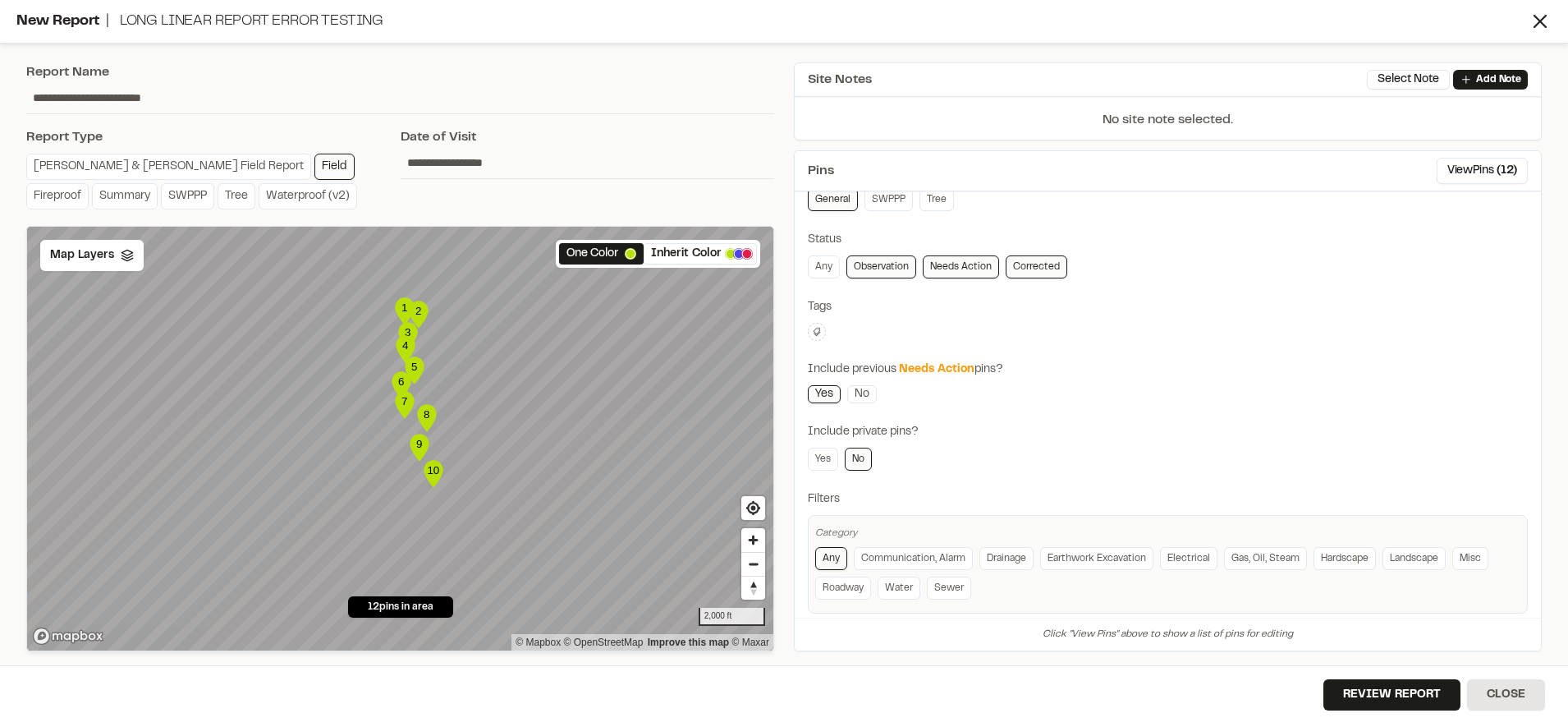
scroll to position [109, 0]
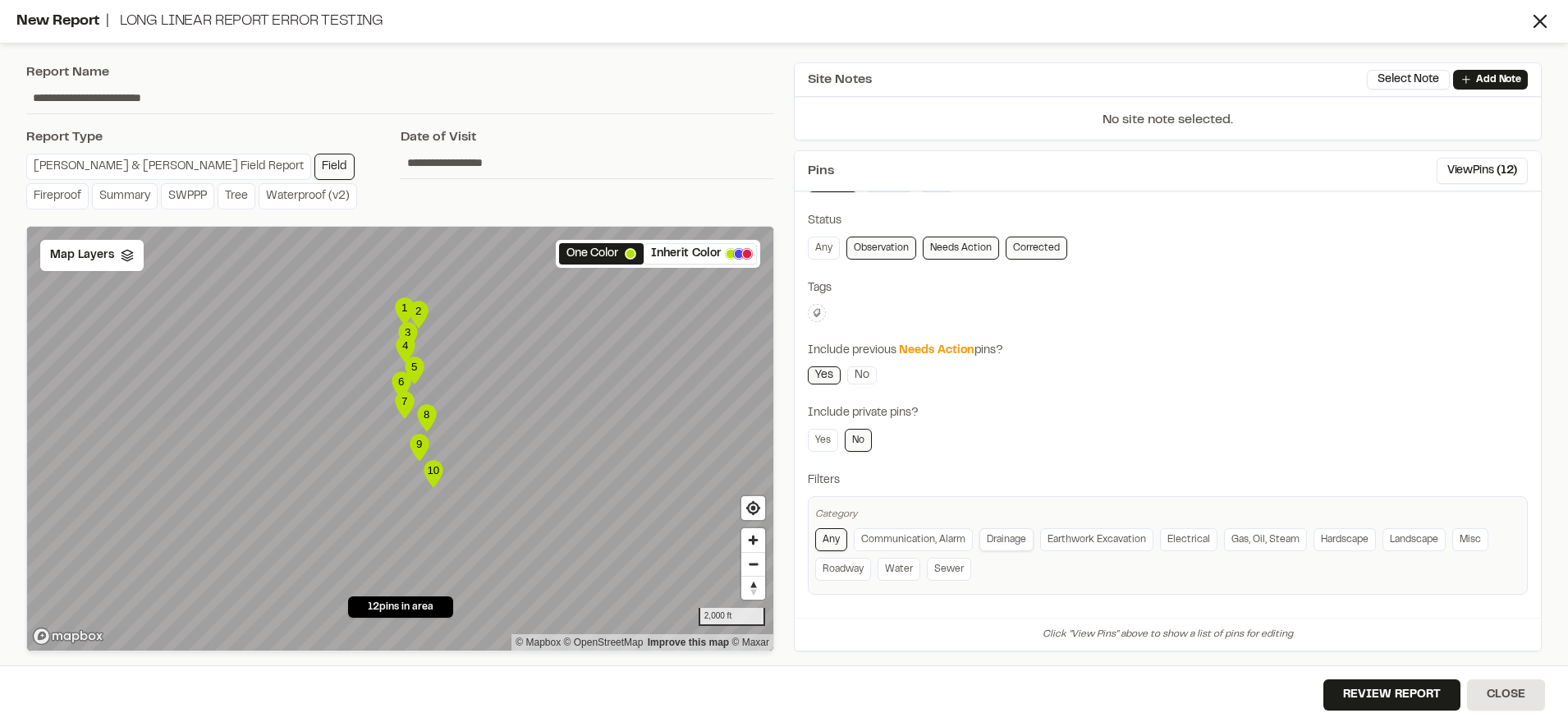
click at [1014, 540] on link "Drainage" at bounding box center [1006, 540] width 55 height 23
click at [895, 536] on link "Communication, Alarm" at bounding box center [913, 540] width 119 height 23
click at [1010, 537] on link "Drainage" at bounding box center [1006, 540] width 55 height 23
click at [860, 377] on link "No" at bounding box center [862, 375] width 29 height 19
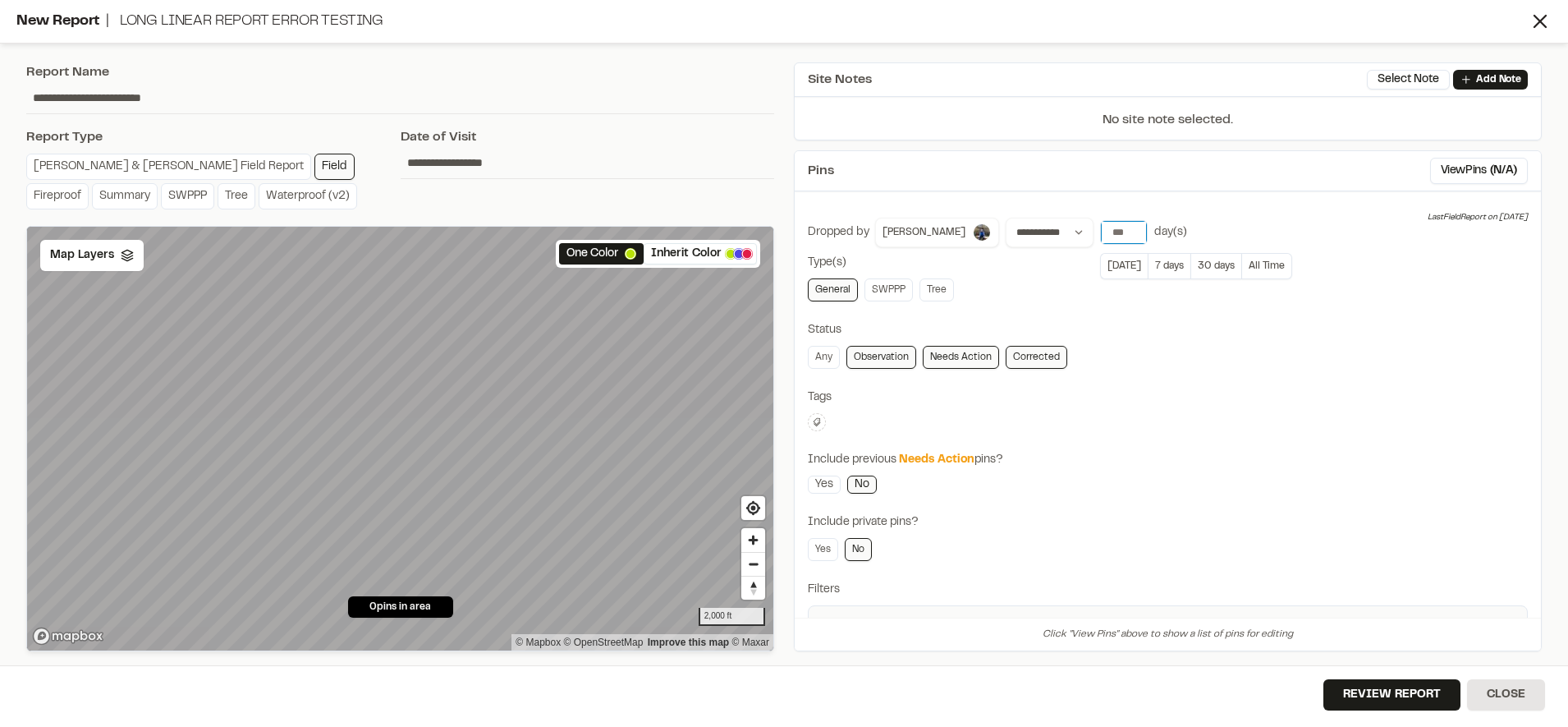
click at [1101, 238] on input "number" at bounding box center [1123, 233] width 46 height 23
click at [1247, 263] on button "All Time" at bounding box center [1266, 266] width 50 height 26
click at [1297, 444] on div "**********" at bounding box center [1167, 460] width 720 height 486
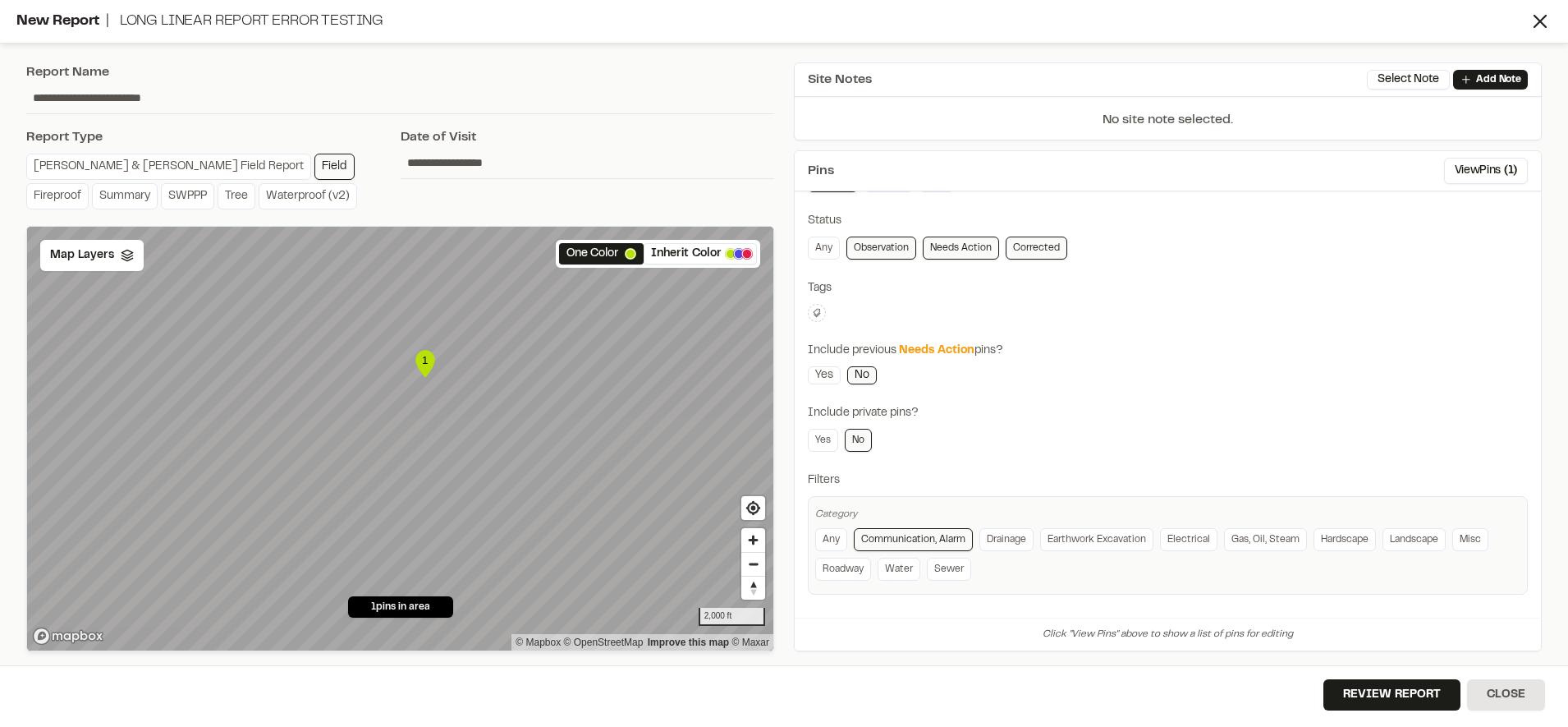
scroll to position [108, 0]
click at [121, 254] on icon at bounding box center [127, 254] width 13 height 13
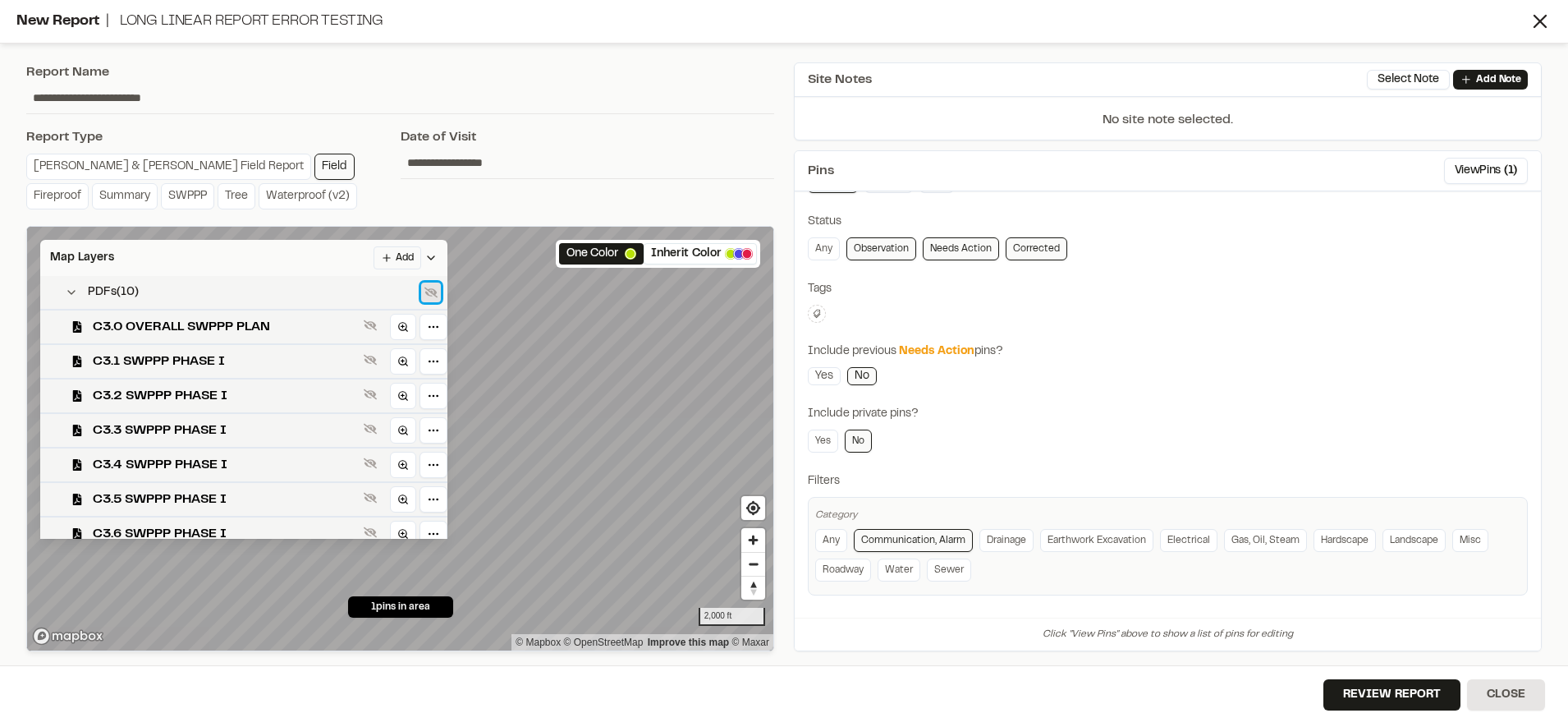
click at [434, 292] on icon at bounding box center [430, 291] width 13 height 13
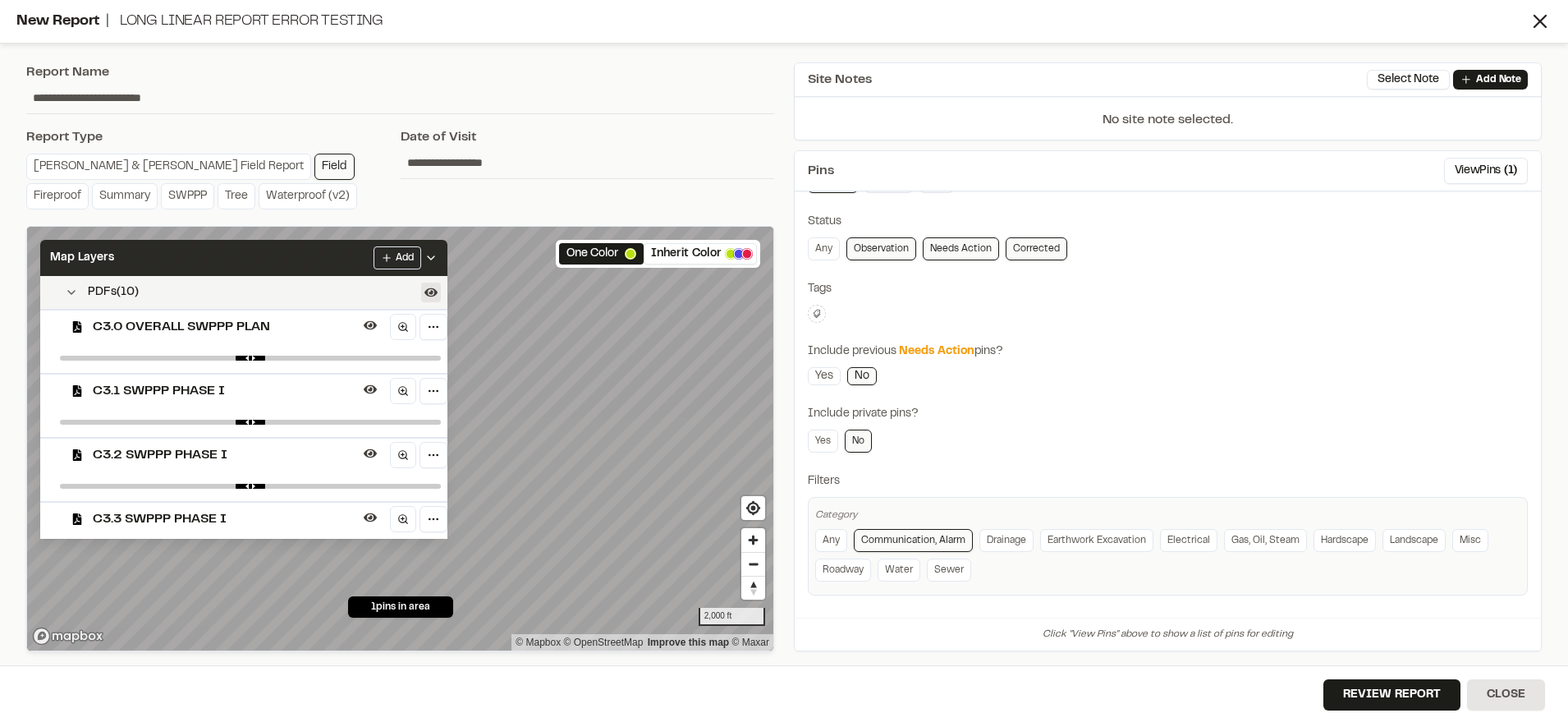
click at [369, 262] on div "Map Layers Add" at bounding box center [243, 257] width 407 height 36
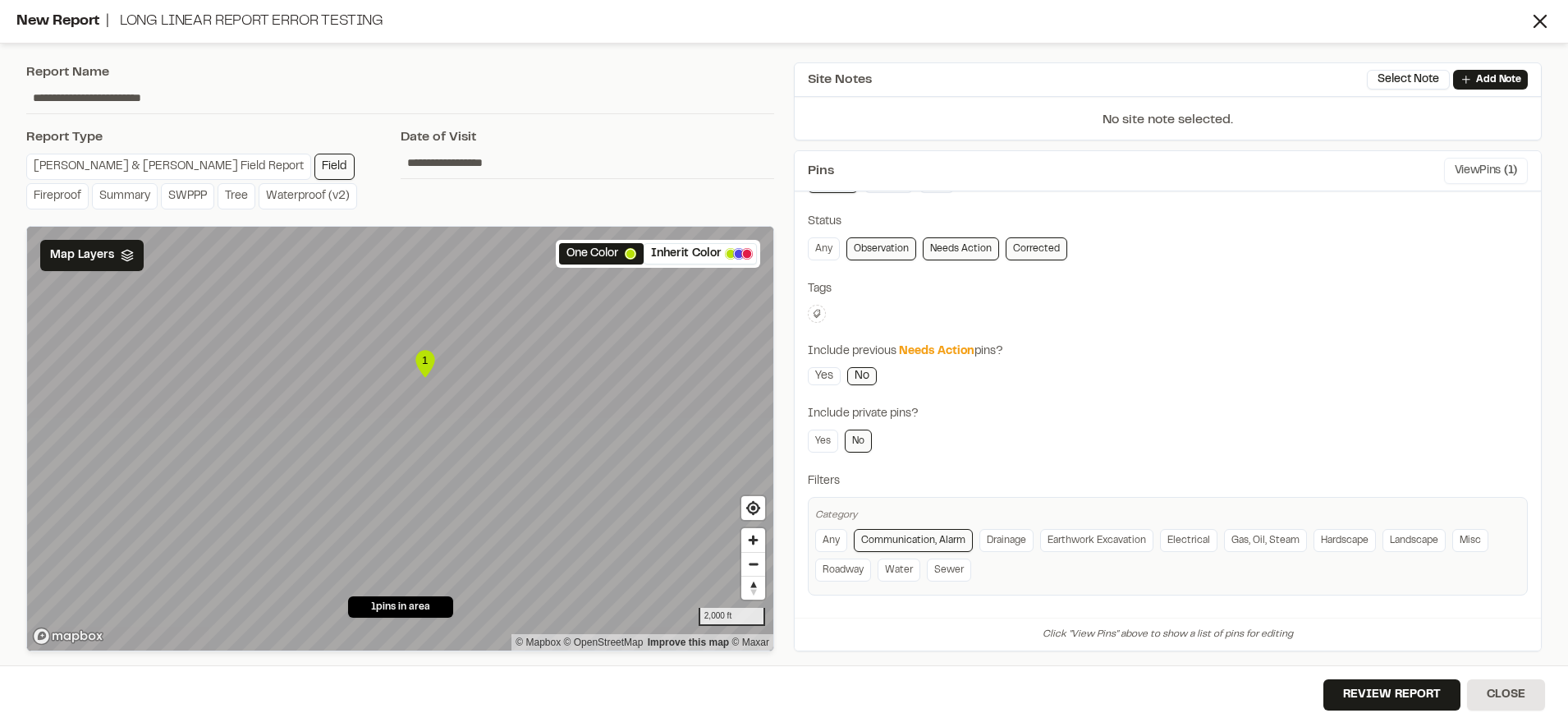
click at [1457, 165] on button "View Pins ( 1 )" at bounding box center [1485, 171] width 84 height 26
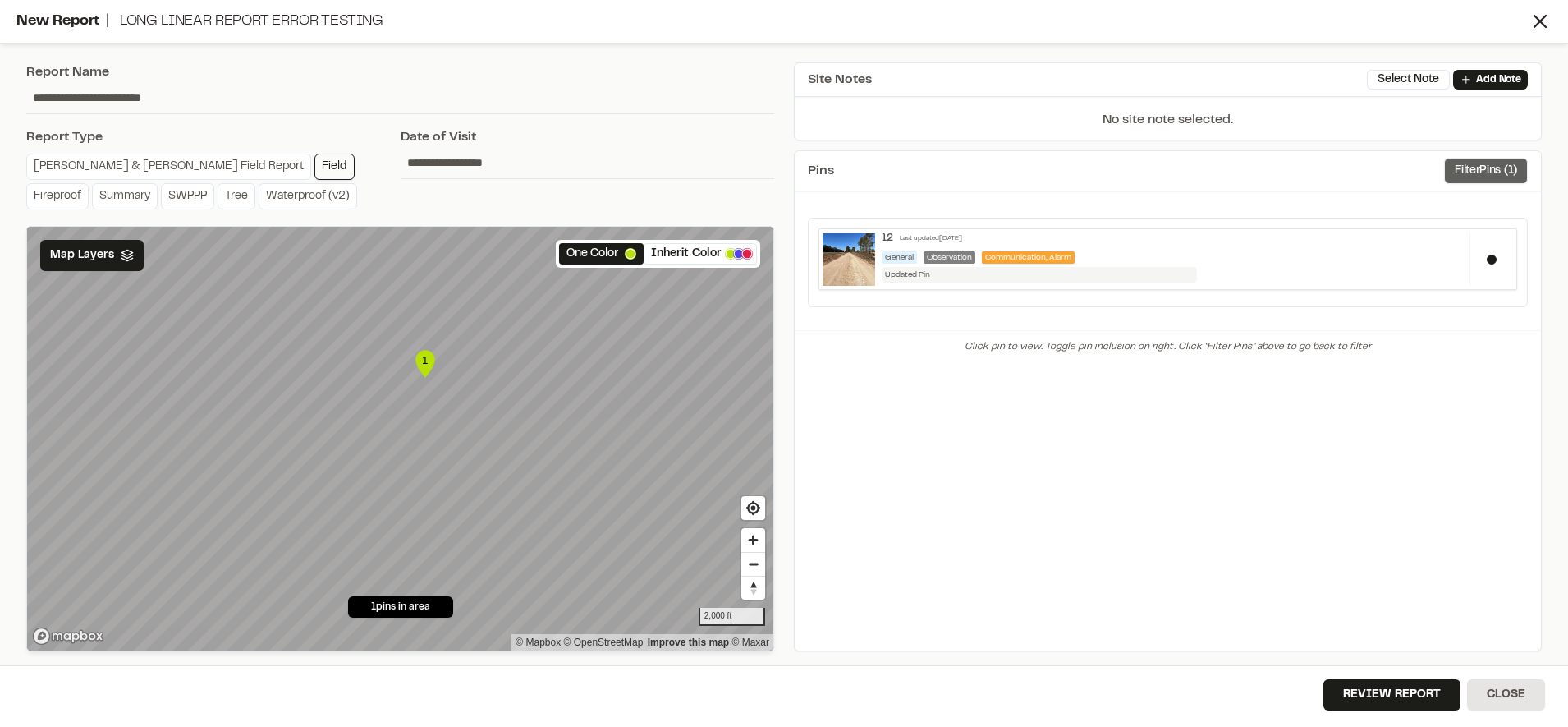
click at [1501, 177] on button "Filter Pins ( 1 )" at bounding box center [1485, 171] width 84 height 26
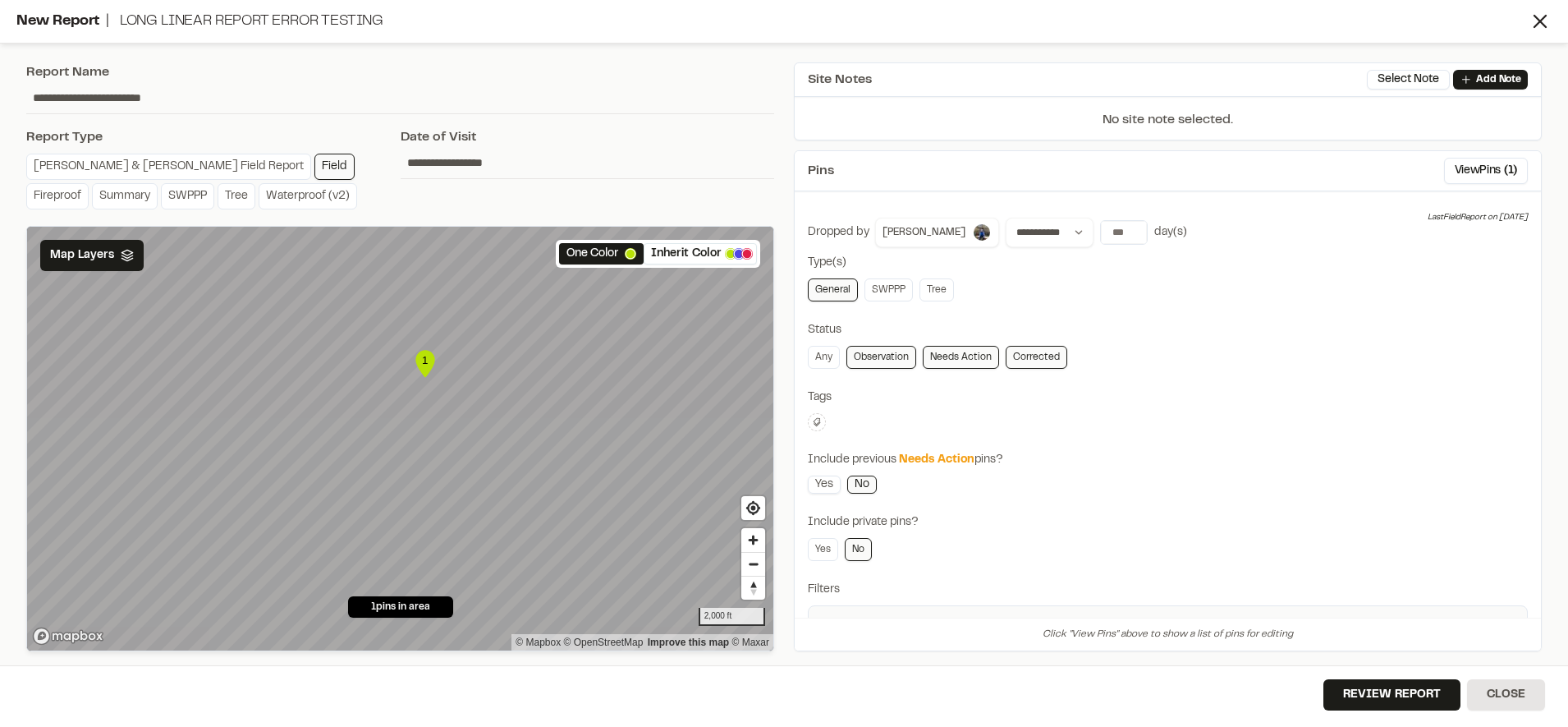
click at [828, 483] on link "Yes" at bounding box center [824, 484] width 33 height 19
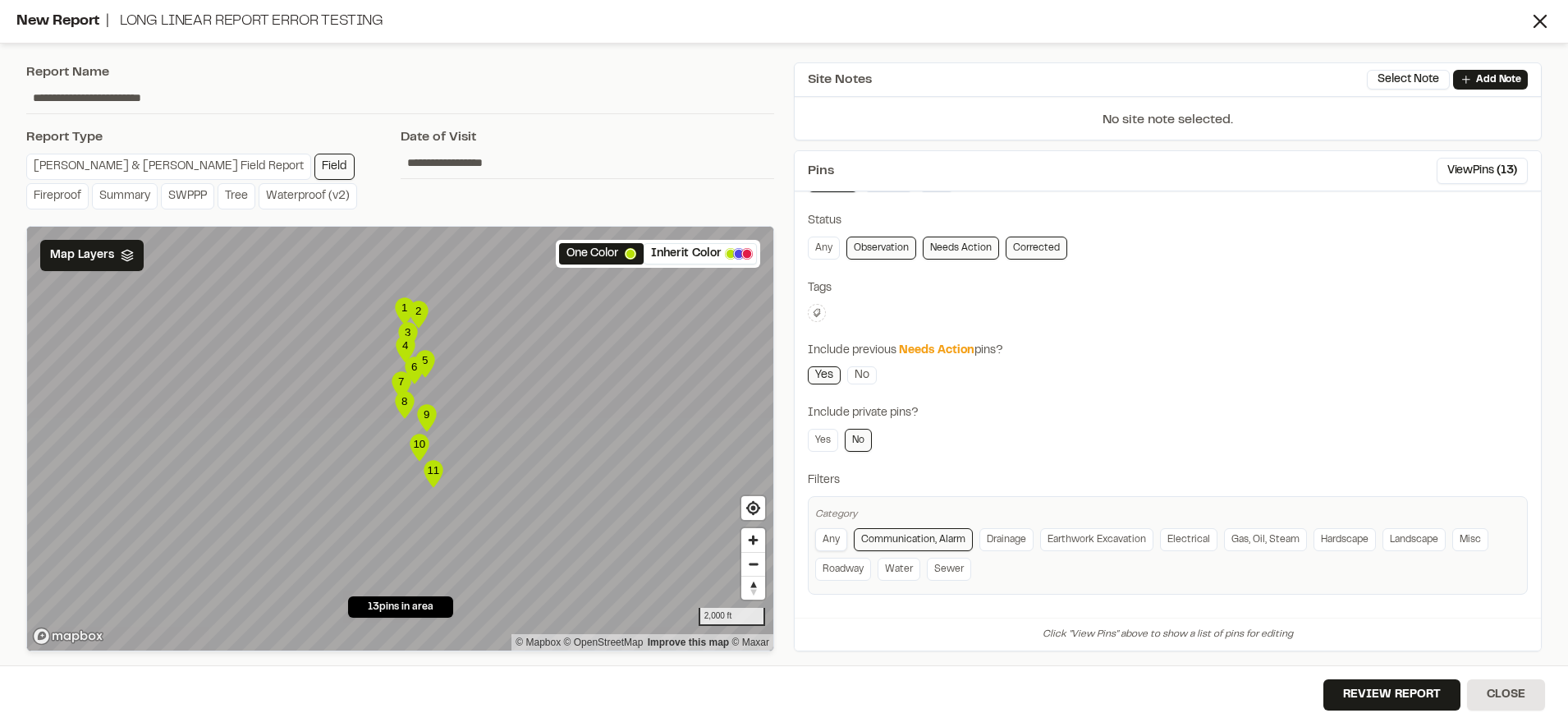
click at [839, 537] on link "Any" at bounding box center [831, 540] width 32 height 23
click at [1125, 345] on div "Include previous Needs Action pins?" at bounding box center [1167, 351] width 720 height 19
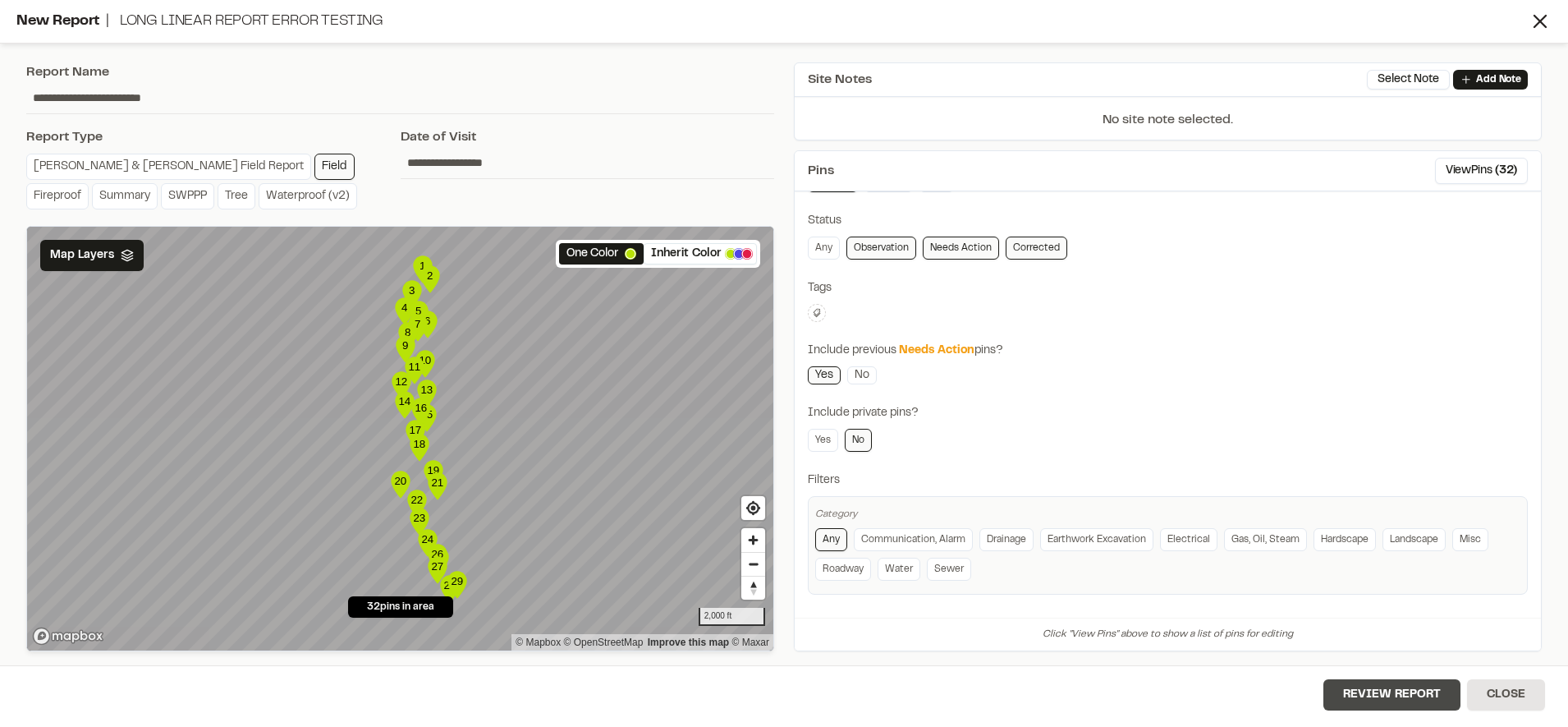
click at [1380, 698] on button "Review Report" at bounding box center [1392, 695] width 137 height 31
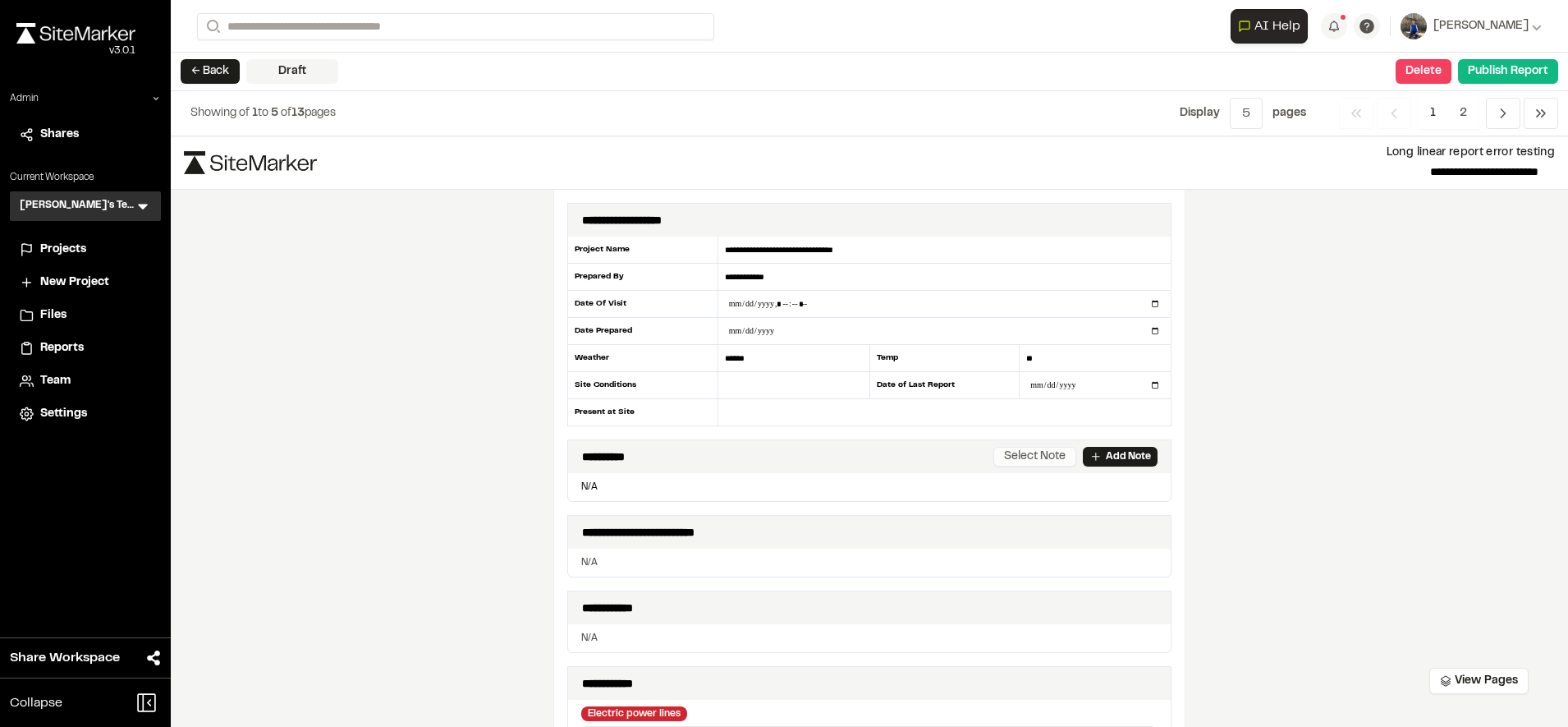
click at [1046, 461] on button "Select Note" at bounding box center [1034, 456] width 83 height 19
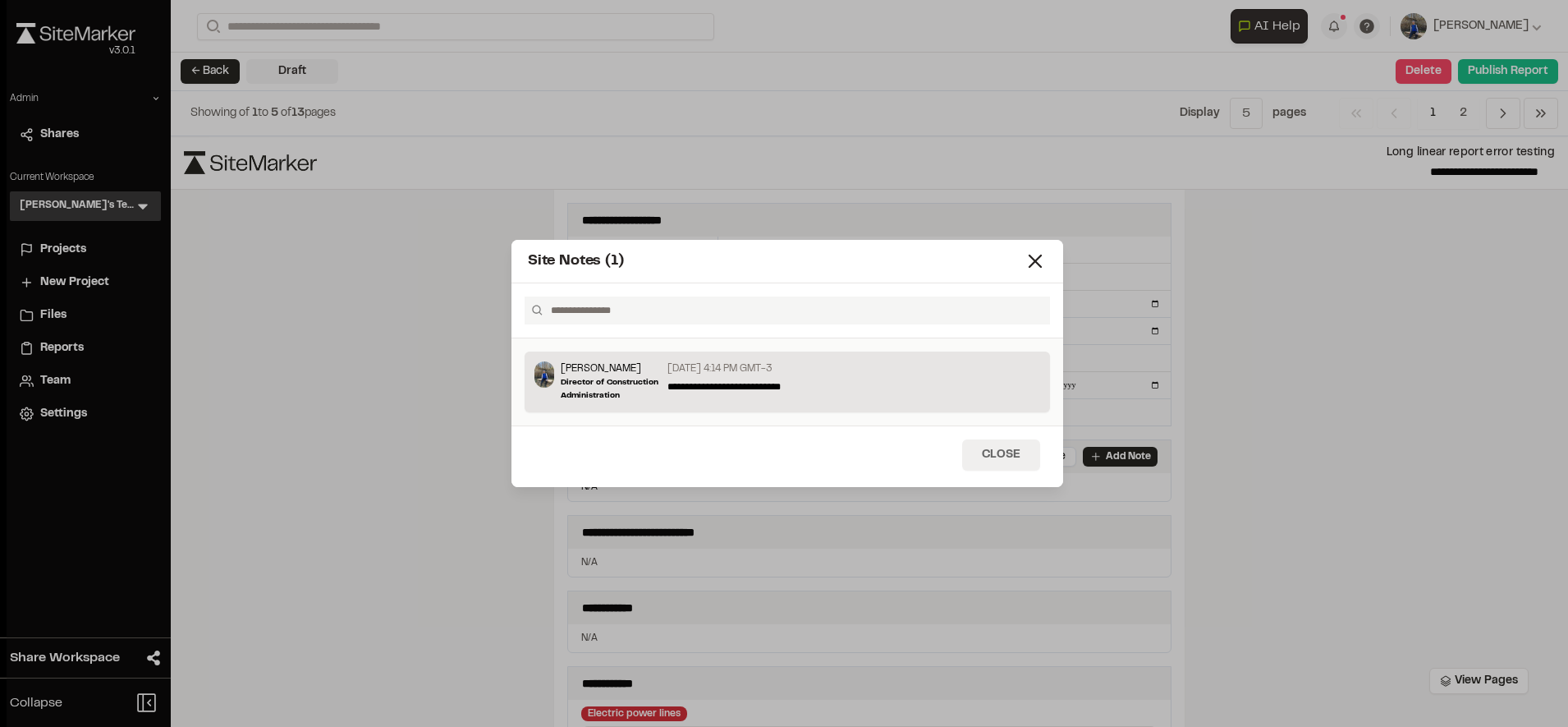
click at [988, 469] on button "Close" at bounding box center [1001, 455] width 78 height 31
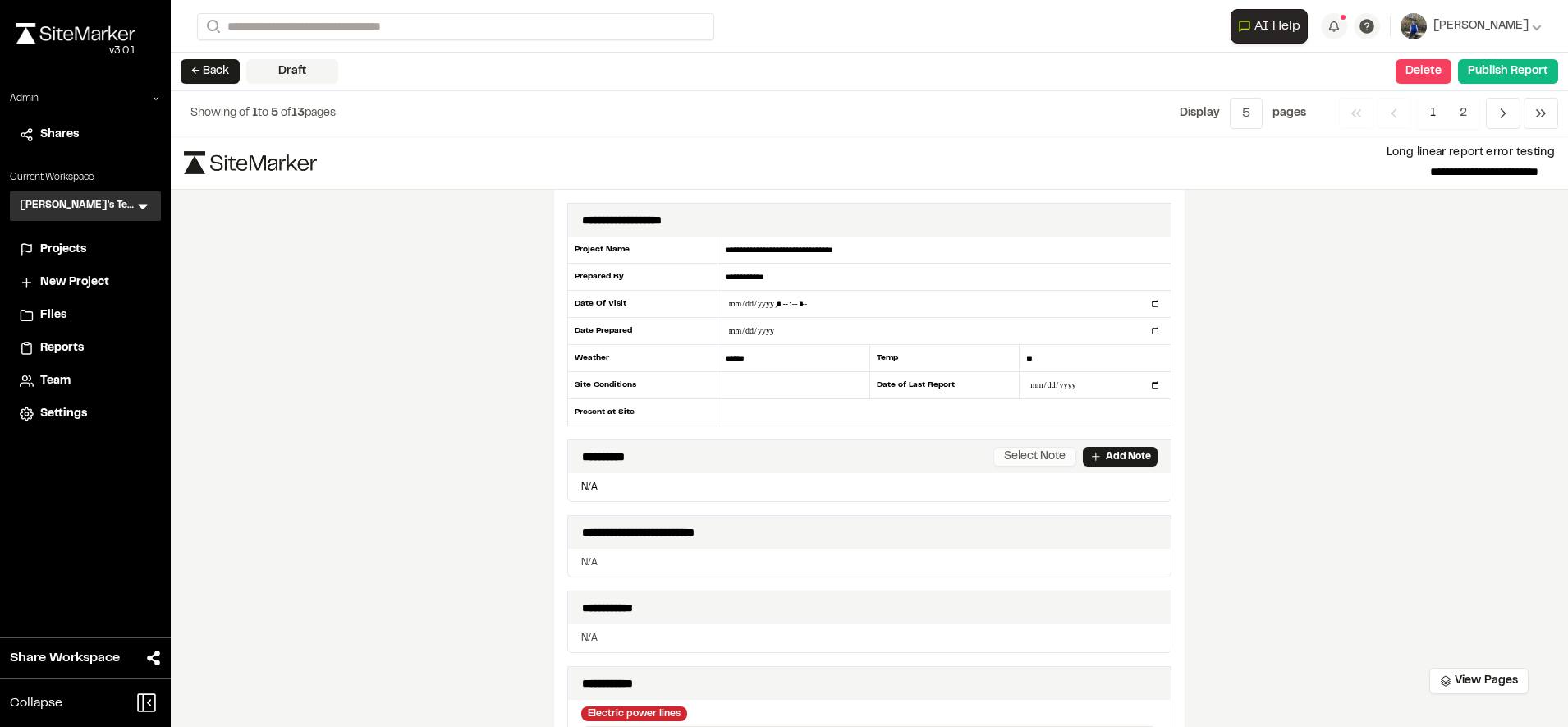
click at [1043, 456] on button "Select Note" at bounding box center [1034, 456] width 83 height 19
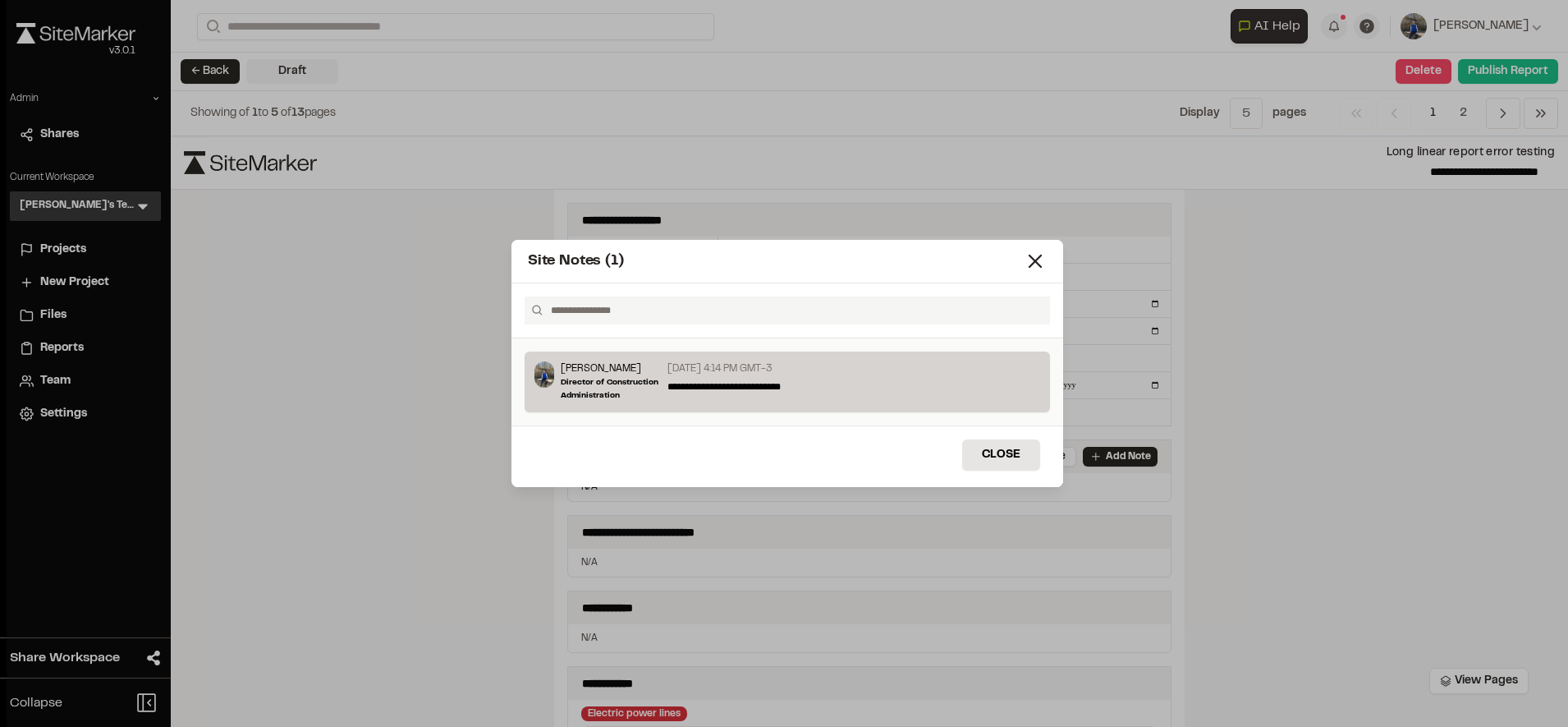
click at [787, 392] on div "**********" at bounding box center [849, 381] width 379 height 40
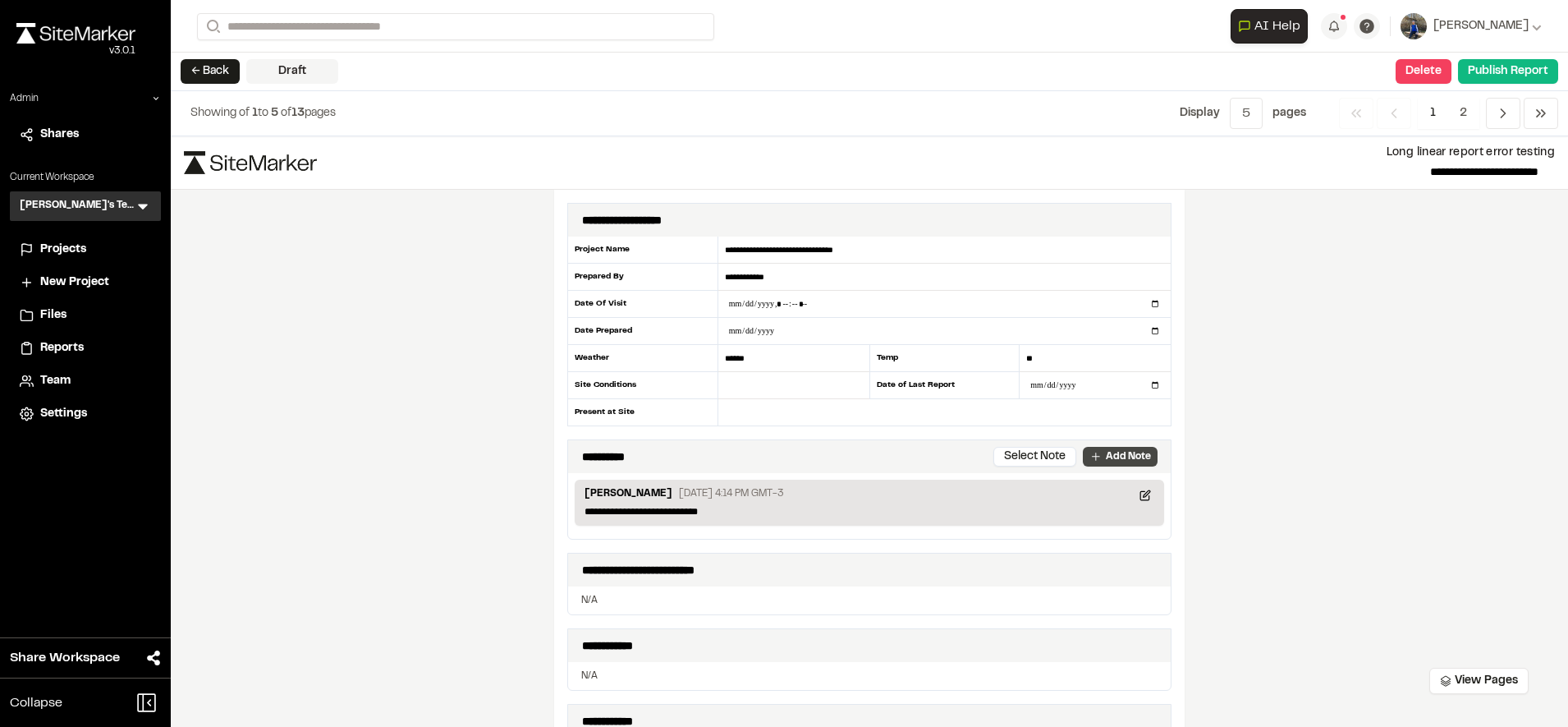
click at [1116, 452] on p "Add Note" at bounding box center [1128, 456] width 45 height 15
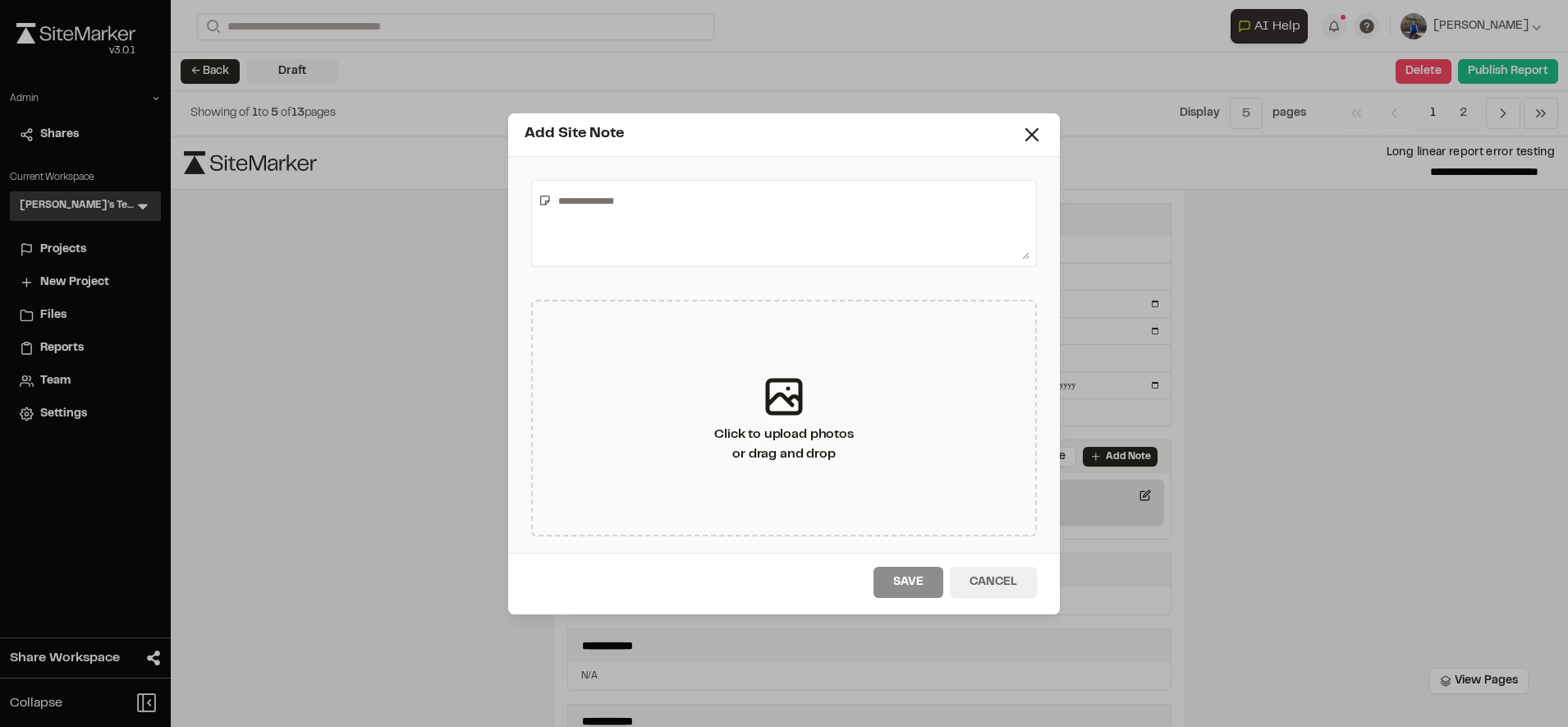
click at [1008, 584] on button "Cancel" at bounding box center [992, 583] width 87 height 31
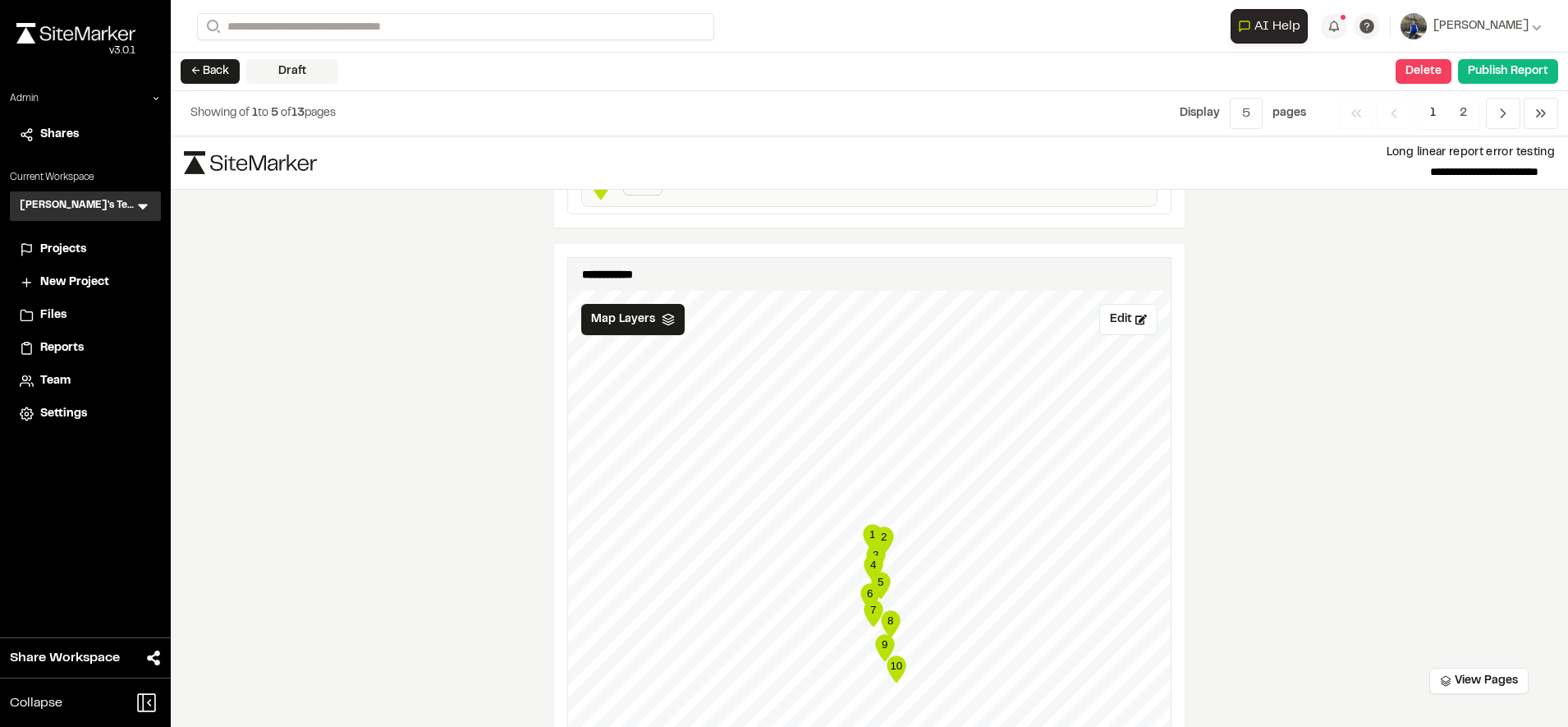
scroll to position [1158, 0]
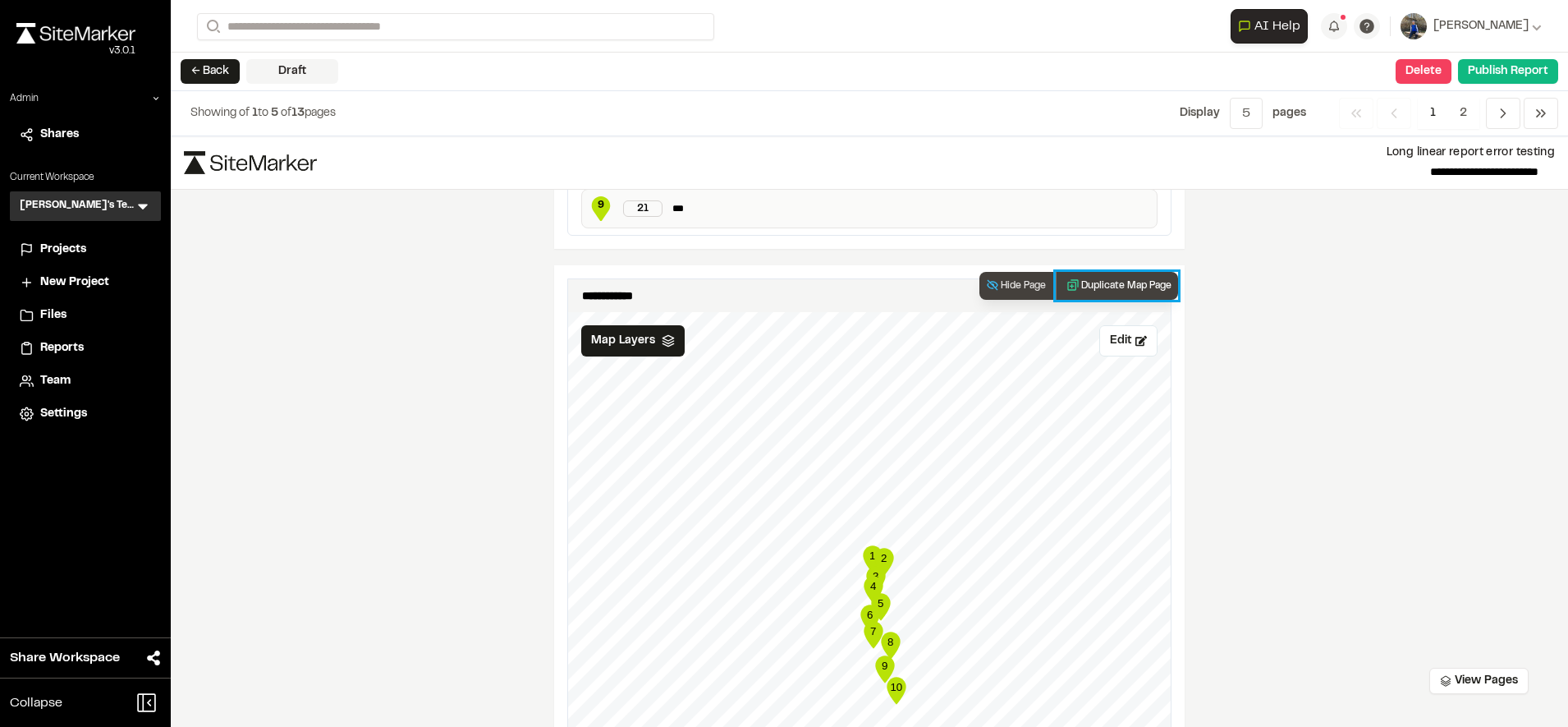
click at [1070, 287] on icon "button" at bounding box center [1072, 285] width 13 height 13
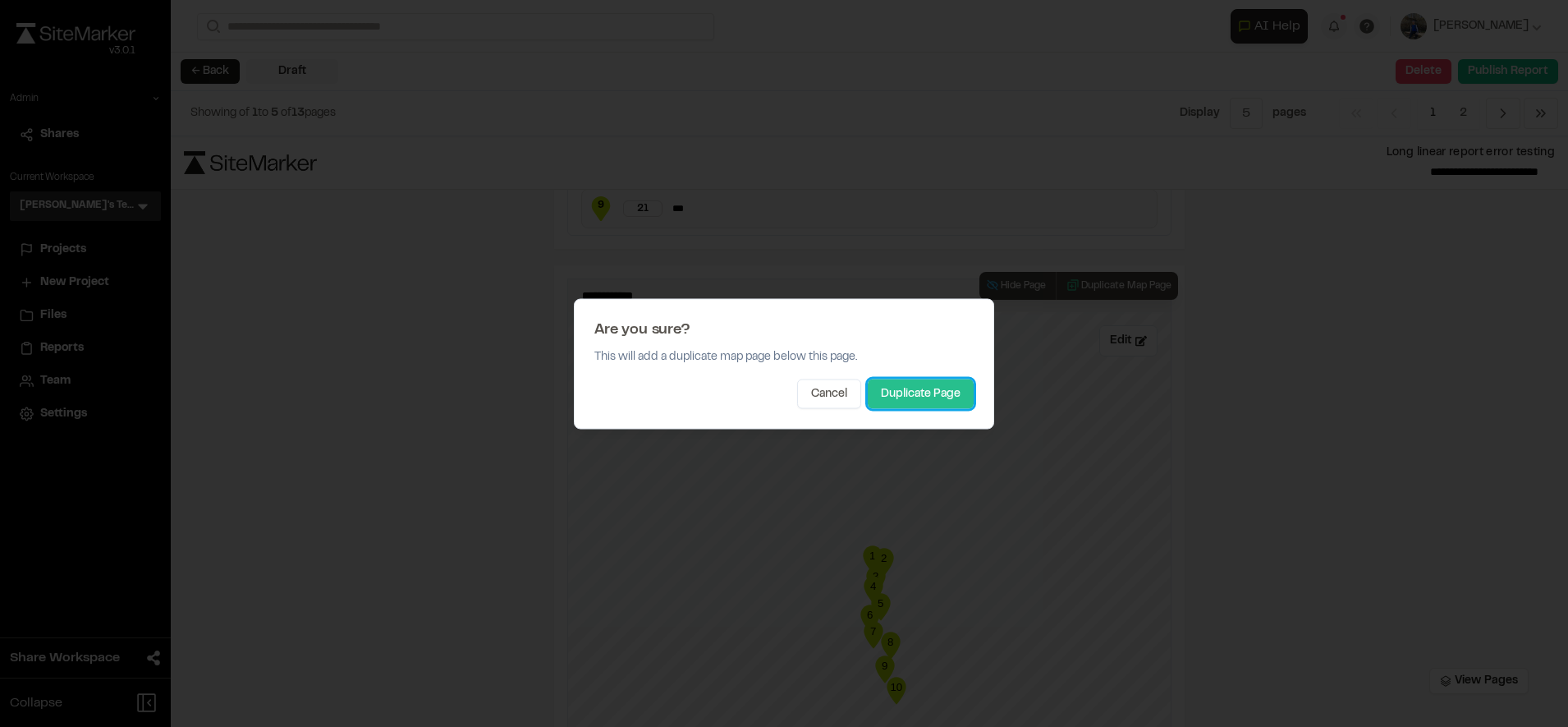
click at [937, 387] on button "Duplicate Page" at bounding box center [920, 394] width 106 height 29
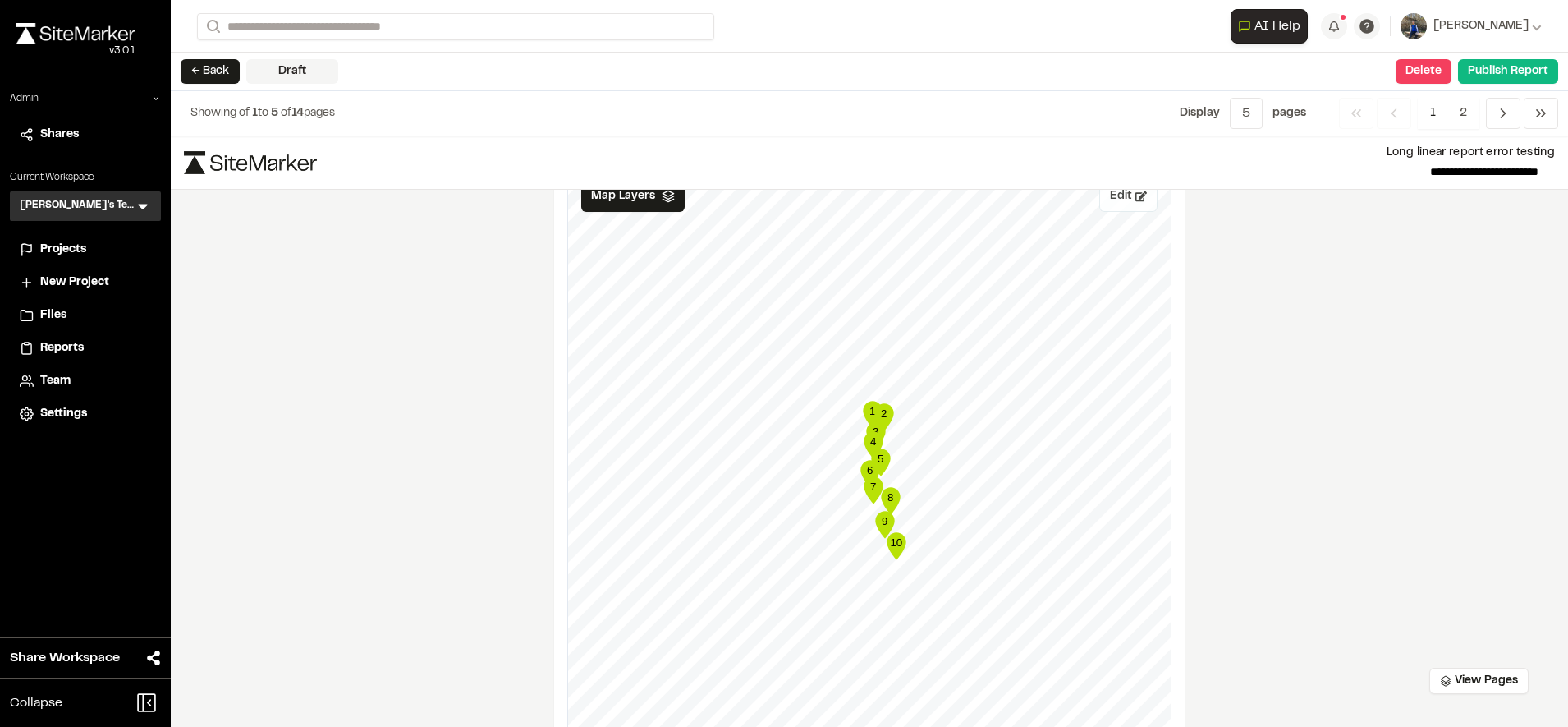
scroll to position [1304, 0]
click at [1124, 202] on button "Edit" at bounding box center [1128, 195] width 58 height 31
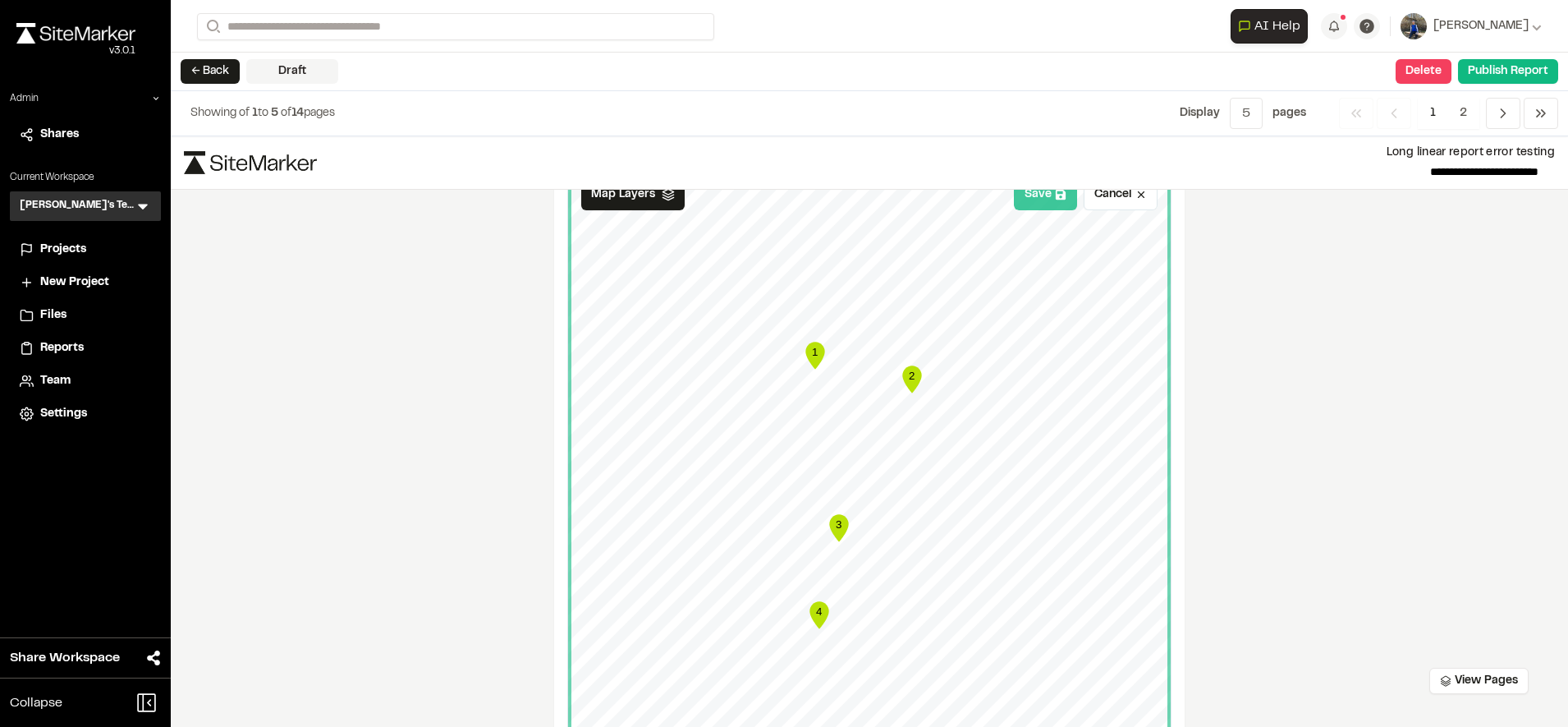
click at [1026, 201] on button "Save" at bounding box center [1045, 195] width 63 height 31
click at [646, 195] on div "Map Layers" at bounding box center [633, 195] width 103 height 31
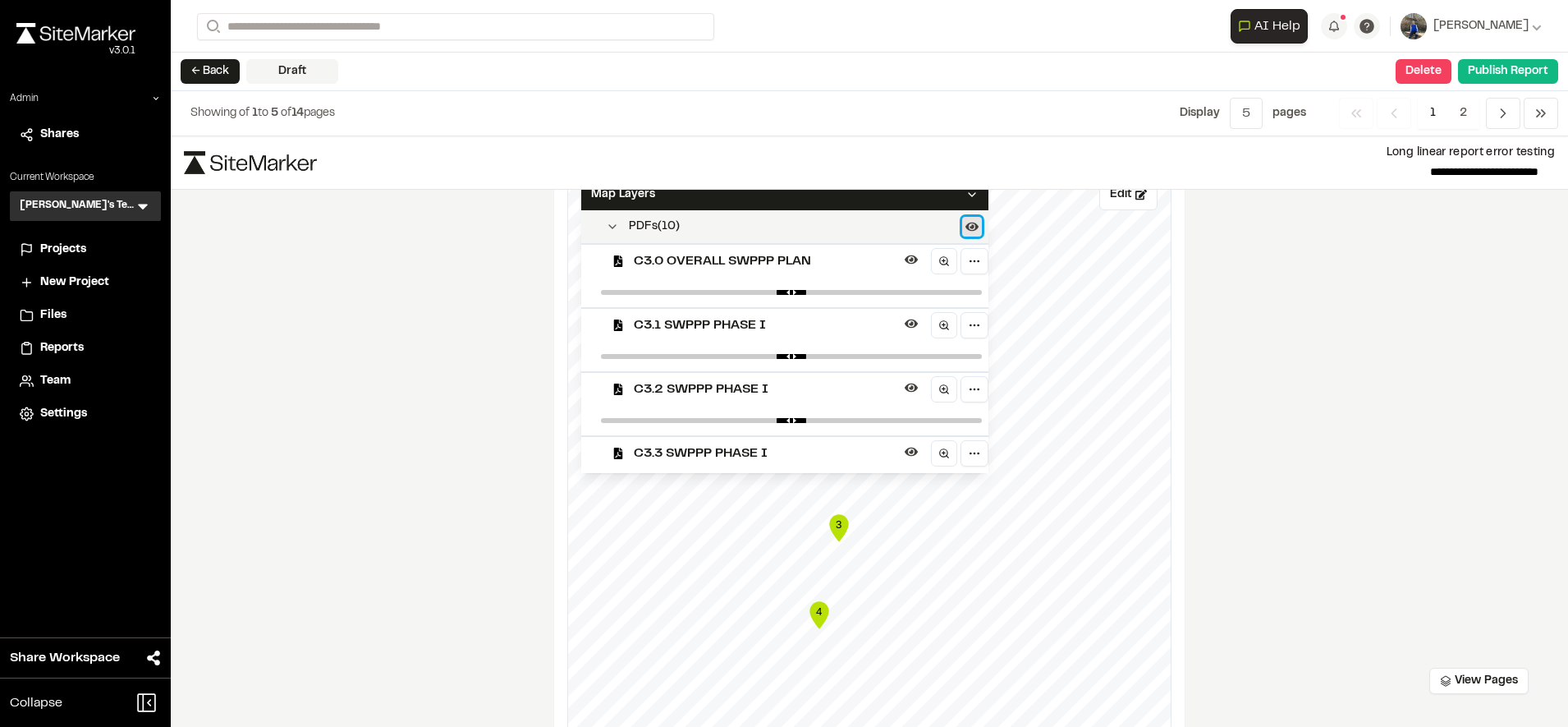
click at [972, 225] on icon at bounding box center [971, 226] width 13 height 13
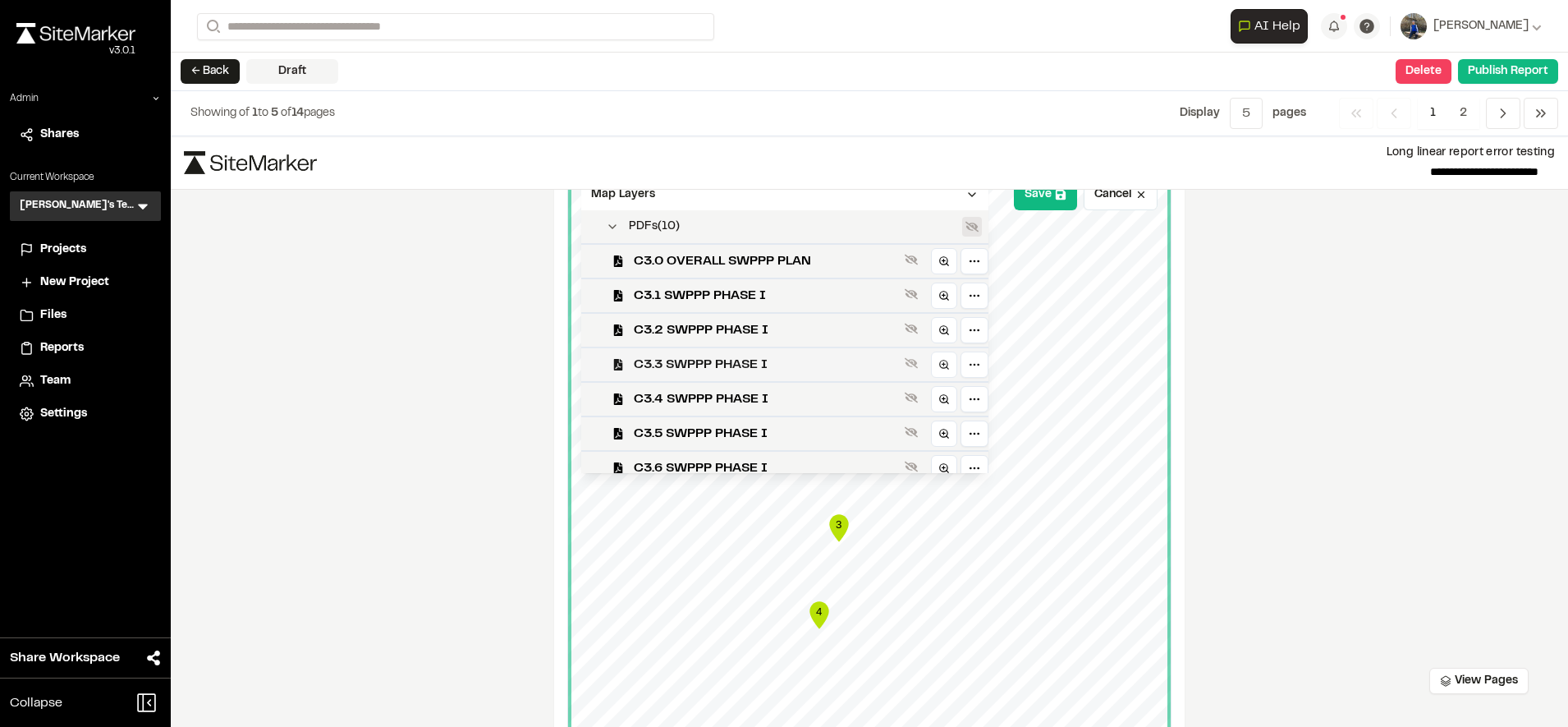
click at [833, 360] on span "C3.3 SWPPP PHASE I" at bounding box center [765, 364] width 264 height 19
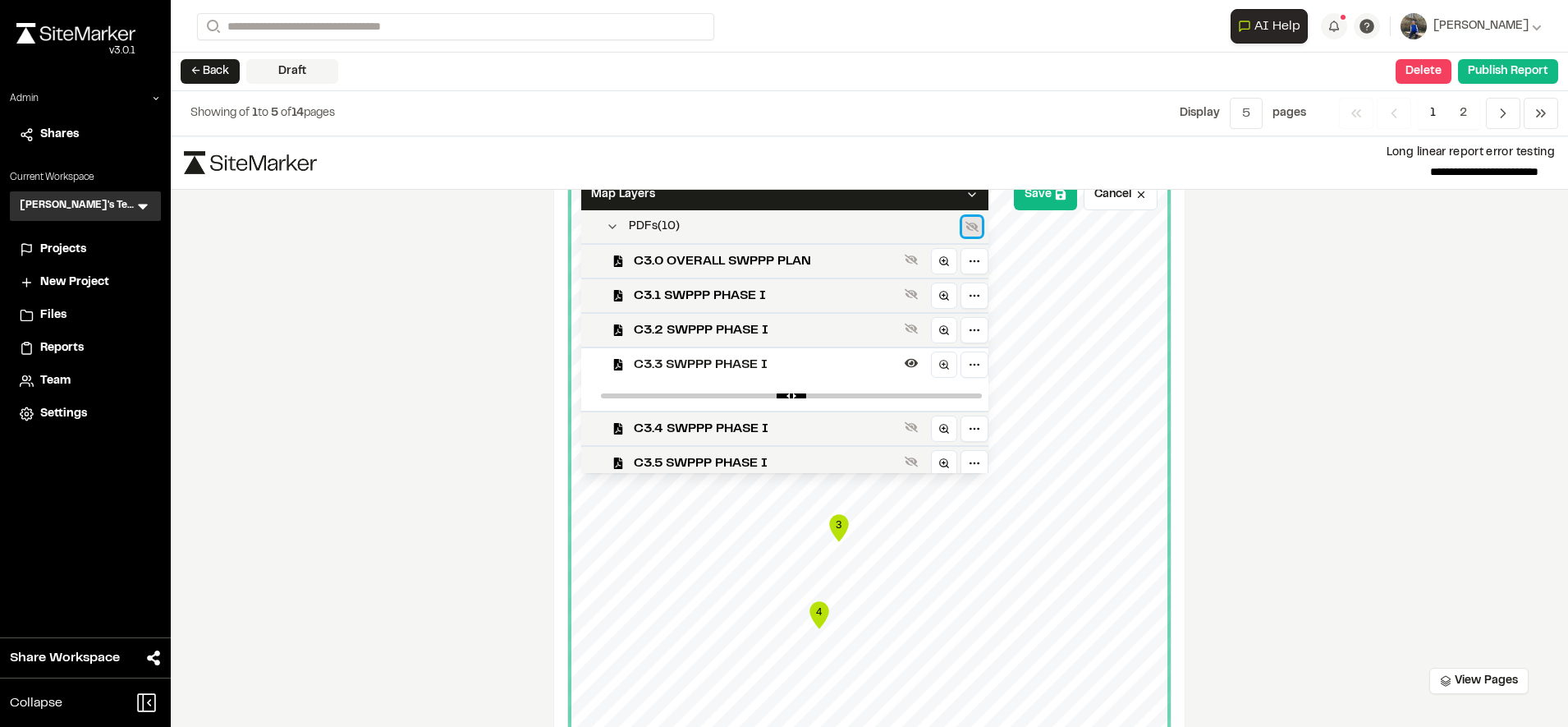
click at [969, 218] on button at bounding box center [972, 226] width 19 height 19
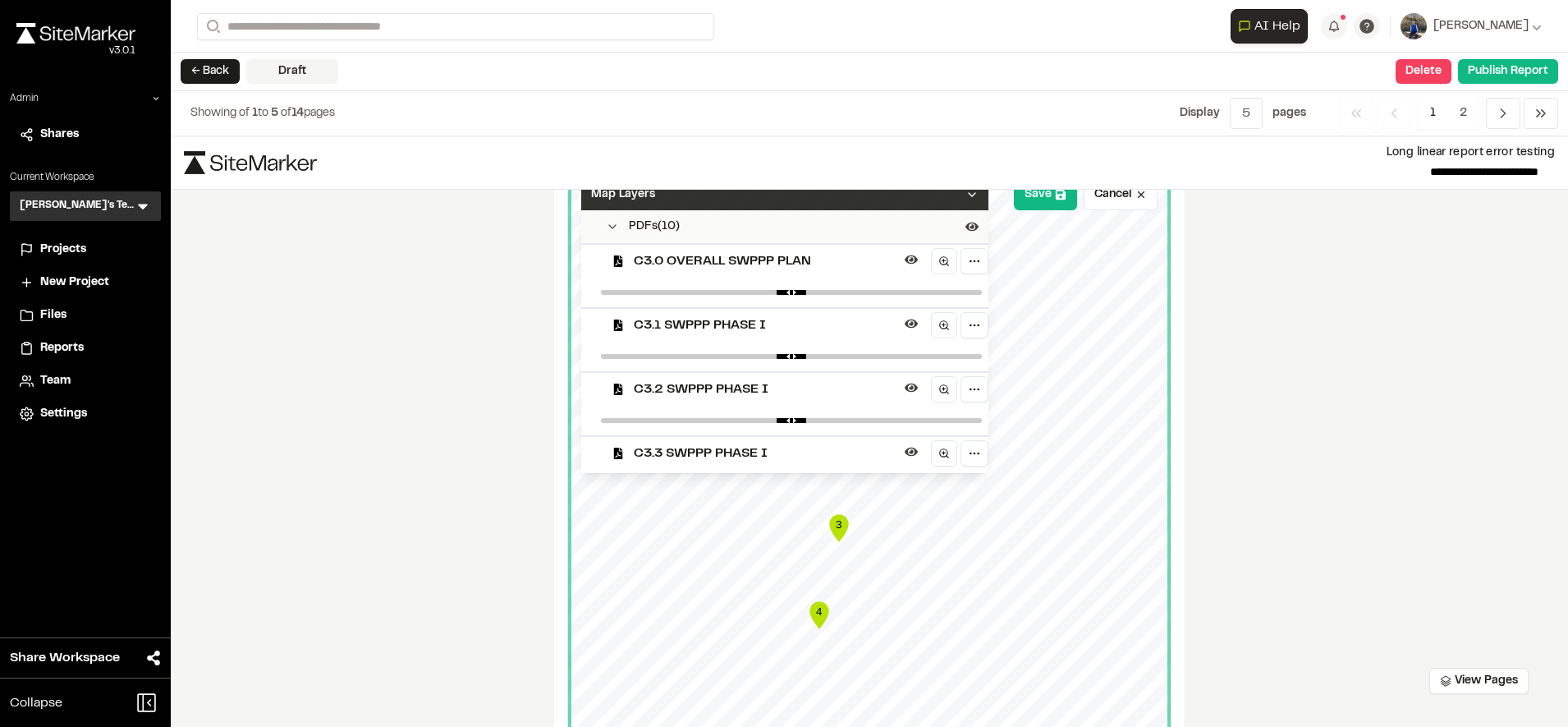
click at [975, 195] on polyline at bounding box center [971, 194] width 7 height 3
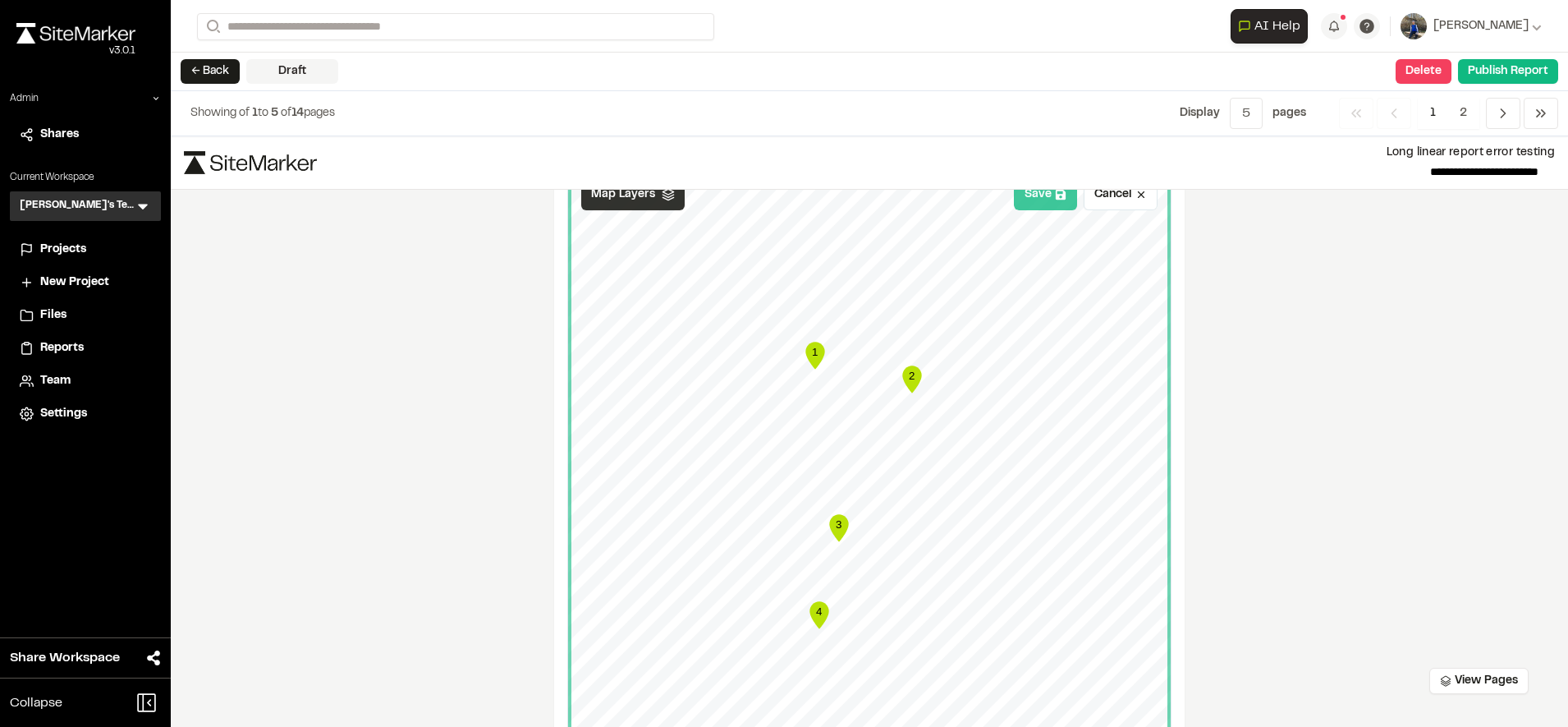
click at [1051, 207] on button "Save" at bounding box center [1045, 195] width 63 height 31
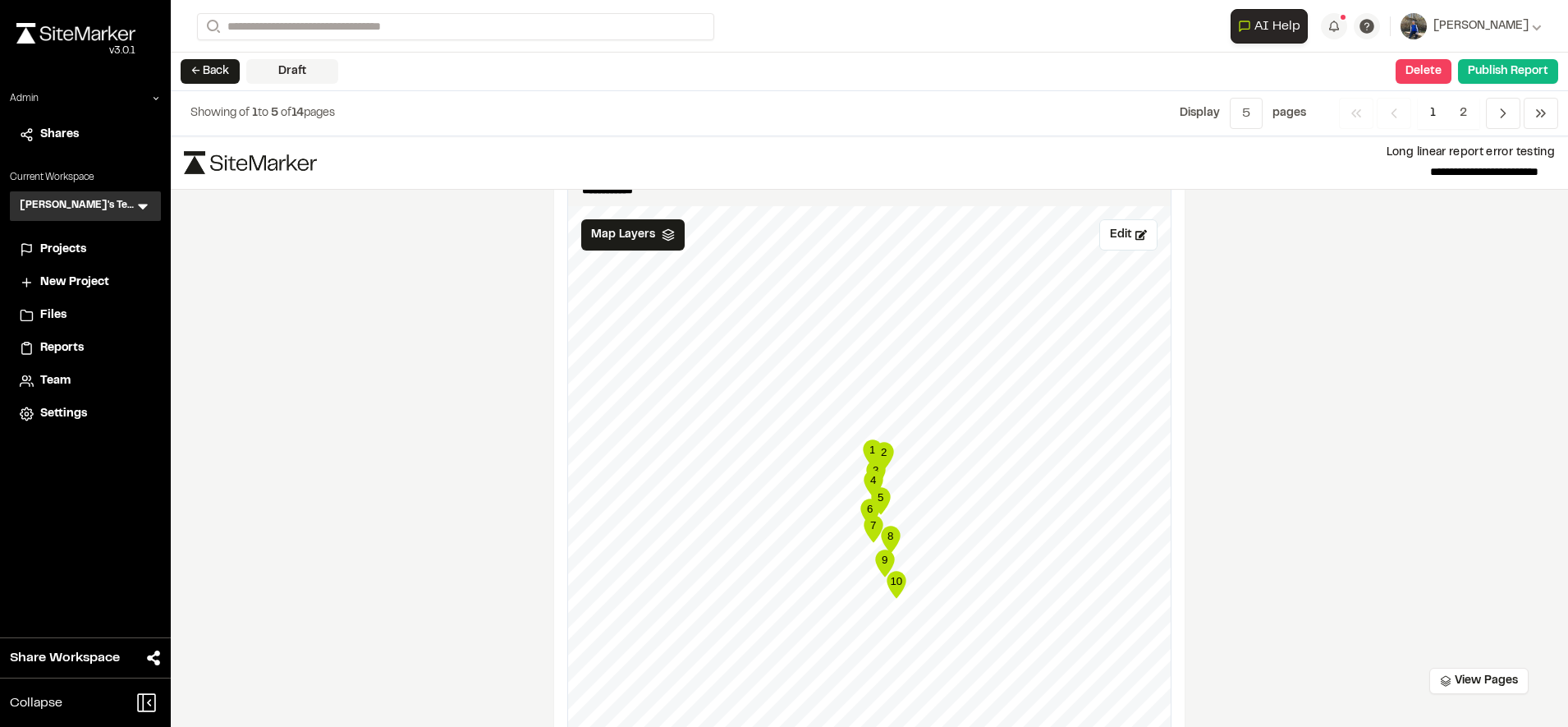
scroll to position [2046, 0]
click at [1131, 250] on button "Edit" at bounding box center [1128, 238] width 58 height 31
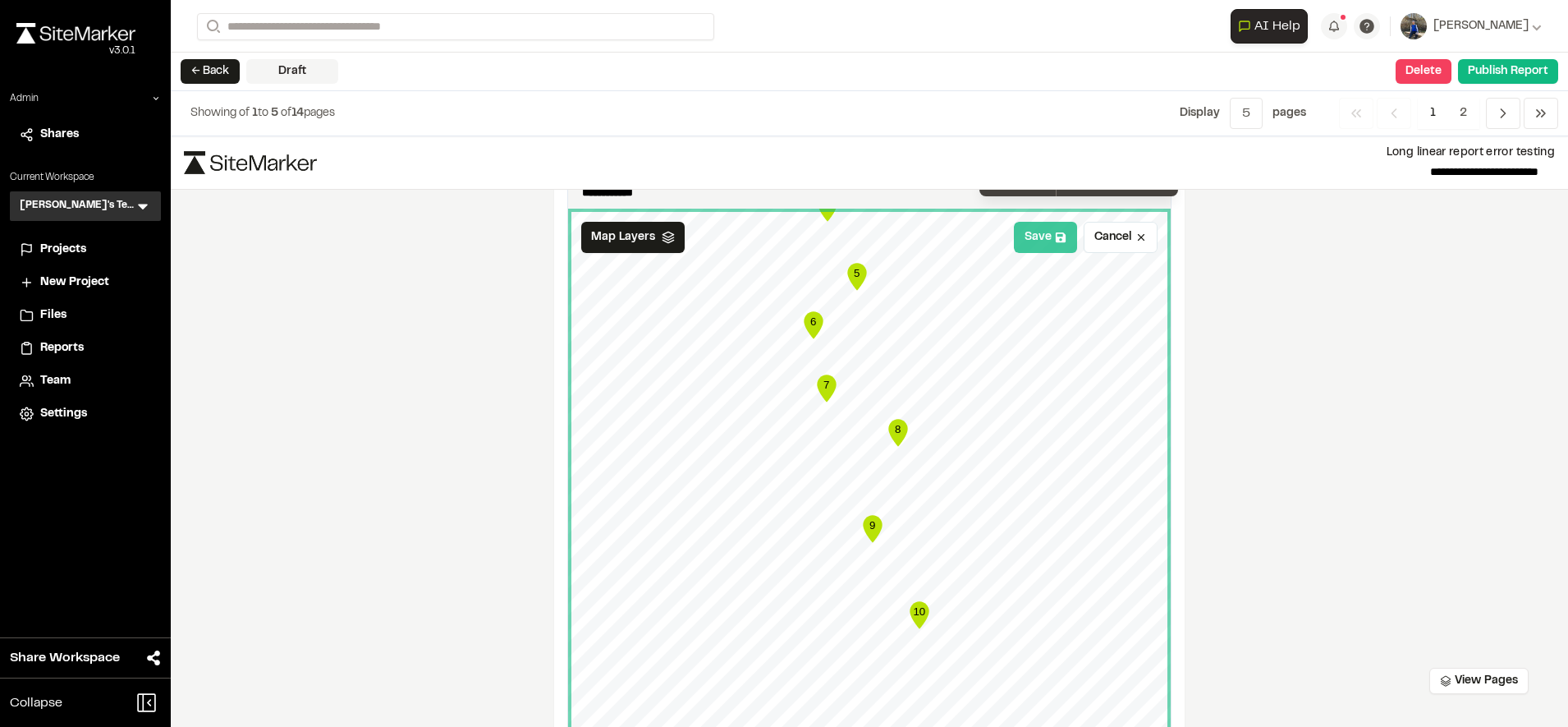
click at [1047, 231] on button "Save" at bounding box center [1045, 238] width 63 height 31
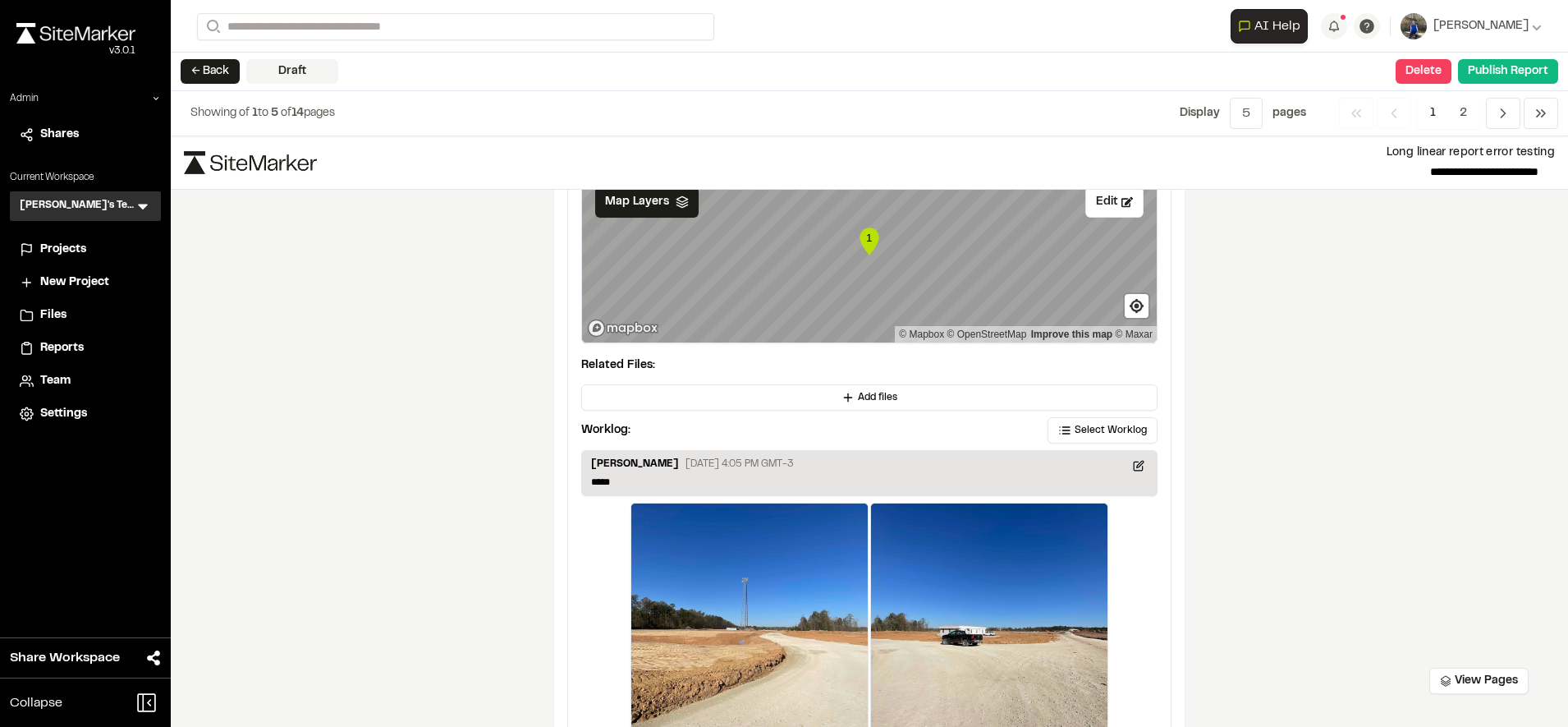
scroll to position [3008, 0]
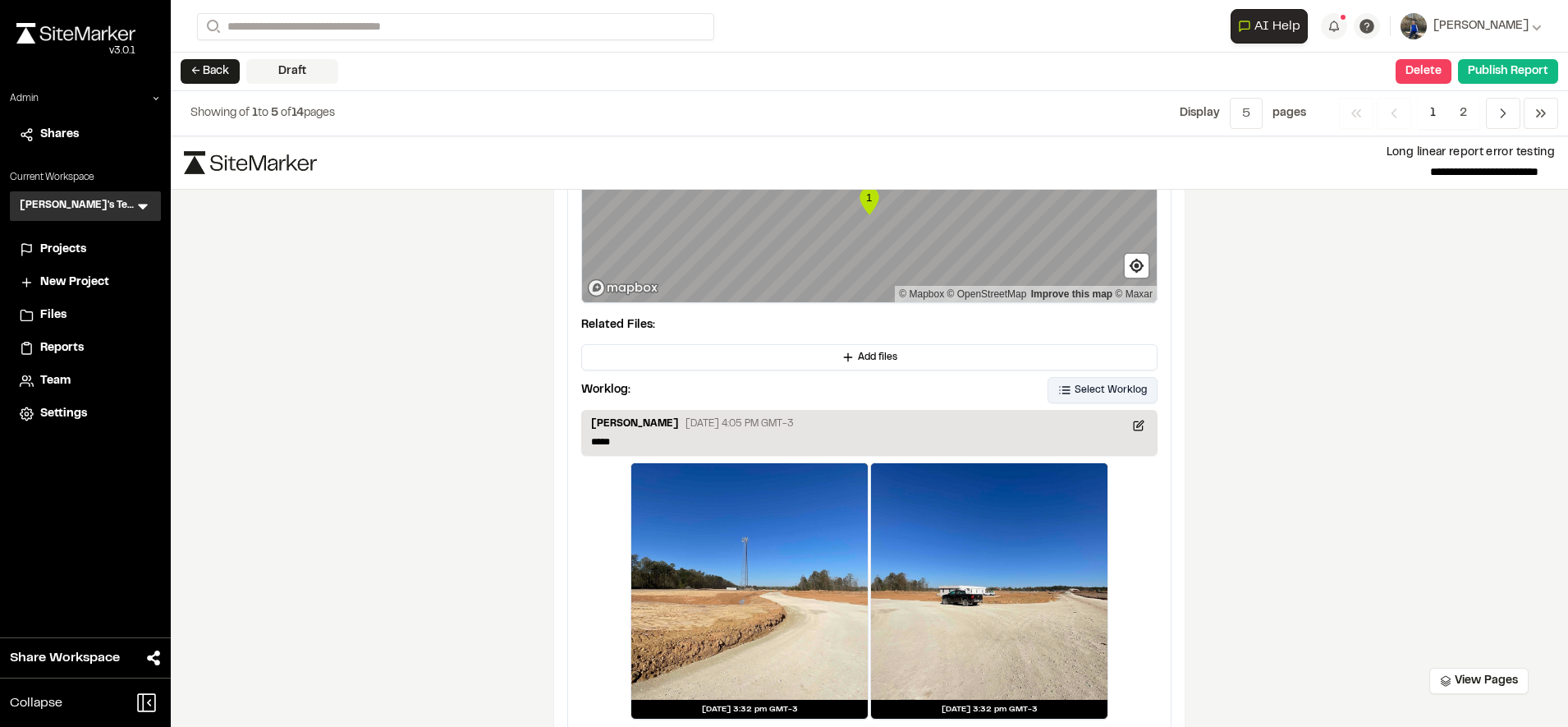
click at [1077, 393] on span "Select Worklog" at bounding box center [1110, 390] width 72 height 15
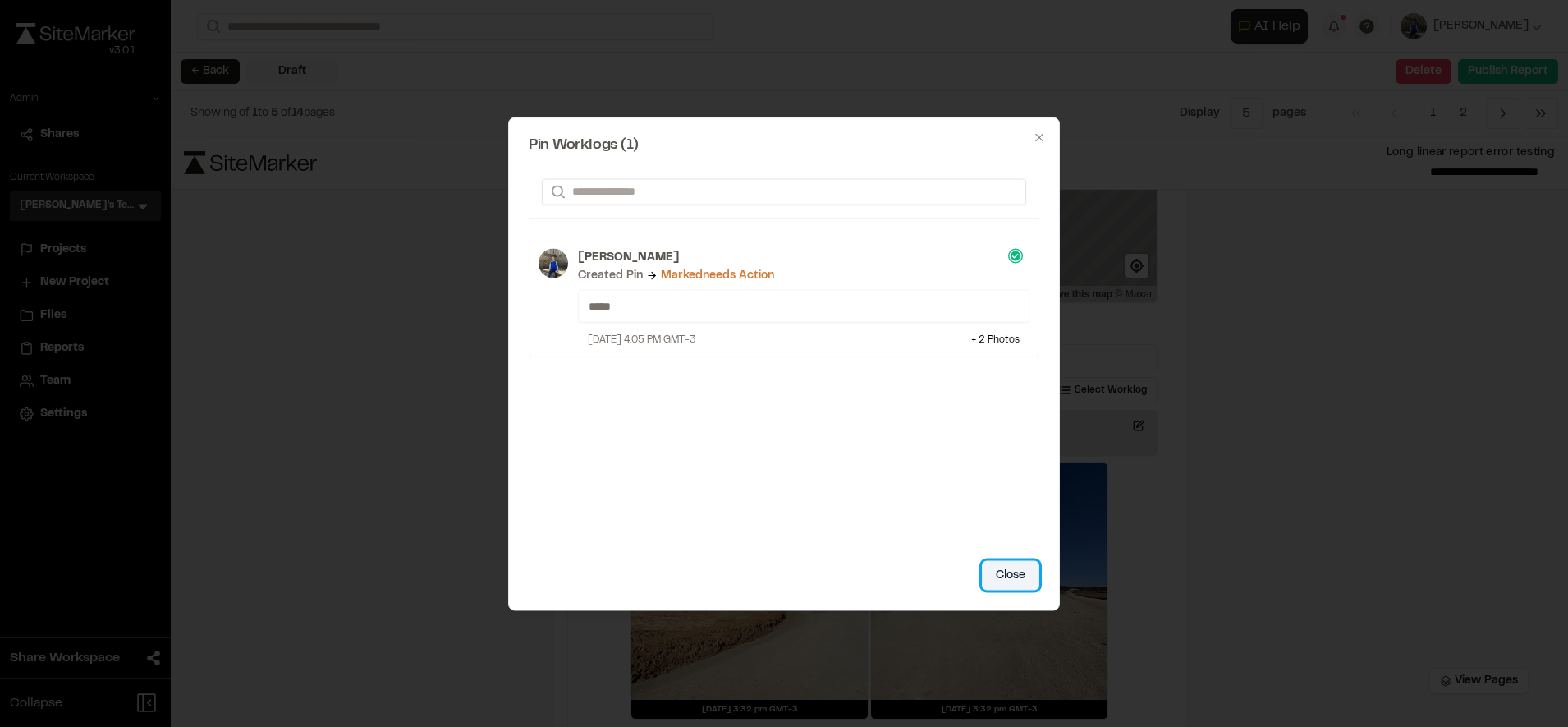
click at [1007, 567] on button "Close" at bounding box center [1010, 575] width 57 height 29
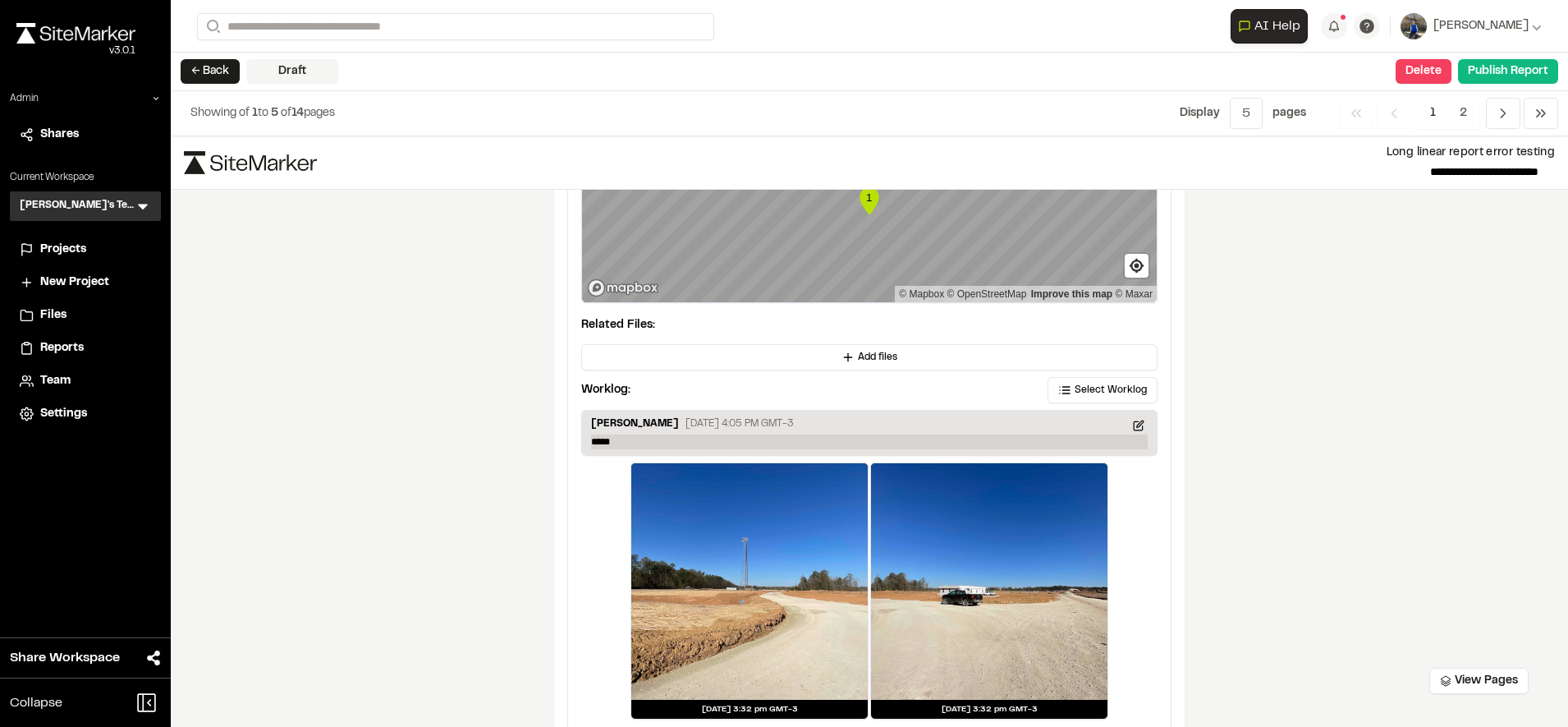
click at [871, 437] on p "*****" at bounding box center [869, 441] width 556 height 15
click at [1295, 399] on div "**********" at bounding box center [869, 432] width 1397 height 591
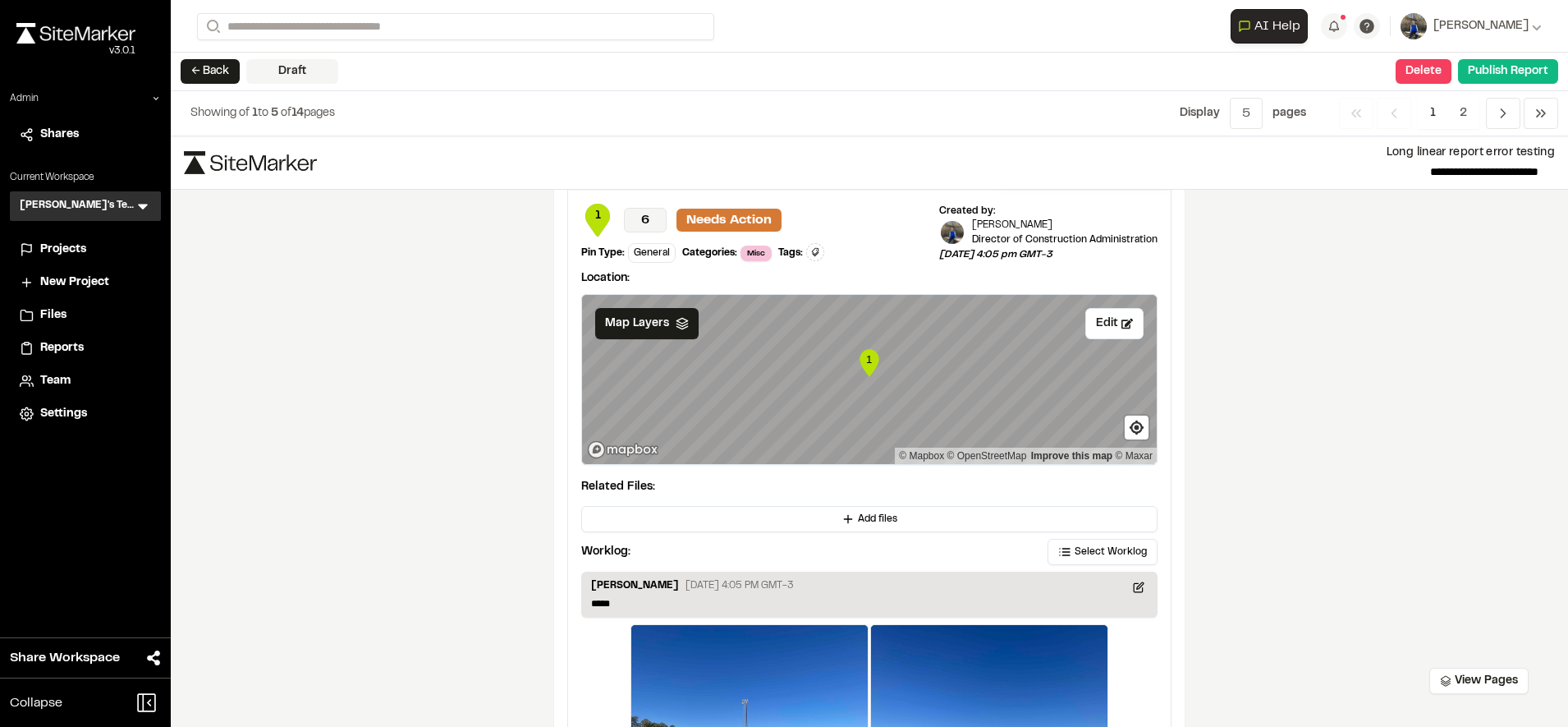
scroll to position [2838, 0]
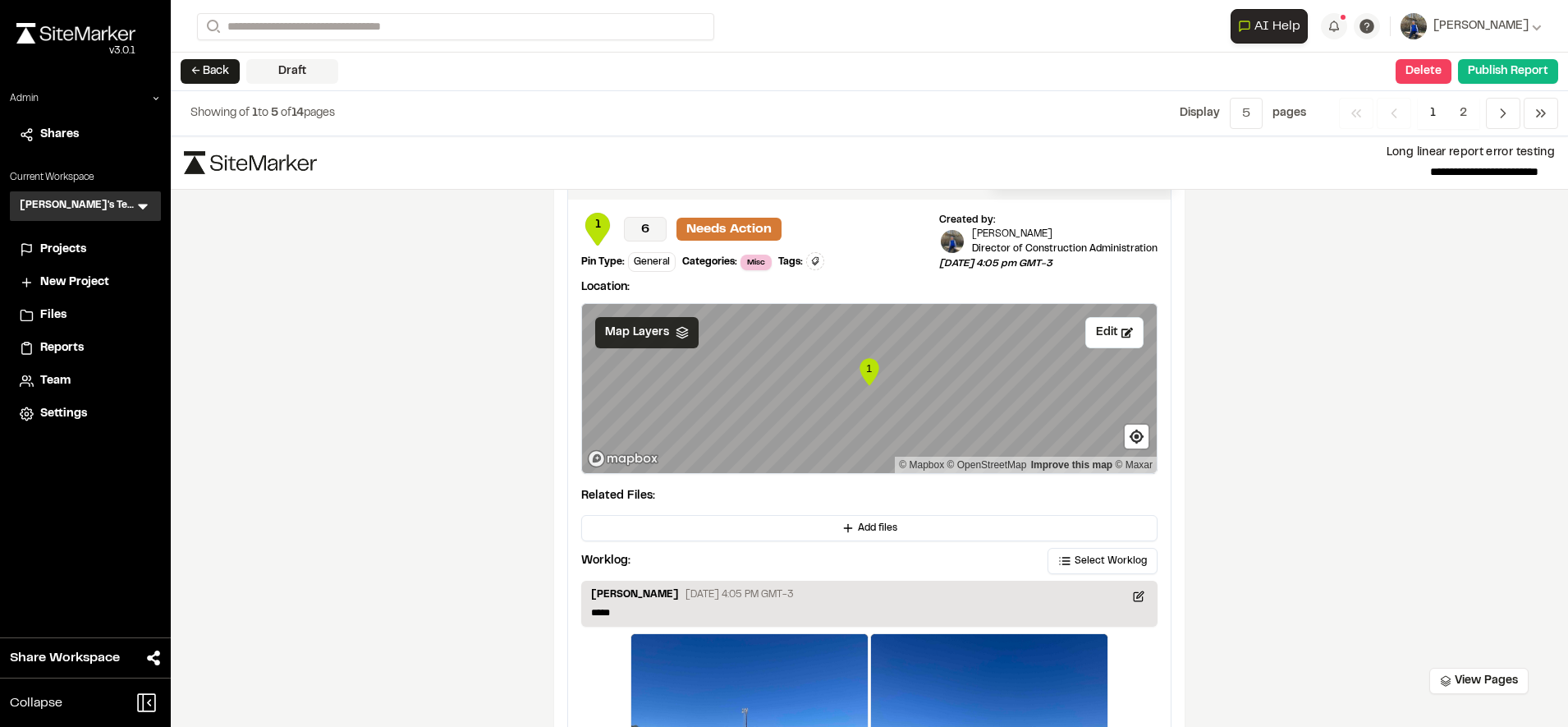
click at [625, 332] on span "Map Layers" at bounding box center [637, 332] width 64 height 19
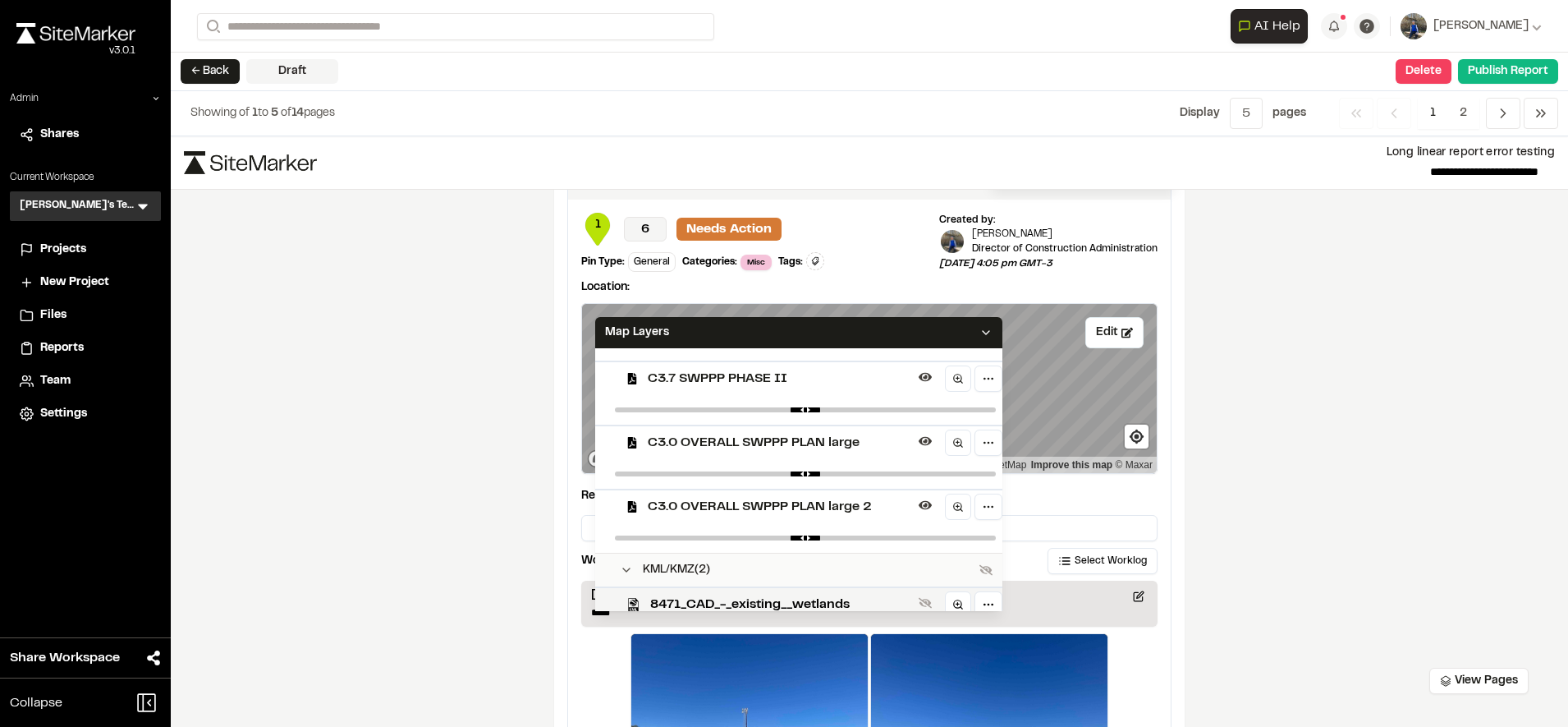
scroll to position [492, 0]
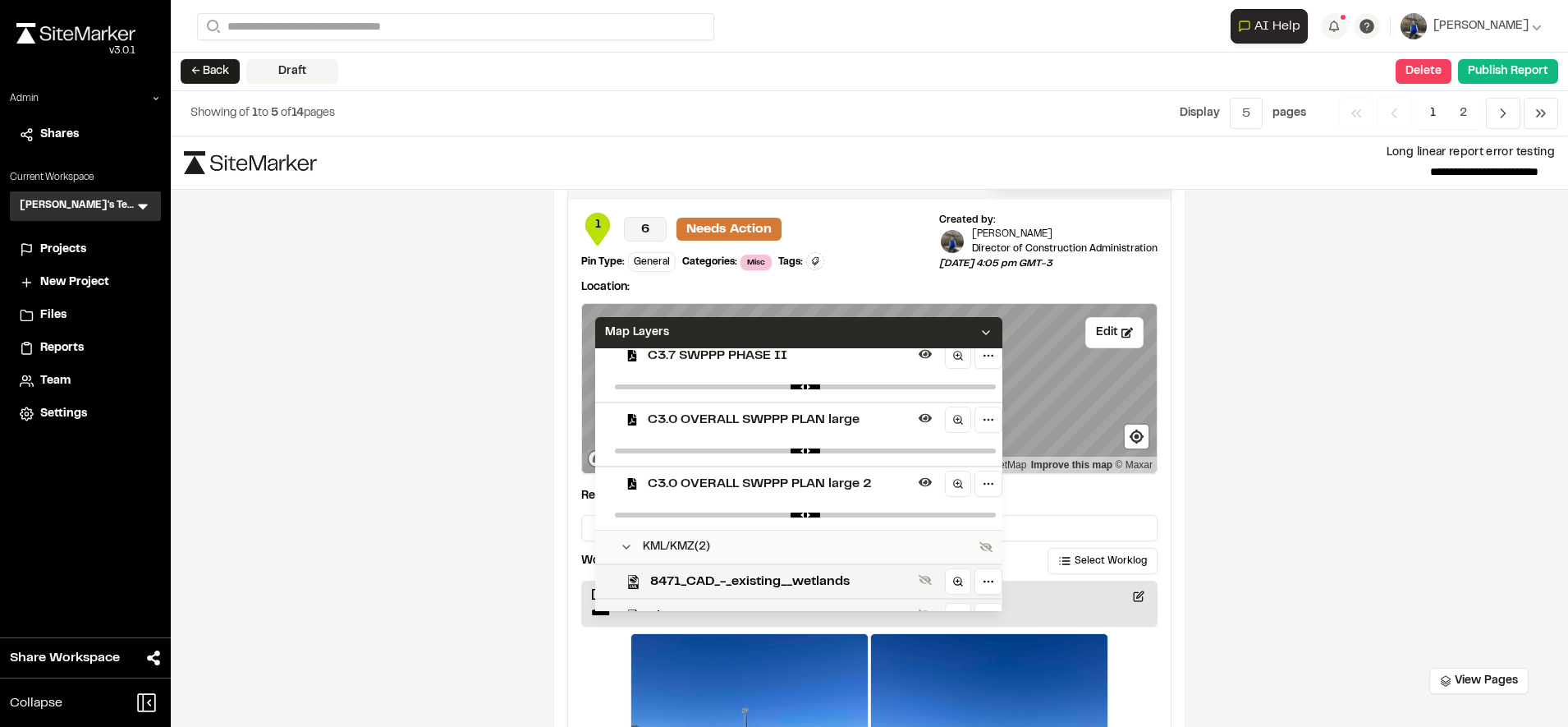
click at [846, 335] on div "Map Layers" at bounding box center [799, 332] width 407 height 31
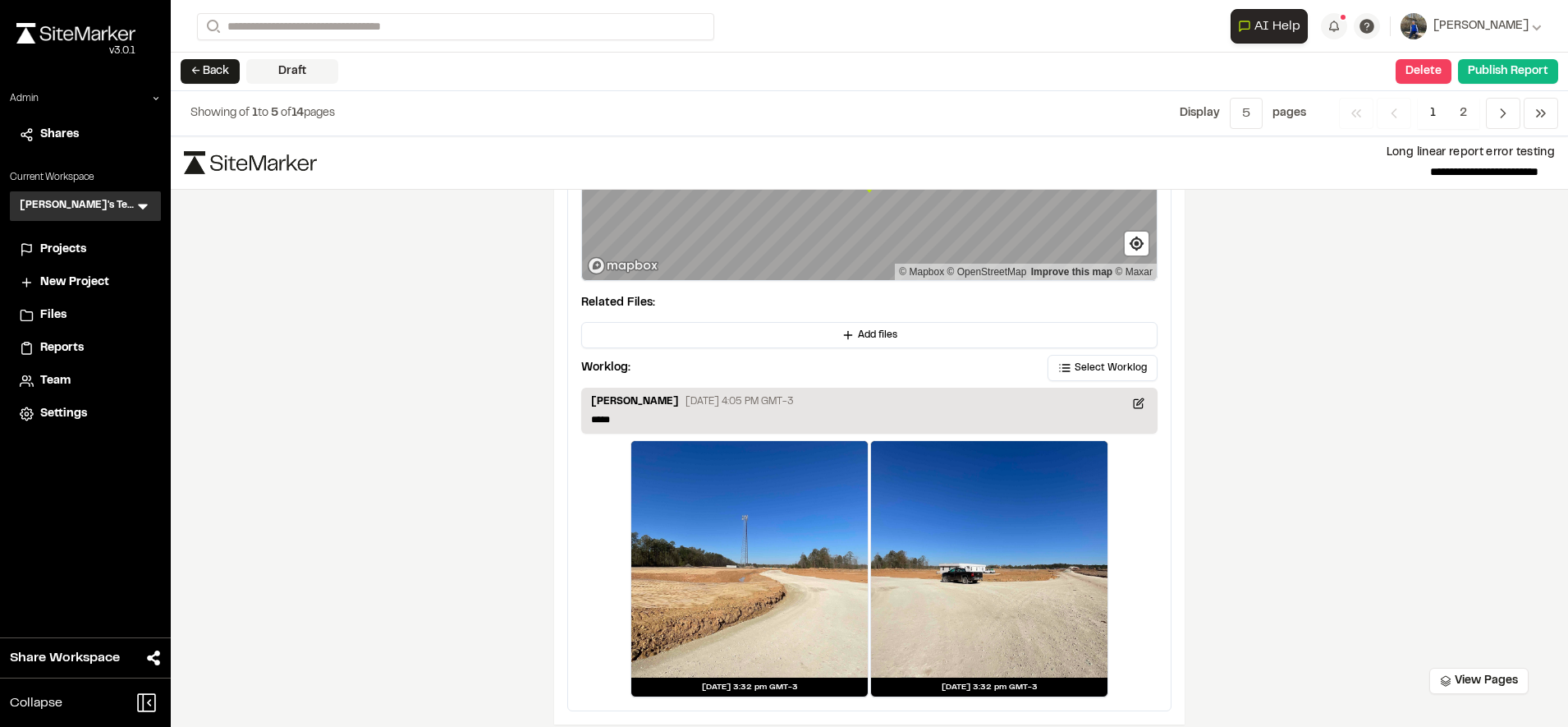
scroll to position [3044, 0]
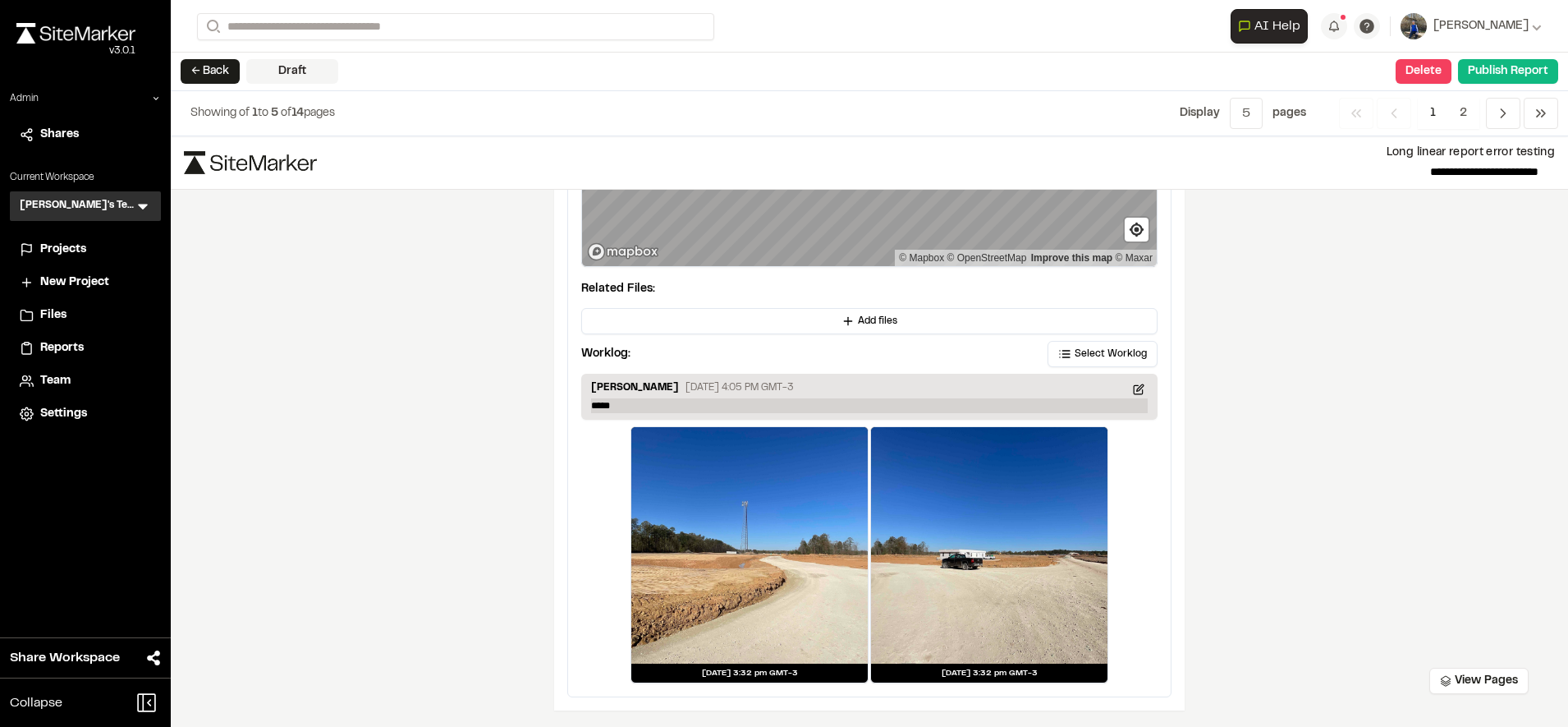
click at [630, 410] on p "*****" at bounding box center [869, 405] width 556 height 15
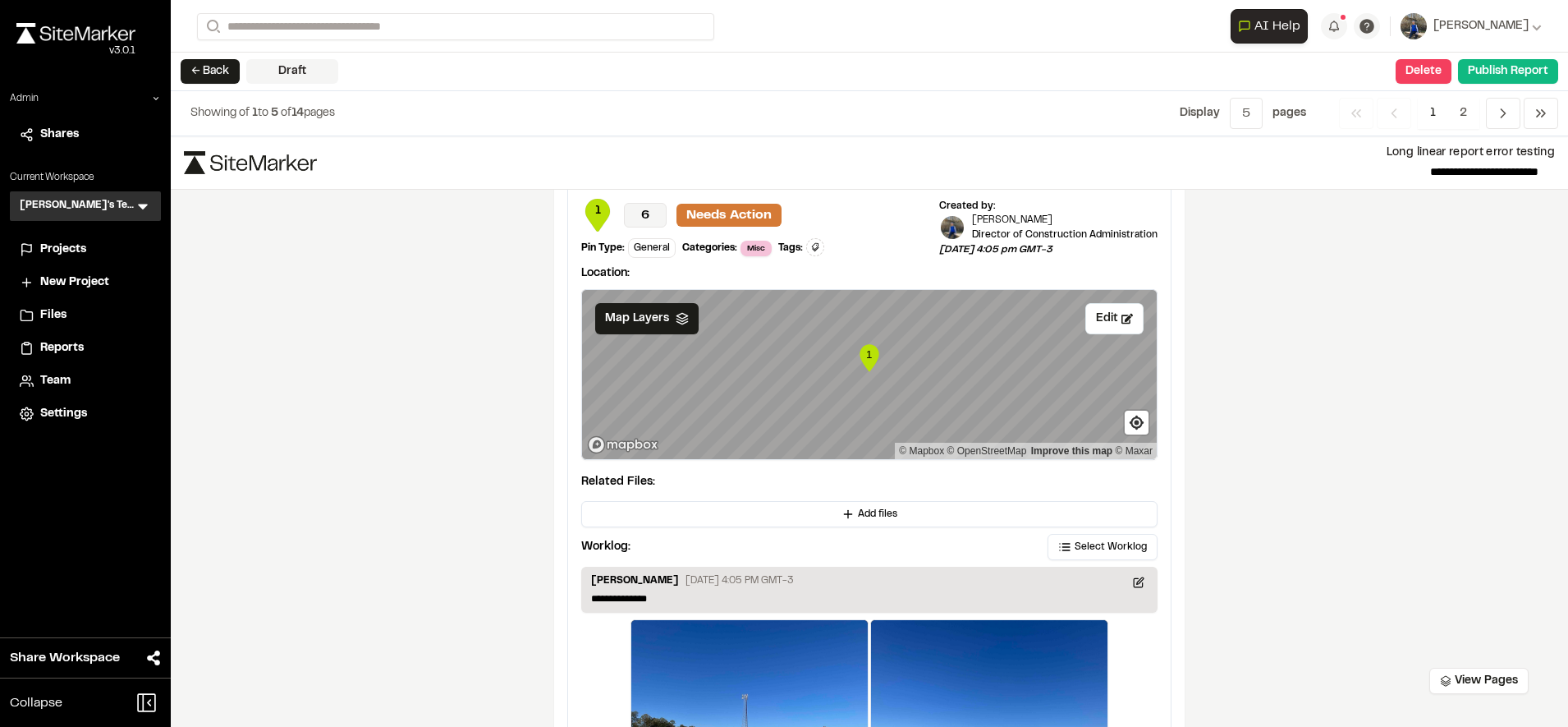
scroll to position [2845, 0]
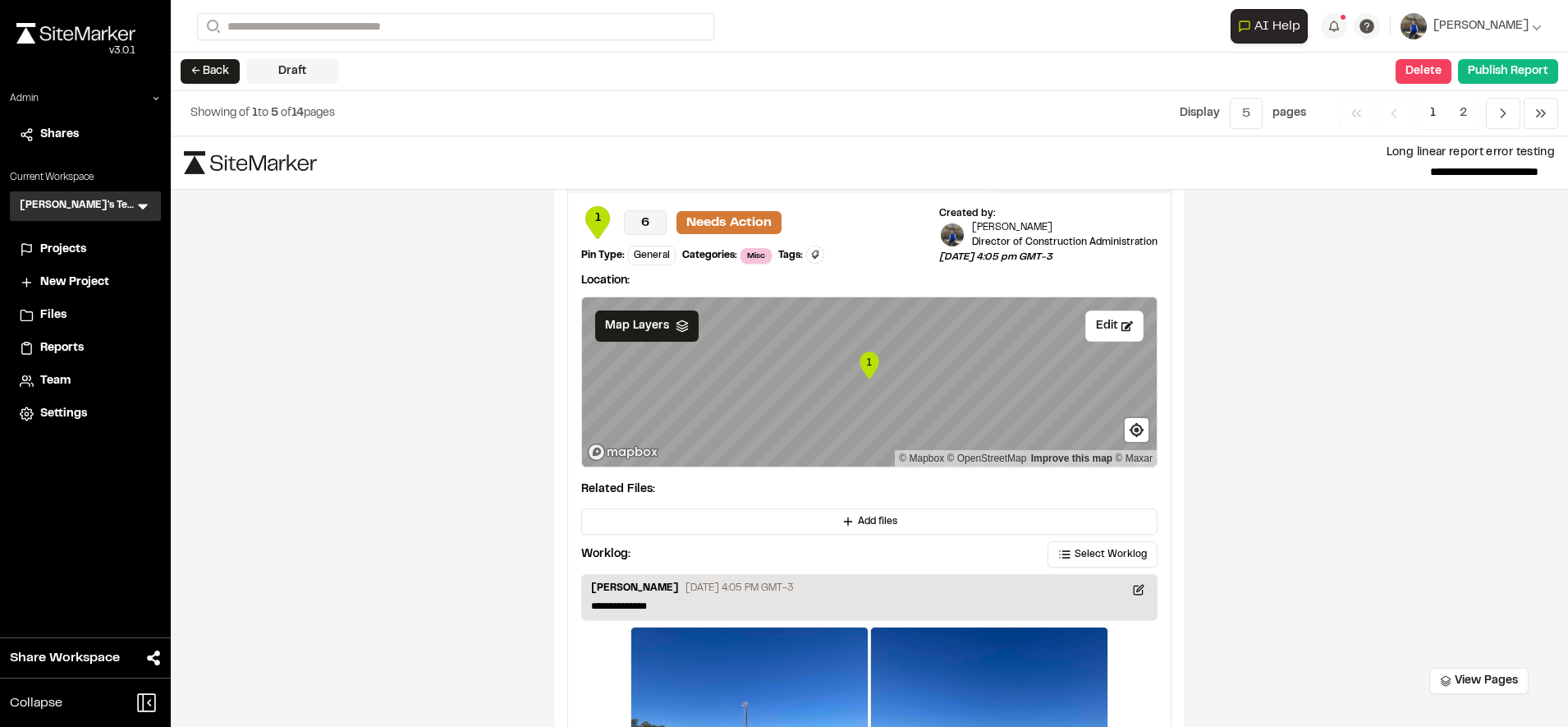
click at [866, 365] on text "1" at bounding box center [869, 362] width 6 height 13
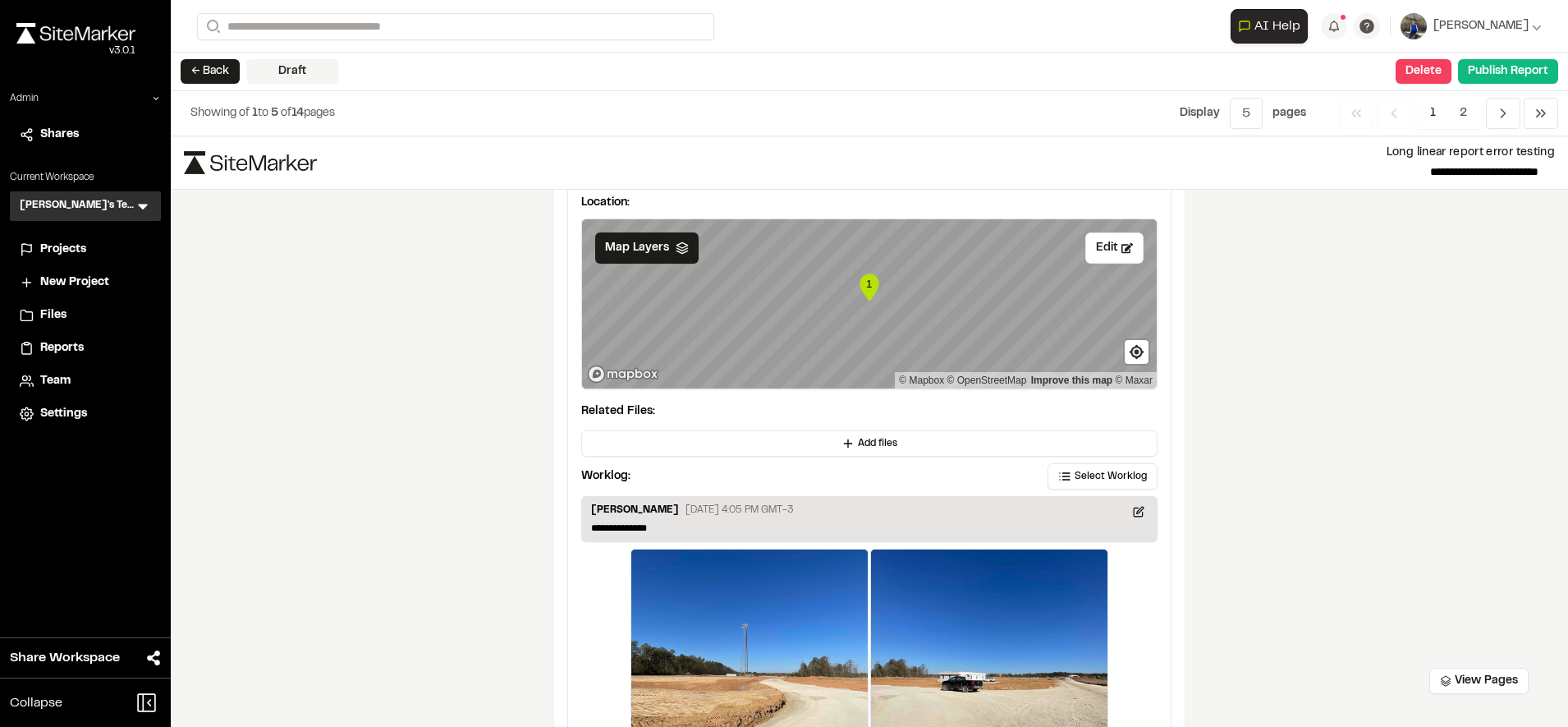
scroll to position [3044, 0]
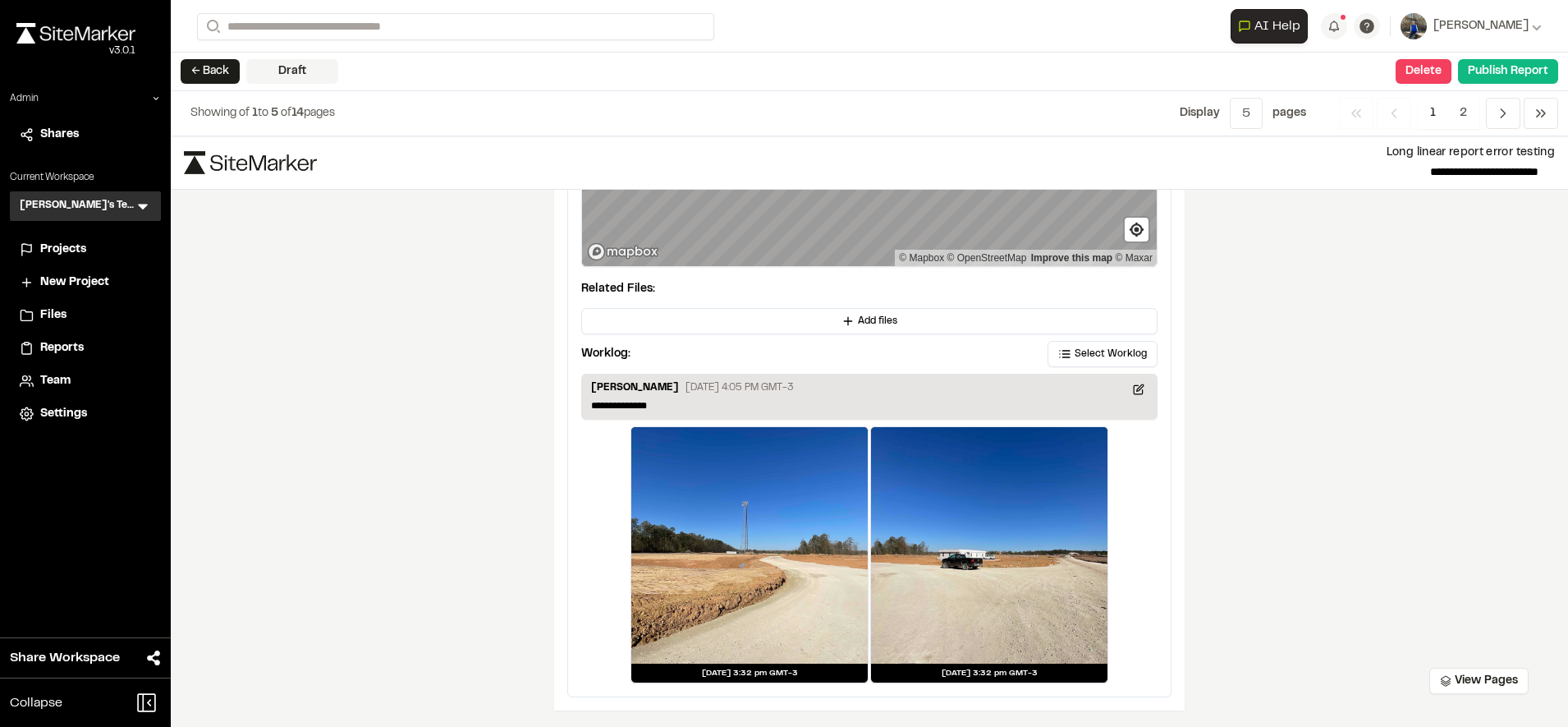
click at [763, 535] on div at bounding box center [749, 545] width 237 height 237
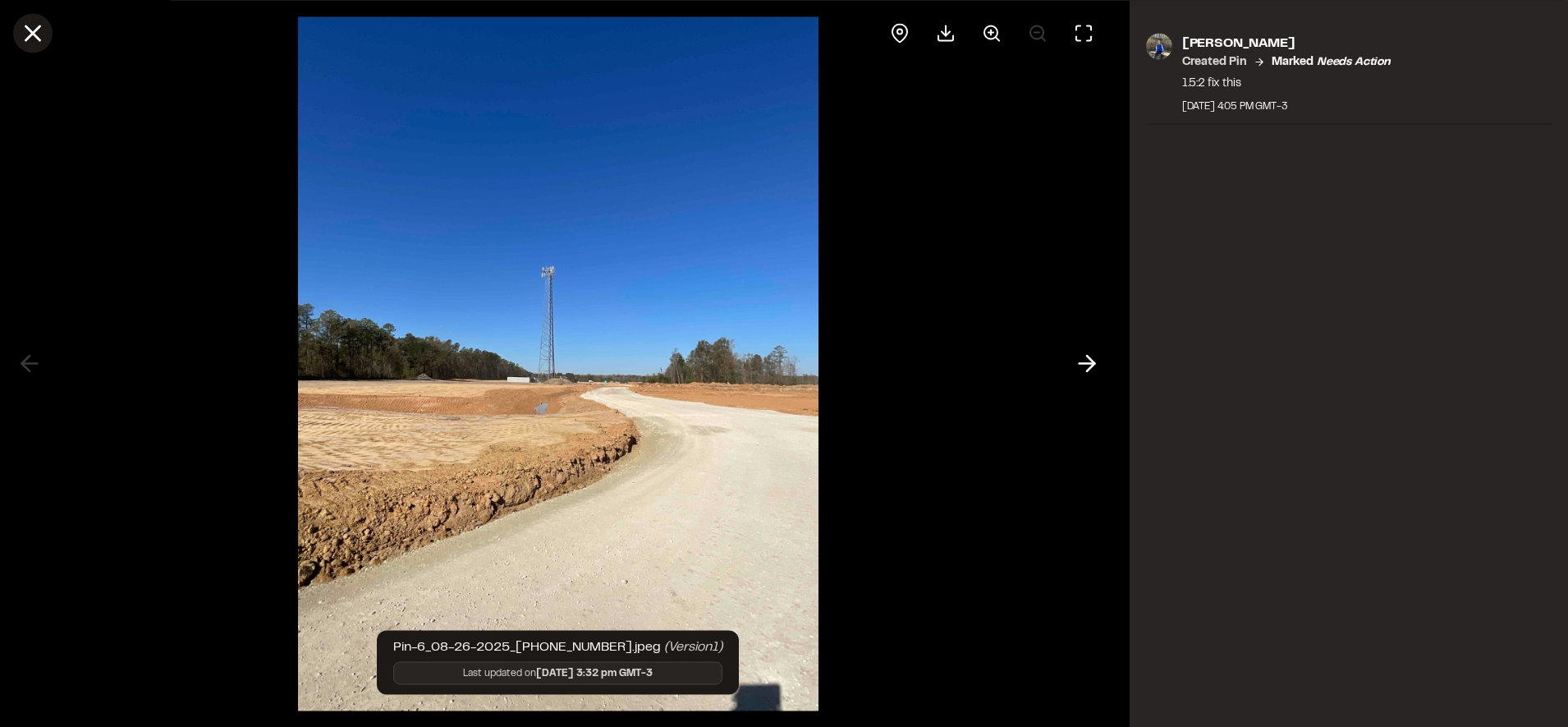
click at [28, 30] on line at bounding box center [33, 33] width 14 height 14
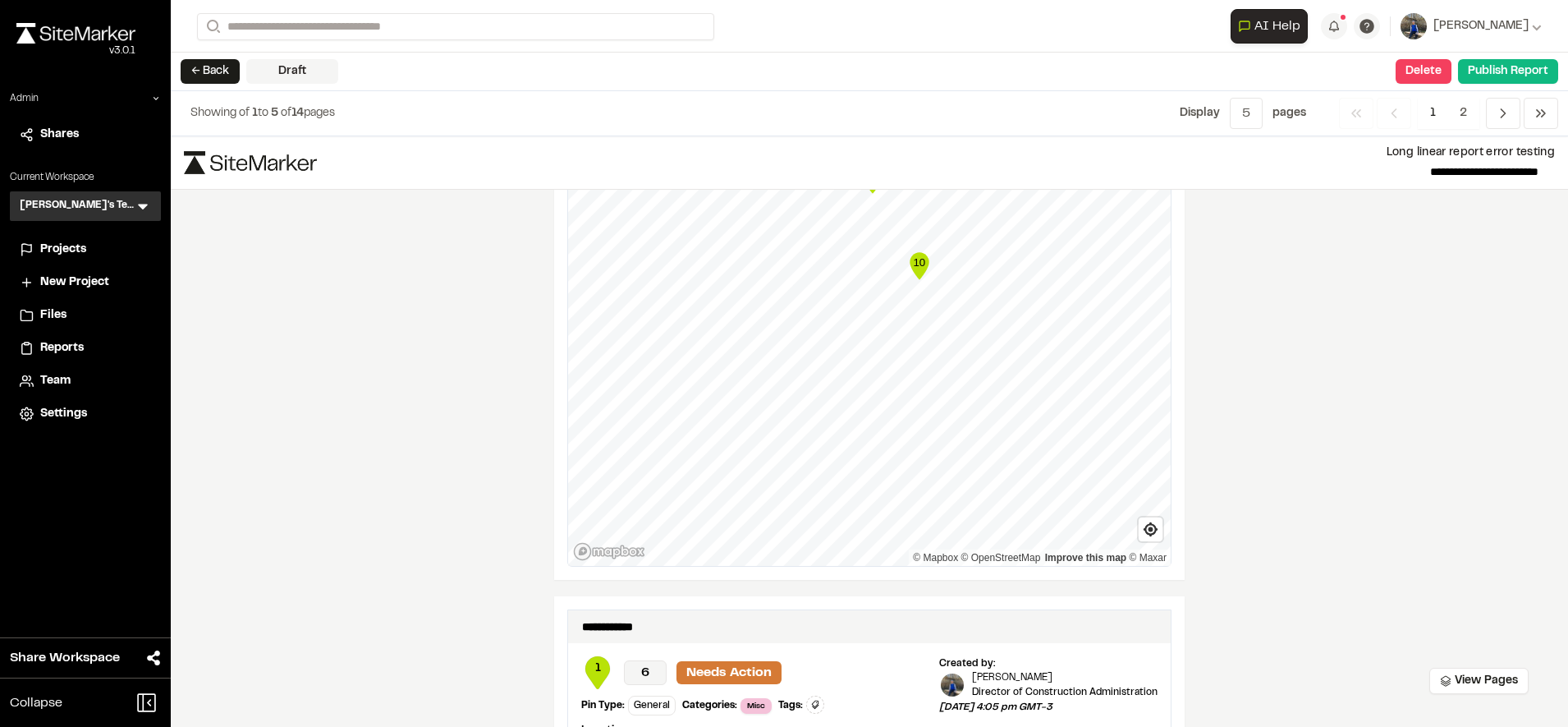
scroll to position [2341, 0]
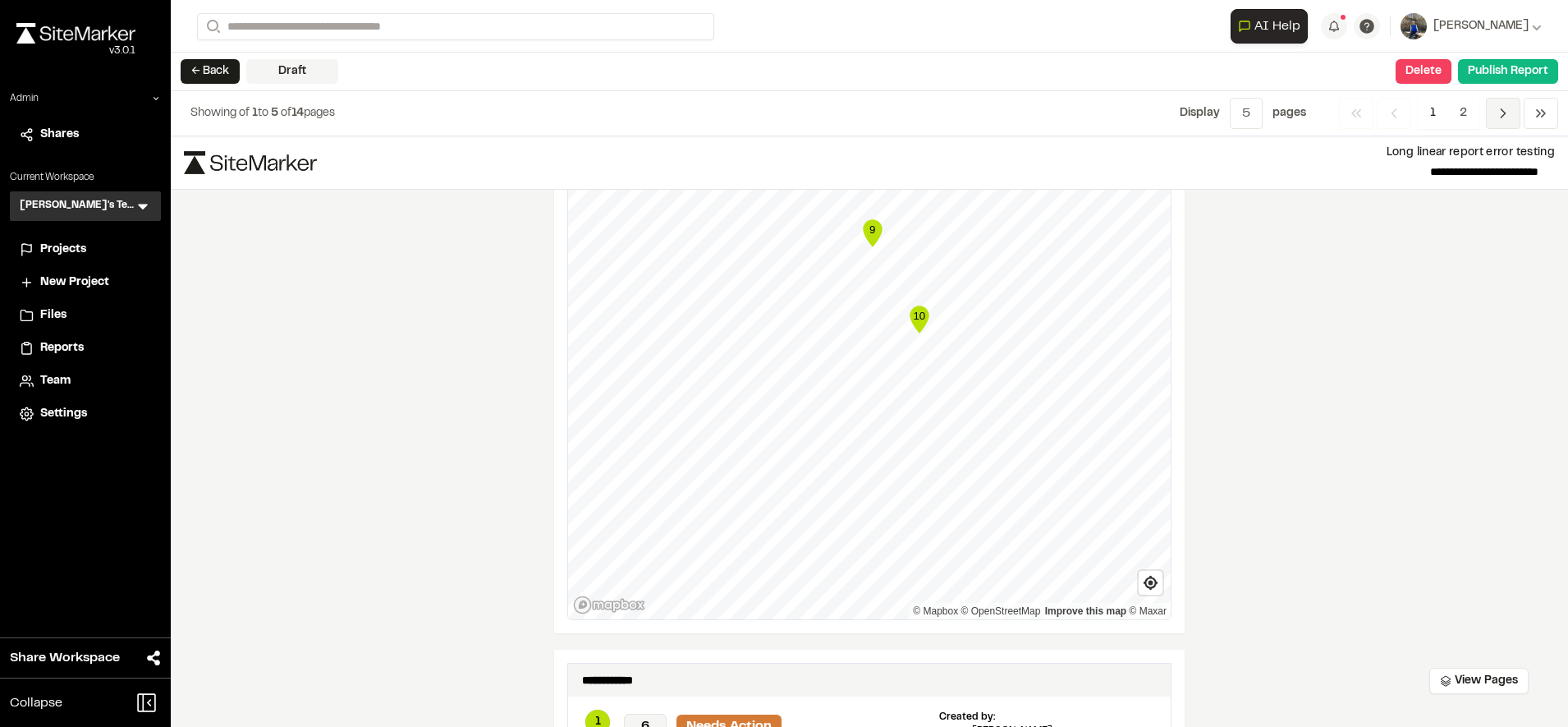
click at [1506, 113] on polyline "Navigation" at bounding box center [1503, 113] width 4 height 8
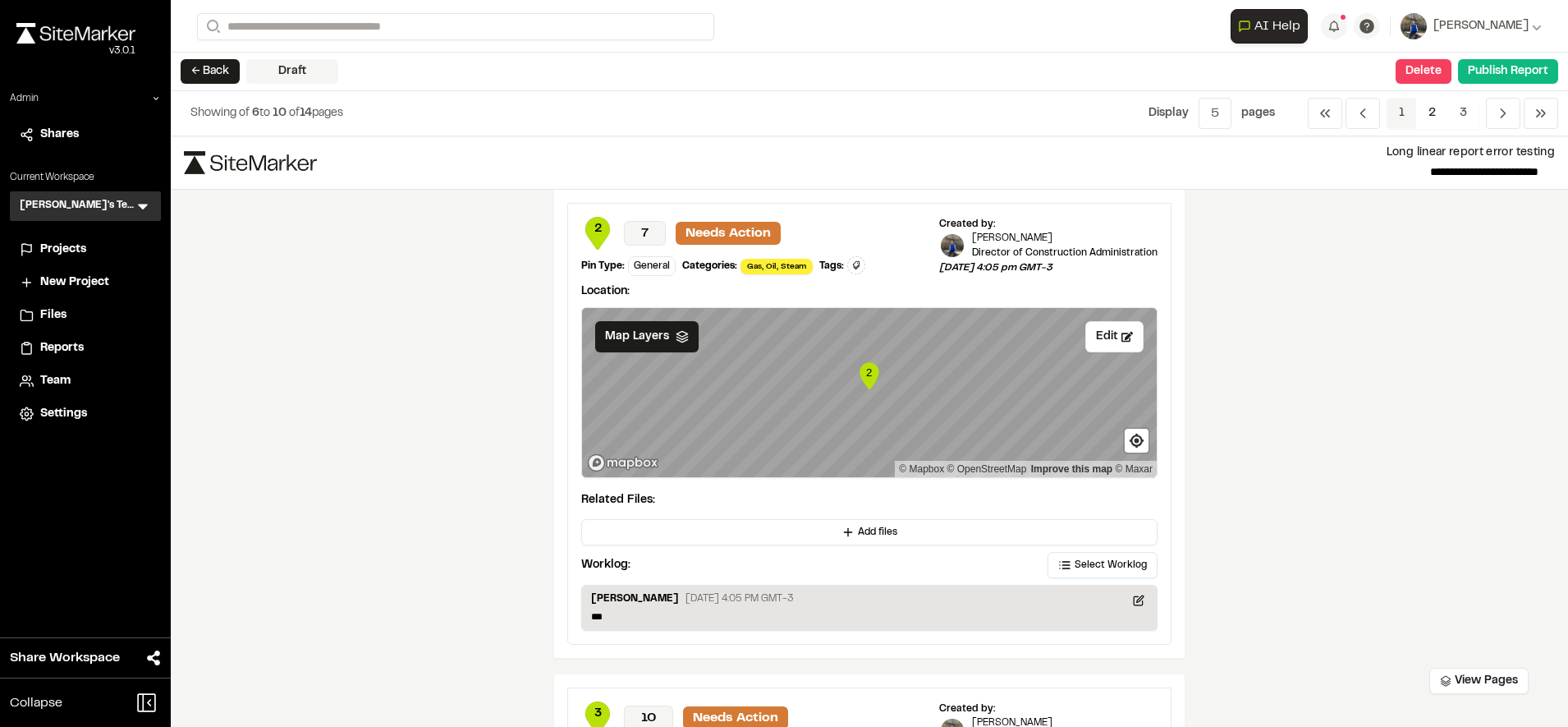
click at [1397, 108] on span "1" at bounding box center [1400, 113] width 30 height 31
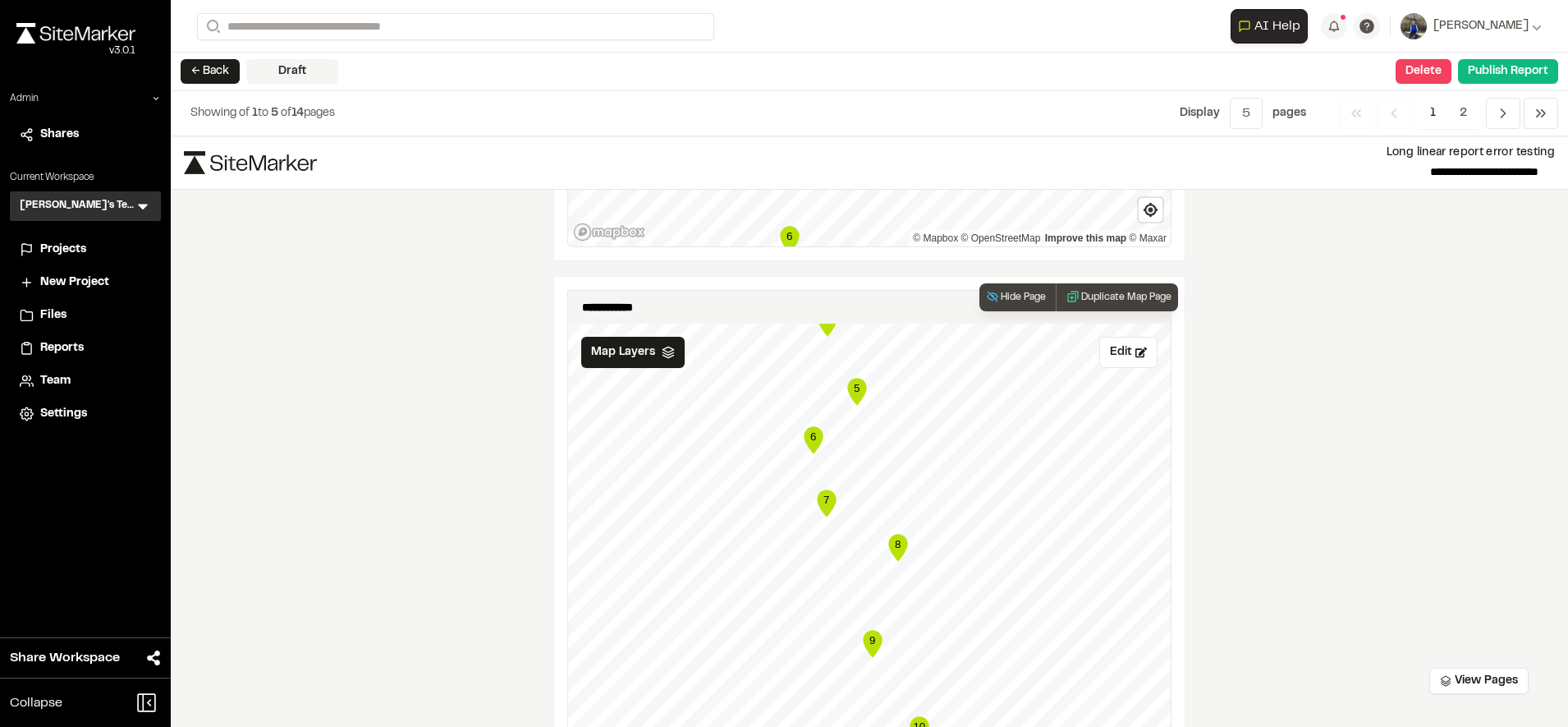
scroll to position [1930, 0]
click at [811, 445] on icon "Map marker" at bounding box center [812, 440] width 19 height 27
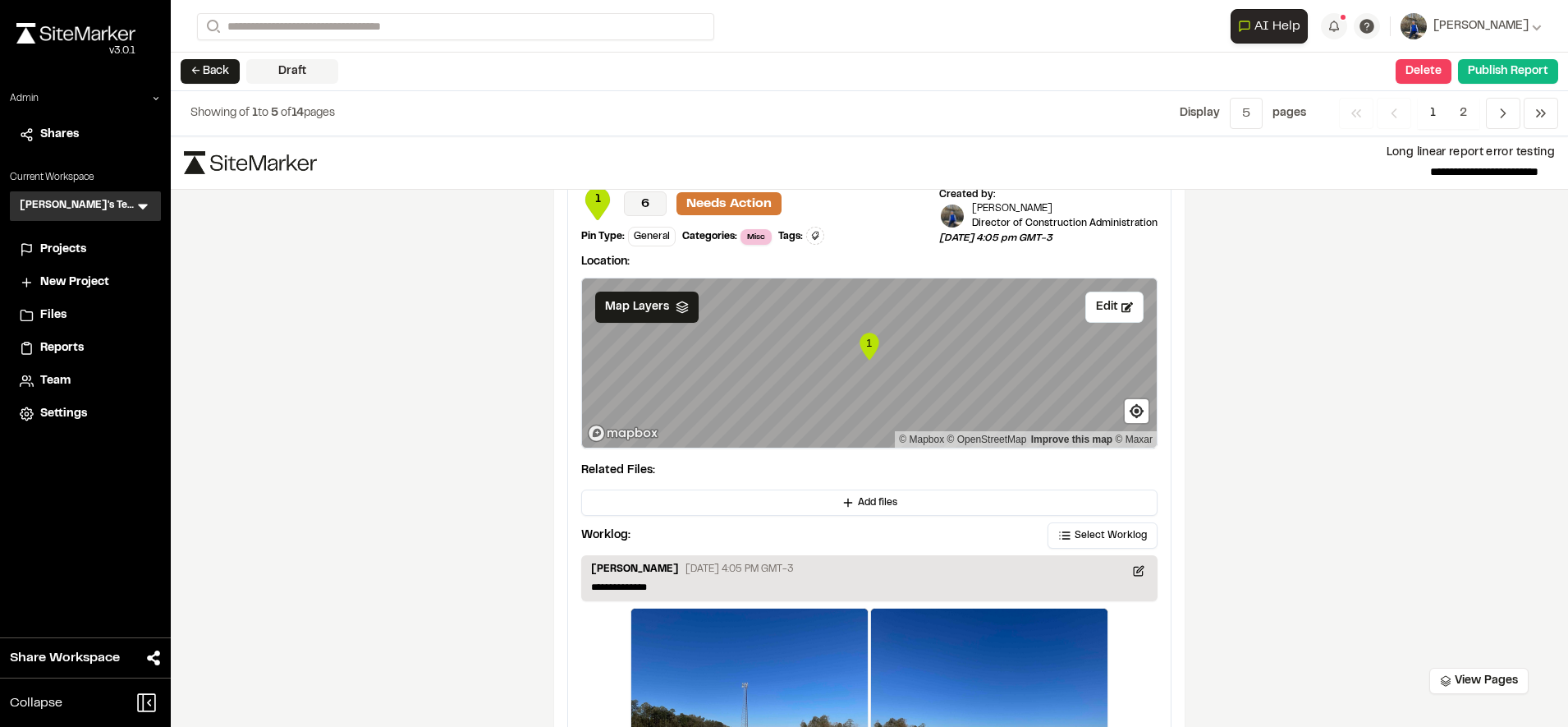
scroll to position [2862, 0]
click at [803, 515] on button "Add files" at bounding box center [870, 503] width 577 height 26
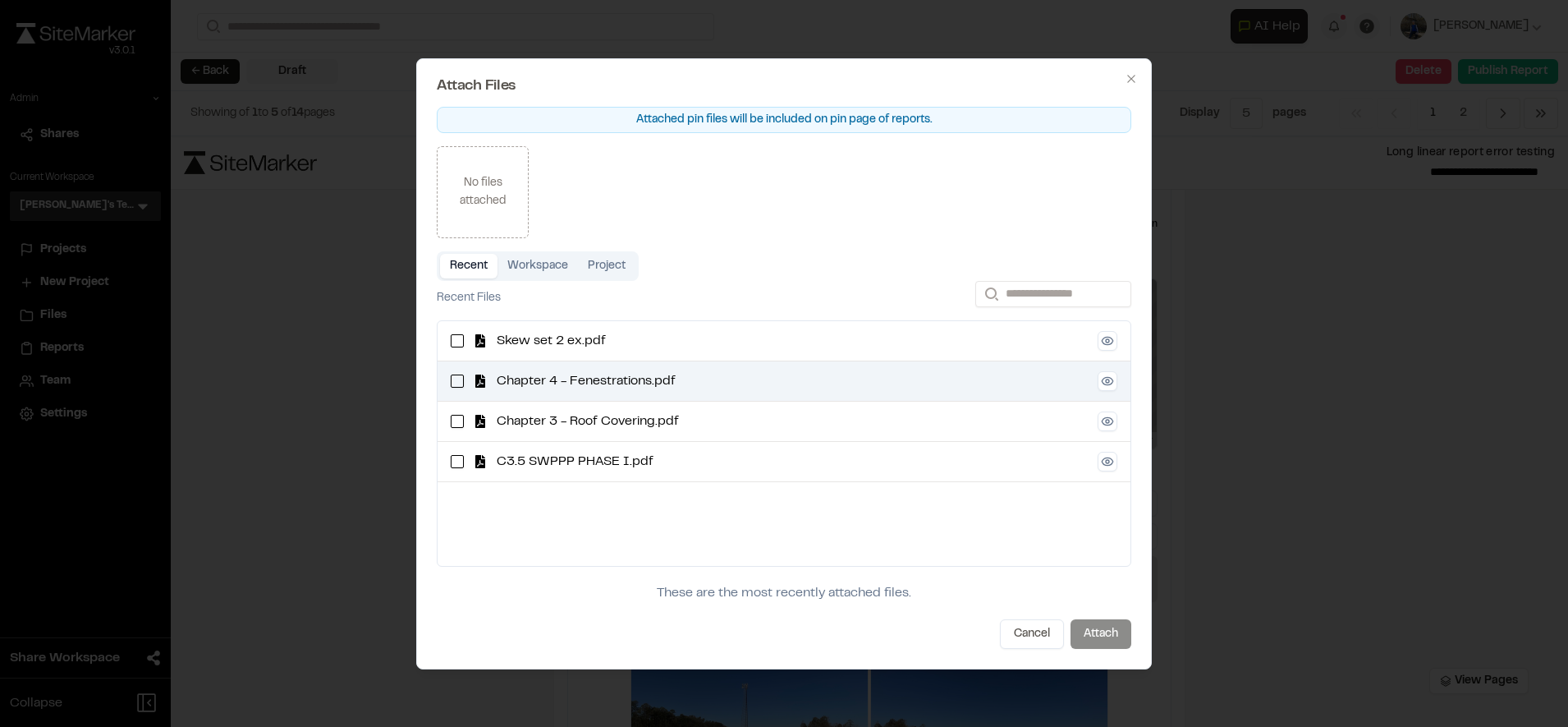
click at [573, 373] on span "Chapter 4 - Fenestrations.pdf" at bounding box center [792, 381] width 591 height 19
click at [1108, 630] on button "Attach" at bounding box center [1101, 633] width 60 height 29
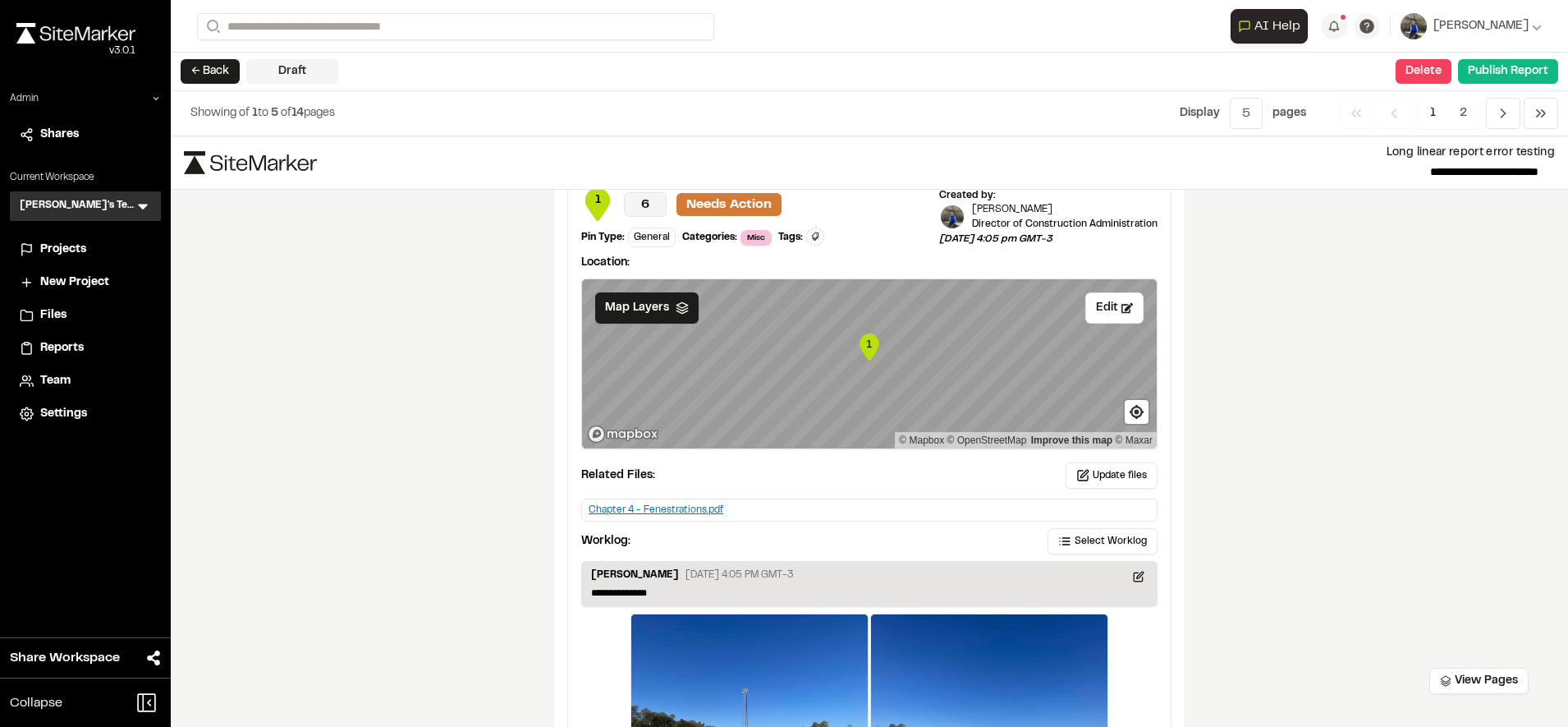
scroll to position [2923, 0]
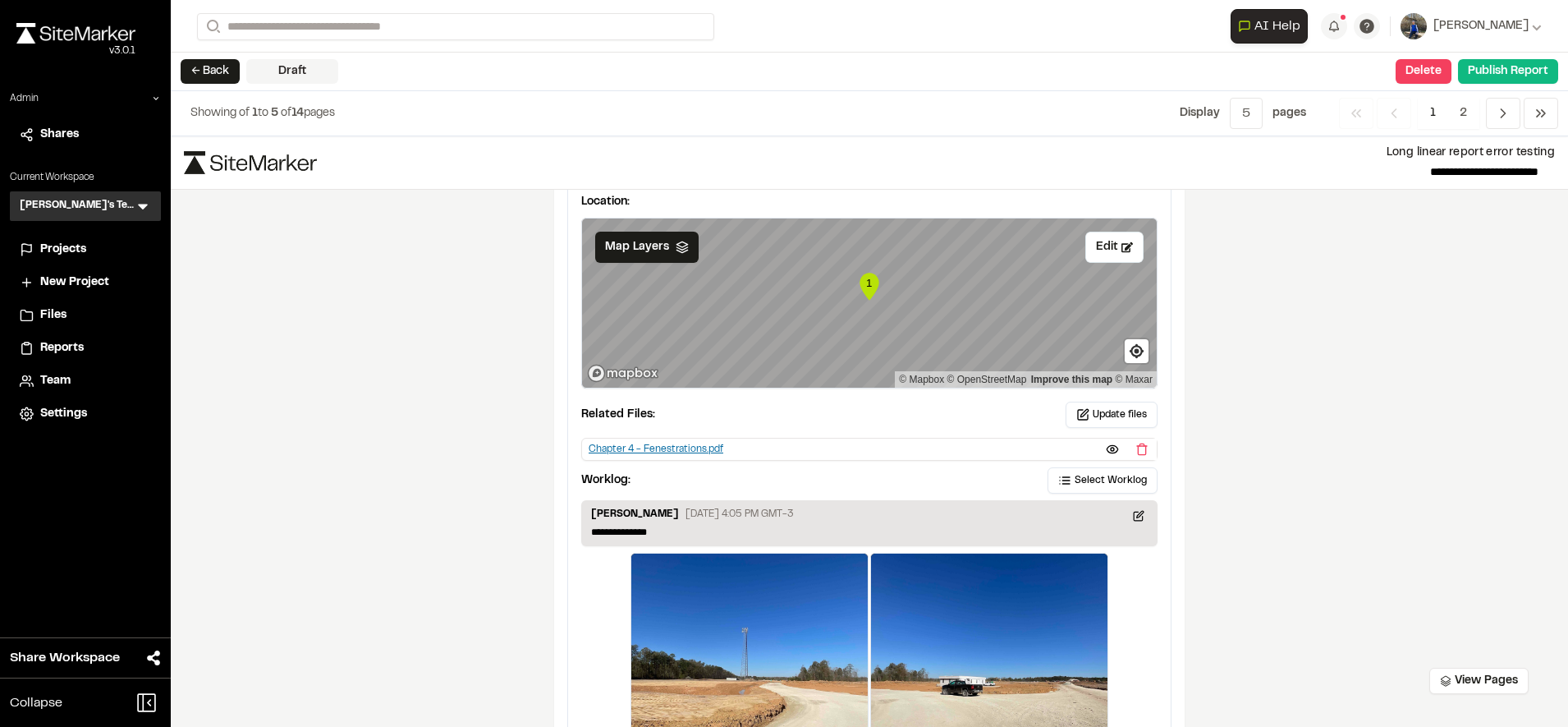
click at [670, 449] on div "Chapter 4 - Fenestrations.pdf" at bounding box center [655, 448] width 134 height 15
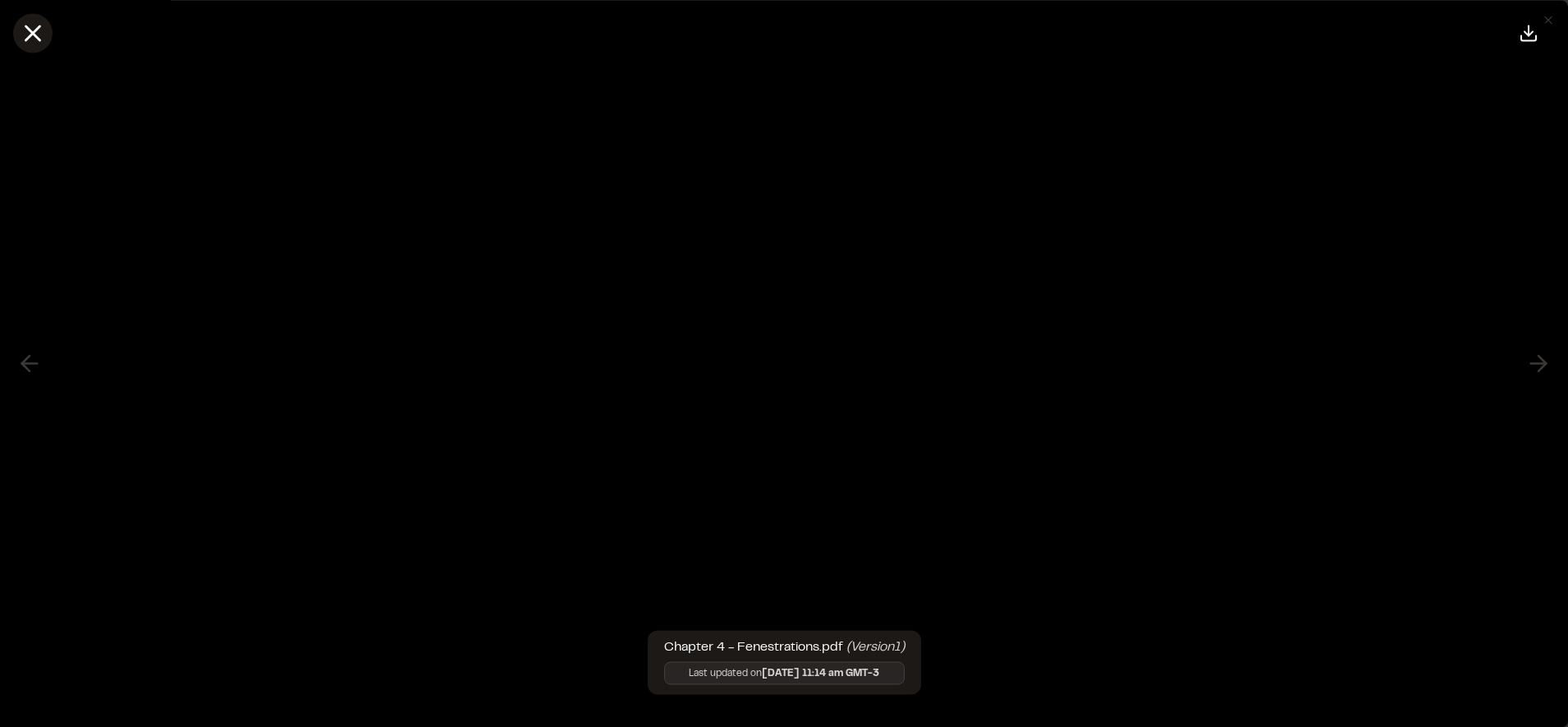
click at [37, 34] on icon at bounding box center [32, 32] width 28 height 28
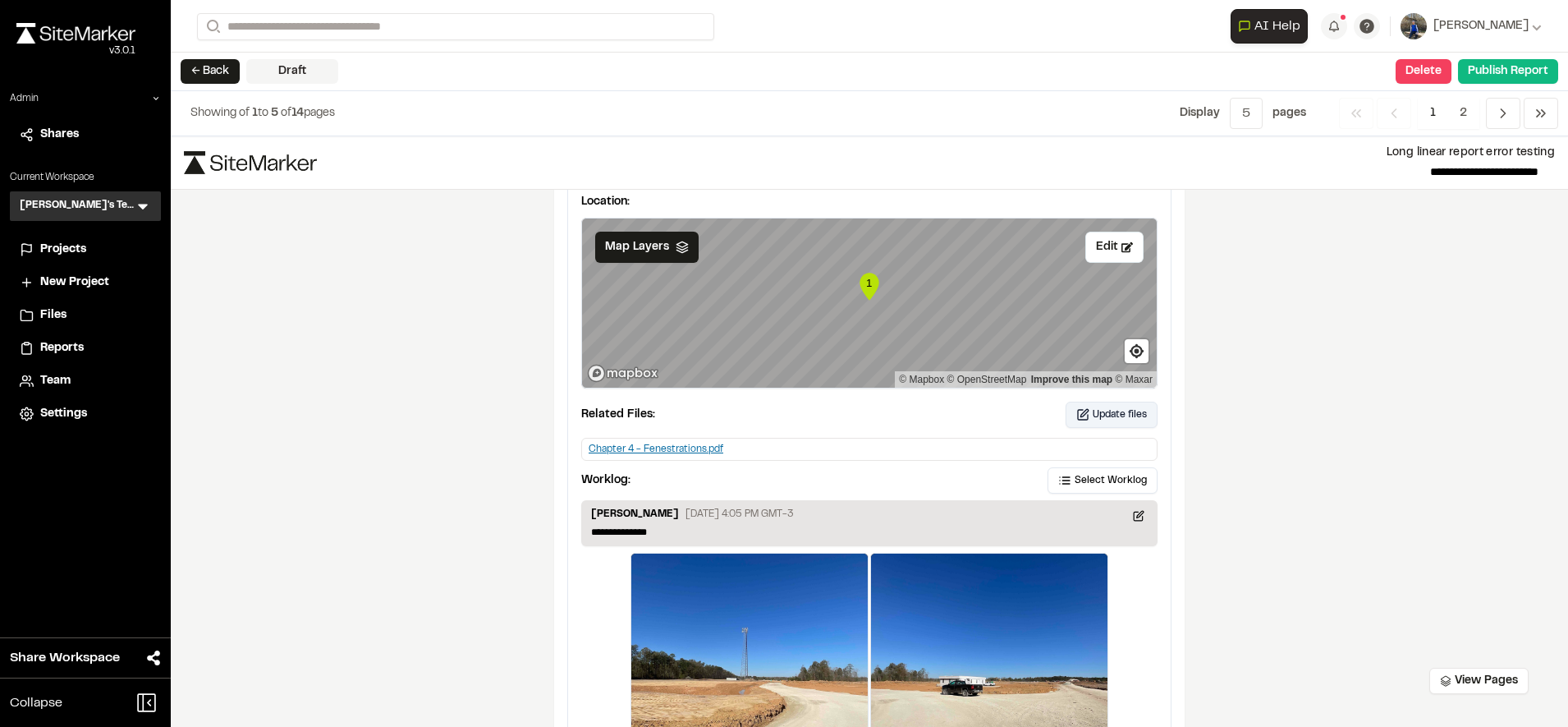
click at [1077, 408] on button "Update files" at bounding box center [1111, 414] width 92 height 26
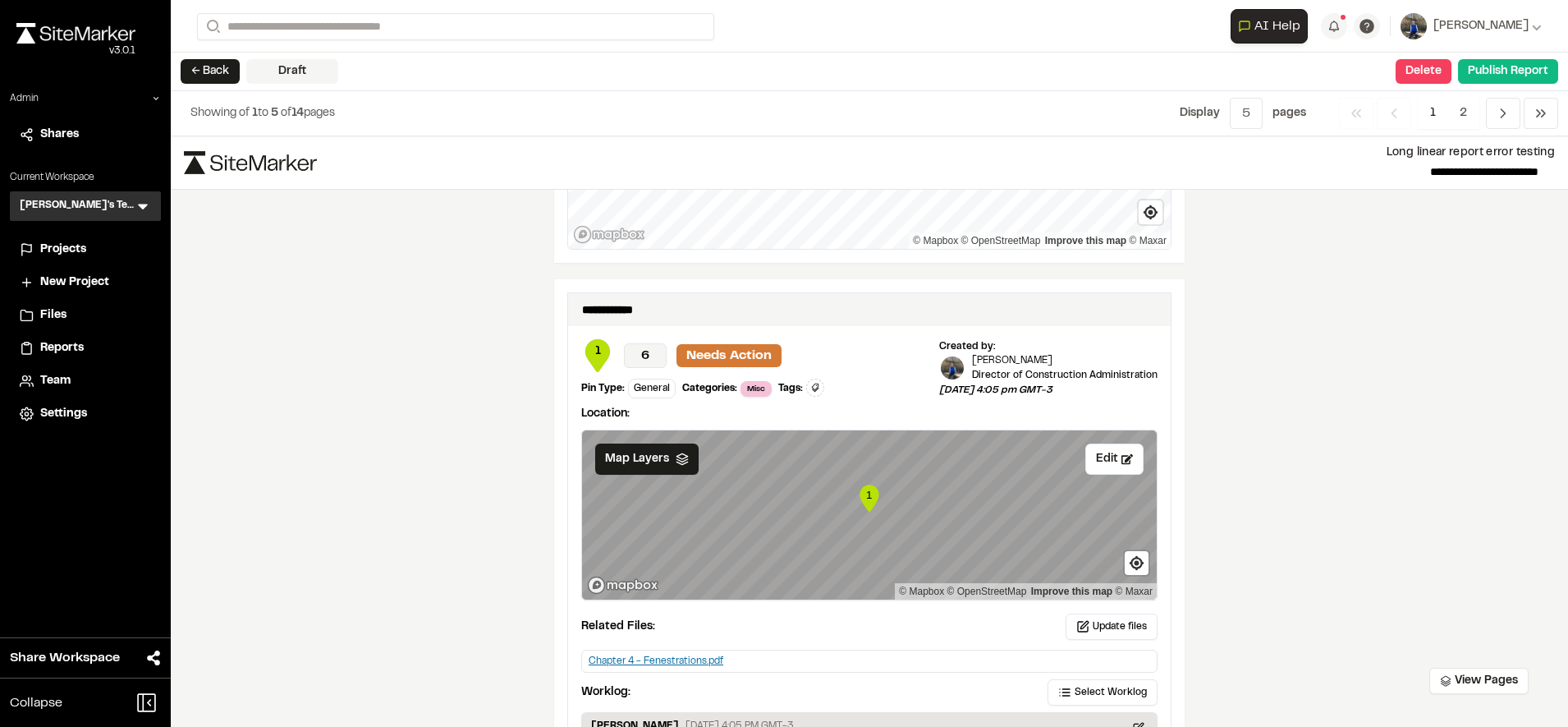
scroll to position [2720, 0]
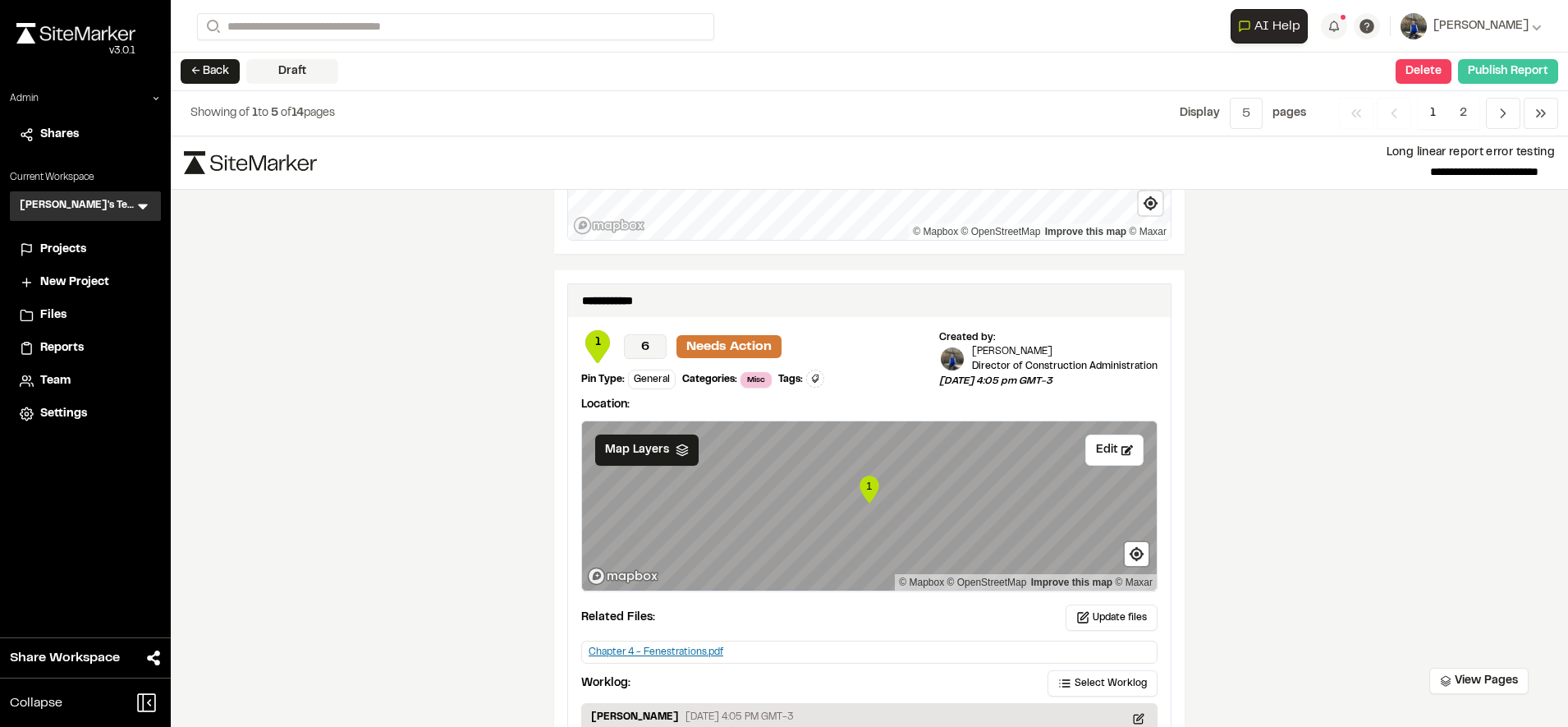
click at [1501, 67] on button "Publish Report" at bounding box center [1508, 71] width 100 height 24
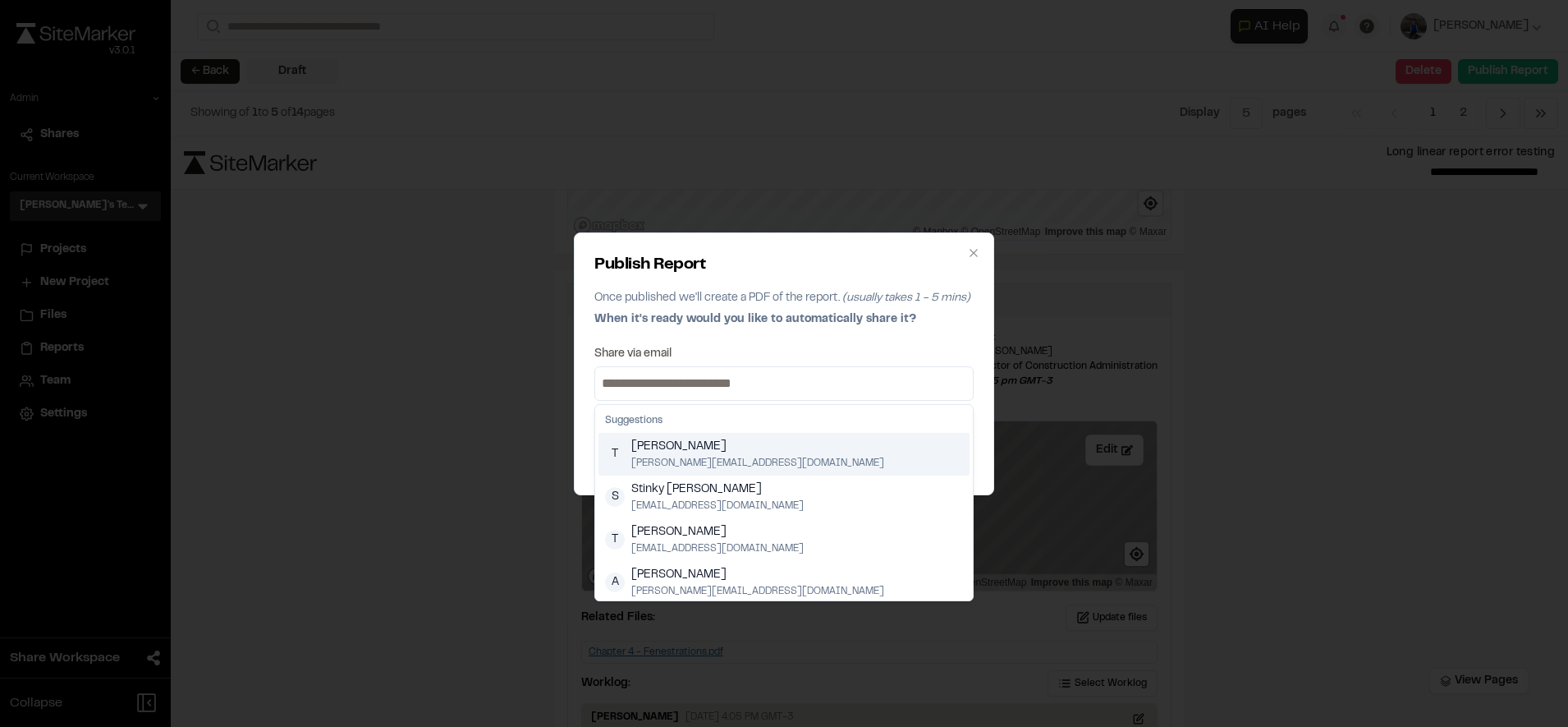
click at [894, 383] on input at bounding box center [783, 383] width 371 height 26
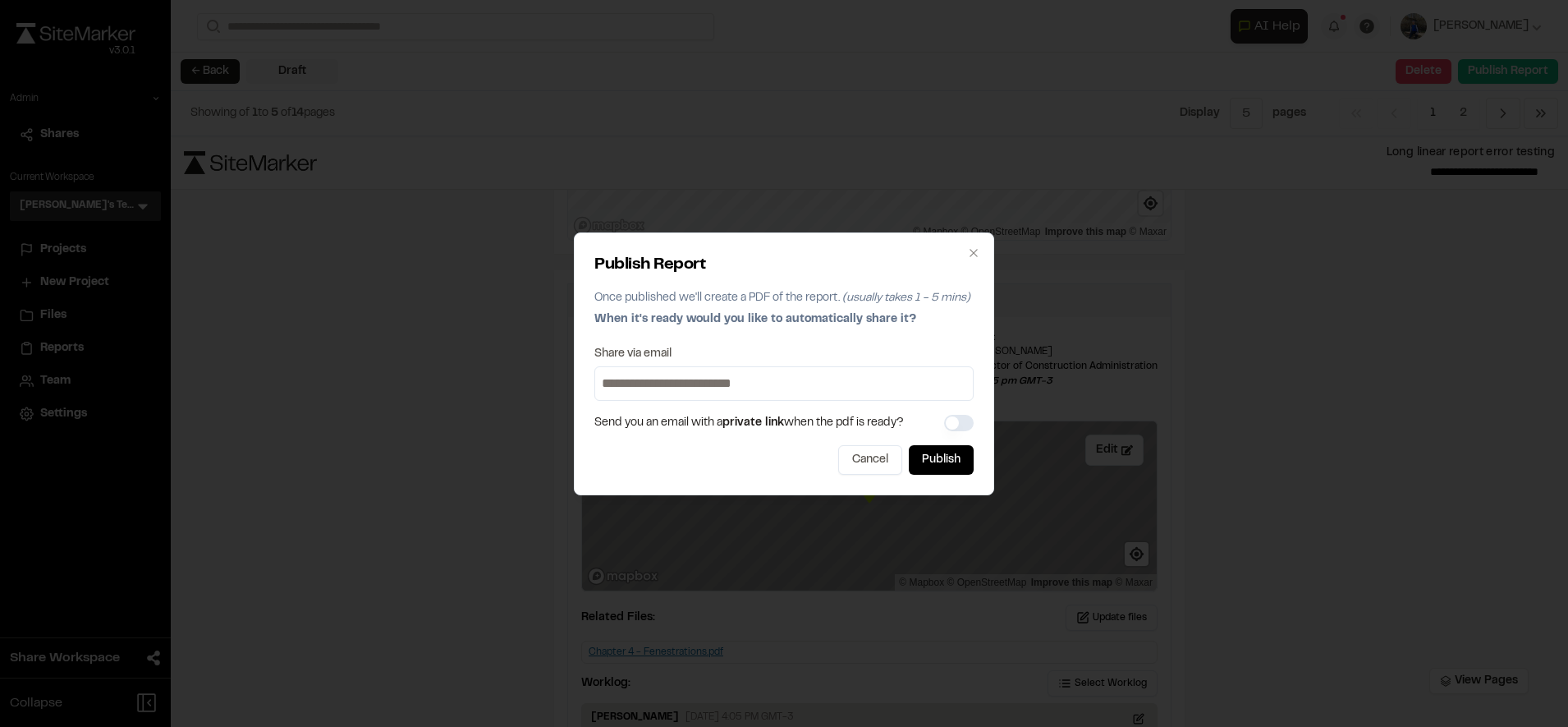
click at [904, 286] on div "Publish Report Once published we'll create a PDF of the report. (usually takes …" at bounding box center [783, 294] width 379 height 82
click at [763, 379] on input at bounding box center [783, 383] width 371 height 26
click at [789, 349] on div "Share via email" at bounding box center [783, 354] width 379 height 12
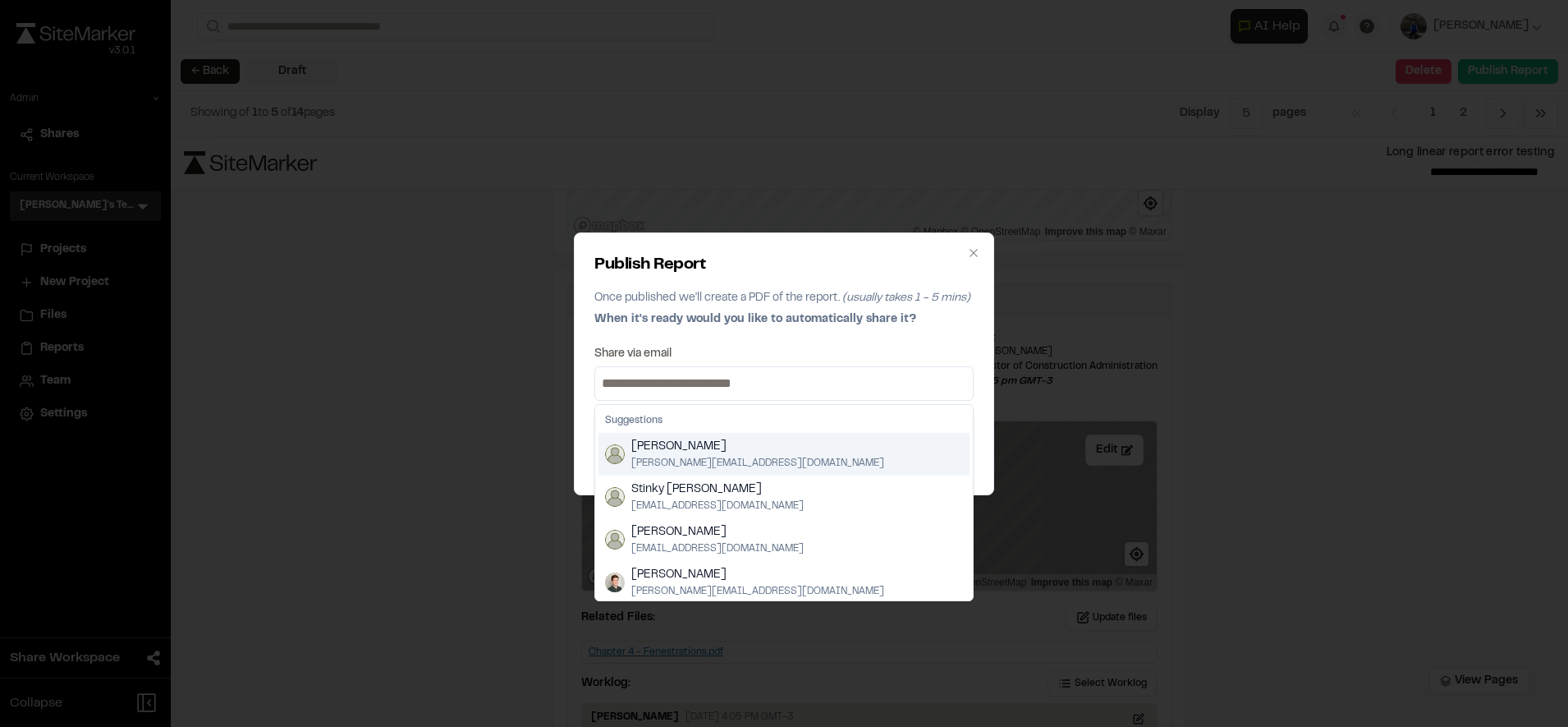
click at [862, 389] on input at bounding box center [783, 383] width 371 height 26
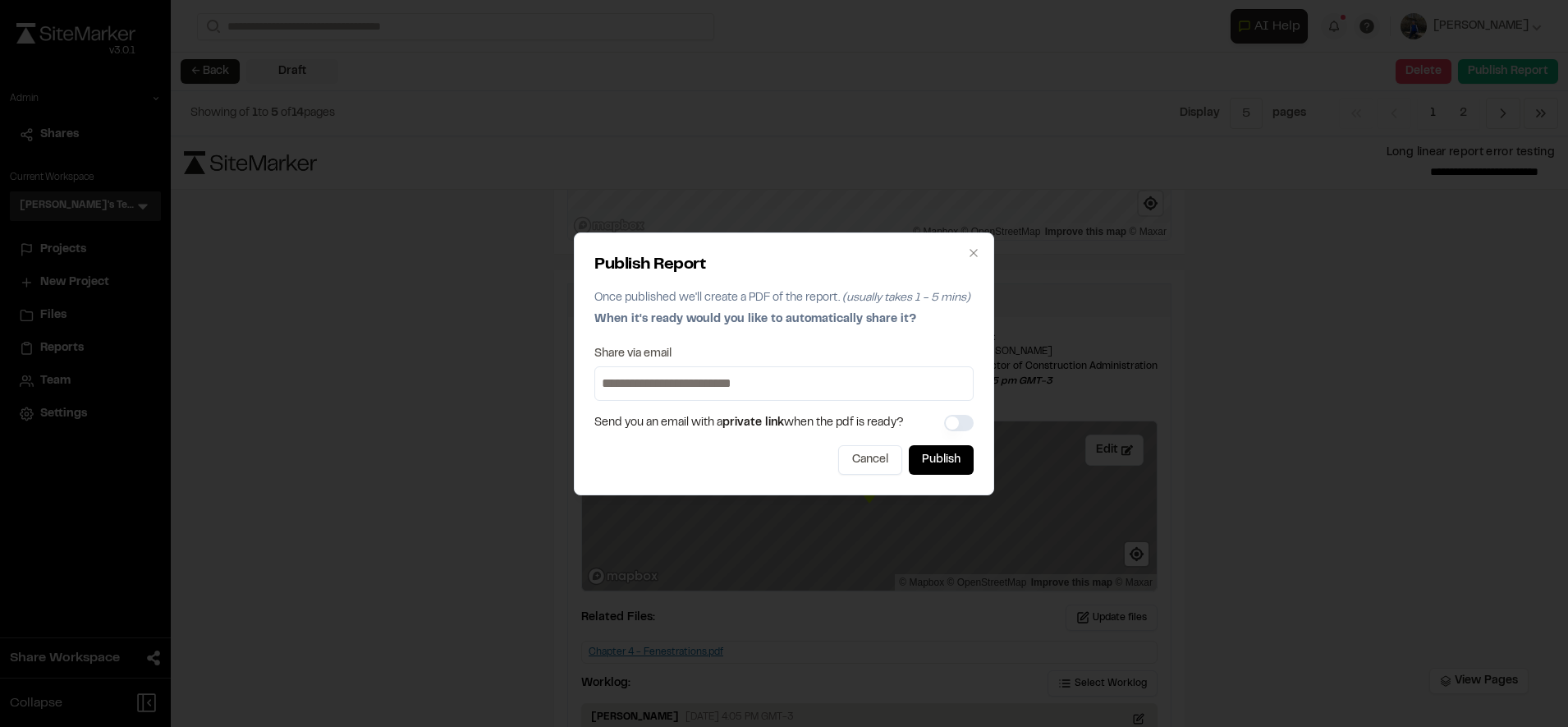
click at [873, 328] on p "Once published we'll create a PDF of the report. (usually takes 1 - 5 mins) Whe…" at bounding box center [783, 312] width 379 height 46
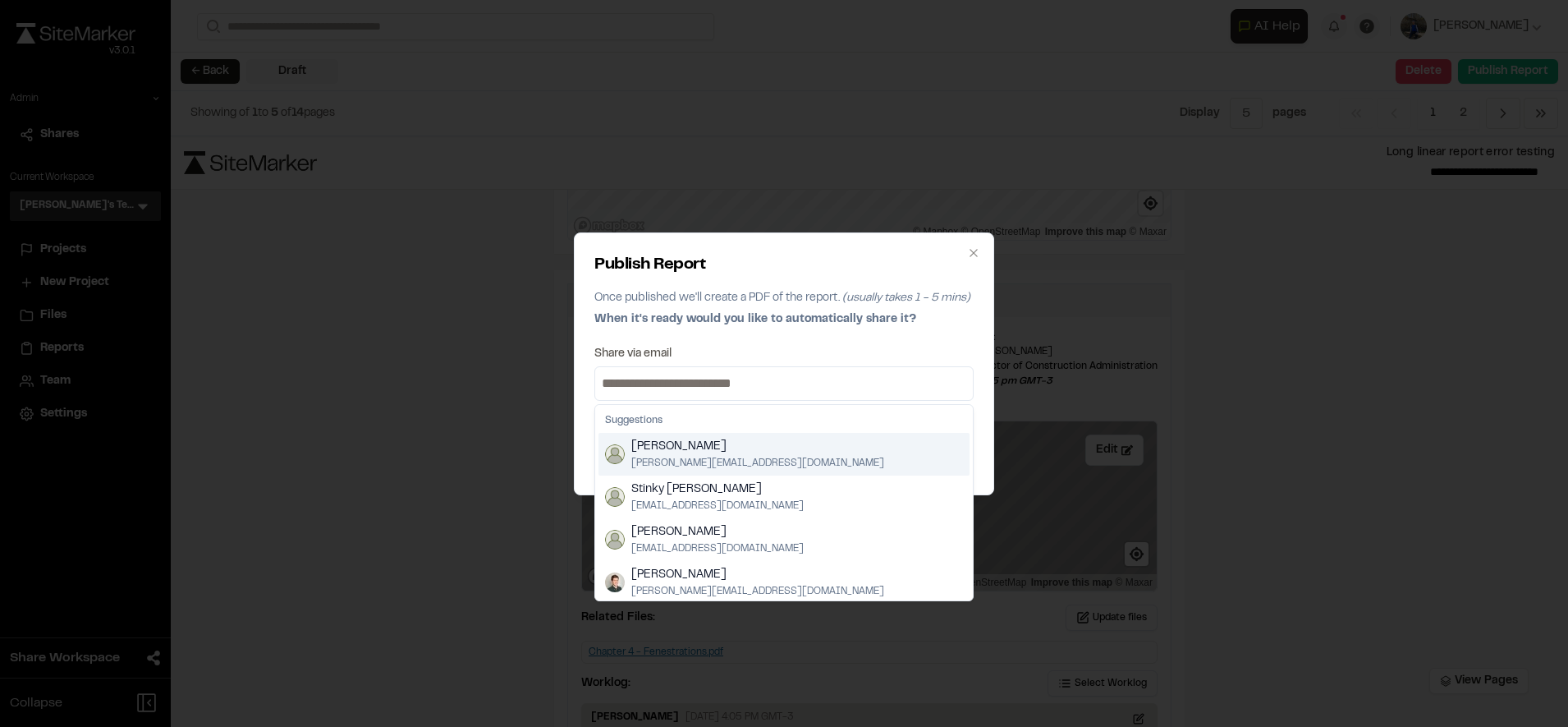
click at [744, 378] on input at bounding box center [783, 383] width 371 height 26
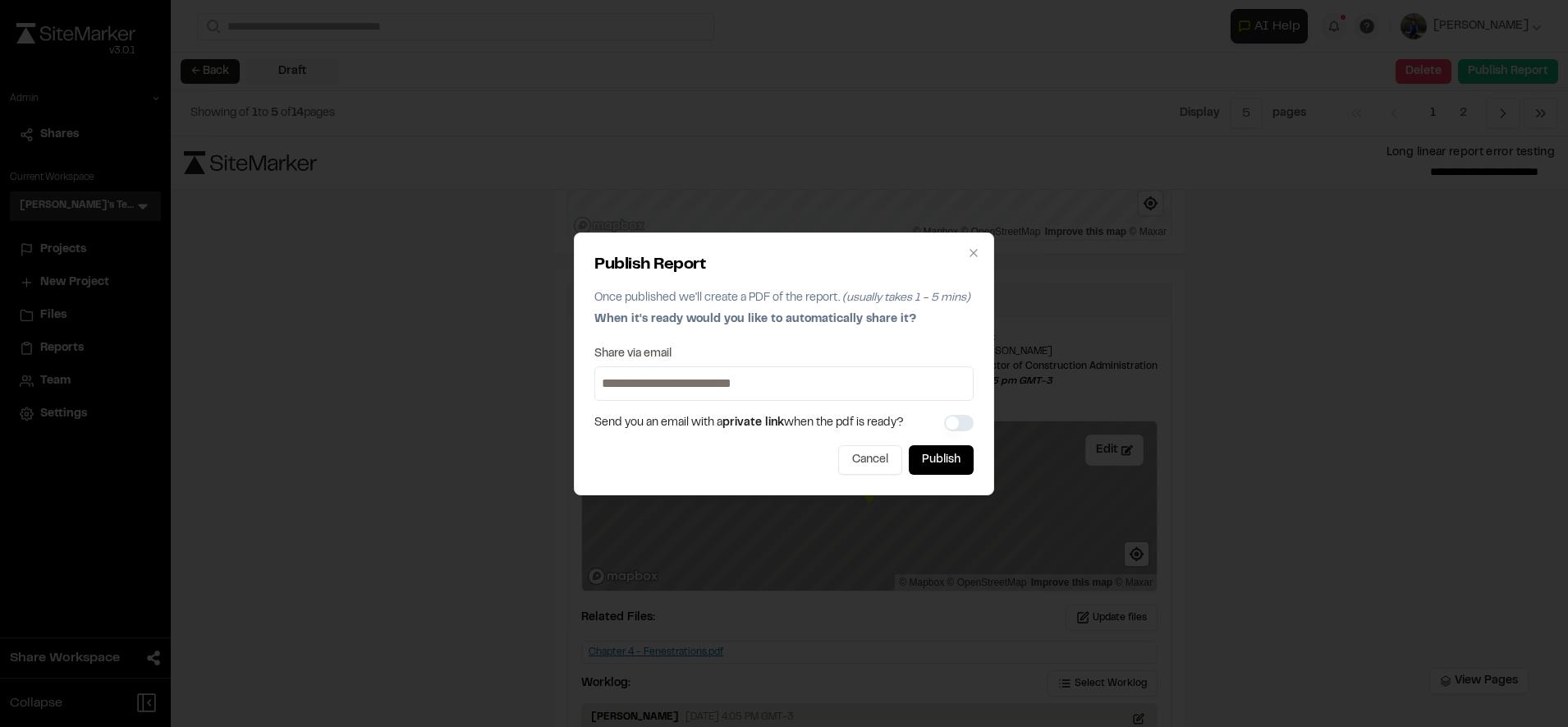
click at [814, 357] on div "Share via email" at bounding box center [783, 354] width 379 height 12
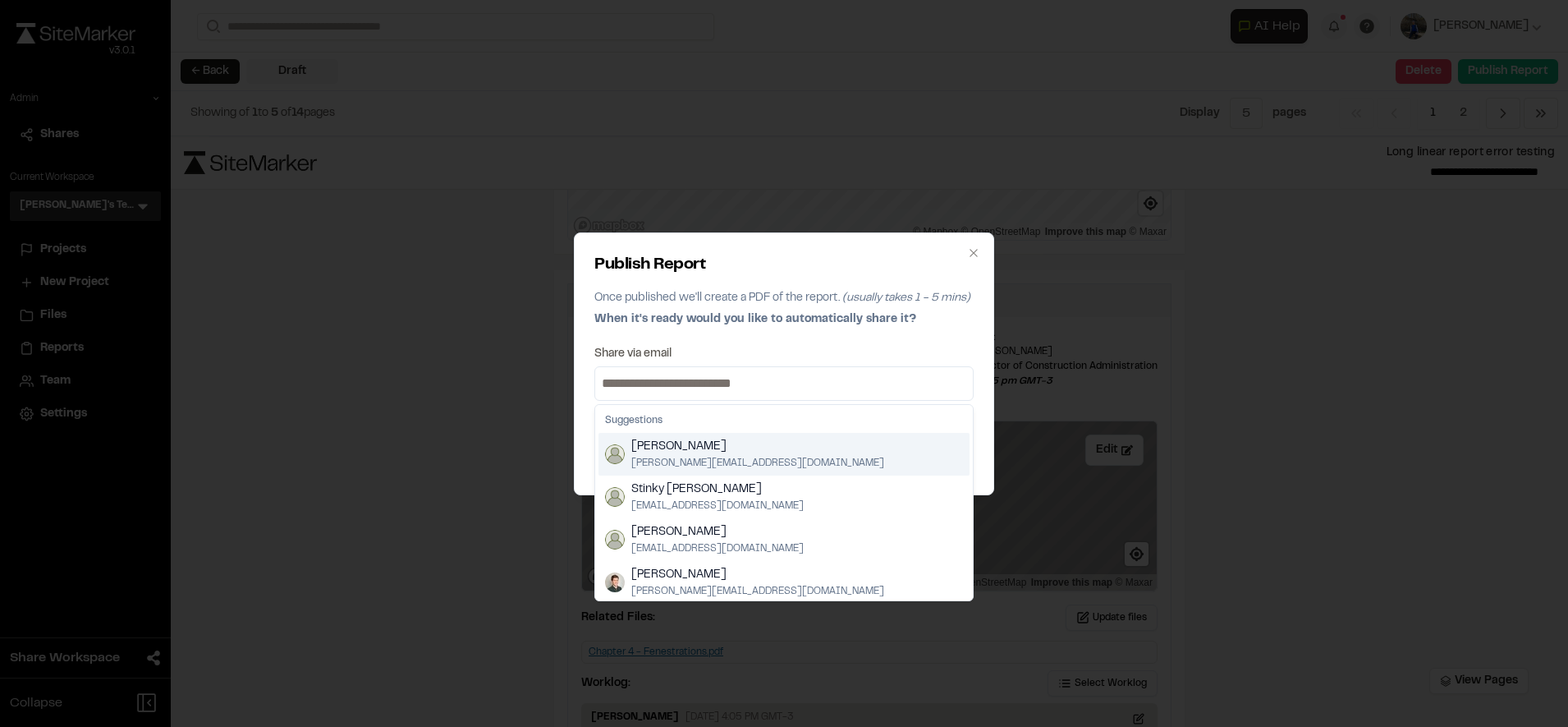
click at [723, 383] on input at bounding box center [783, 383] width 371 height 26
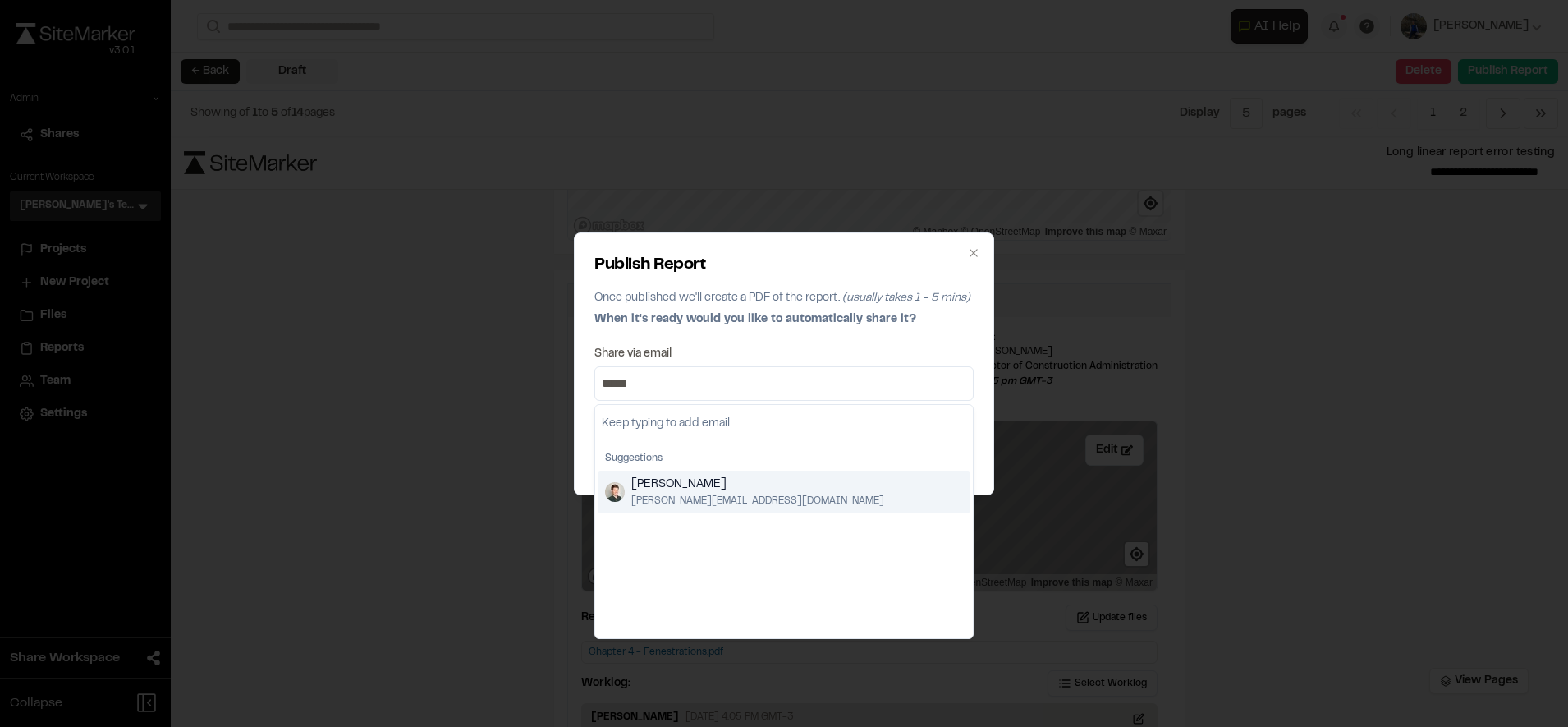
type input "*****"
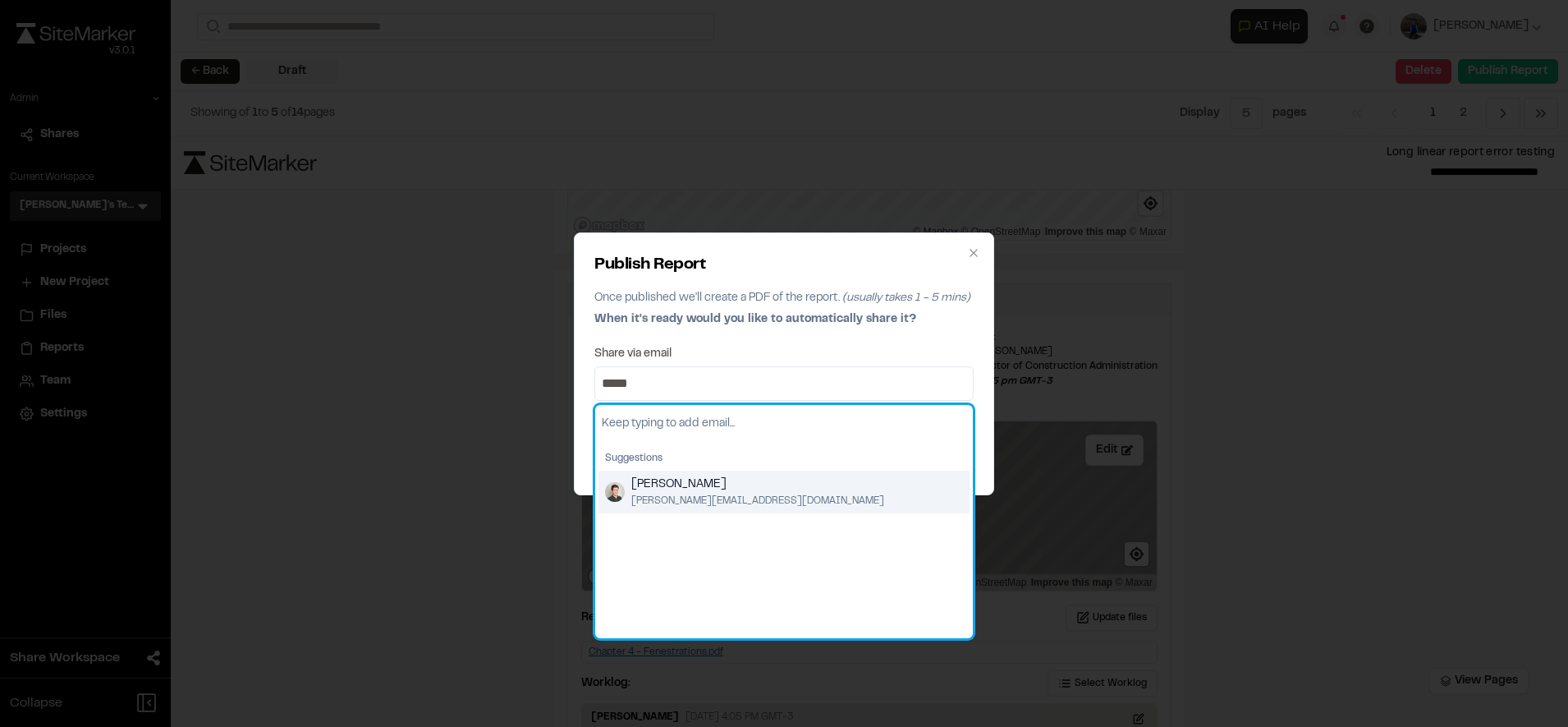
click at [620, 499] on img "Suggestions" at bounding box center [615, 492] width 19 height 19
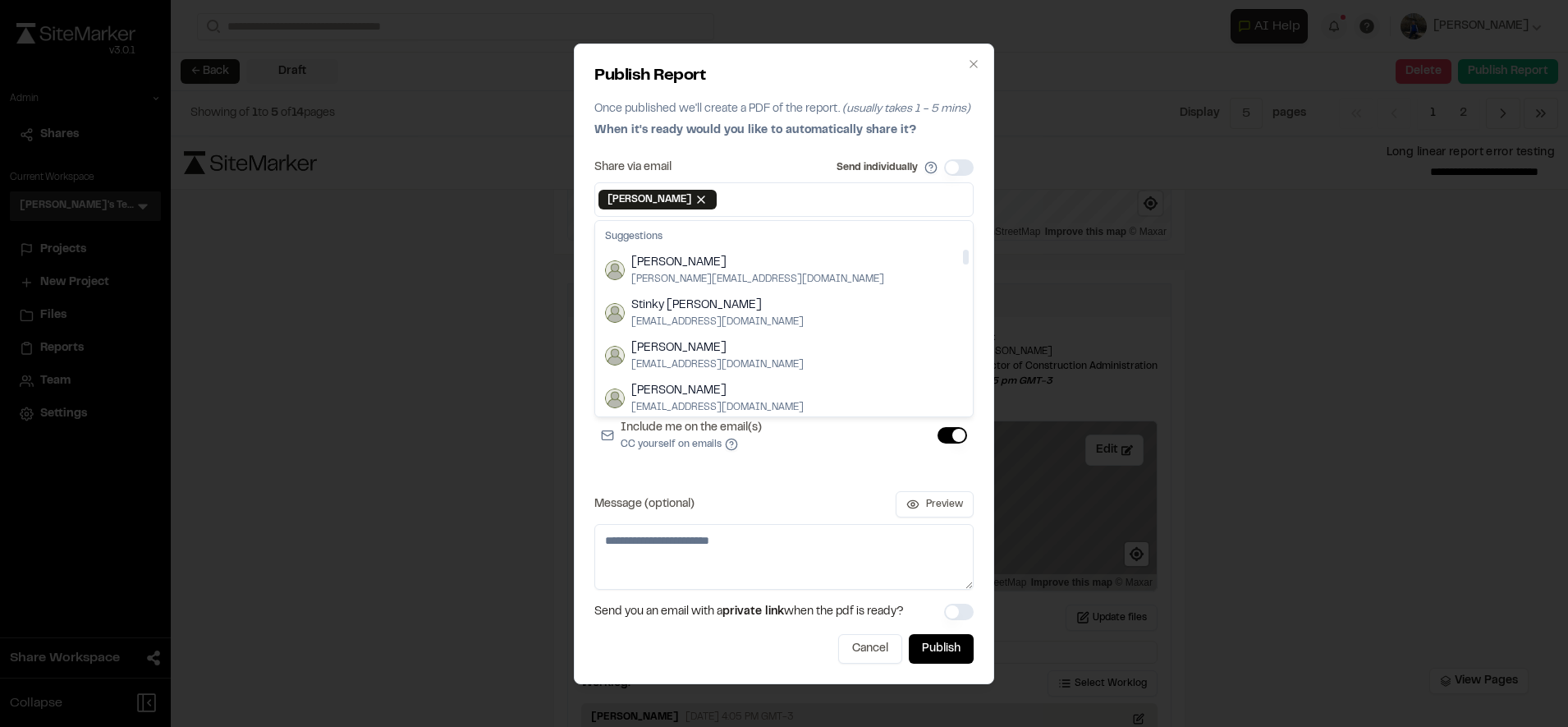
click at [799, 446] on div "Include me on the email(s) CC yourself on emails" at bounding box center [783, 435] width 379 height 46
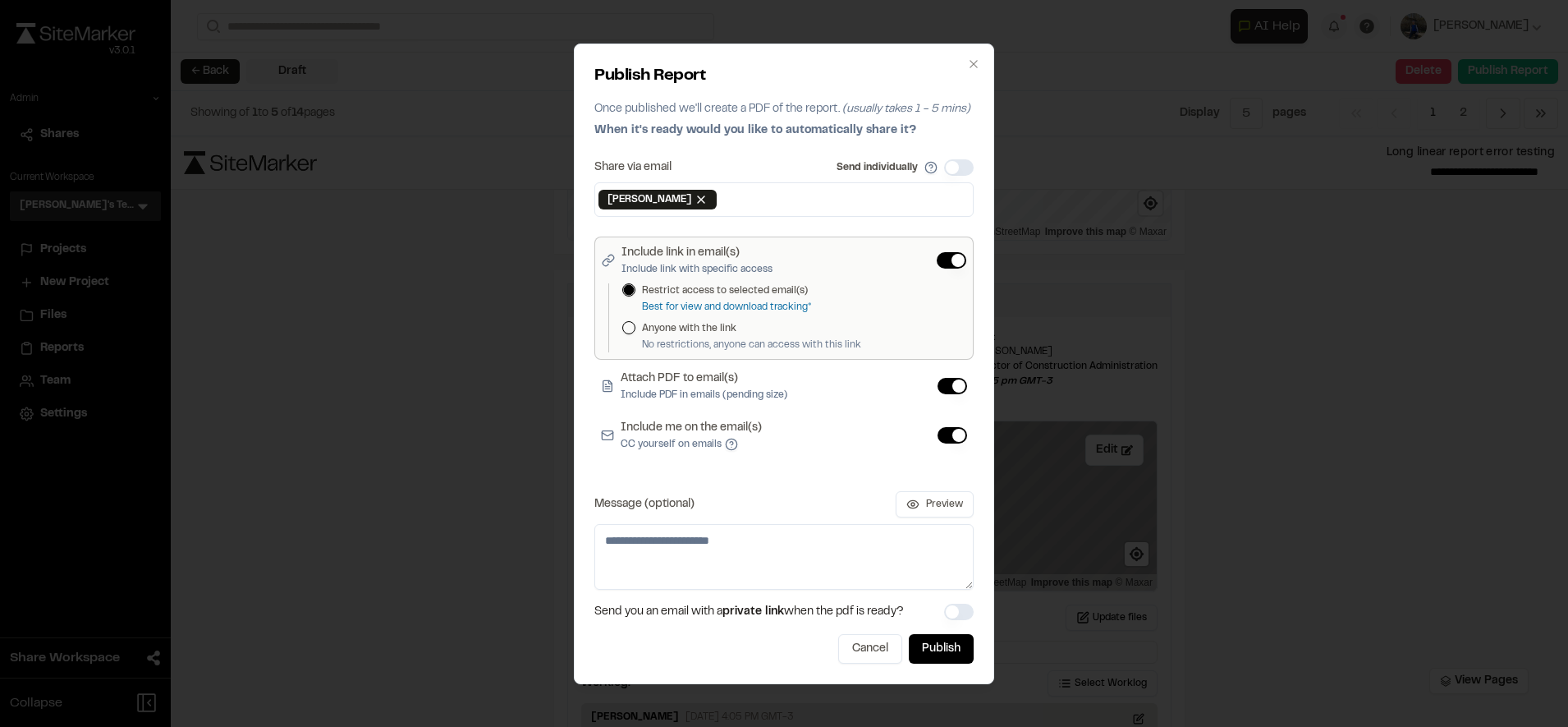
click at [633, 335] on div "Anyone with the link No restrictions, anyone can access with this link" at bounding box center [794, 337] width 344 height 31
click at [631, 332] on button "Anyone with the link" at bounding box center [628, 327] width 13 height 13
click at [963, 258] on button "Include link in email(s) Include link with specific access" at bounding box center [952, 260] width 29 height 17
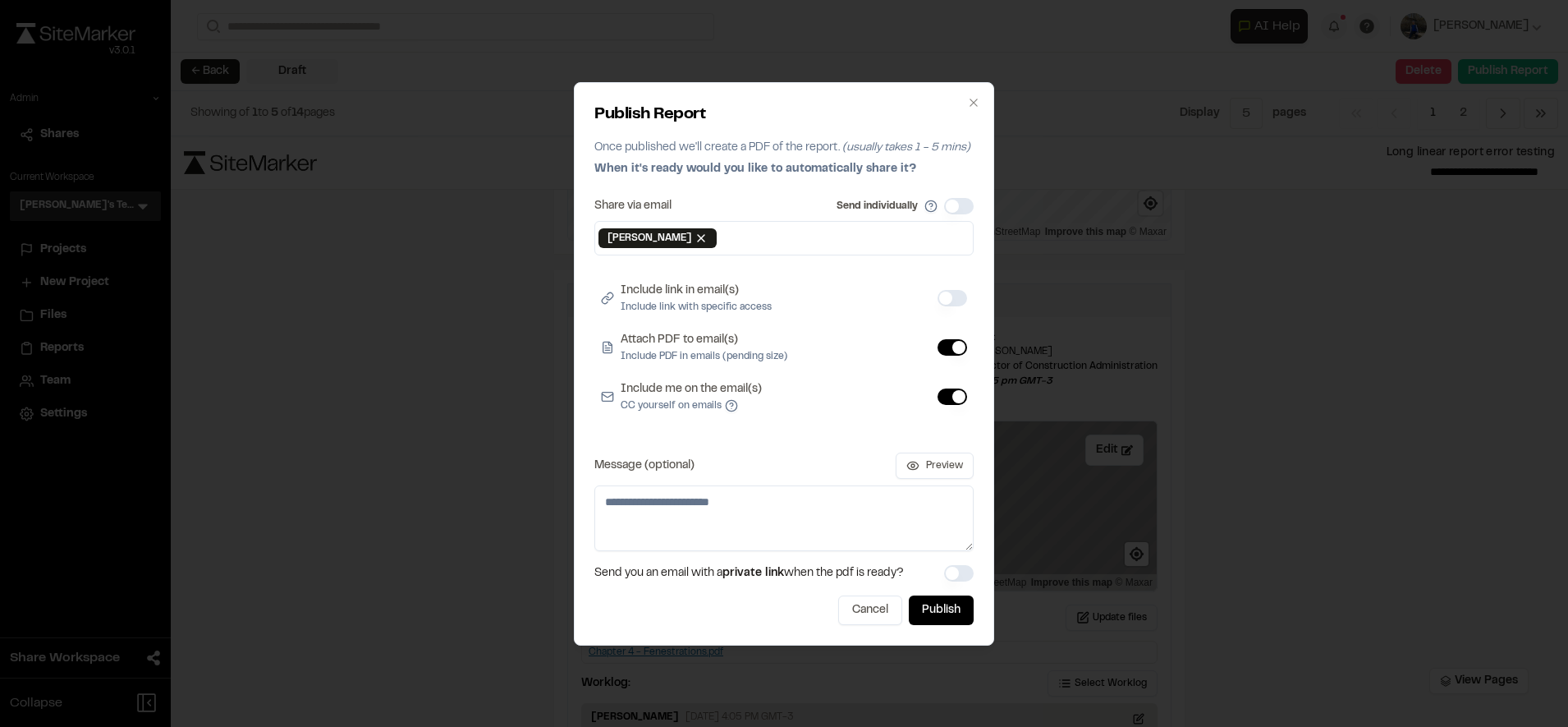
click at [952, 295] on button "Include link in email(s) Include link with specific access" at bounding box center [952, 298] width 29 height 17
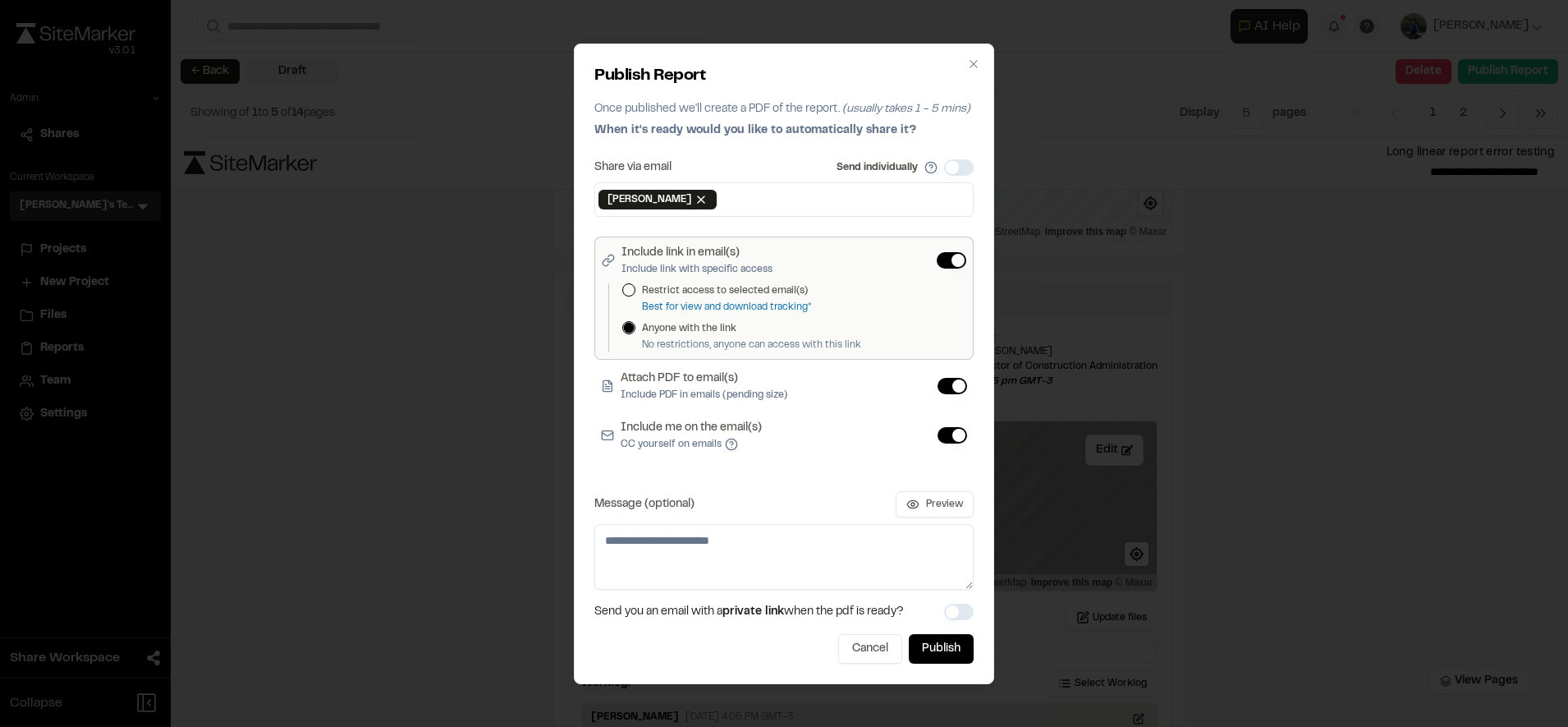
click at [634, 292] on button "Restrict access to selected email(s)" at bounding box center [628, 289] width 13 height 13
click at [797, 395] on div "Attach PDF to email(s) Include PDF in emails (pending size)" at bounding box center [783, 386] width 379 height 46
click at [786, 549] on textarea "Message (optional)" at bounding box center [783, 556] width 379 height 65
click at [782, 485] on div "Share via email Send individually Andrew Cook Remove Andrew Cook Include link i…" at bounding box center [783, 374] width 379 height 431
click at [963, 610] on button "button" at bounding box center [958, 611] width 29 height 17
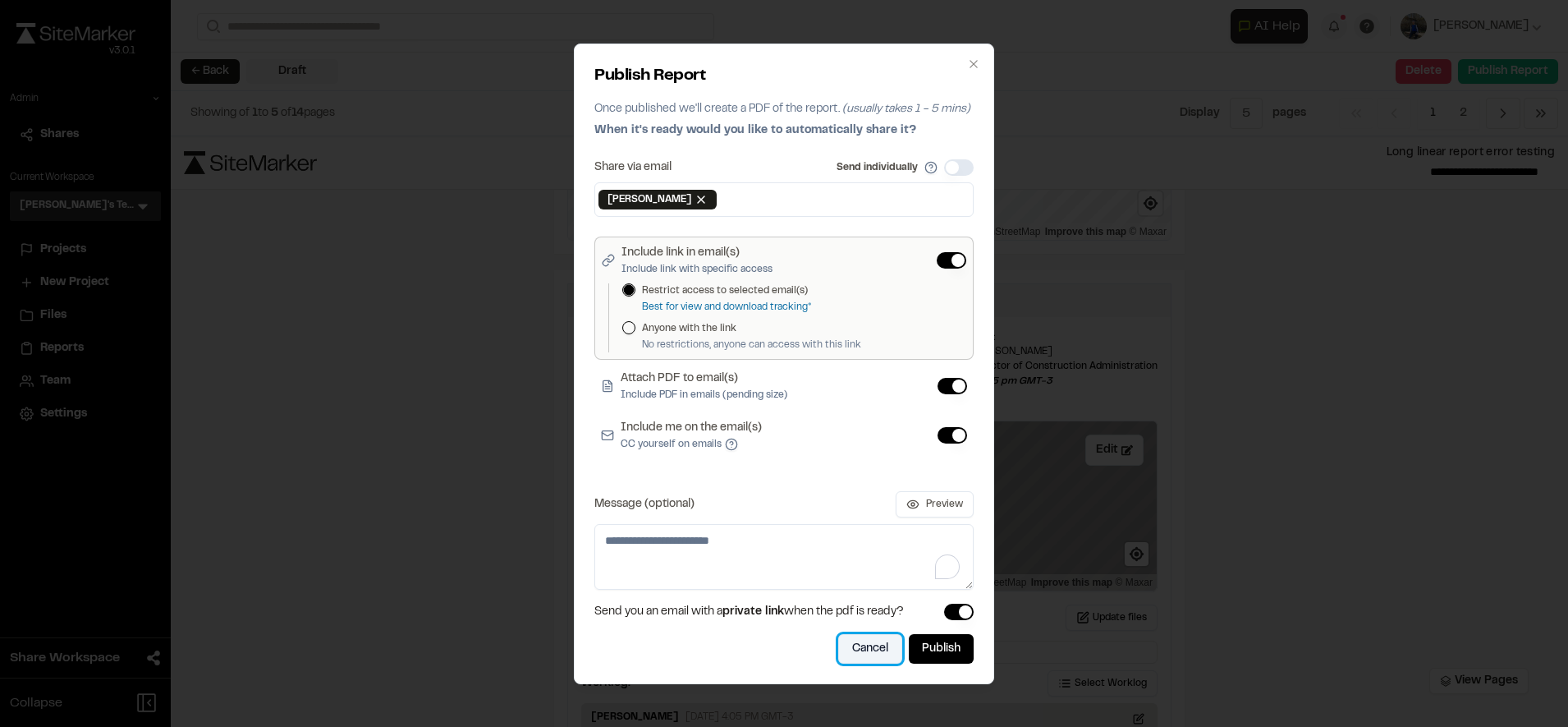
click at [875, 650] on button "Cancel" at bounding box center [870, 649] width 64 height 29
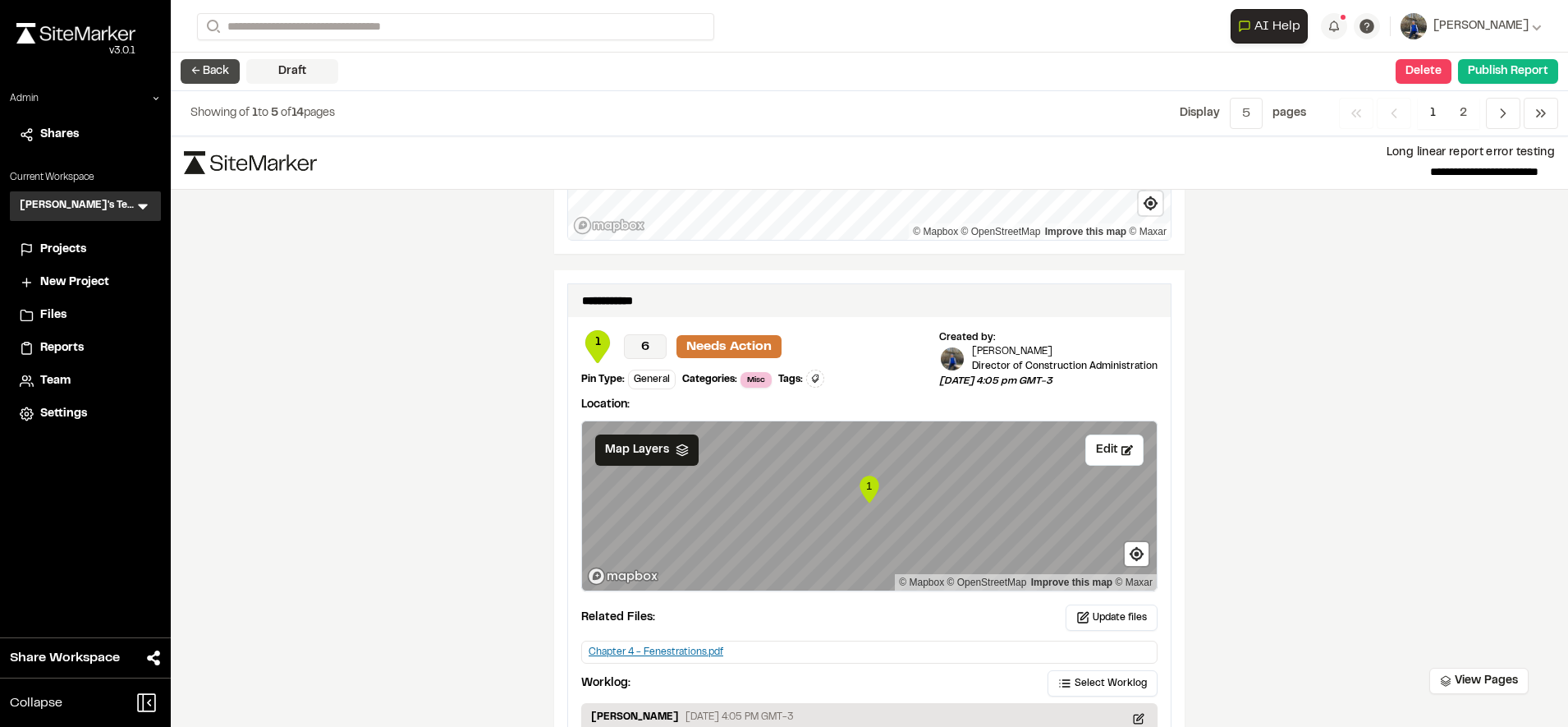
click at [212, 64] on button "← Back" at bounding box center [209, 71] width 59 height 24
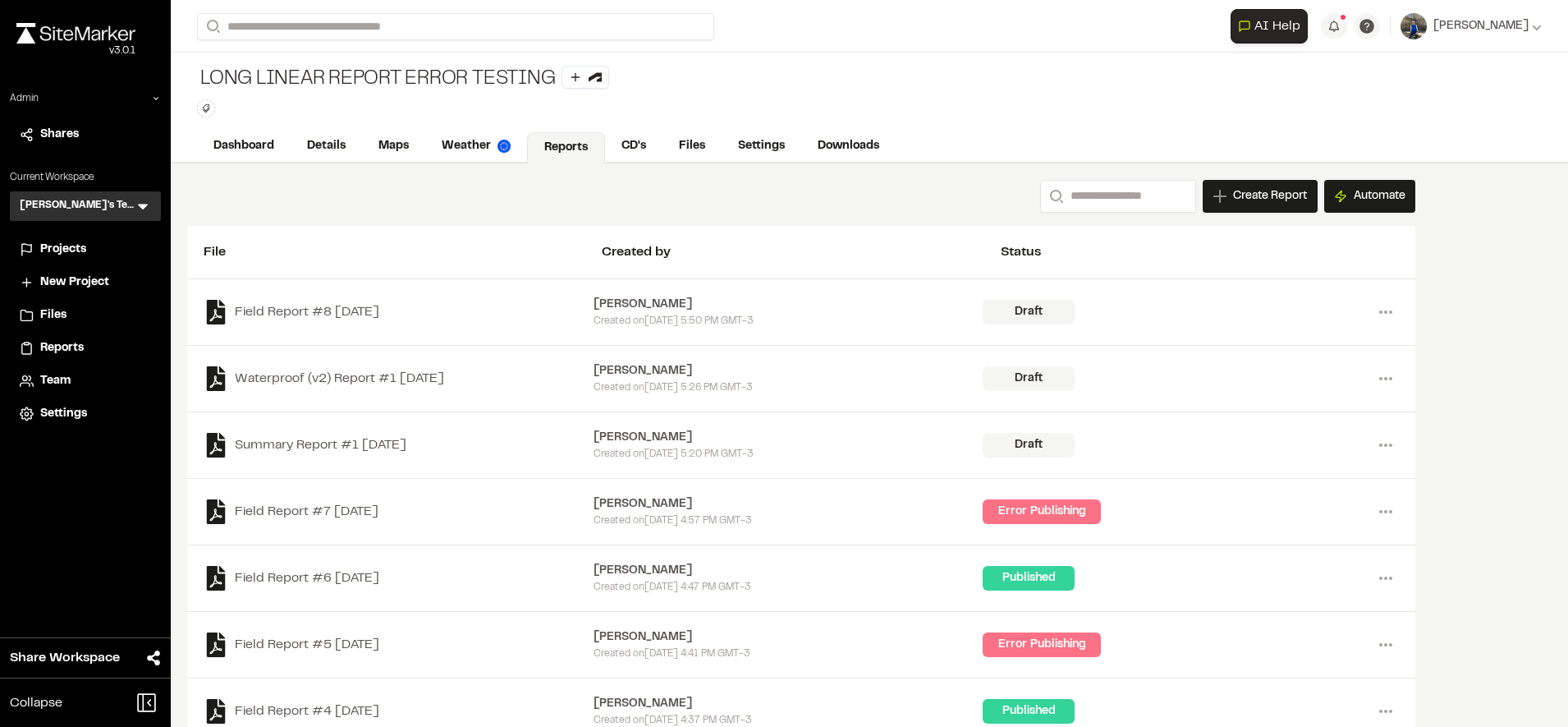
click at [87, 125] on li "Shares" at bounding box center [85, 134] width 151 height 31
click at [62, 134] on span "Shares" at bounding box center [59, 134] width 39 height 19
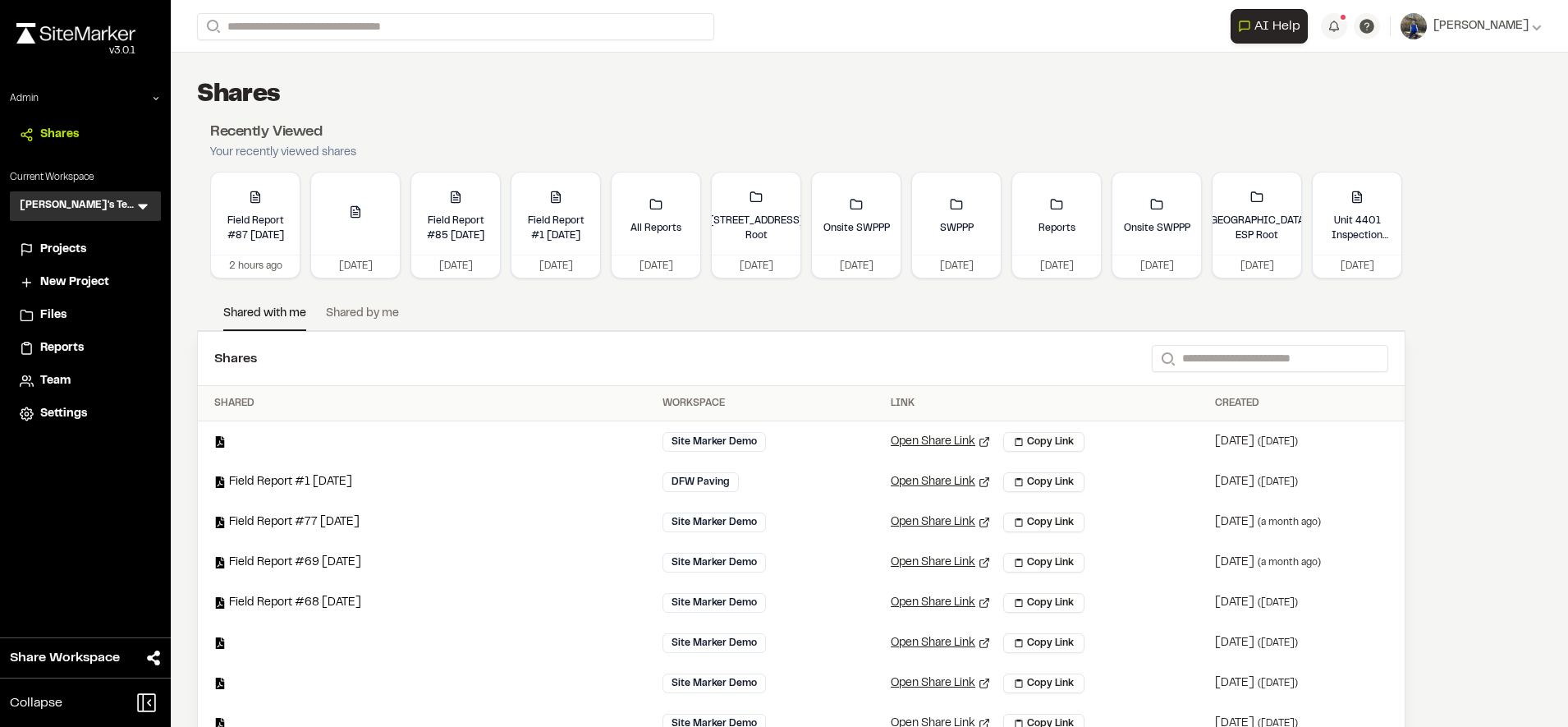
click at [361, 311] on link "Shared by me" at bounding box center [362, 317] width 73 height 24
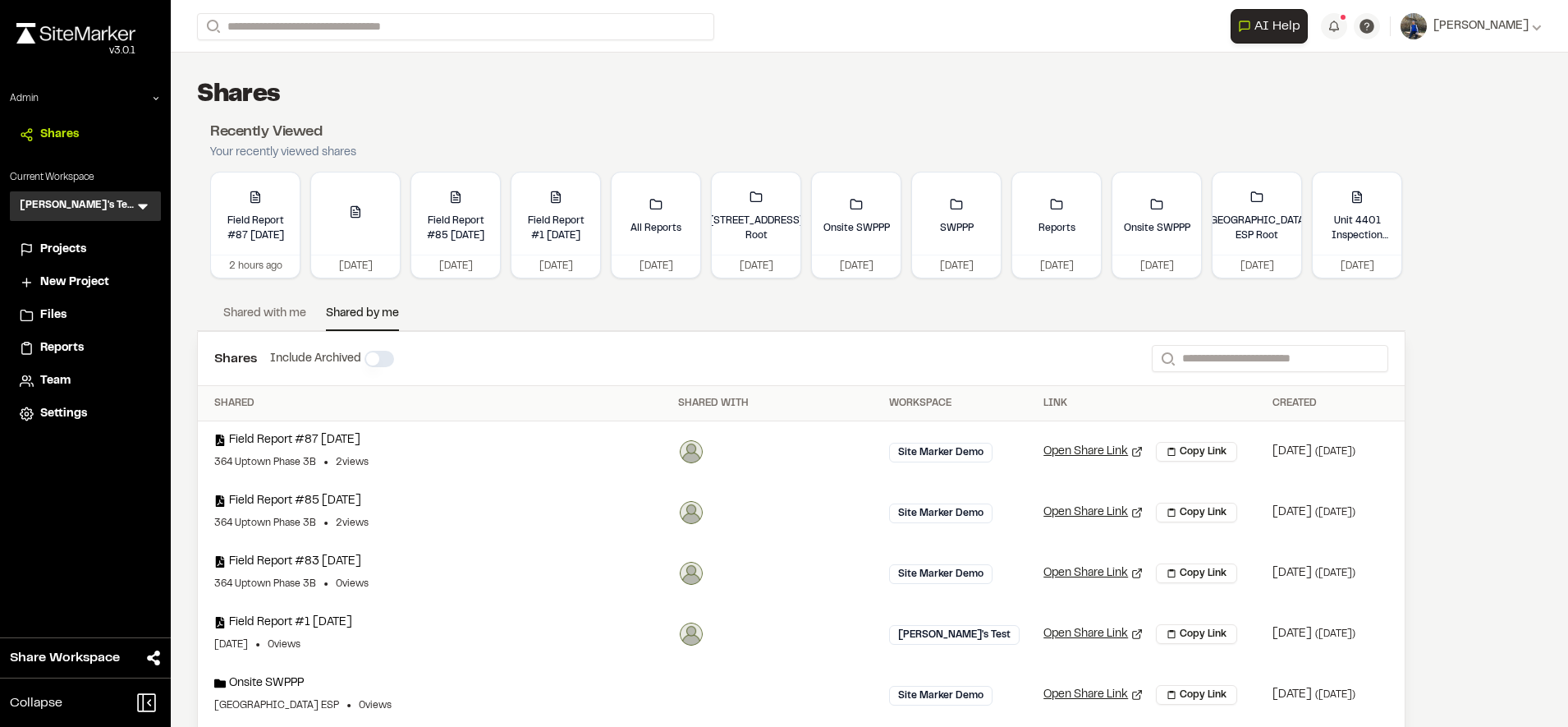
scroll to position [97, 0]
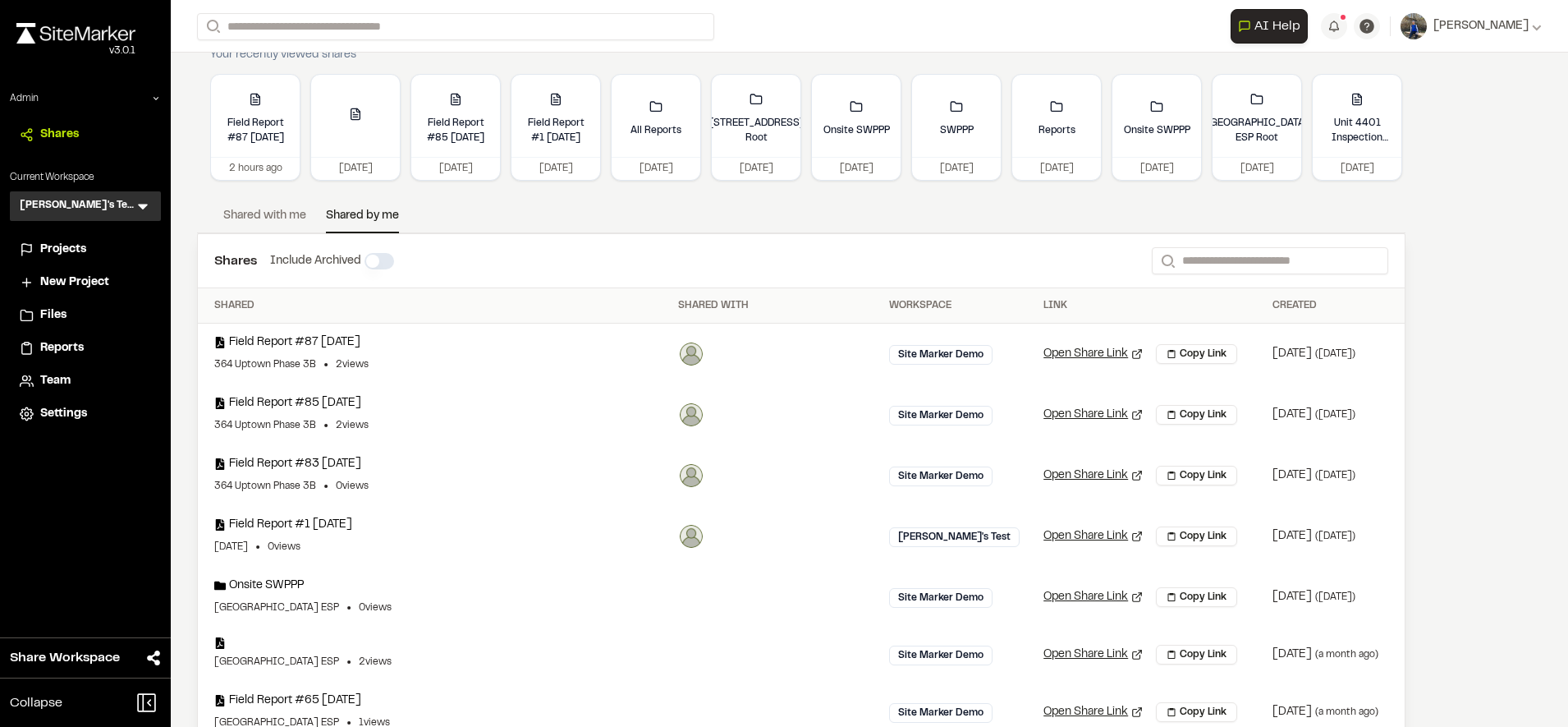
click at [225, 225] on link "Shared with me" at bounding box center [264, 218] width 83 height 24
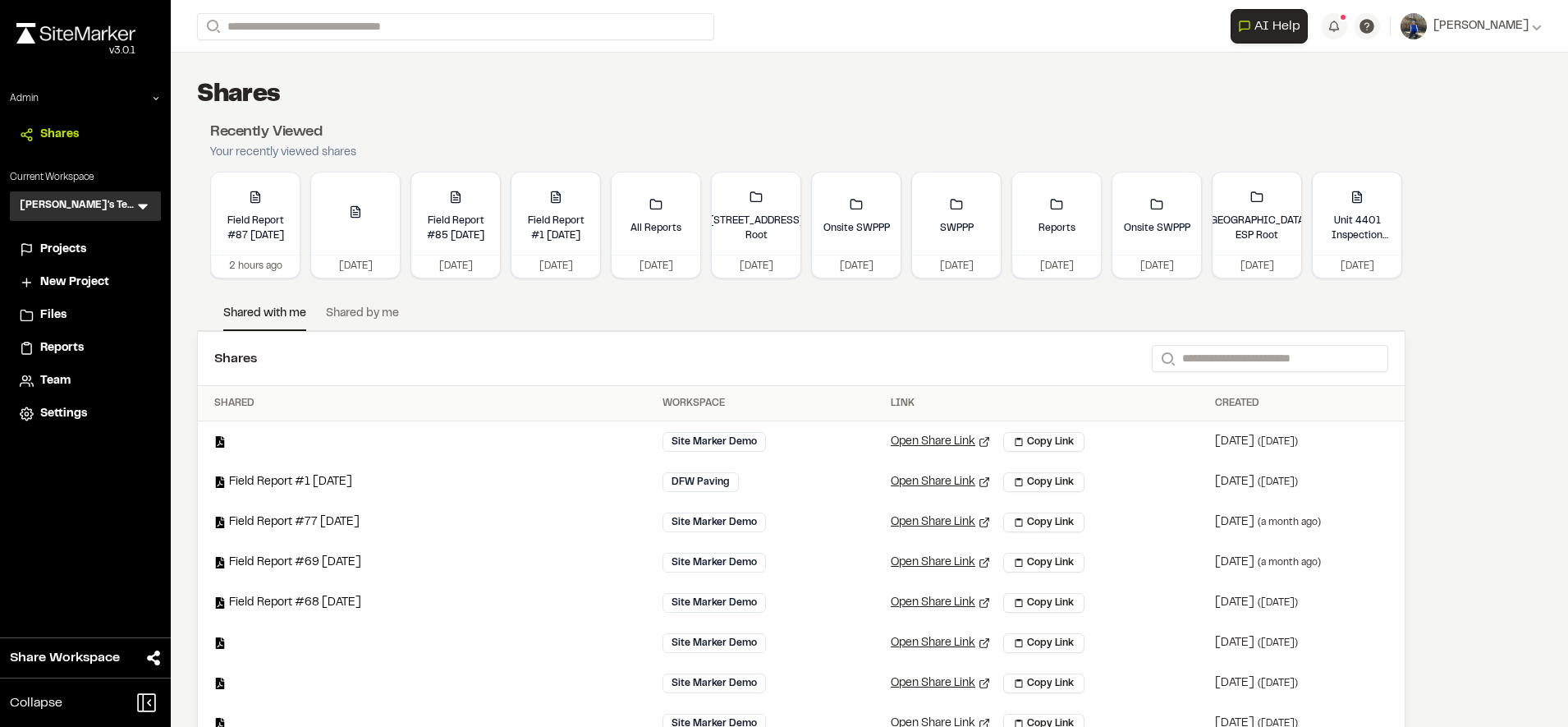
click at [71, 252] on span "Projects" at bounding box center [62, 249] width 46 height 19
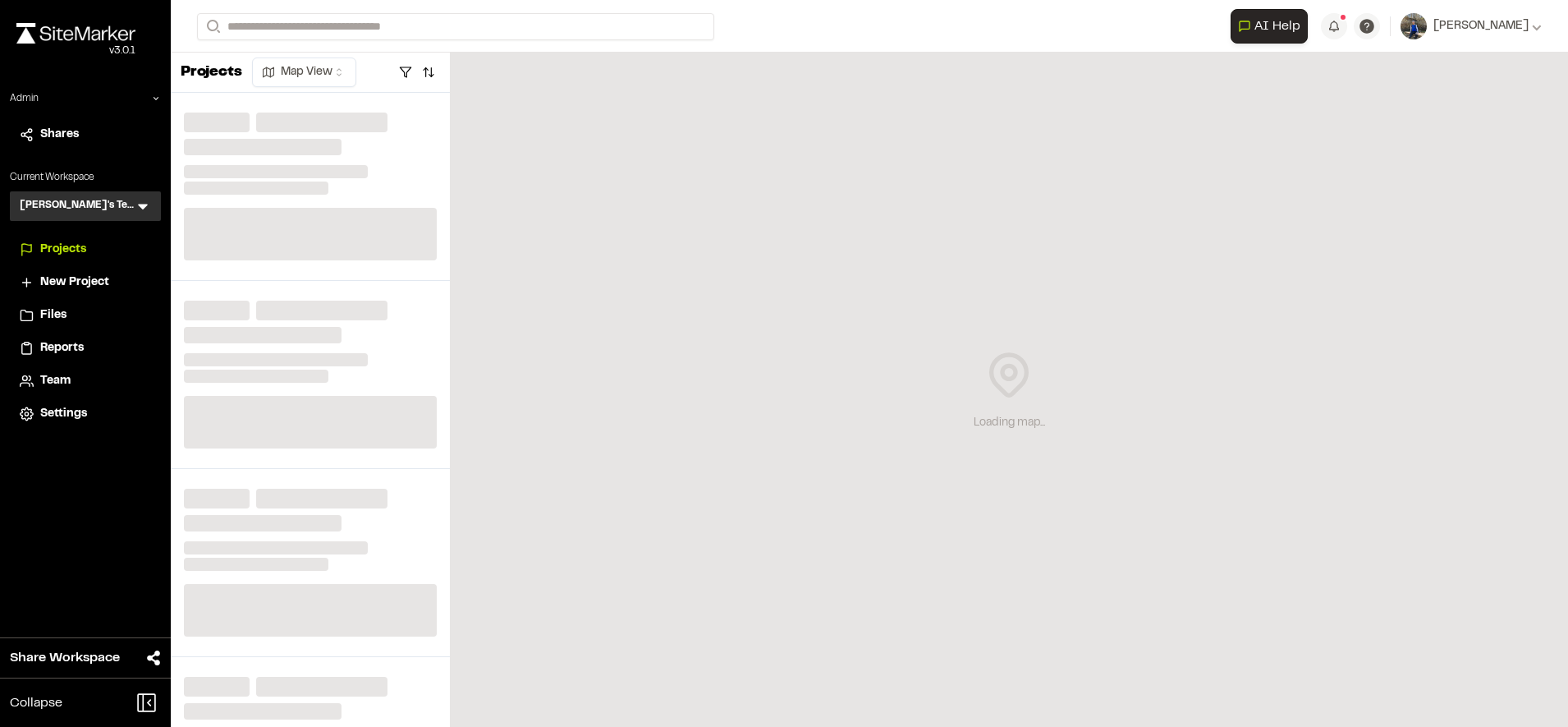
click at [56, 342] on span "Reports" at bounding box center [61, 348] width 44 height 19
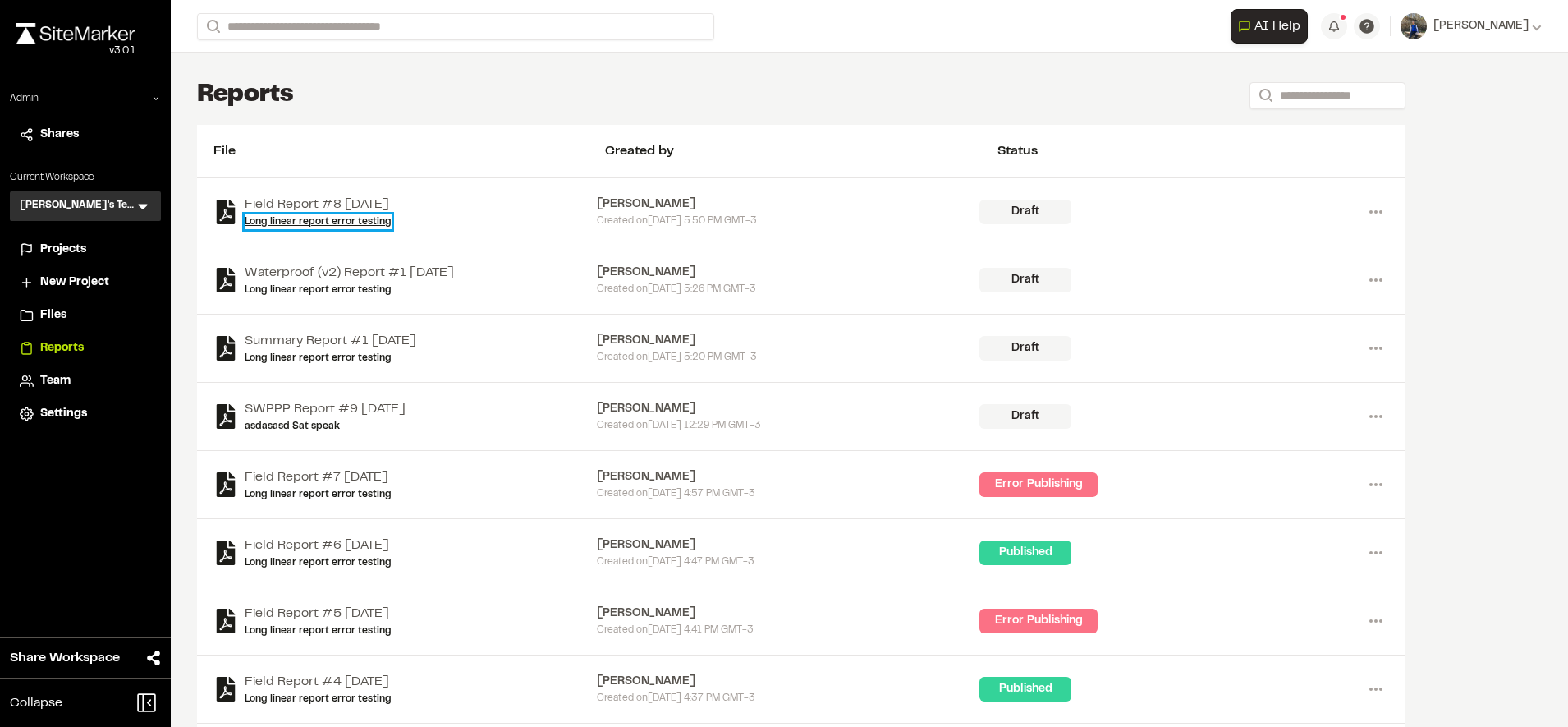
click at [323, 225] on link "Long linear report error testing" at bounding box center [317, 221] width 147 height 15
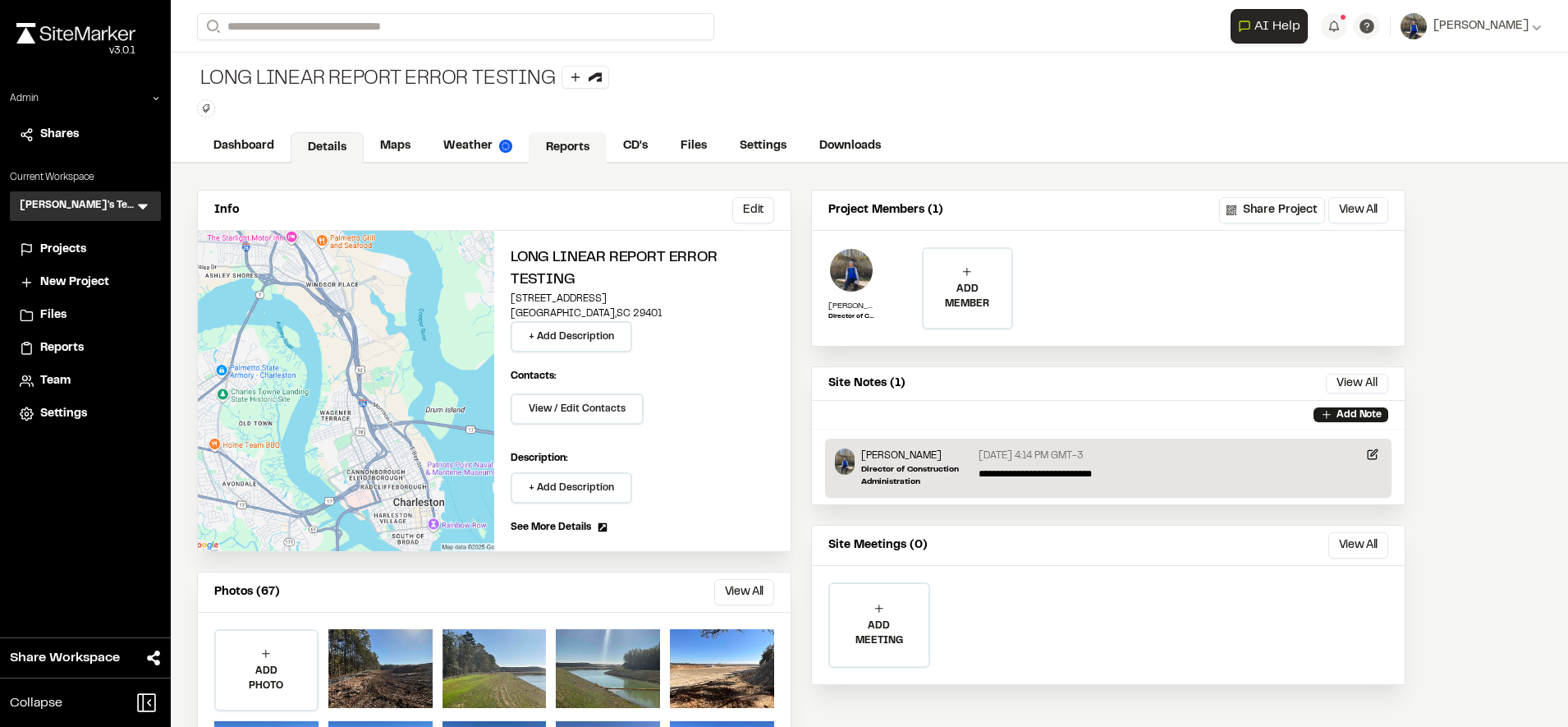
click at [562, 133] on link "Reports" at bounding box center [568, 148] width 78 height 31
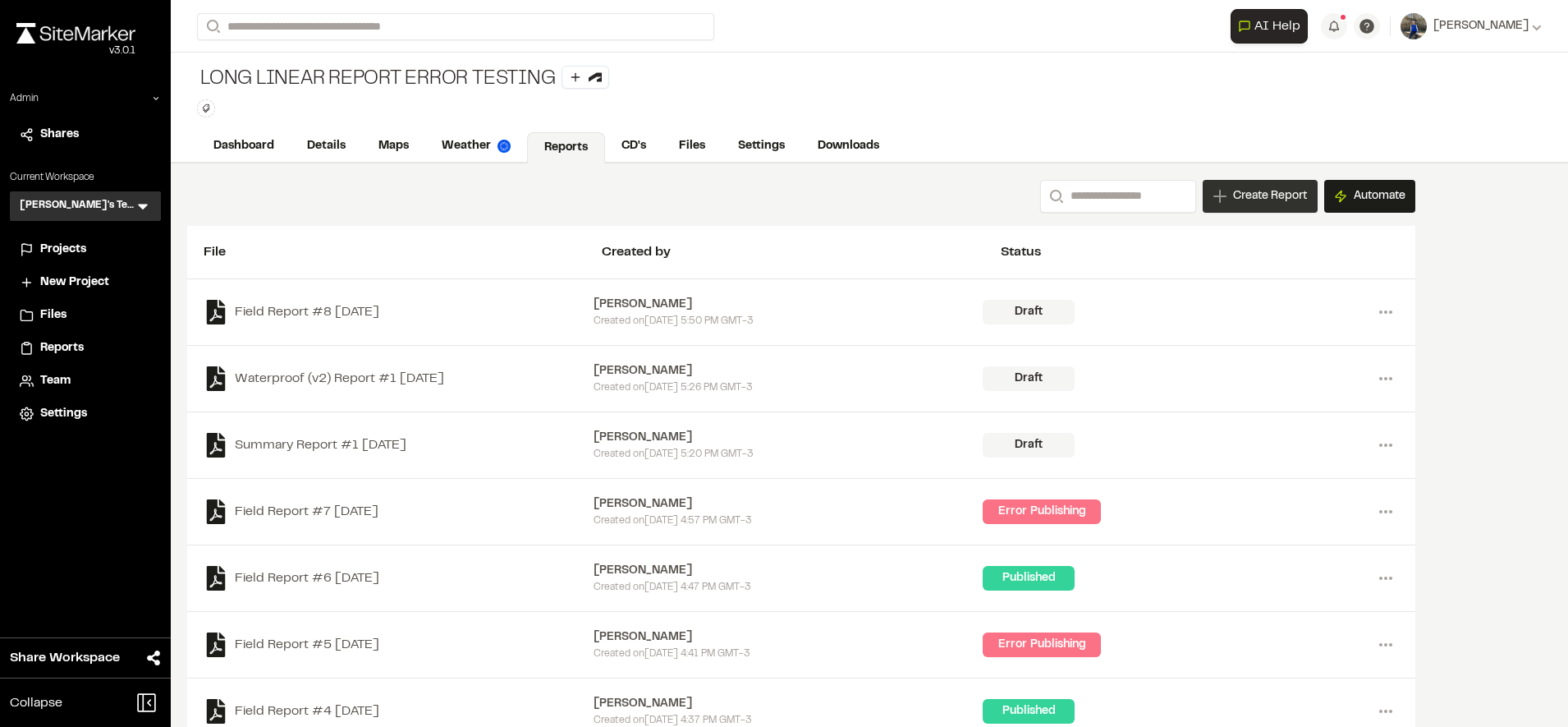
click at [1288, 191] on span "Create Report" at bounding box center [1270, 196] width 74 height 19
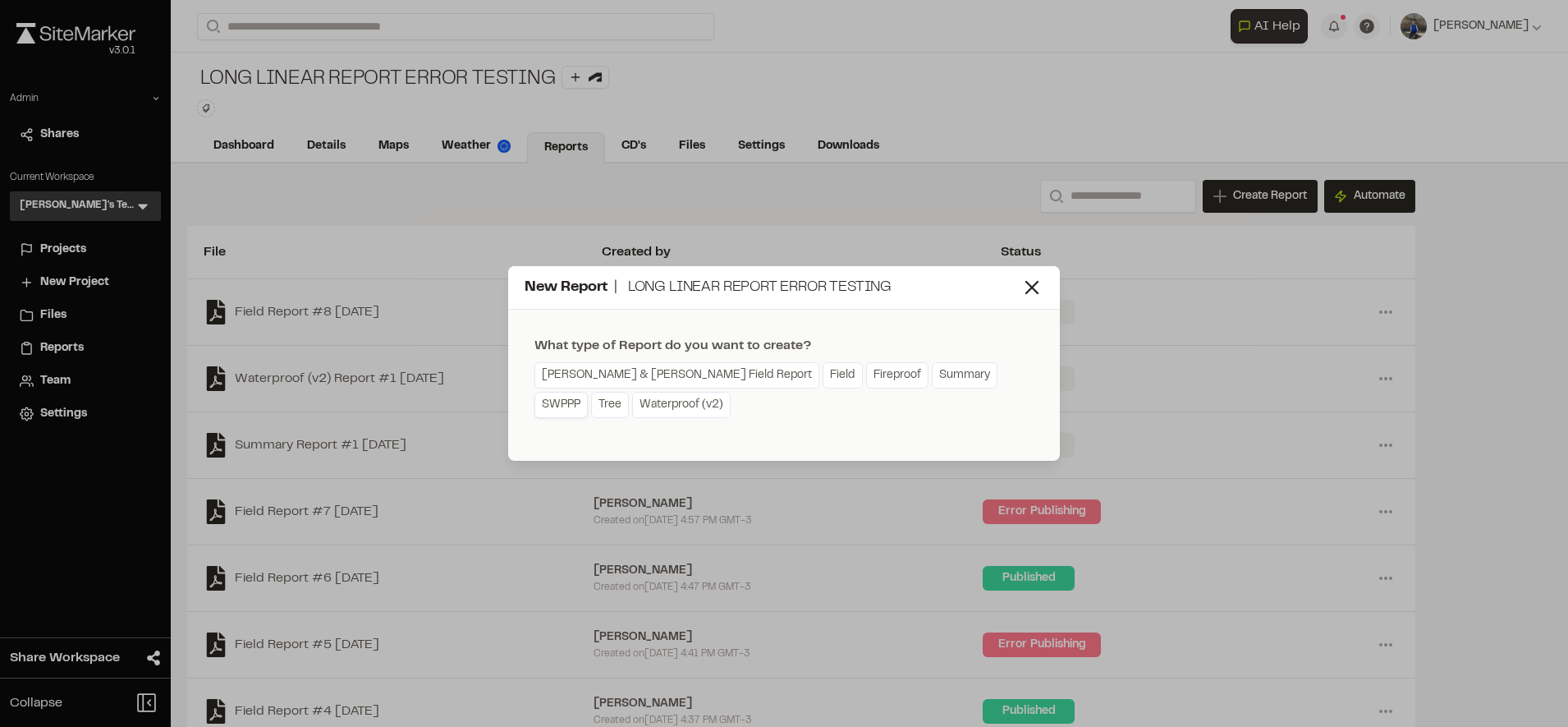
click at [587, 392] on link "SWPPP" at bounding box center [561, 404] width 54 height 26
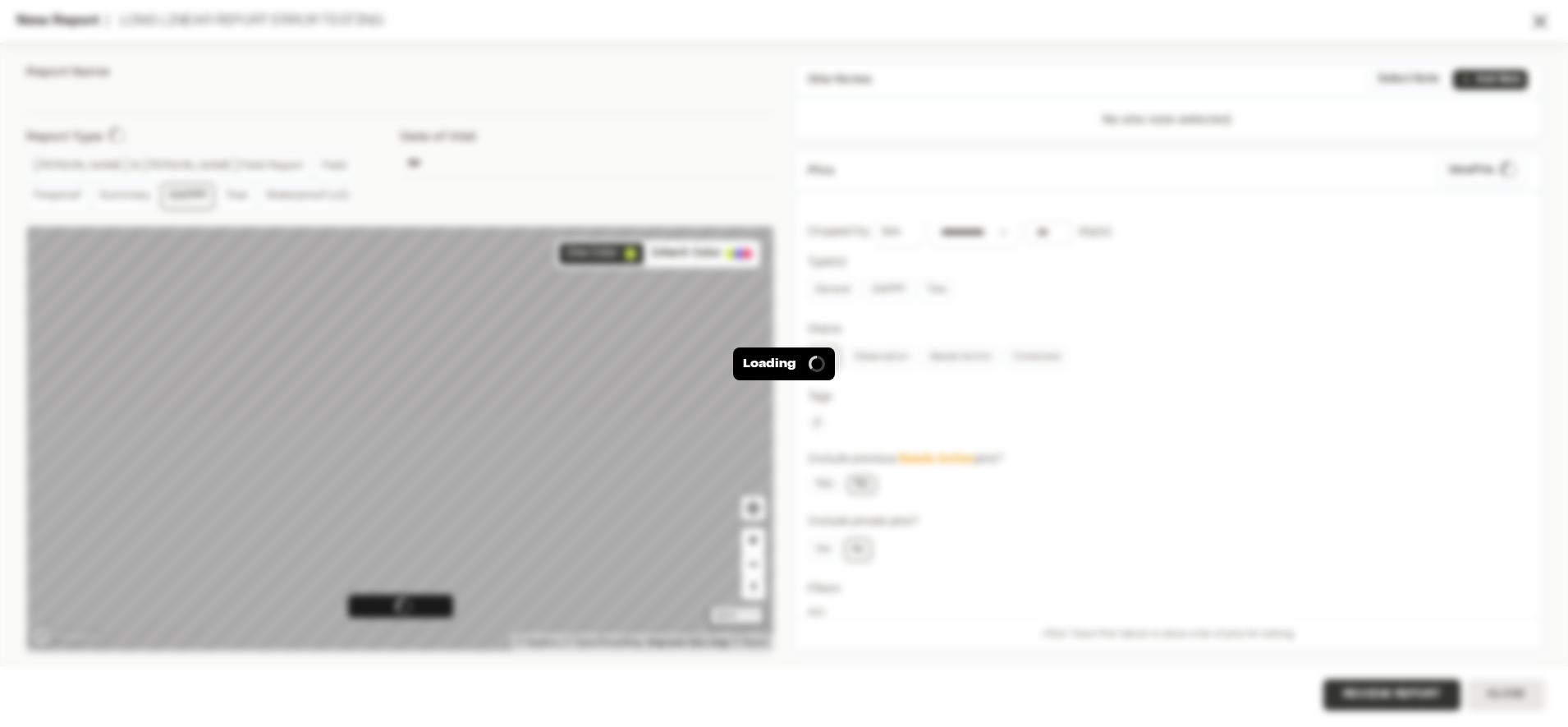
type input "**********"
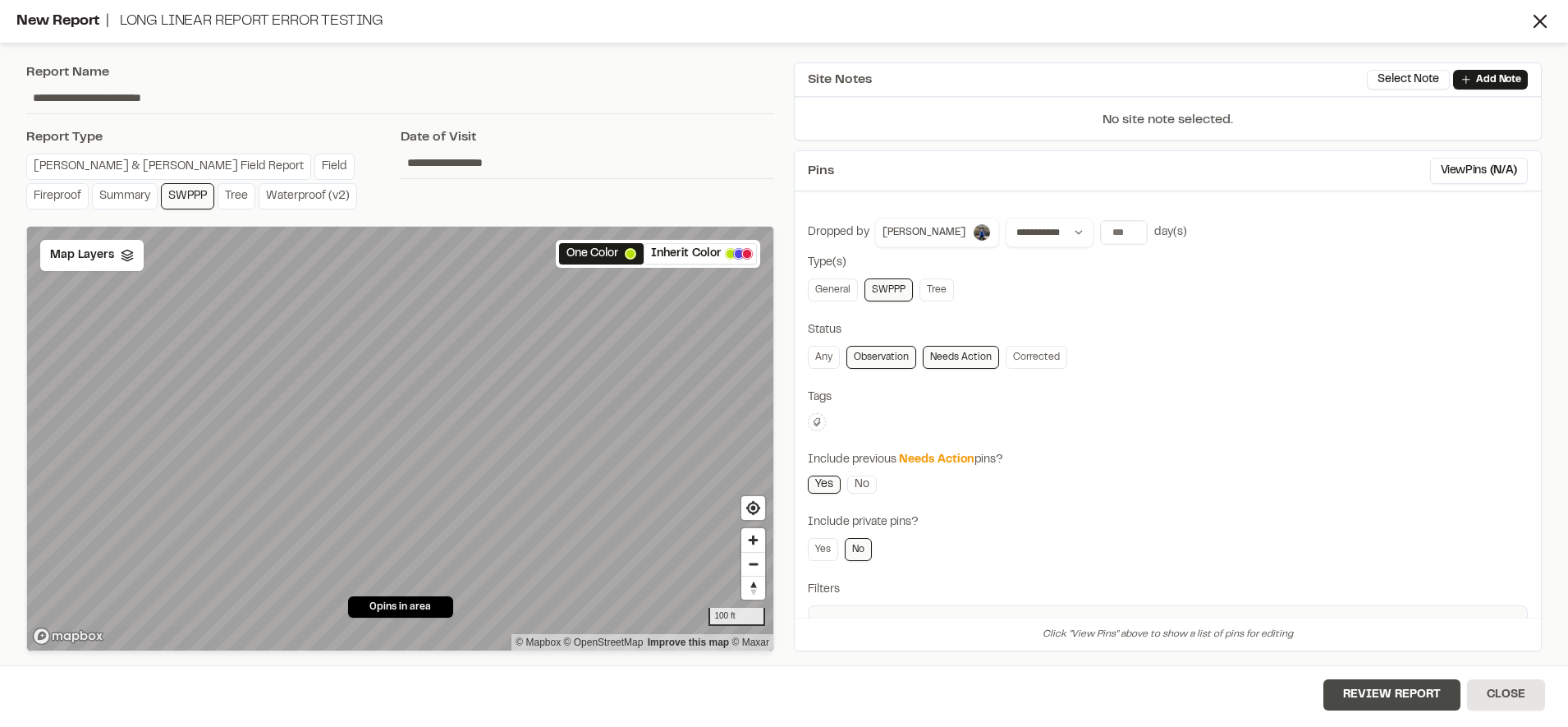
click at [1396, 694] on button "Review Report" at bounding box center [1392, 695] width 137 height 31
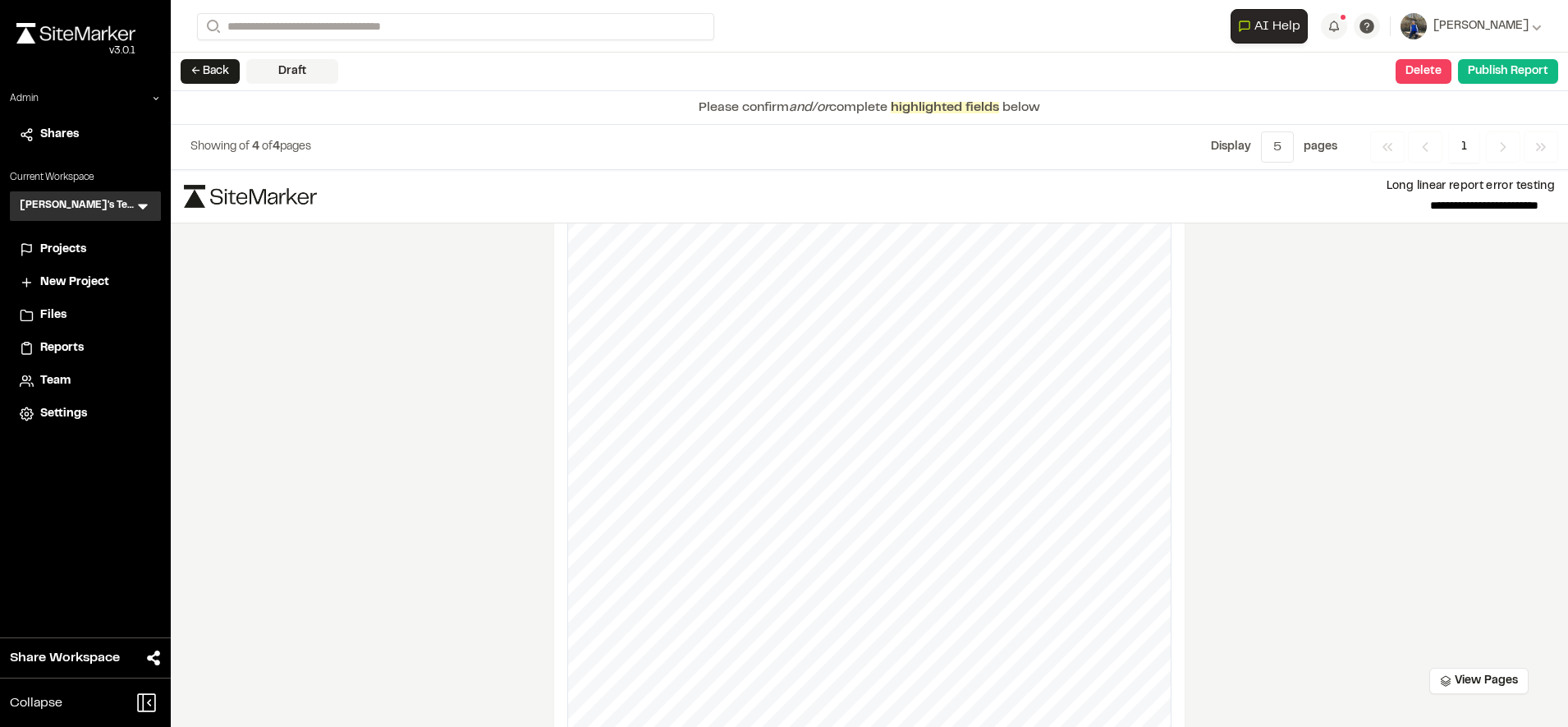
scroll to position [1897, 0]
click at [1412, 71] on button "Delete" at bounding box center [1423, 71] width 56 height 24
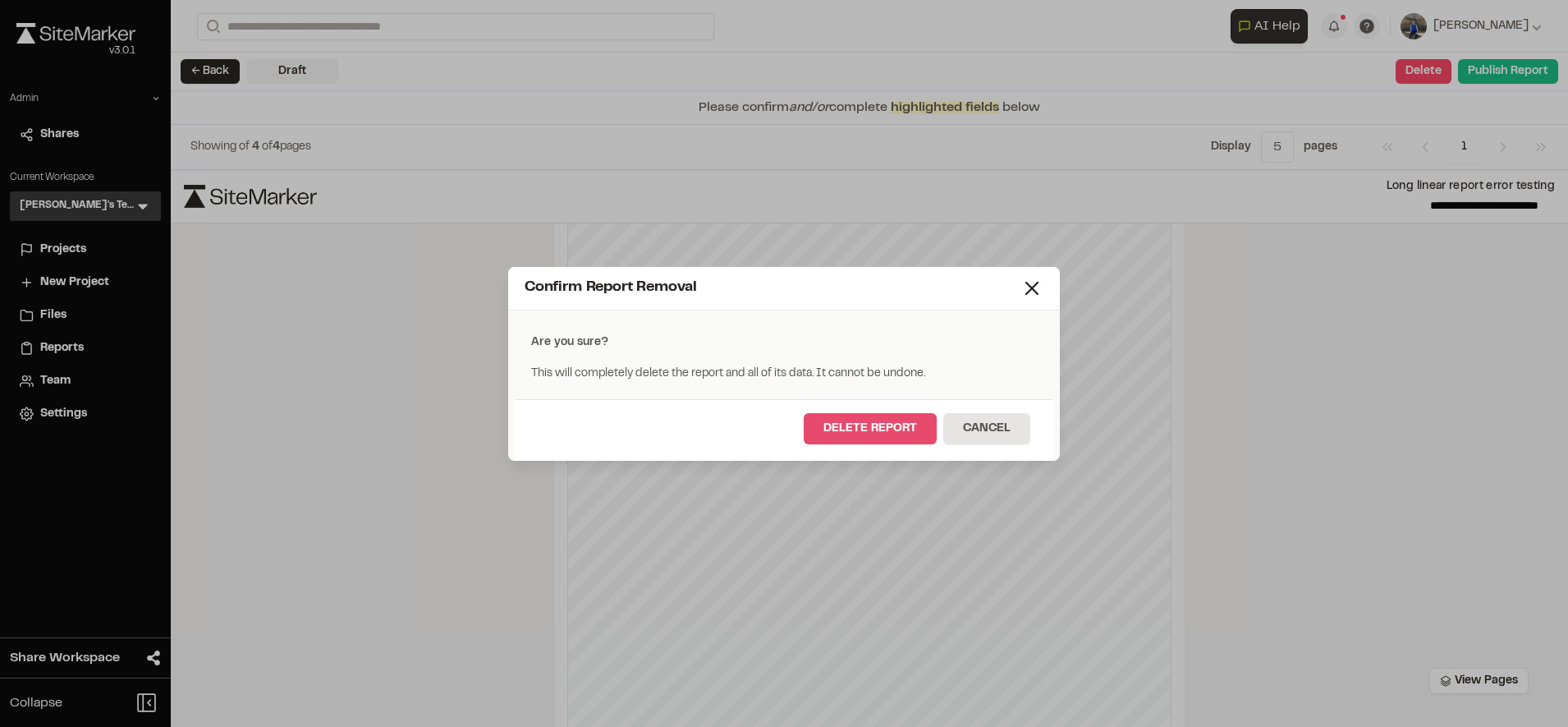
click at [882, 430] on button "Delete Report" at bounding box center [870, 429] width 133 height 31
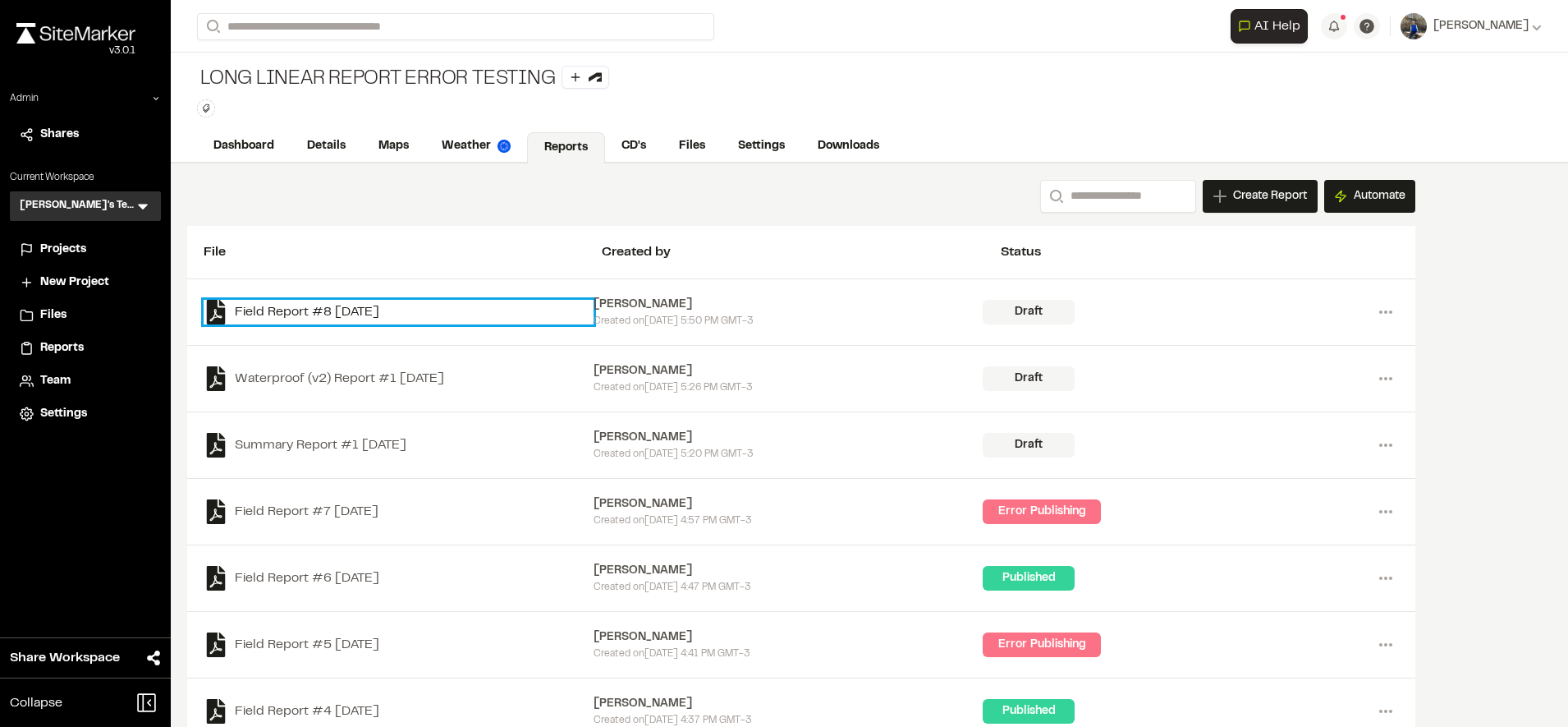
click at [402, 309] on link "Field Report #8 2025-09-08" at bounding box center [398, 312] width 390 height 24
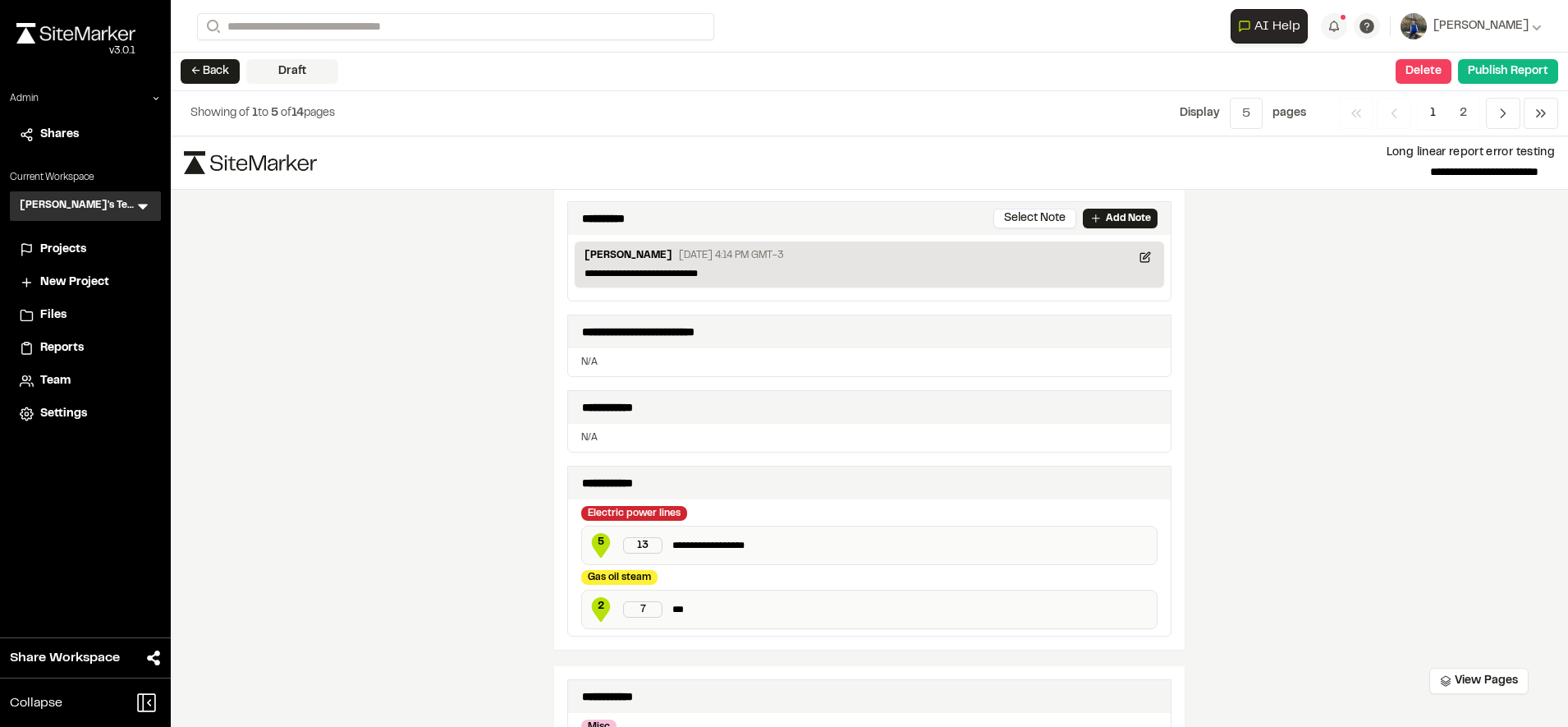
scroll to position [238, 0]
click at [202, 72] on button "← Back" at bounding box center [209, 71] width 59 height 24
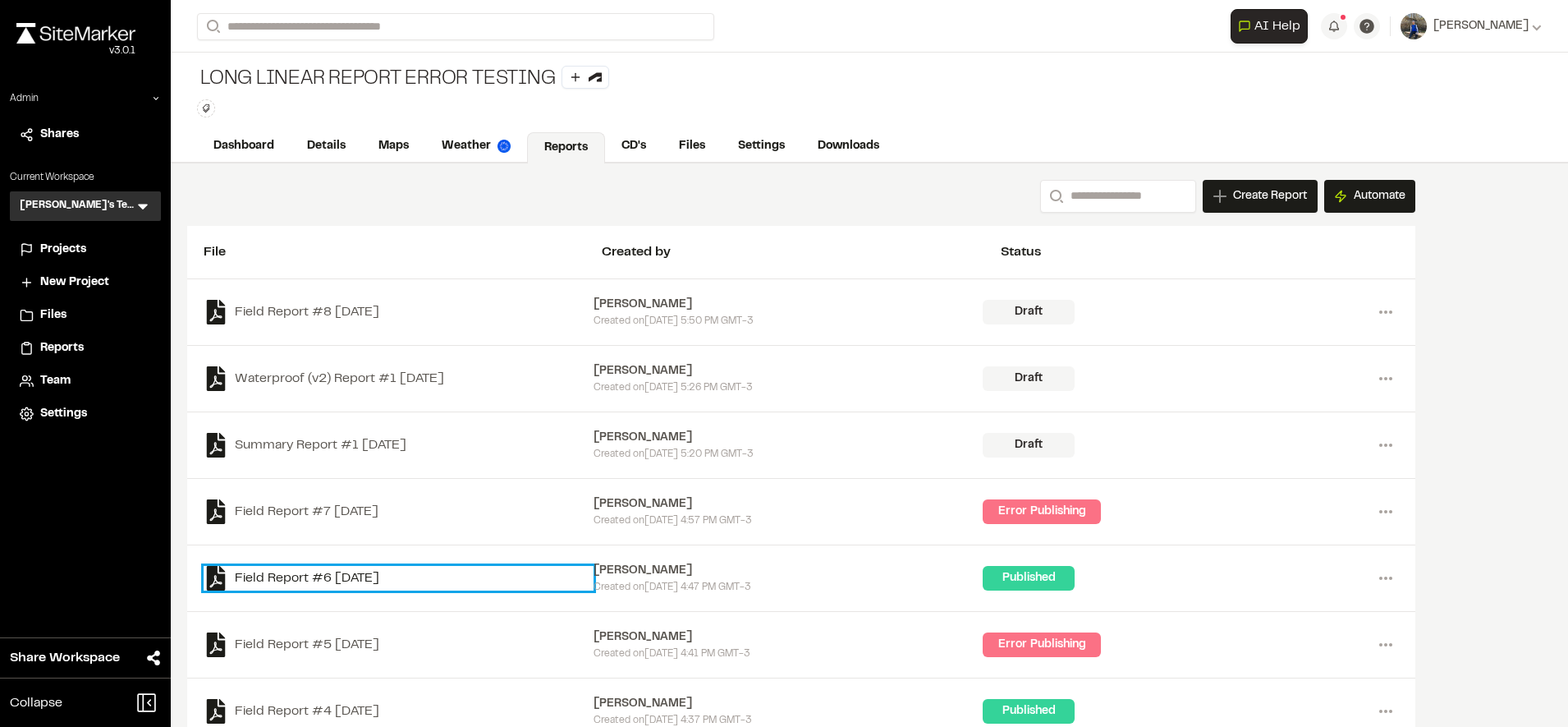
click at [359, 581] on link "Field Report #6 2025-08-26" at bounding box center [398, 578] width 390 height 24
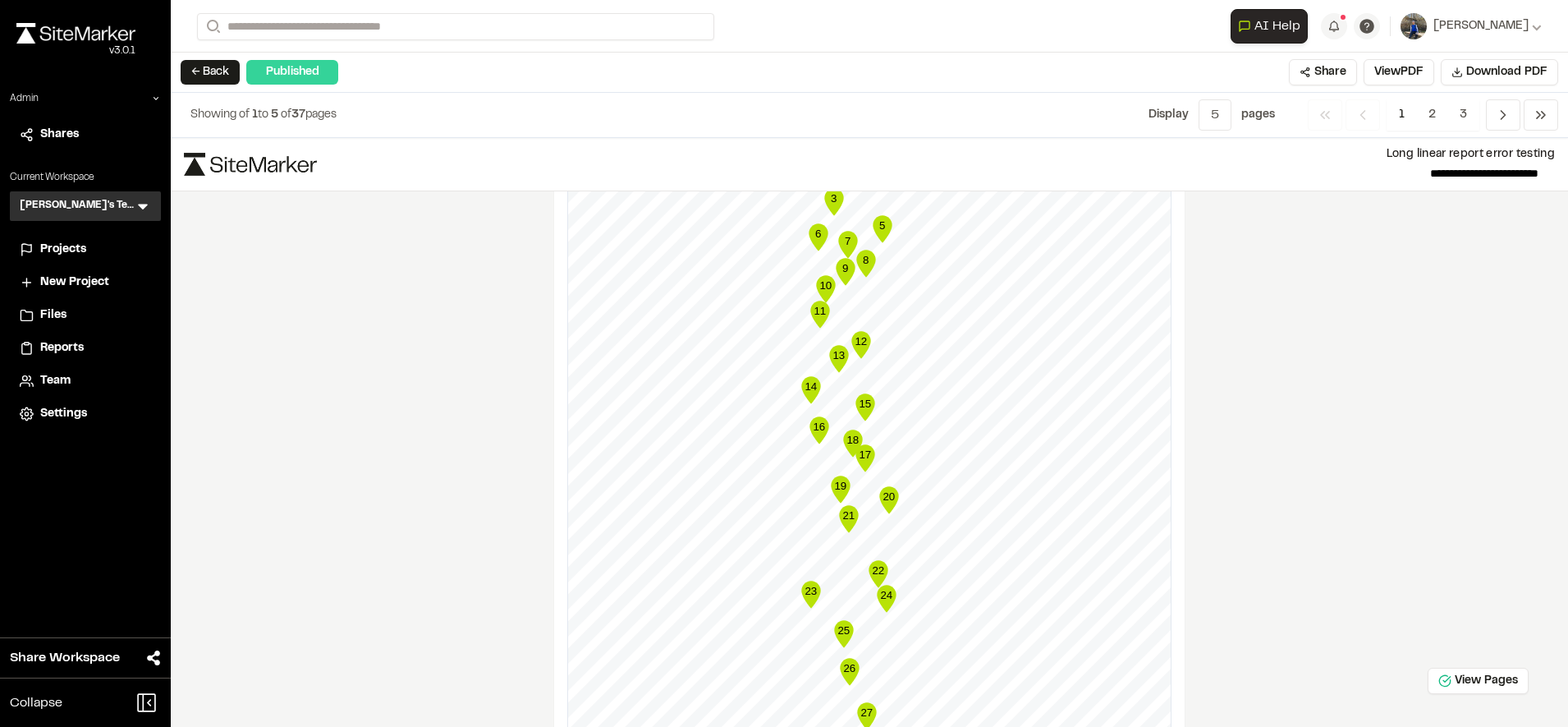
scroll to position [2627, 0]
click at [859, 403] on text "15" at bounding box center [865, 402] width 13 height 13
click at [882, 499] on text "20" at bounding box center [888, 495] width 13 height 13
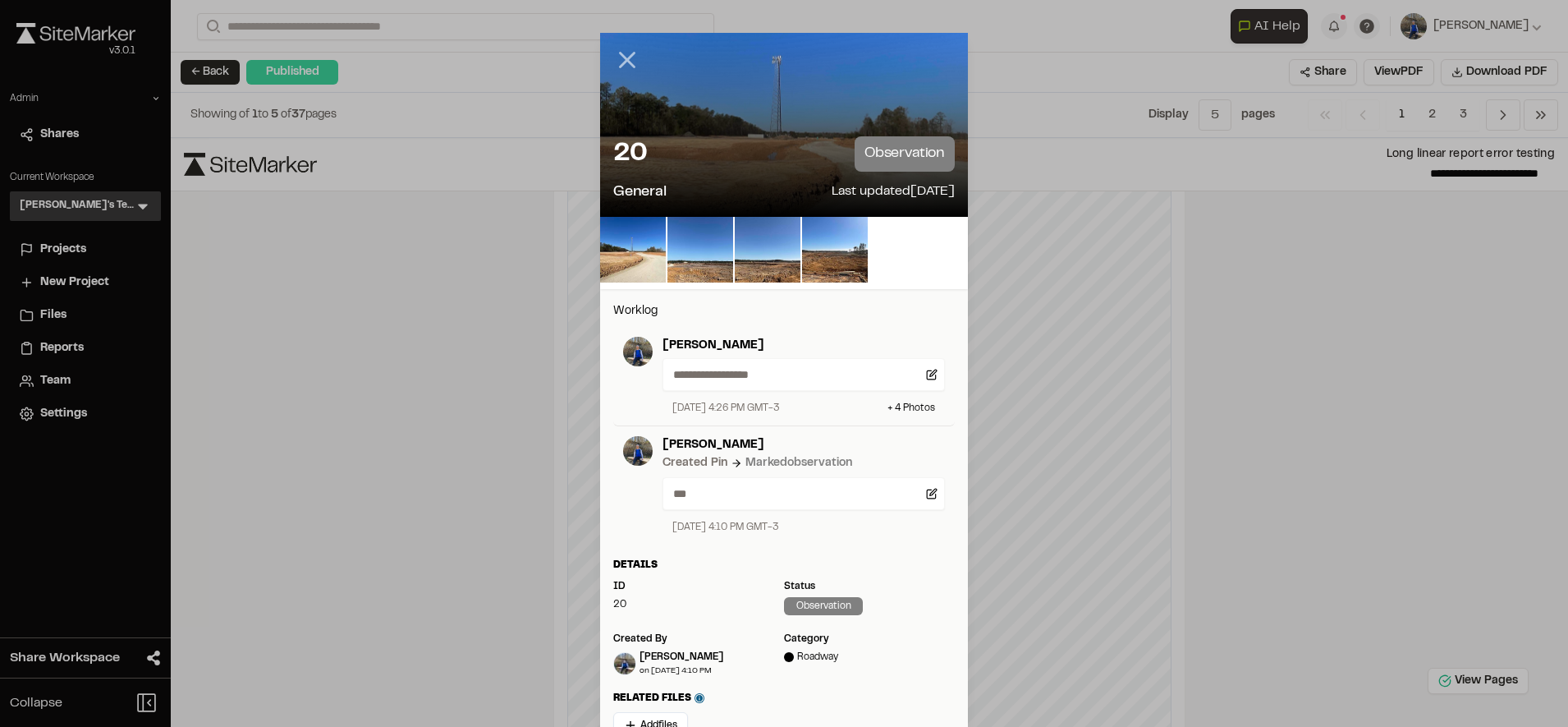
click at [614, 60] on icon at bounding box center [627, 59] width 28 height 28
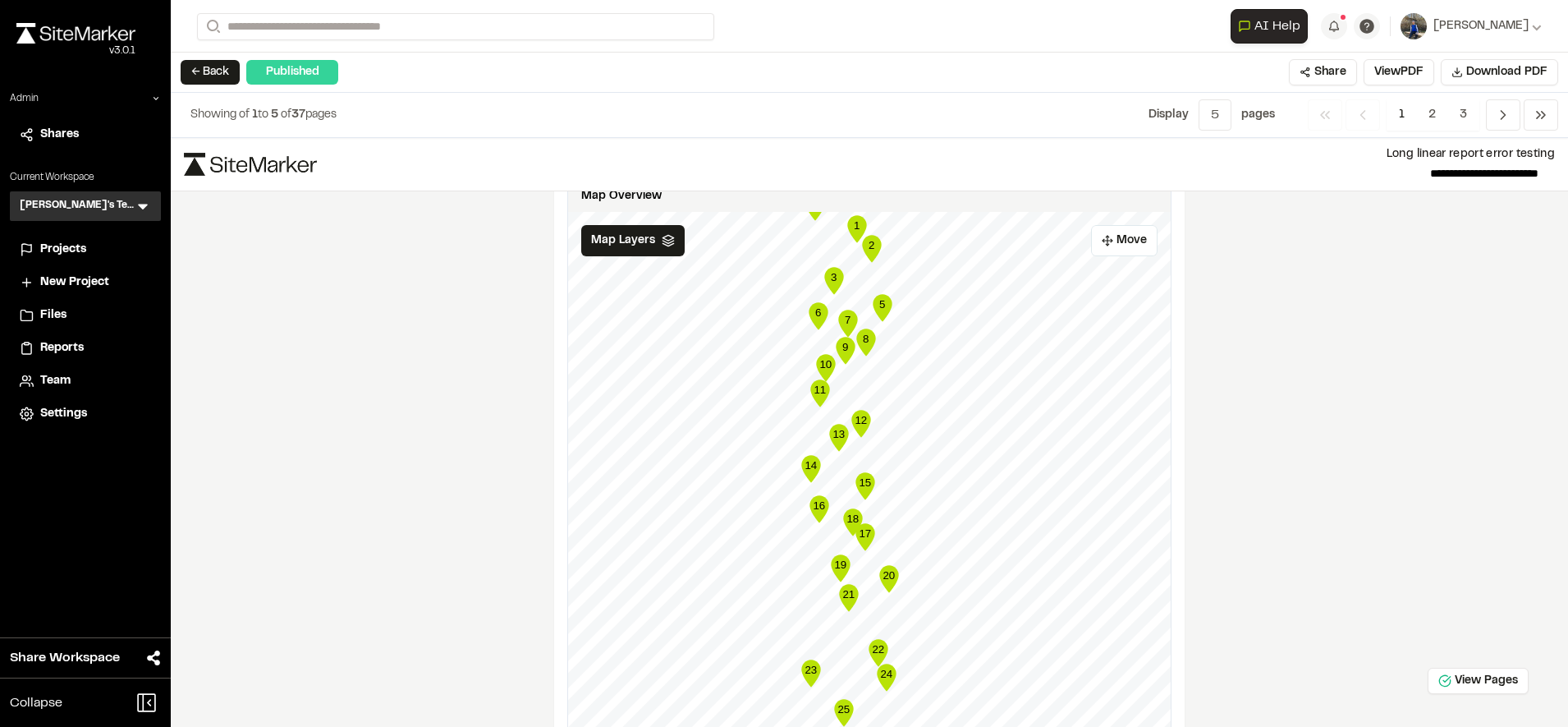
scroll to position [2558, 0]
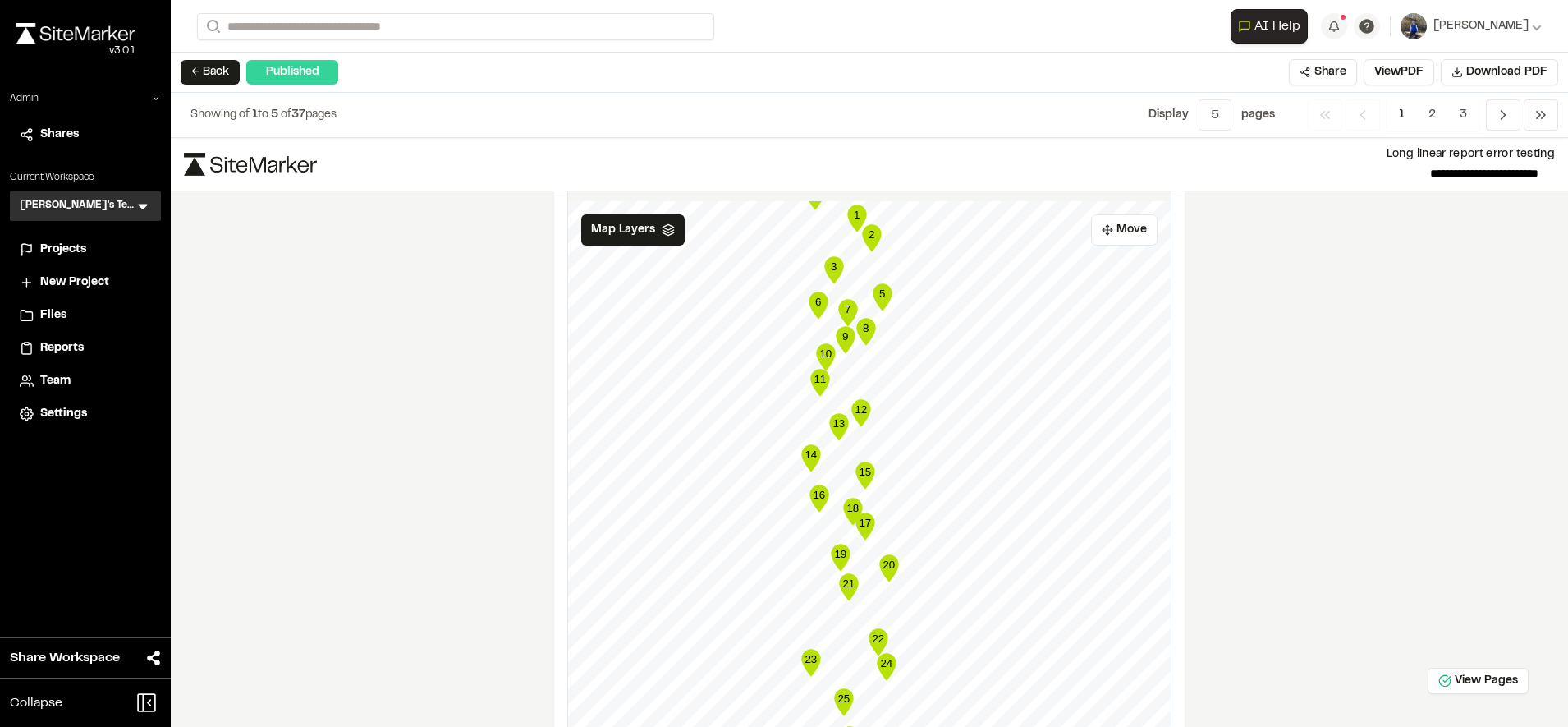
click at [859, 409] on text "12" at bounding box center [860, 409] width 13 height 13
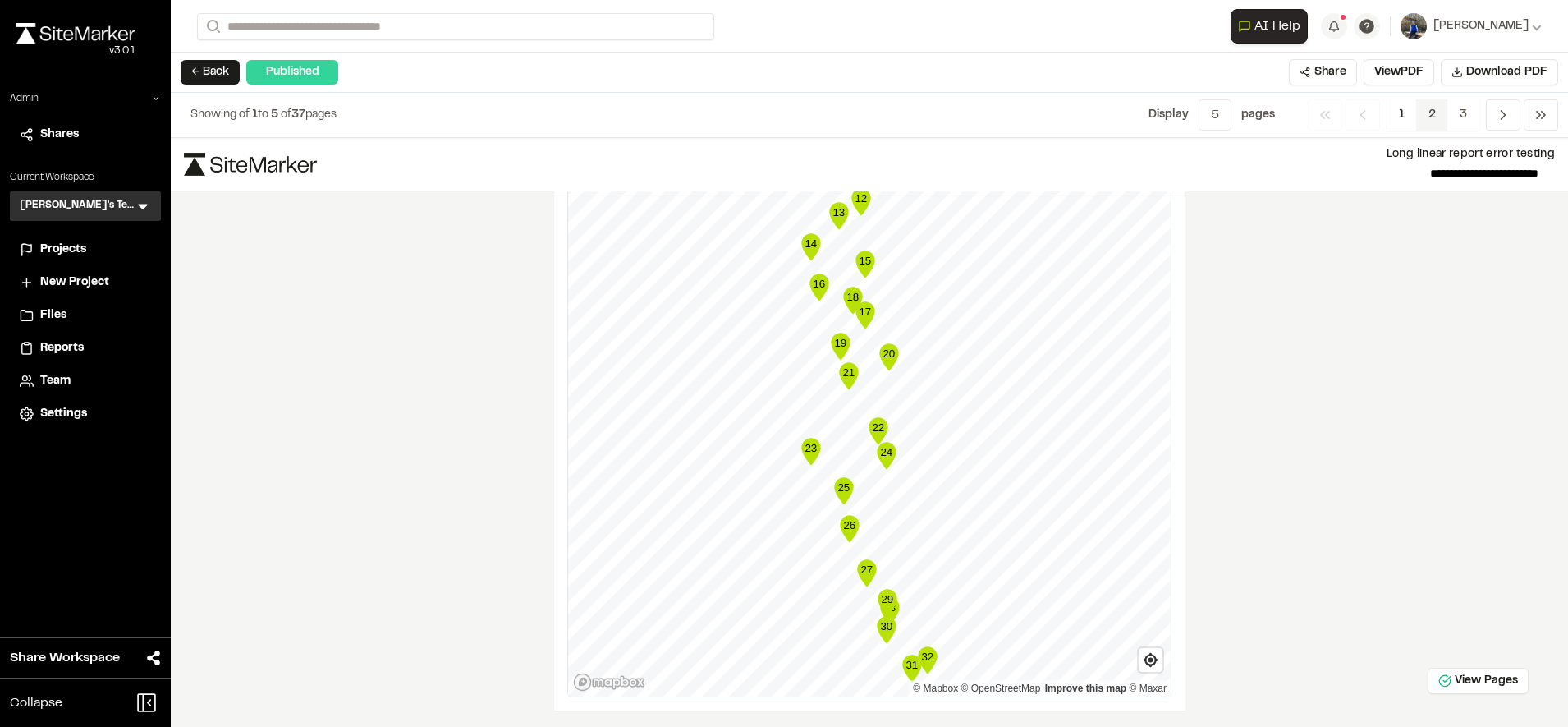
click at [1425, 114] on span "2" at bounding box center [1432, 115] width 32 height 31
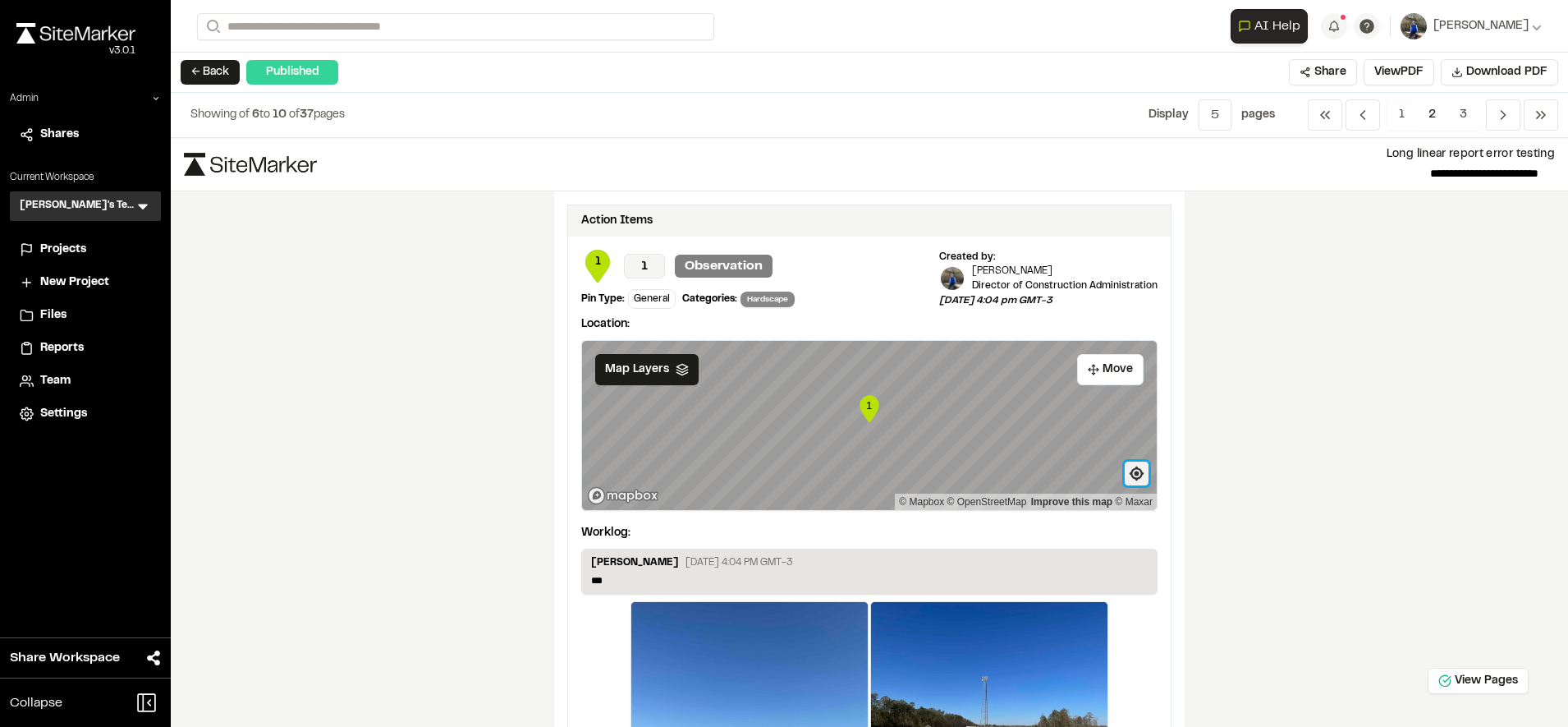
click at [1129, 478] on span "Find my location" at bounding box center [1137, 474] width 23 height 23
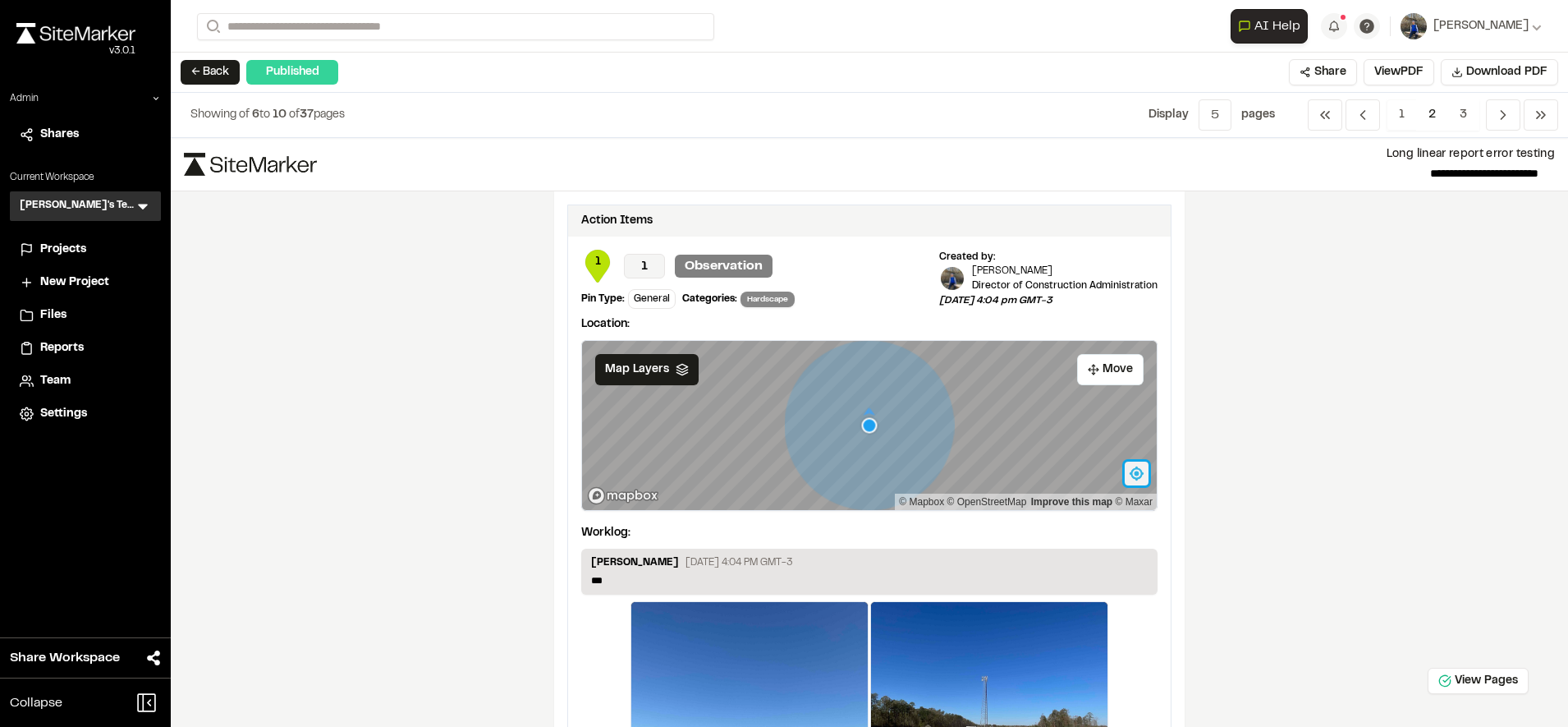
click at [1130, 468] on span "Find my location" at bounding box center [1137, 474] width 23 height 23
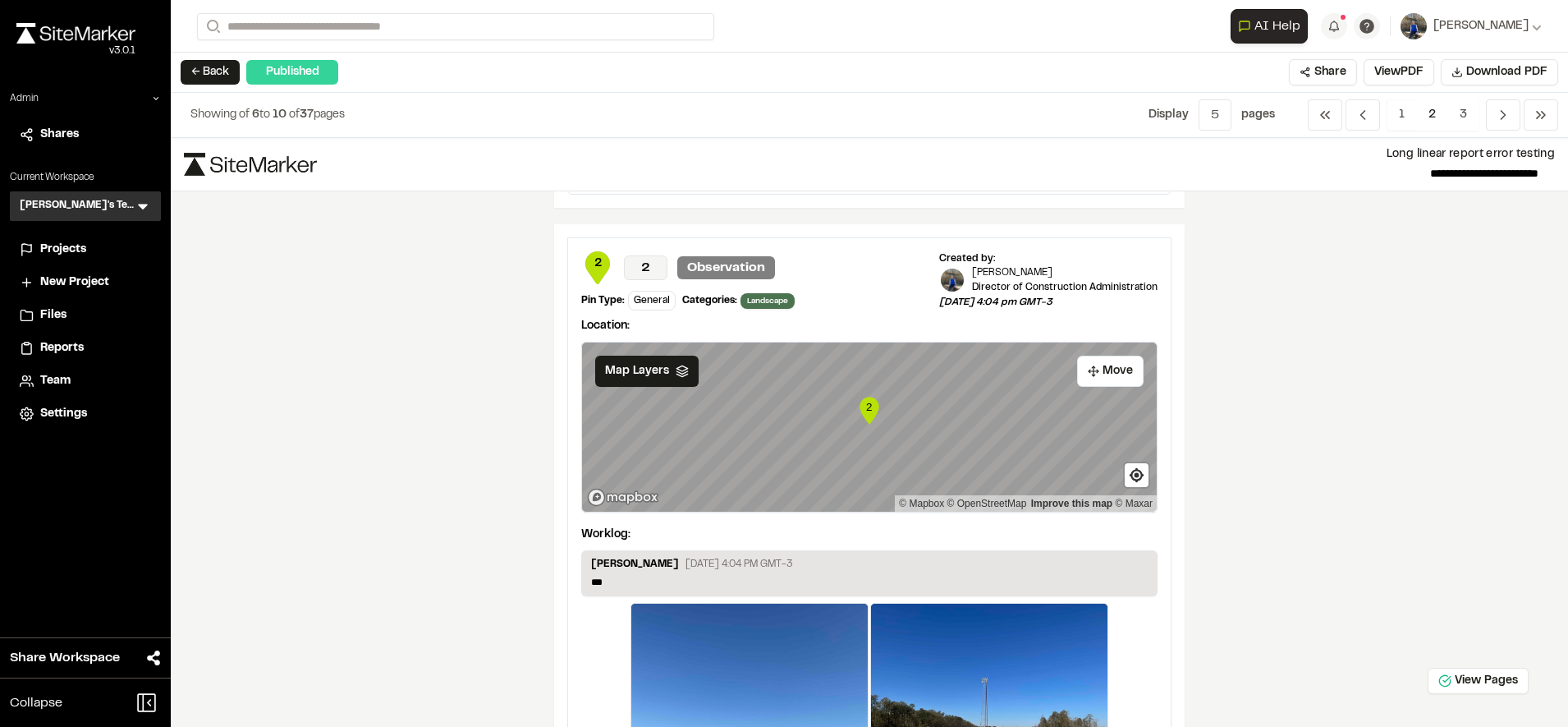
scroll to position [682, 0]
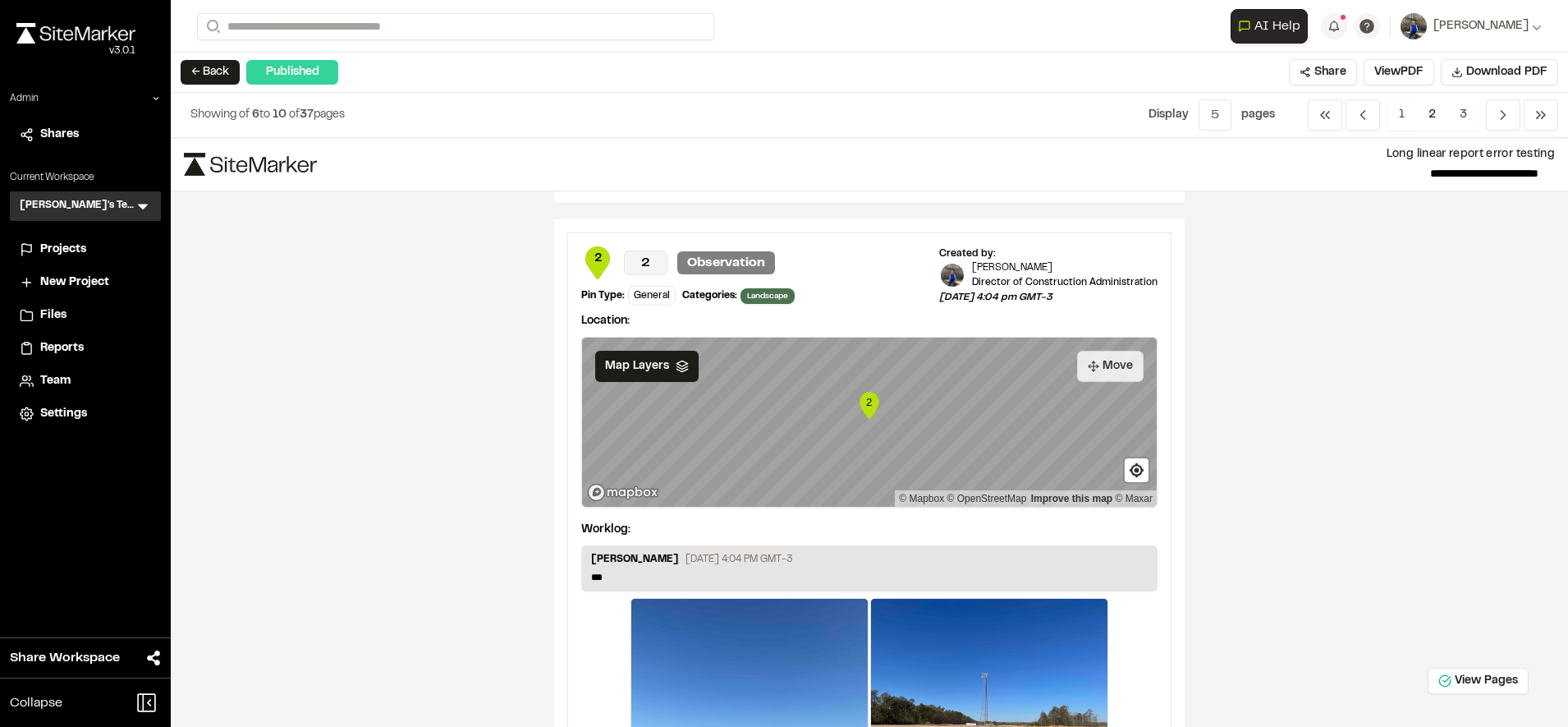
click at [1114, 366] on button "Move" at bounding box center [1110, 366] width 66 height 31
click at [642, 364] on span "Map Layers" at bounding box center [637, 366] width 64 height 19
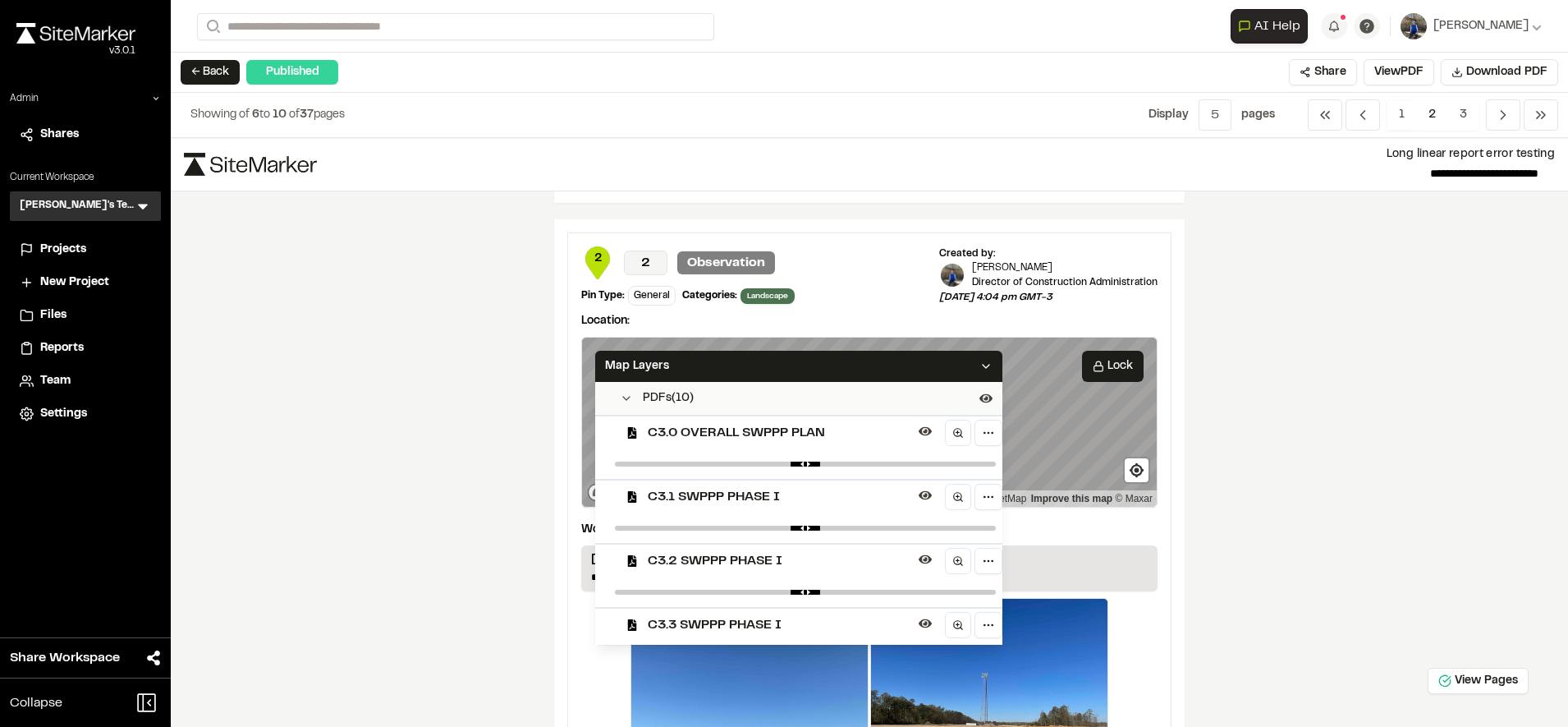
click at [713, 439] on span "C3.0 OVERALL SWPPP PLAN" at bounding box center [779, 433] width 264 height 19
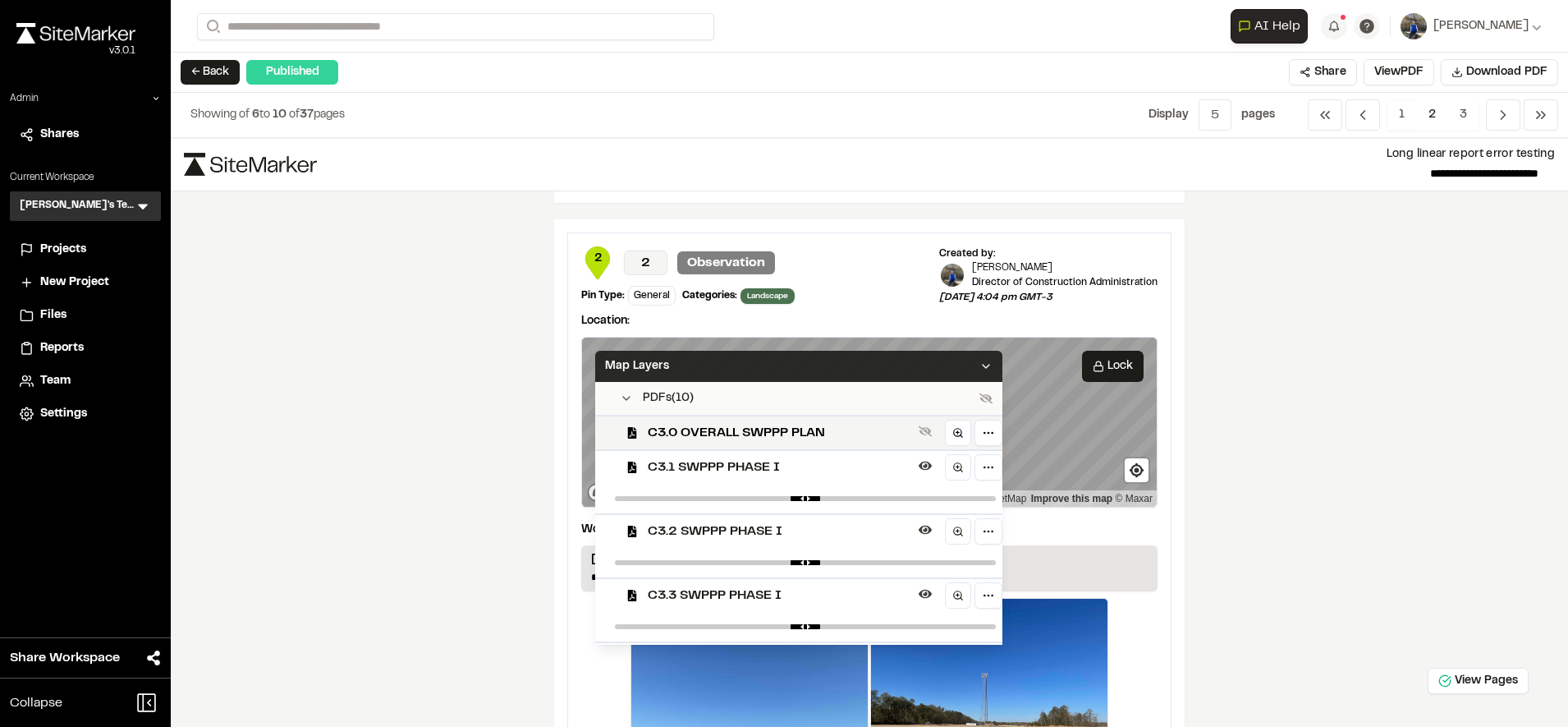
click at [792, 358] on div "Map Layers" at bounding box center [799, 366] width 407 height 31
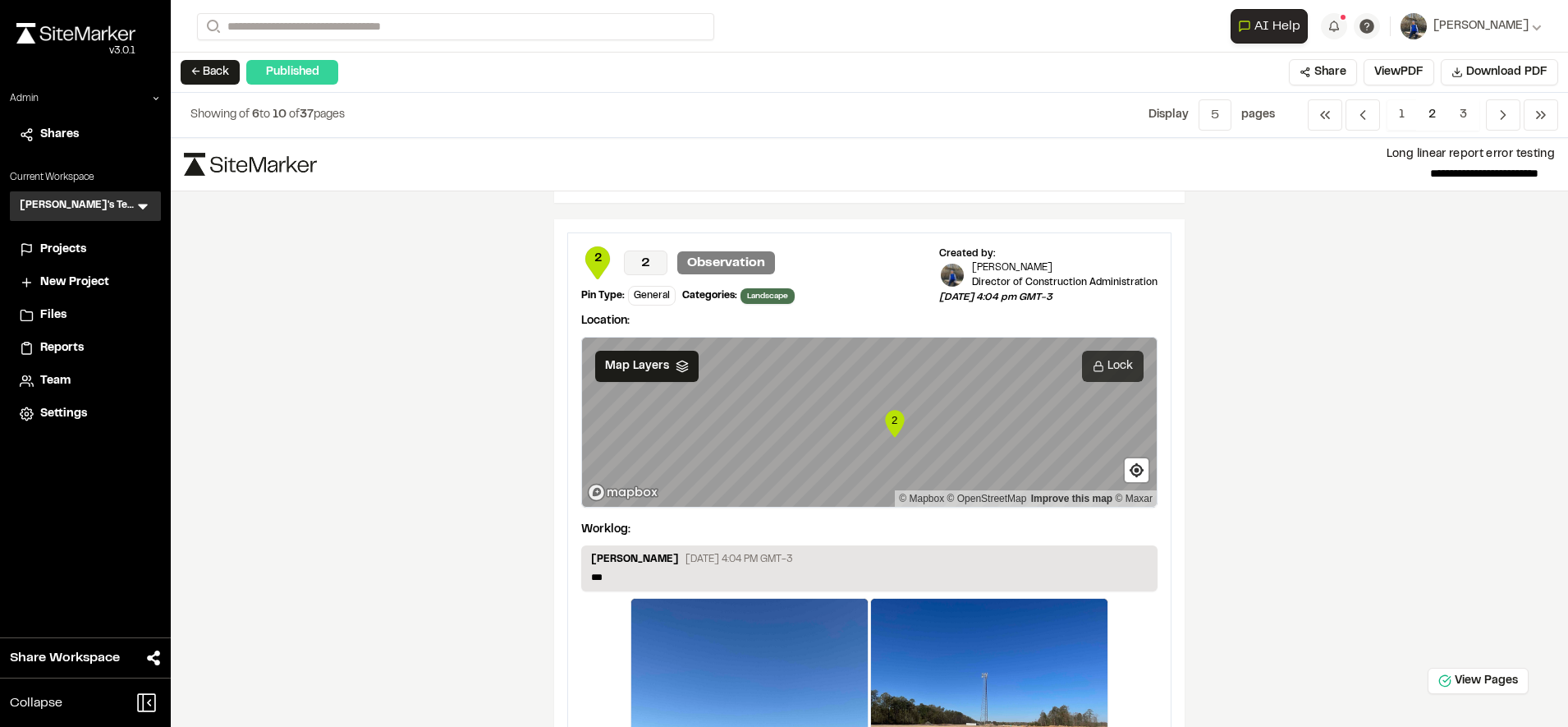
click at [1094, 370] on rect at bounding box center [1098, 367] width 9 height 5
click at [1410, 65] on button "View PDF" at bounding box center [1399, 72] width 70 height 26
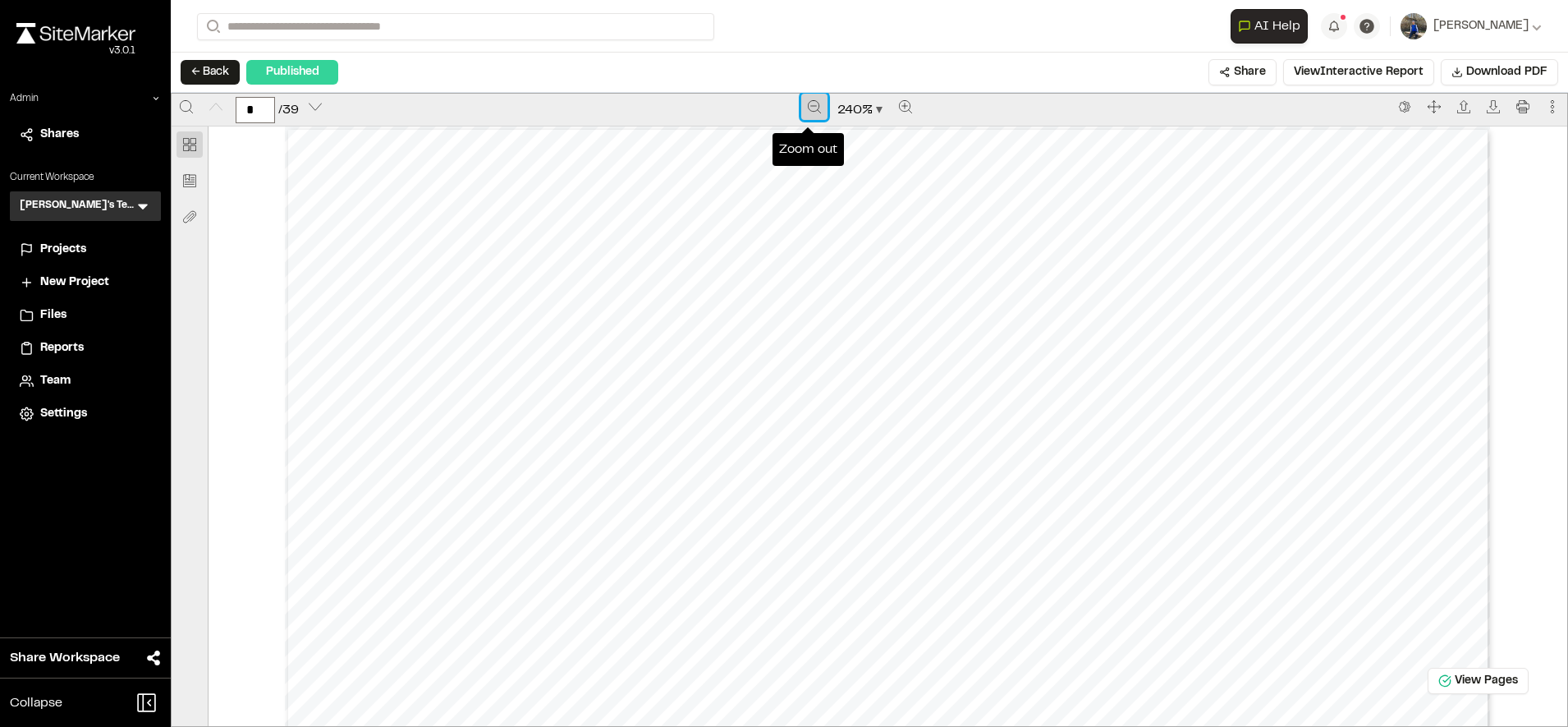
click at [807, 107] on icon "Zoom out" at bounding box center [813, 106] width 13 height 13
click at [808, 107] on icon "Zoom out" at bounding box center [814, 106] width 13 height 13
type input "*"
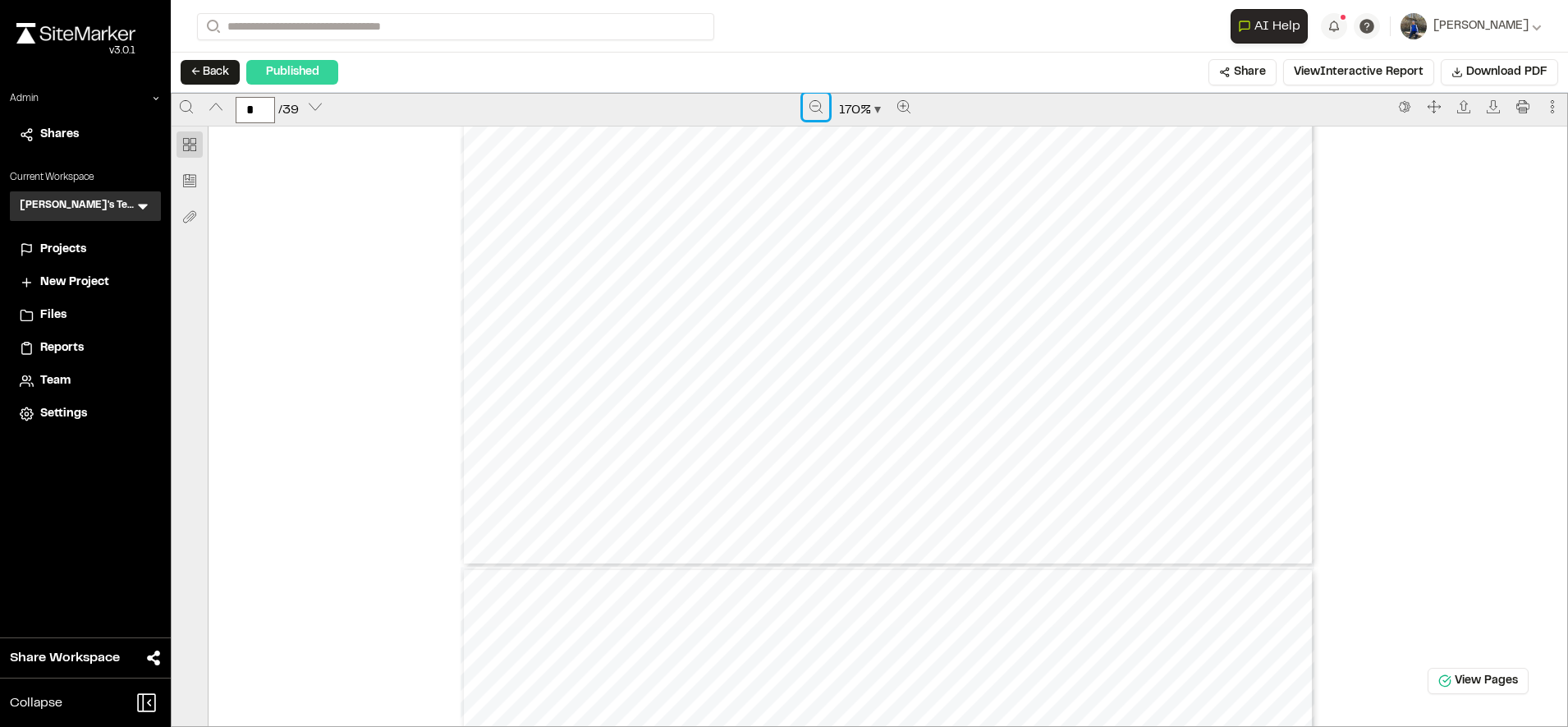
scroll to position [3569, 0]
click at [228, 74] on button "← Back" at bounding box center [209, 72] width 59 height 24
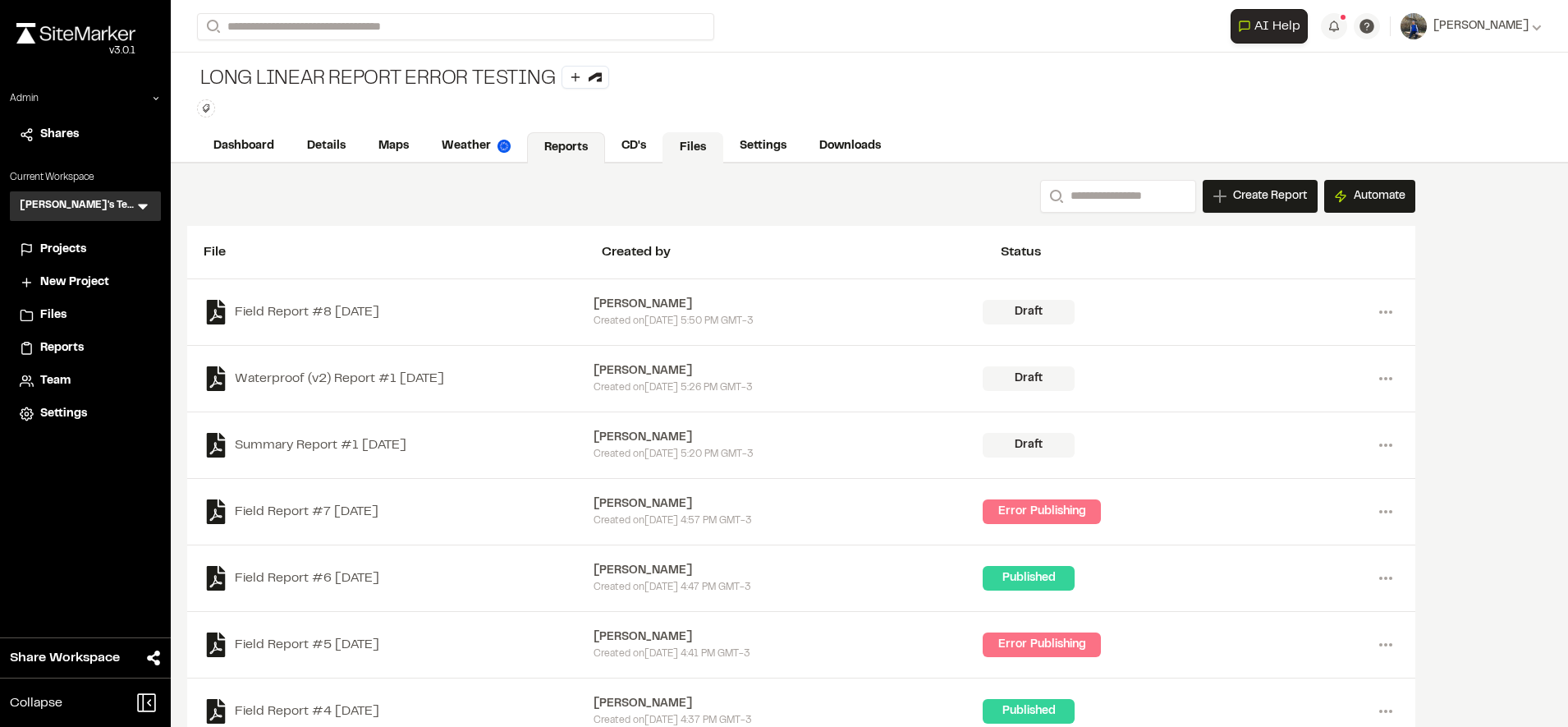
click at [675, 147] on link "Files" at bounding box center [692, 148] width 60 height 31
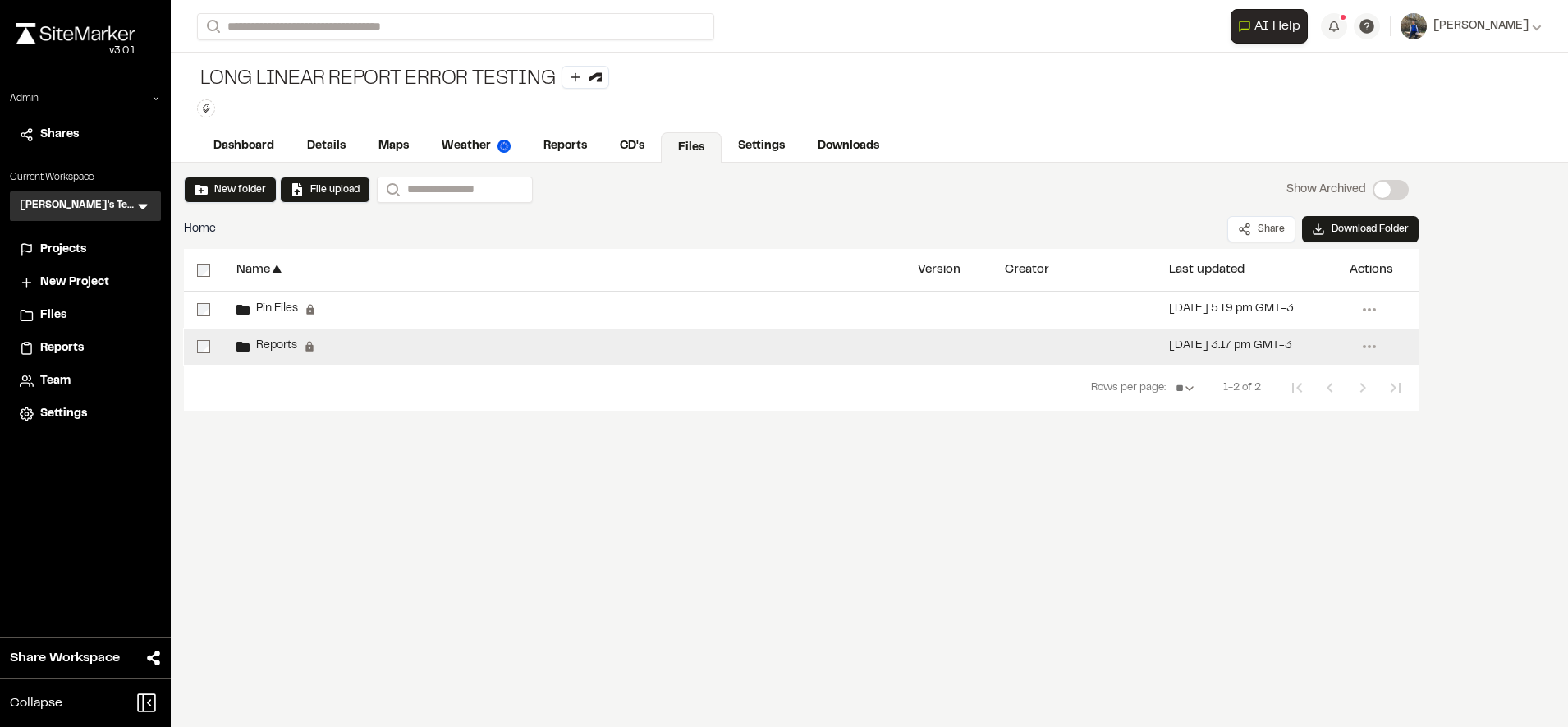
click at [284, 351] on span "Reports" at bounding box center [273, 346] width 48 height 11
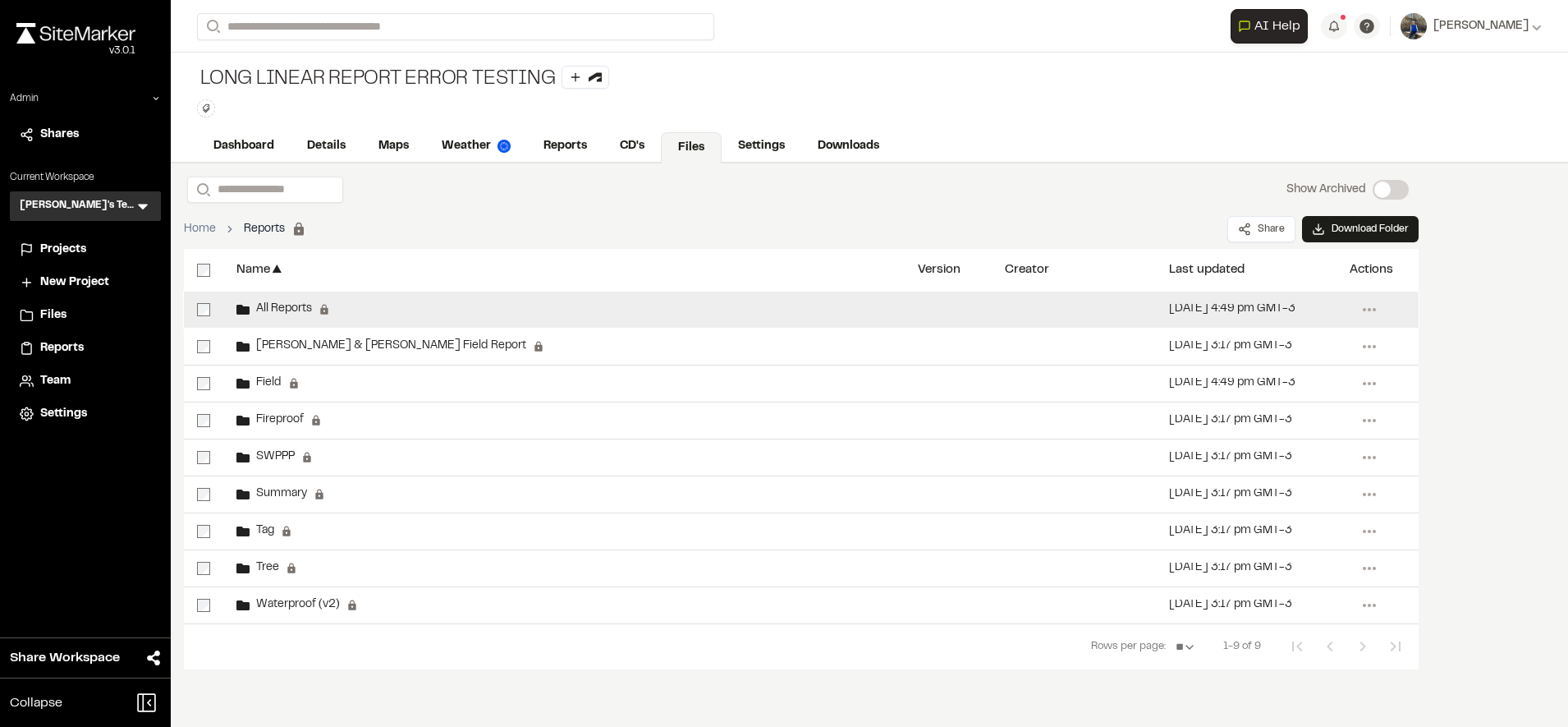
click at [295, 314] on span "All Reports" at bounding box center [280, 309] width 62 height 11
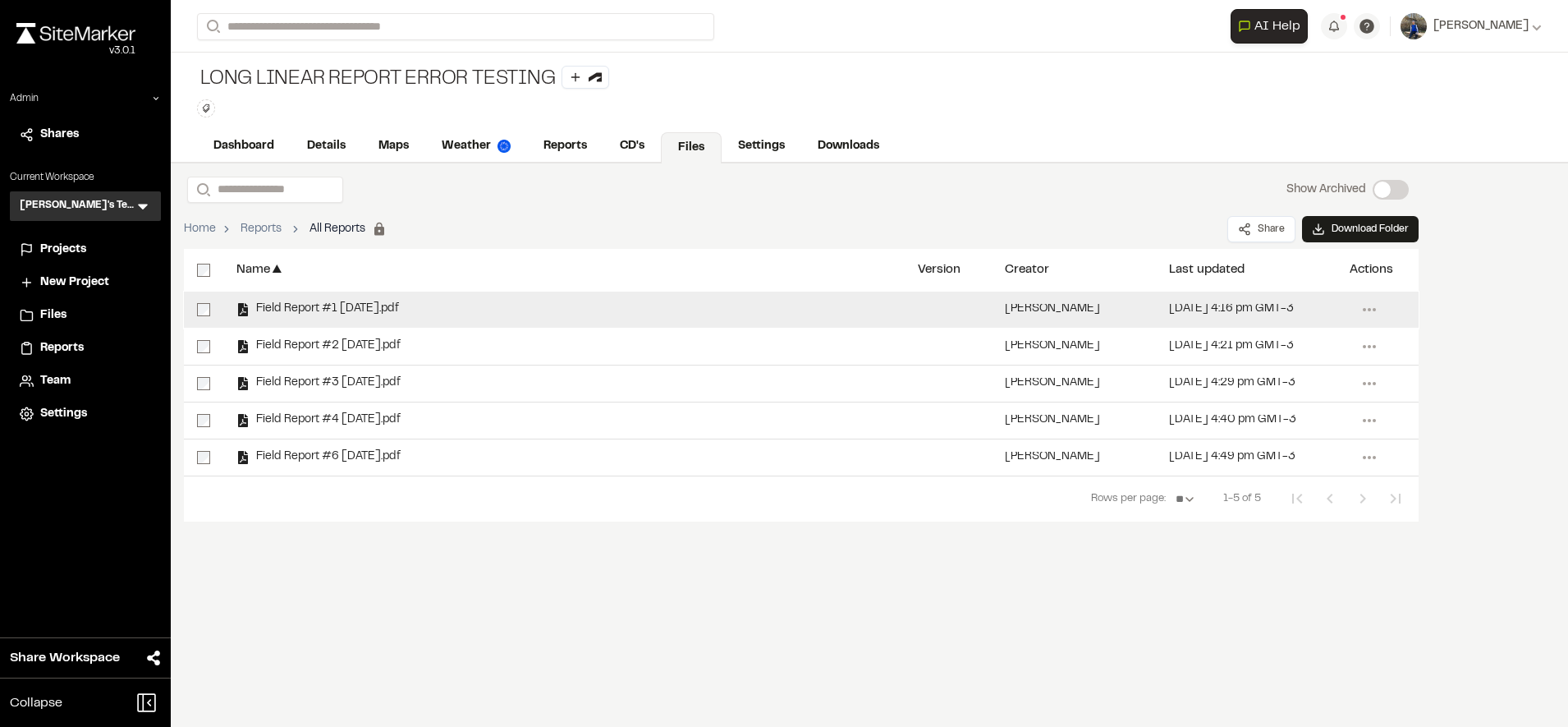
click at [390, 307] on span "Field Report #1 2025-08-26.pdf" at bounding box center [323, 309] width 149 height 11
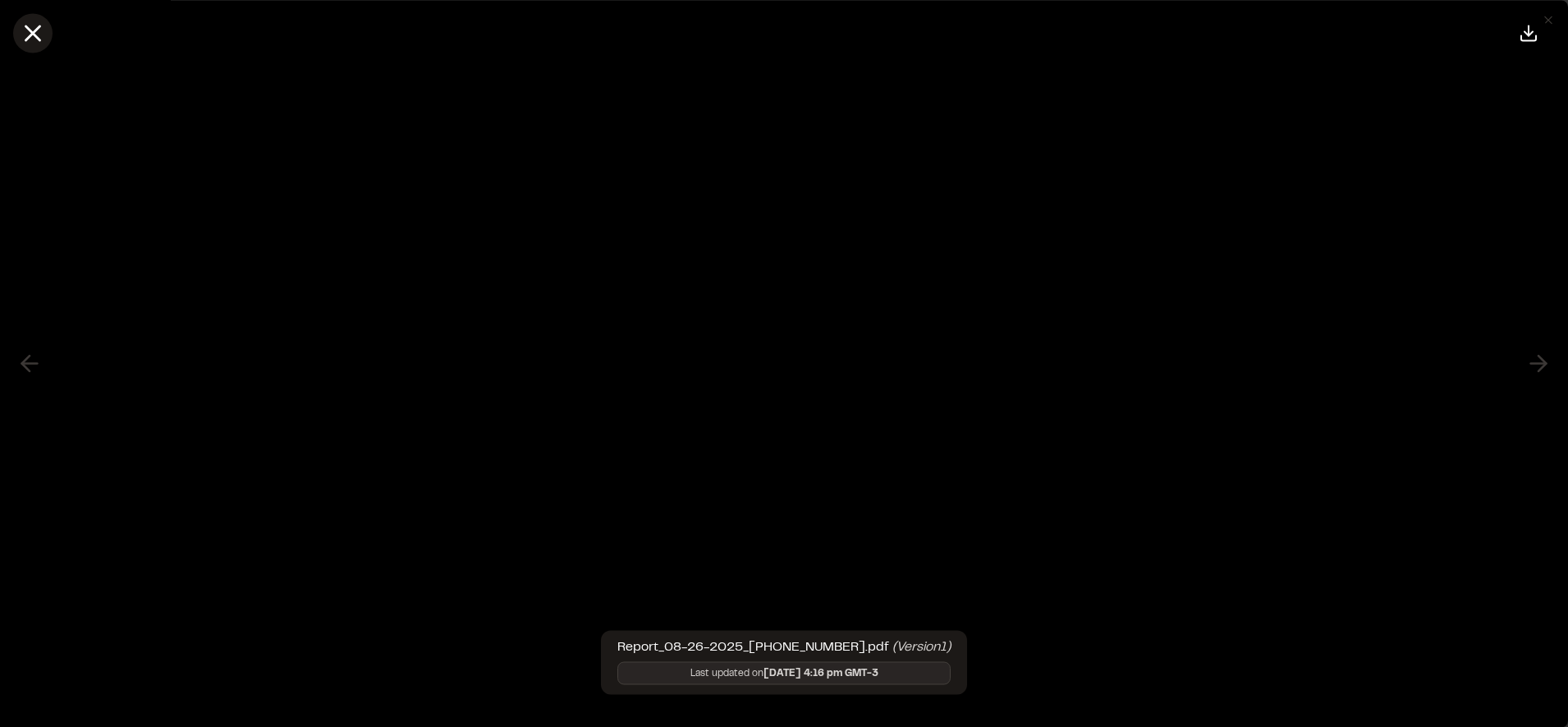
click at [26, 20] on icon at bounding box center [32, 32] width 28 height 28
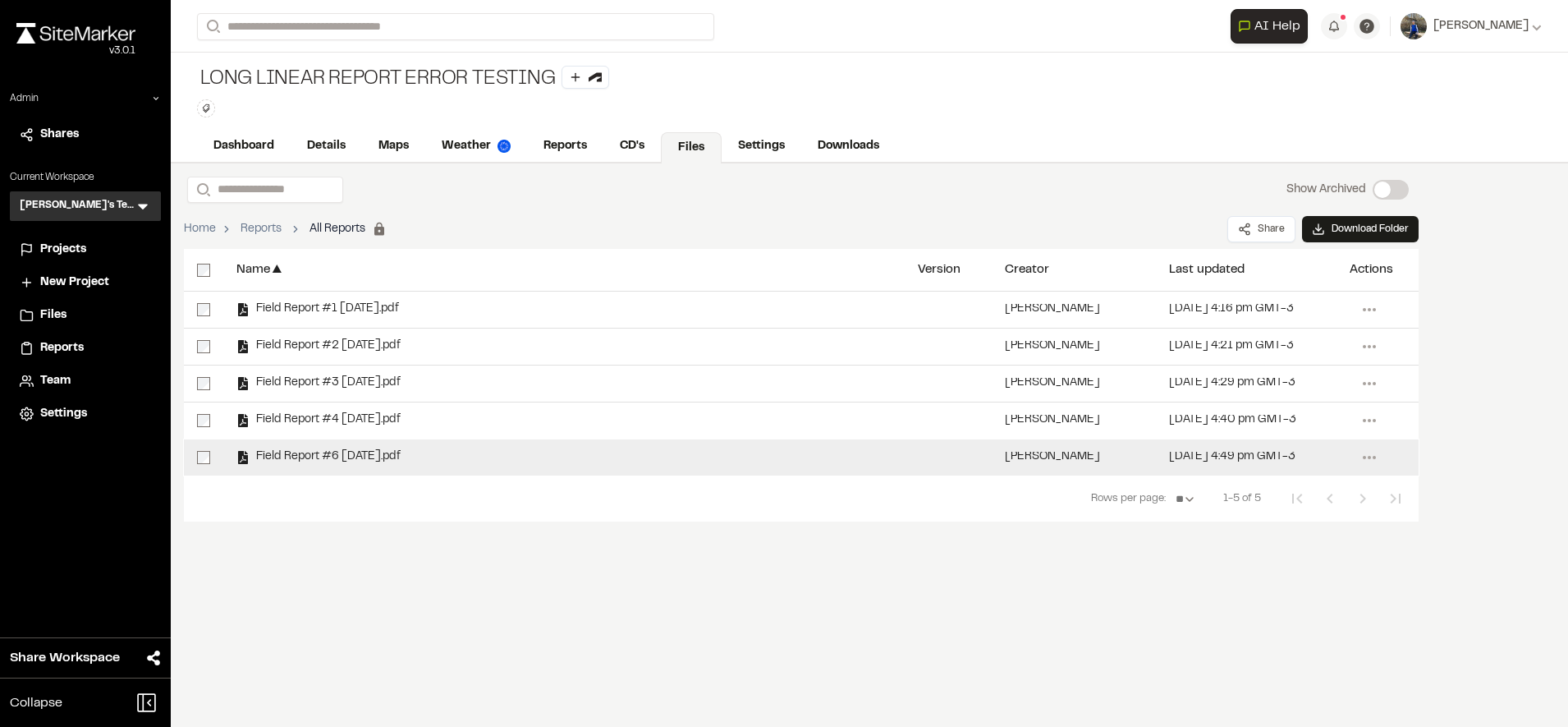
click at [400, 457] on span "Field Report #6 2025-08-26.pdf" at bounding box center [324, 457] width 151 height 11
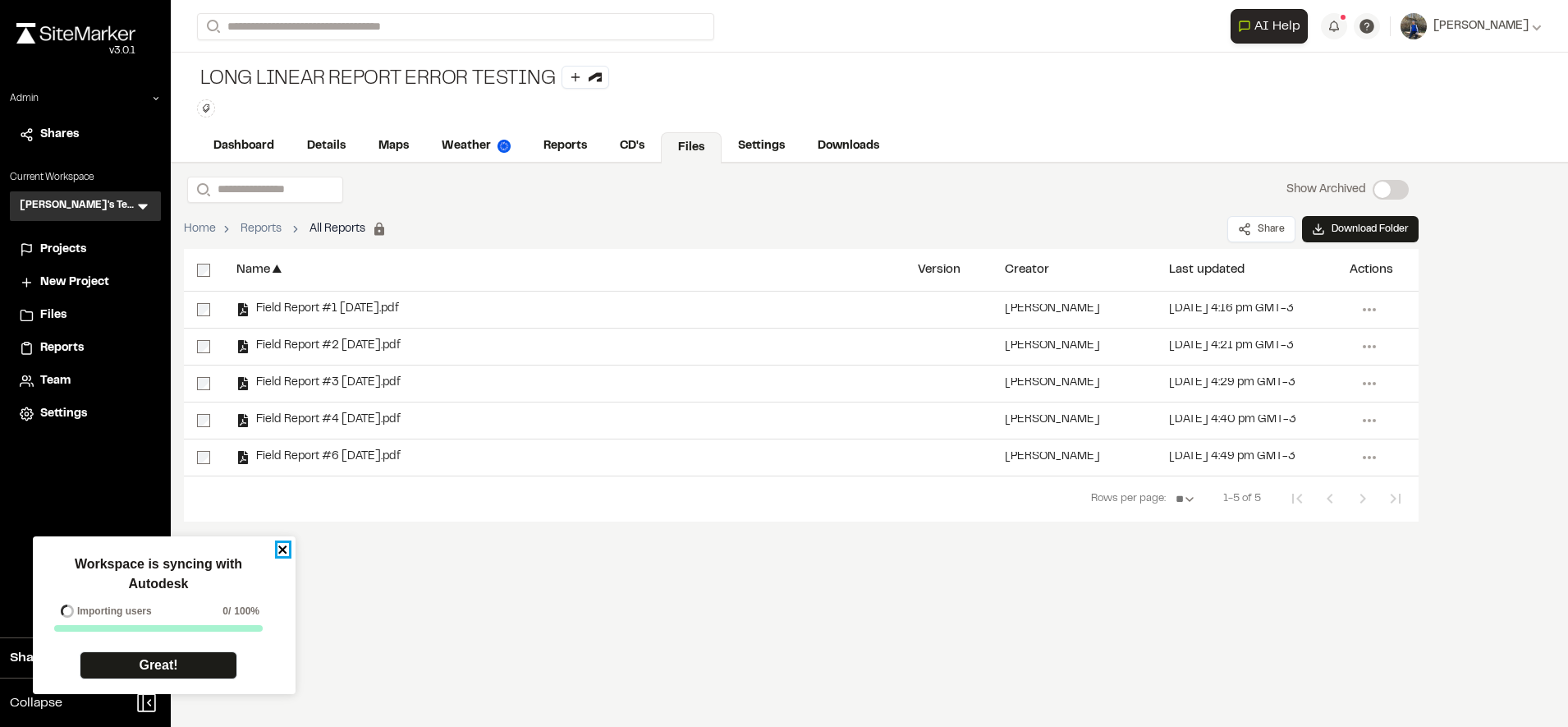
click at [279, 549] on icon "close" at bounding box center [283, 549] width 12 height 13
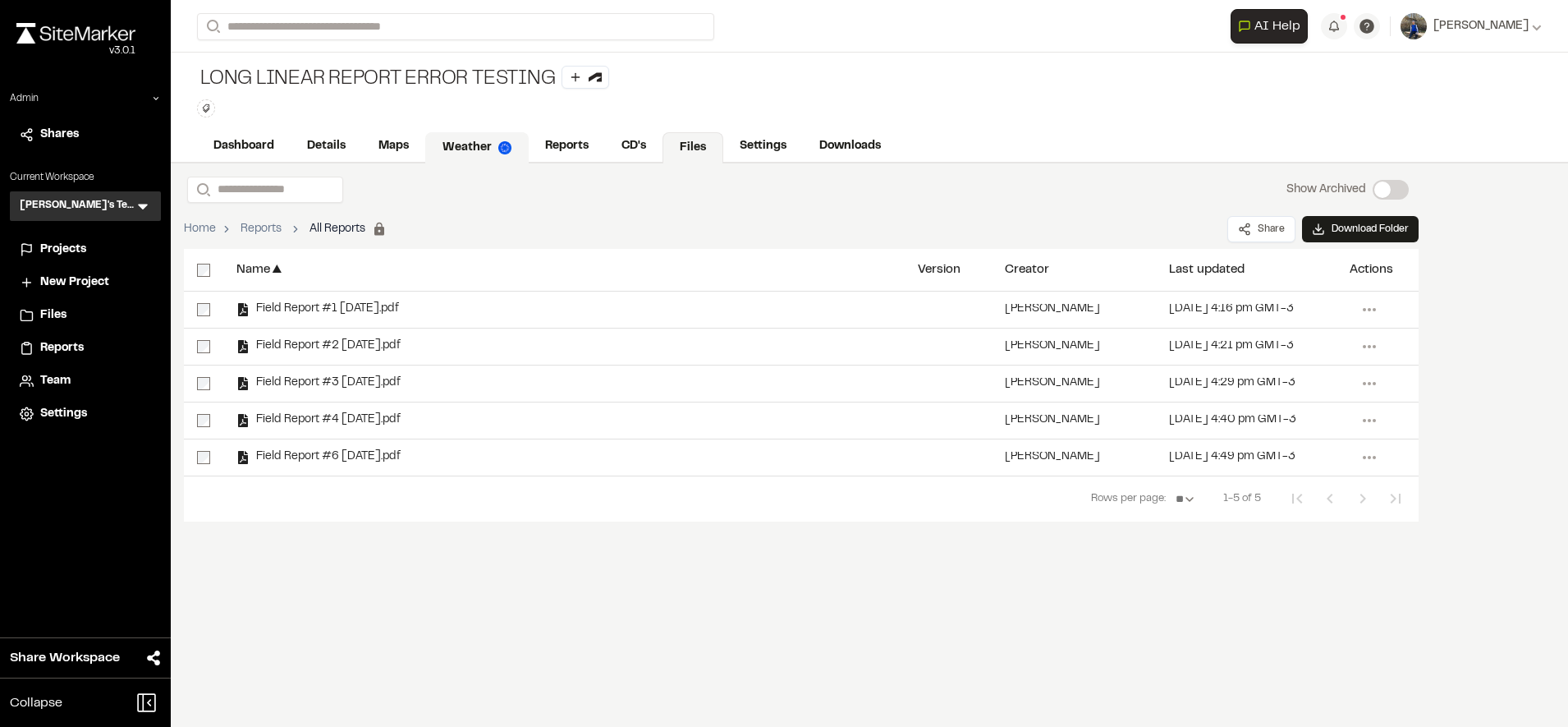
click at [467, 141] on link "Weather" at bounding box center [477, 148] width 103 height 31
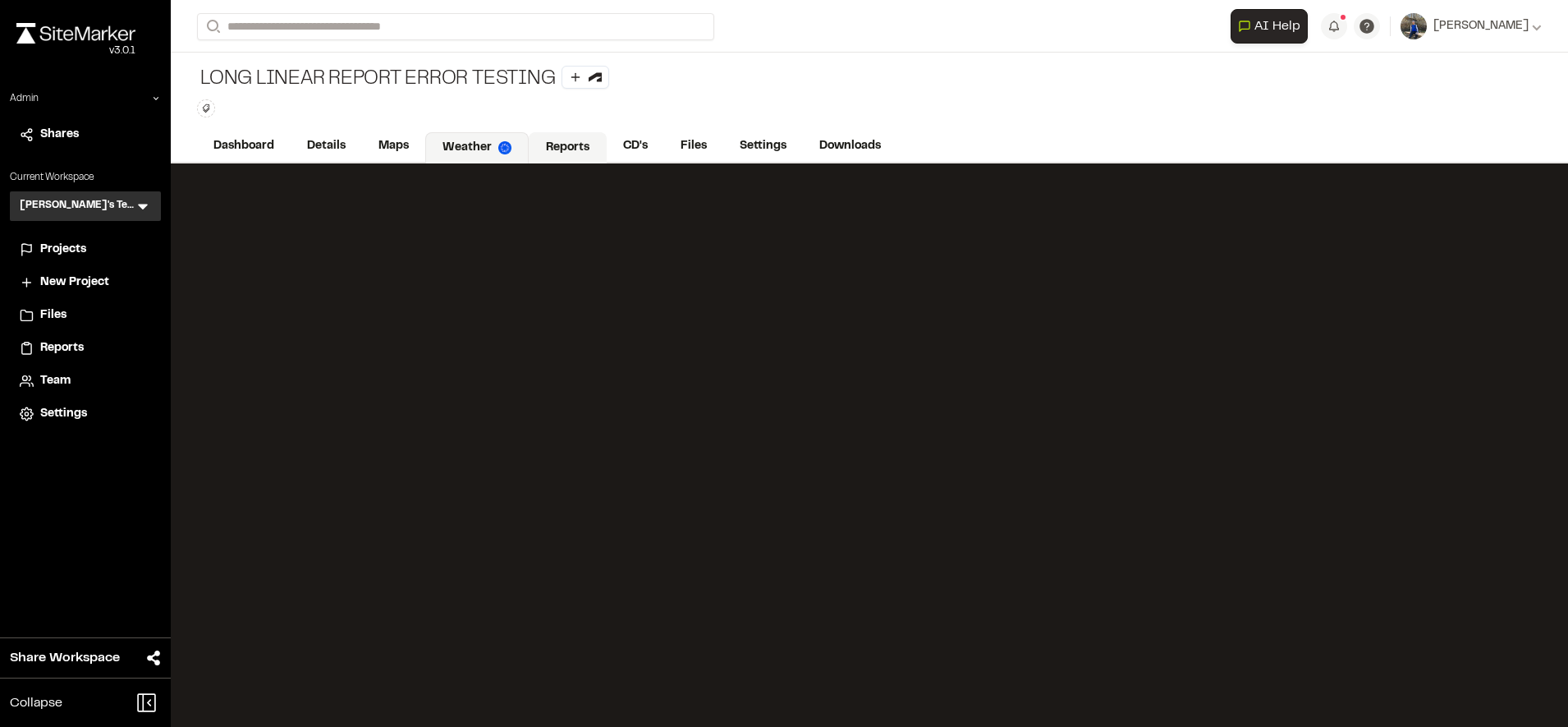
click at [533, 143] on link "Reports" at bounding box center [568, 148] width 78 height 31
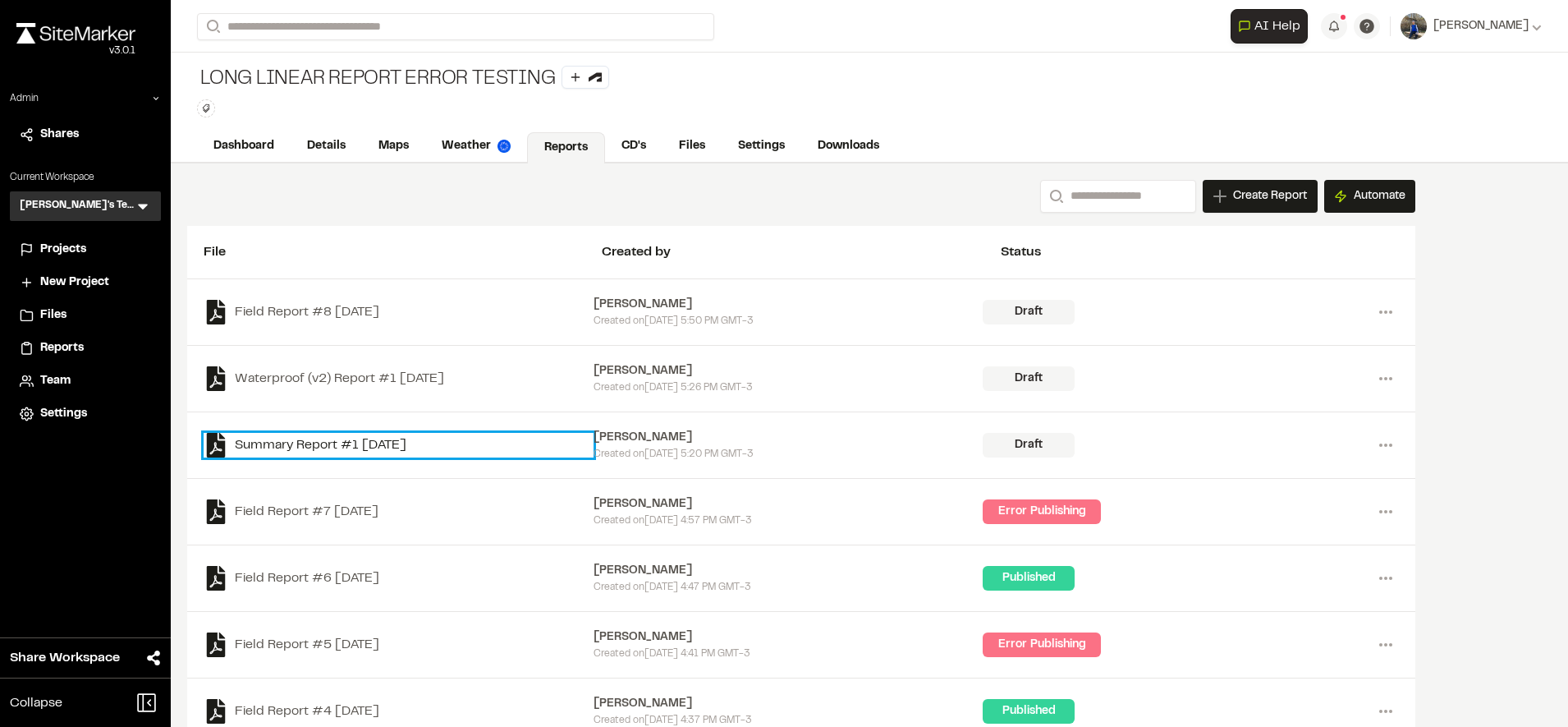
click at [296, 446] on link "Summary Report #1 2025-09-08" at bounding box center [398, 444] width 390 height 24
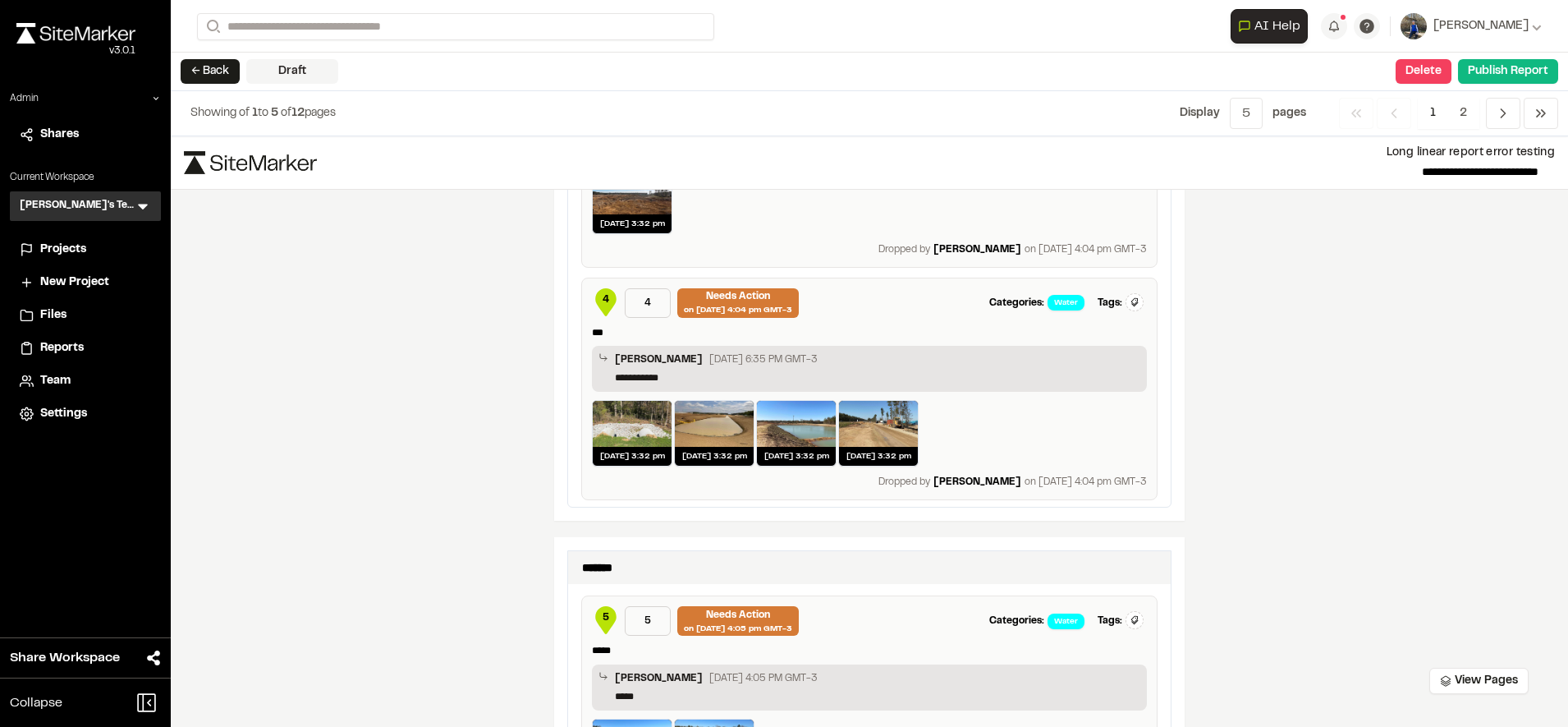
scroll to position [1063, 0]
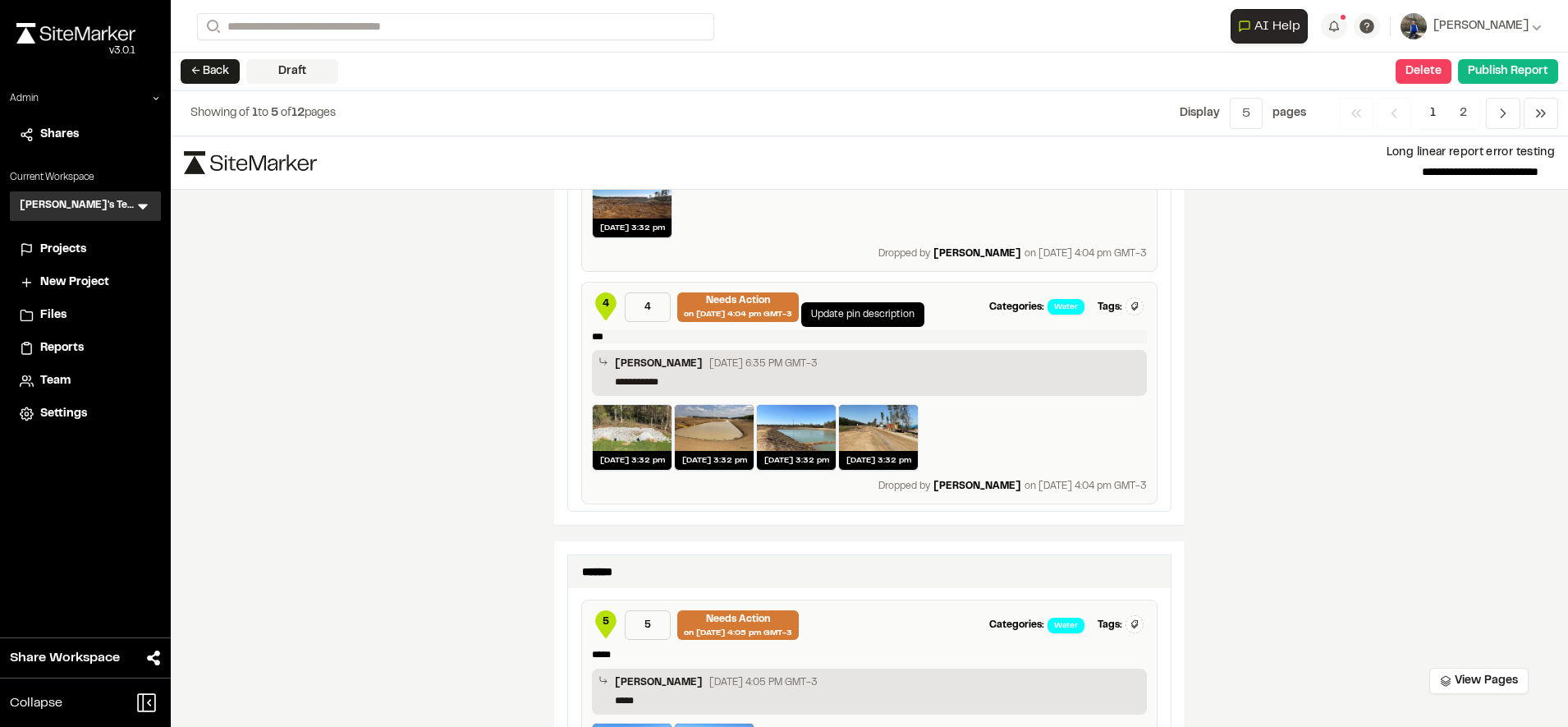
click at [615, 335] on p "***" at bounding box center [870, 337] width 555 height 14
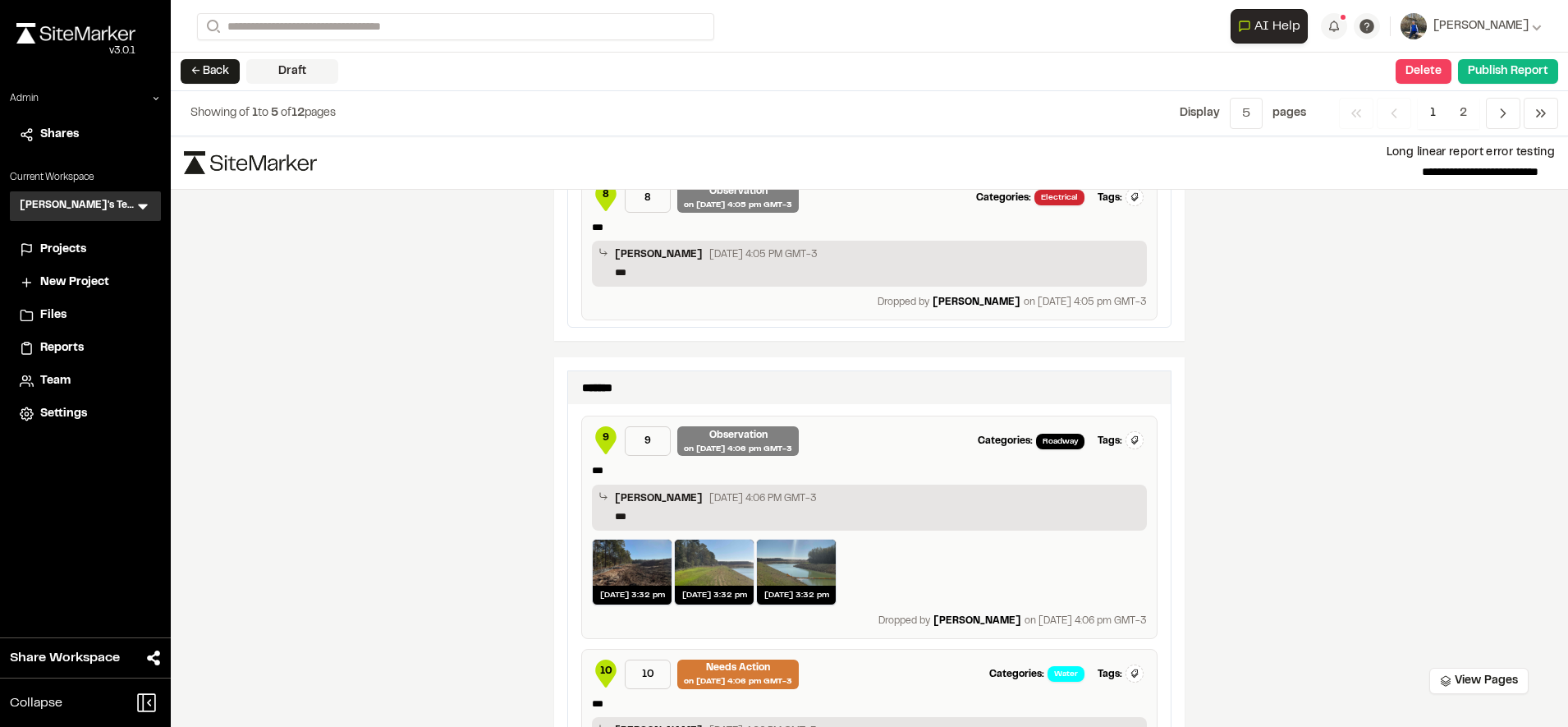
scroll to position [2113, 0]
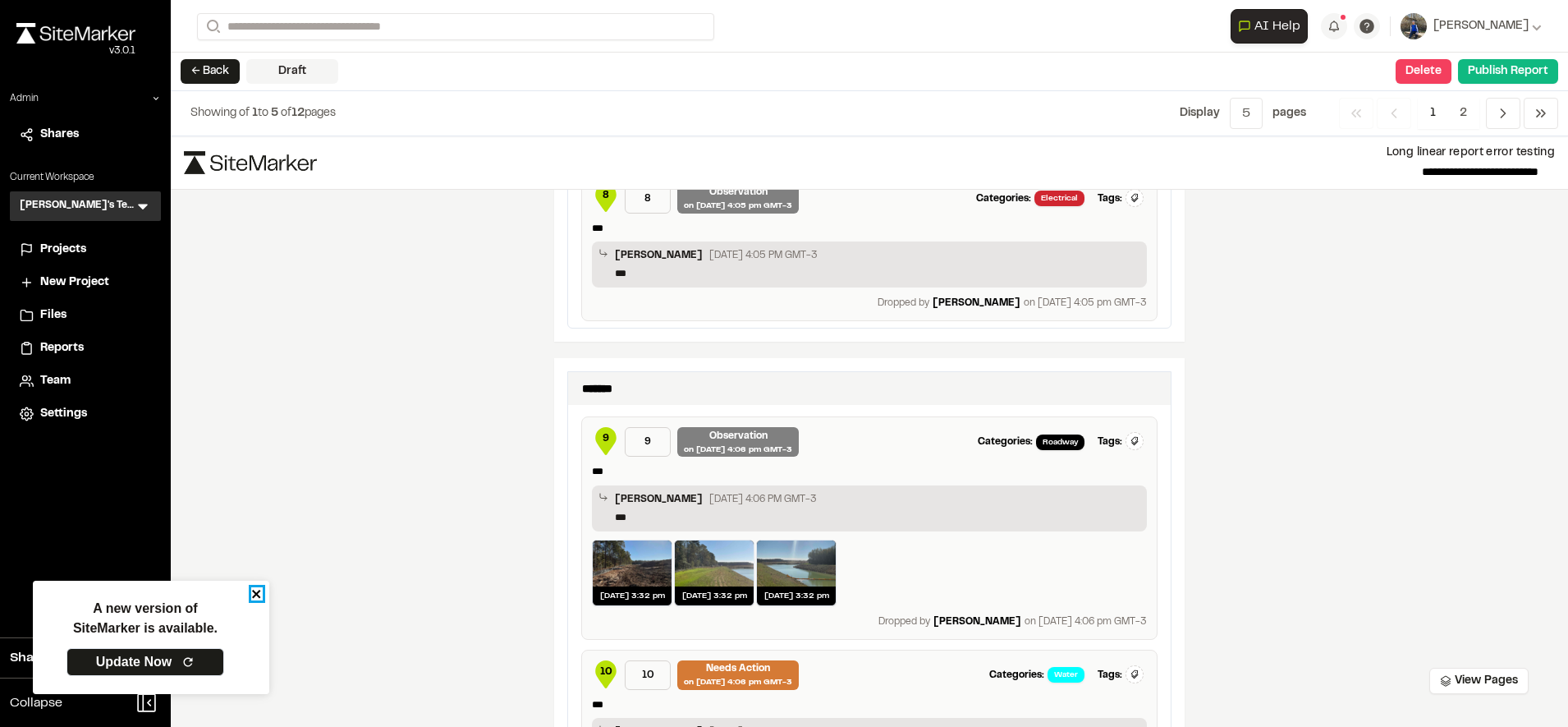
click at [252, 596] on icon "close" at bounding box center [257, 593] width 12 height 13
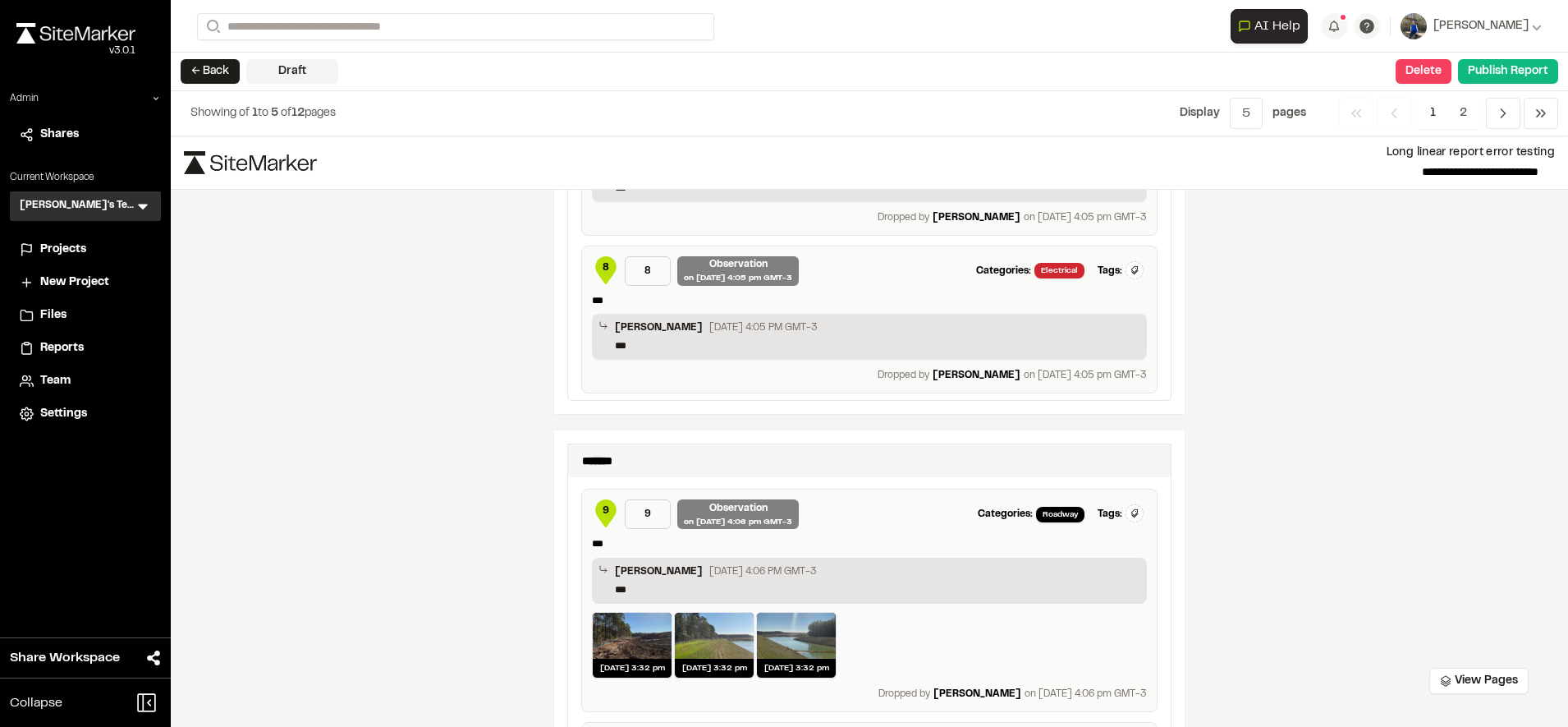
scroll to position [2040, 0]
click at [206, 59] on button "← Back" at bounding box center [209, 71] width 59 height 24
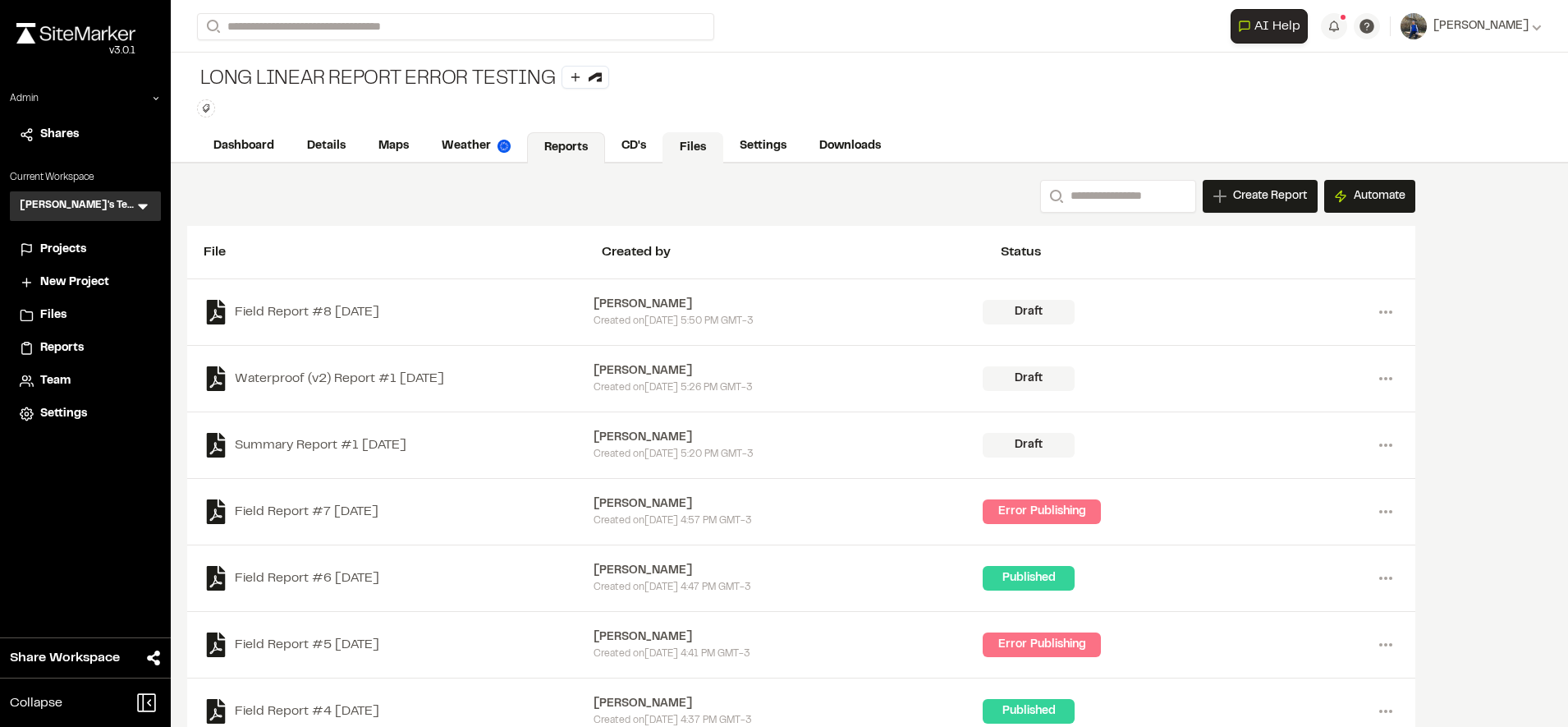
click at [680, 143] on link "Files" at bounding box center [692, 148] width 60 height 31
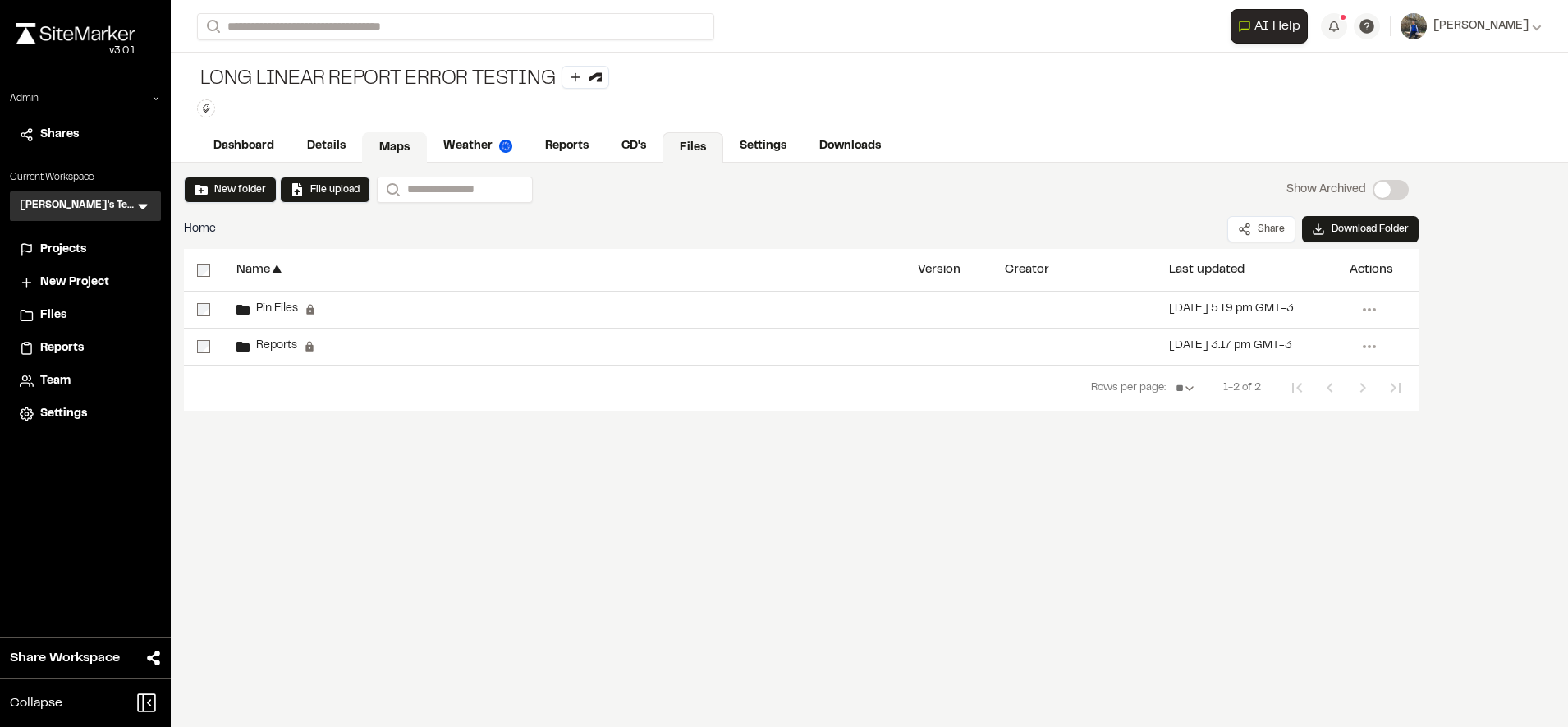
click at [408, 145] on link "Maps" at bounding box center [394, 148] width 65 height 31
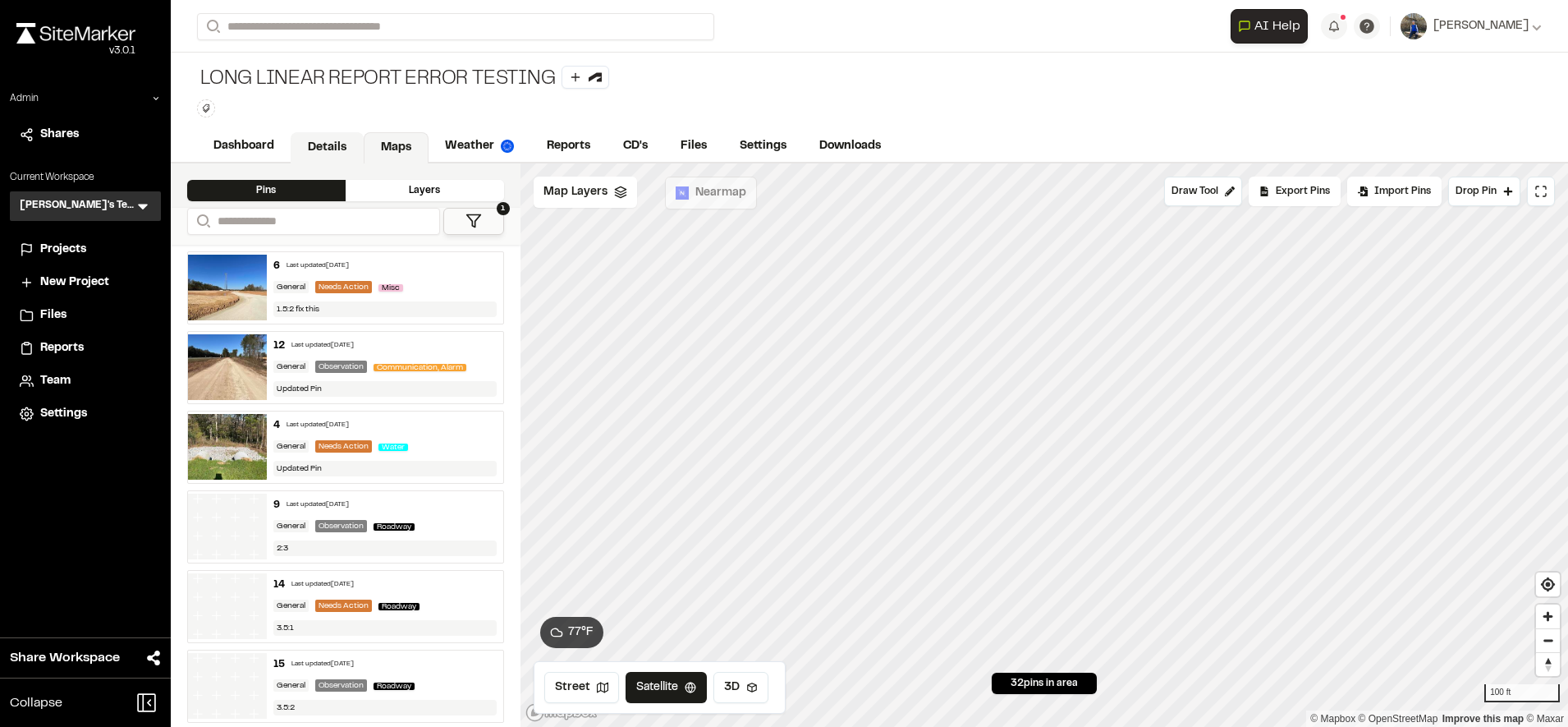
click at [336, 149] on link "Details" at bounding box center [326, 148] width 73 height 31
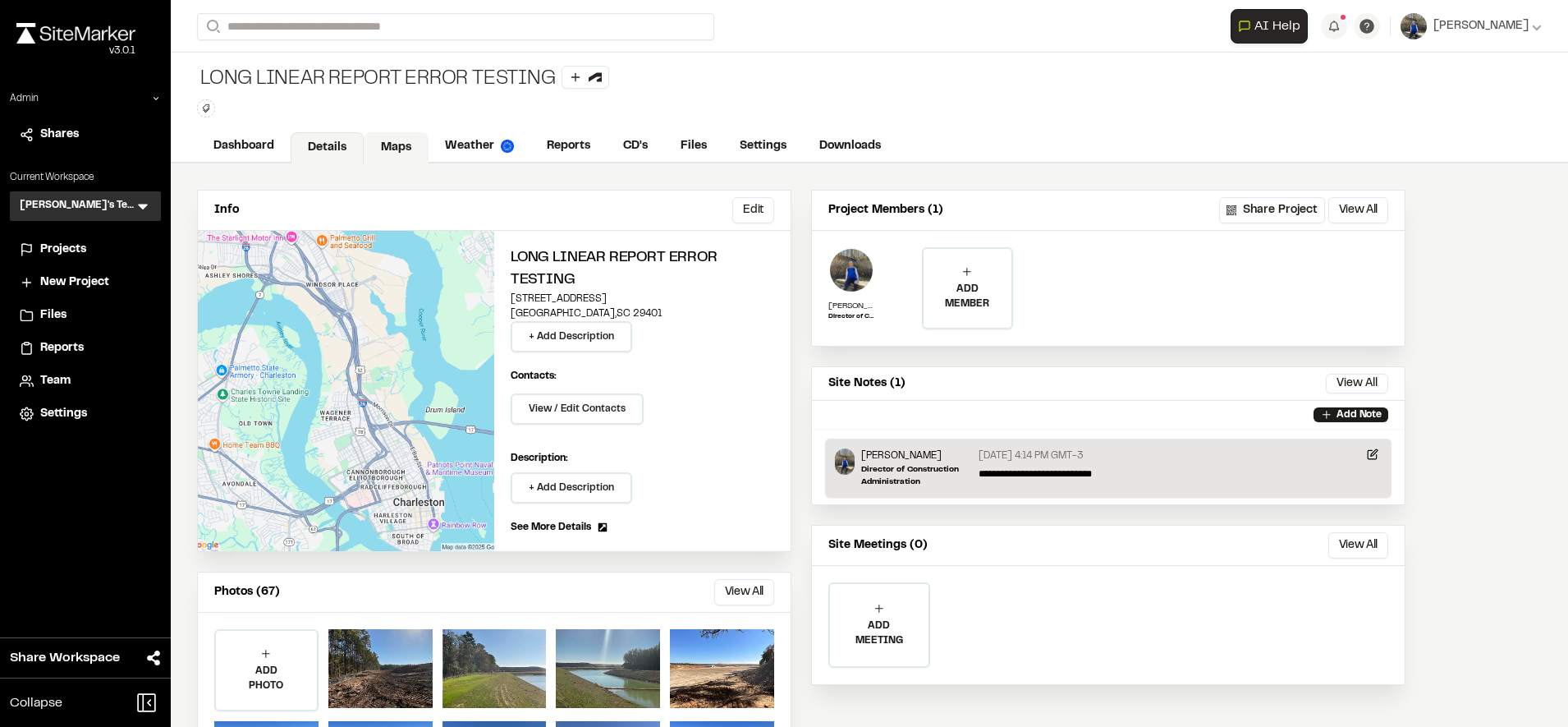
click at [395, 139] on link "Maps" at bounding box center [395, 148] width 65 height 31
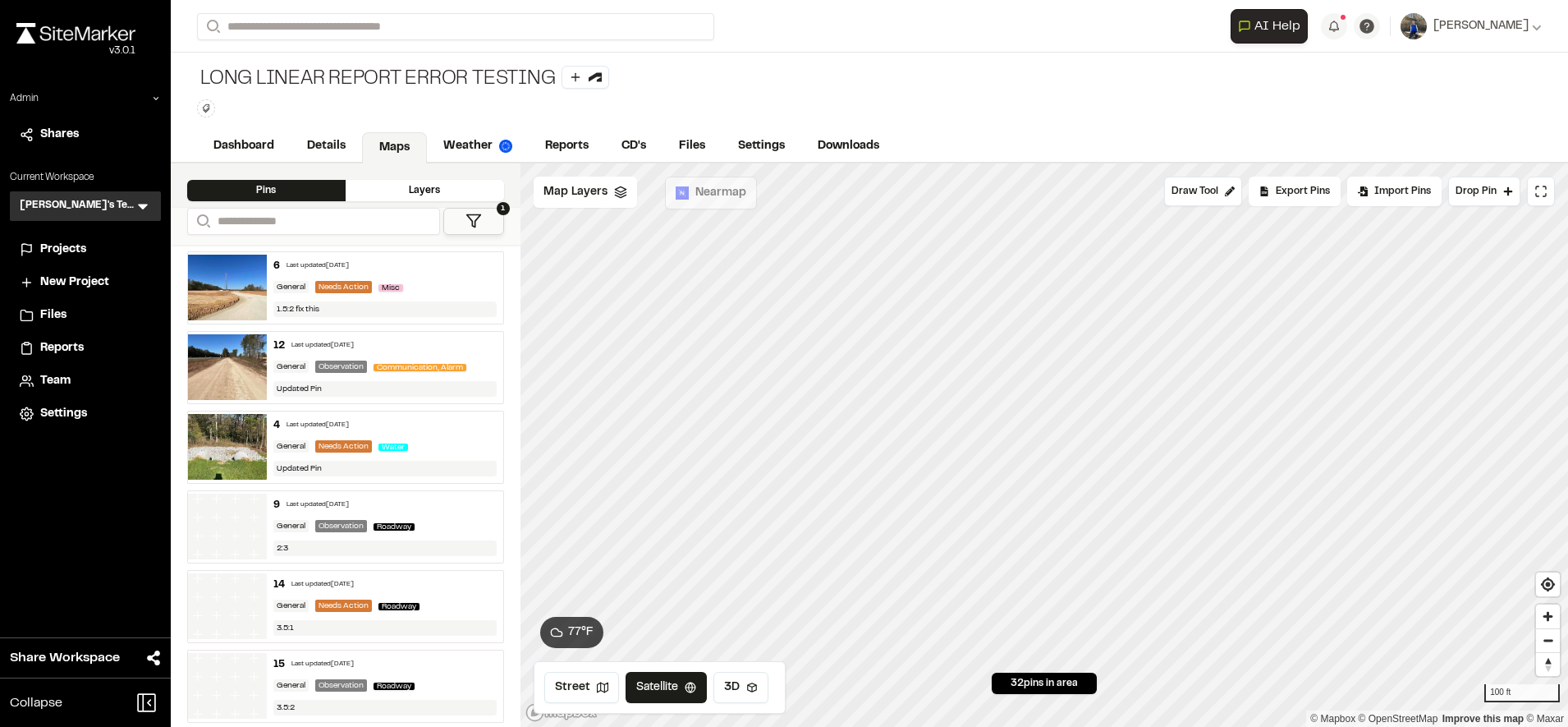
click at [1387, 90] on div "Long linear report error testing Type Enter or comma to add tag." at bounding box center [869, 92] width 1397 height 78
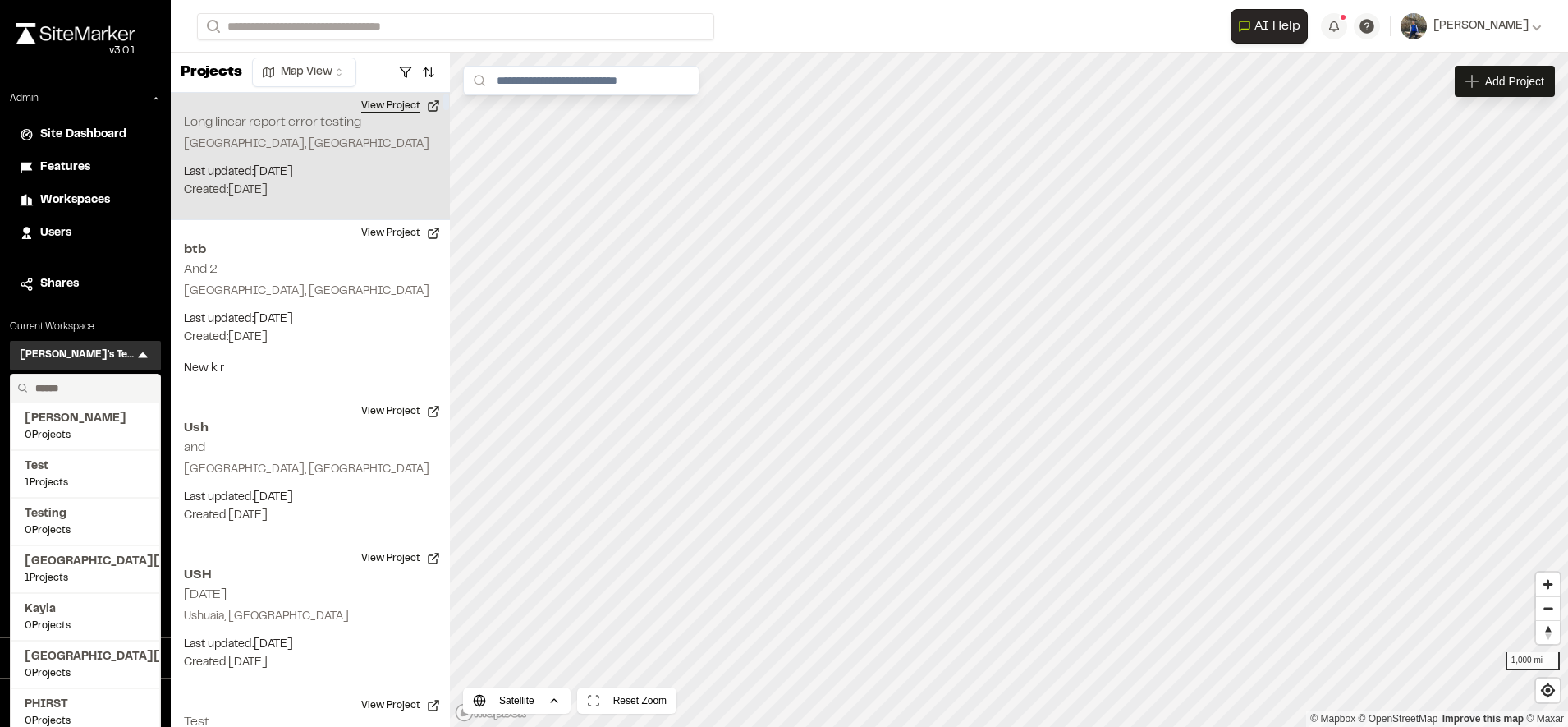
click at [399, 107] on button "View Project" at bounding box center [400, 105] width 98 height 26
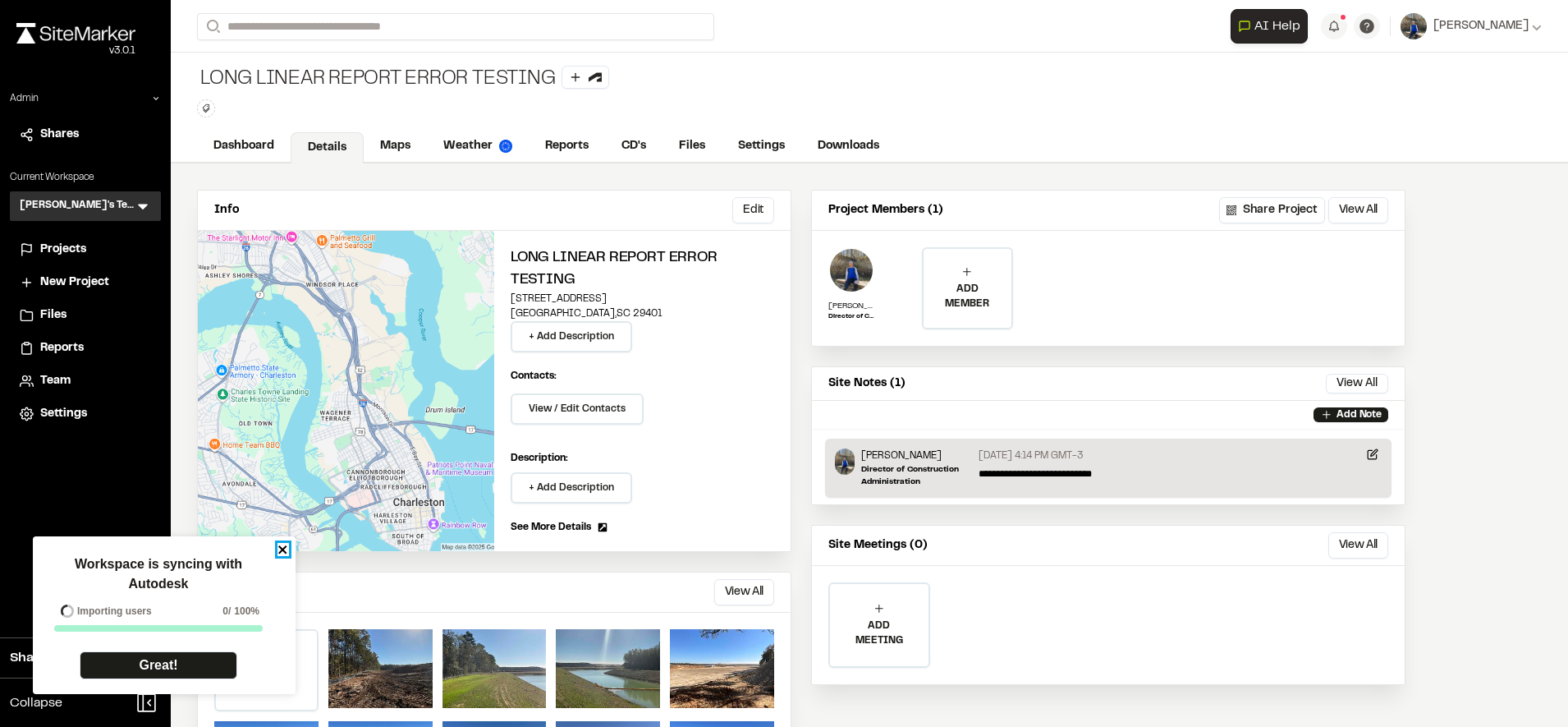
click at [279, 550] on icon "close" at bounding box center [283, 549] width 12 height 13
